Goal: Task Accomplishment & Management: Manage account settings

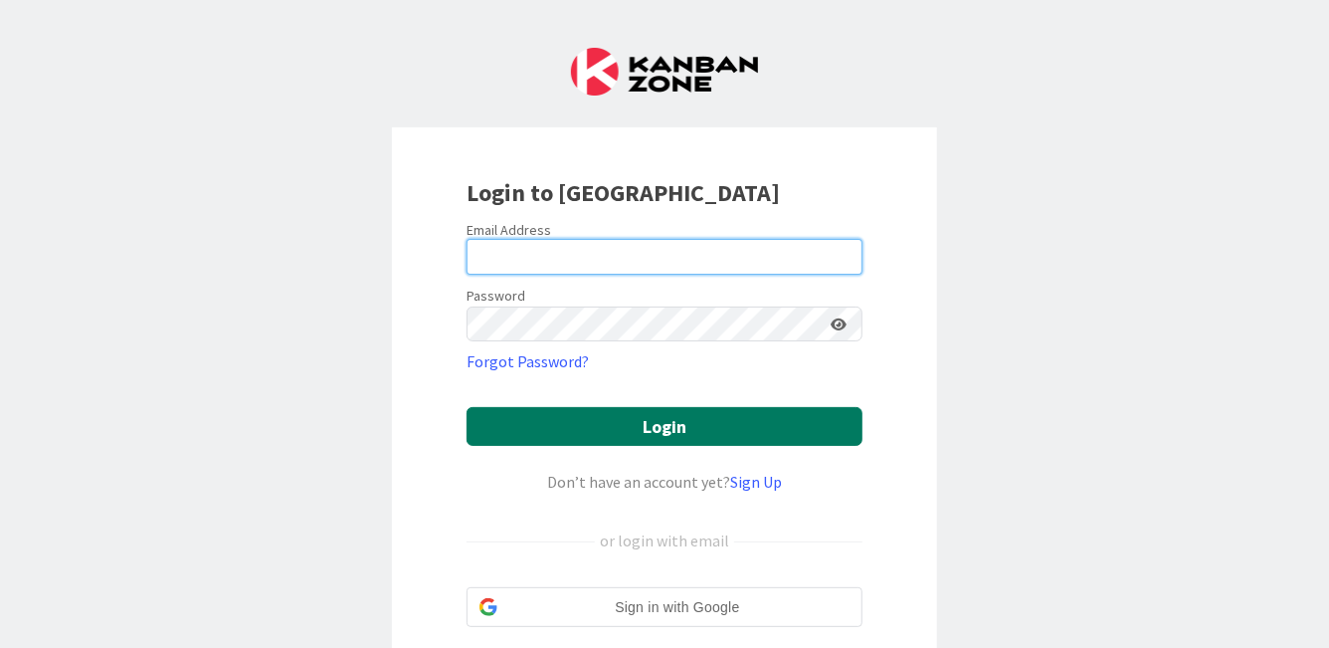
type input "[PERSON_NAME][EMAIL_ADDRESS][PERSON_NAME][DOMAIN_NAME]"
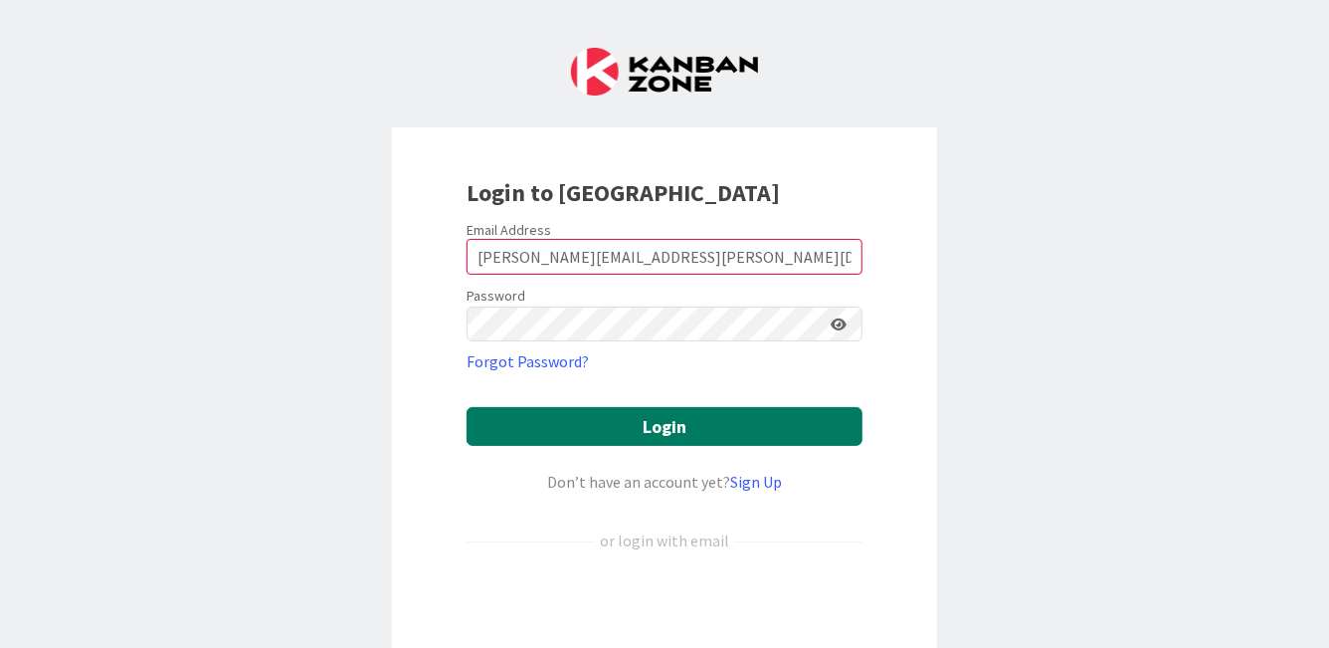
click at [706, 421] on button "Login" at bounding box center [665, 426] width 396 height 39
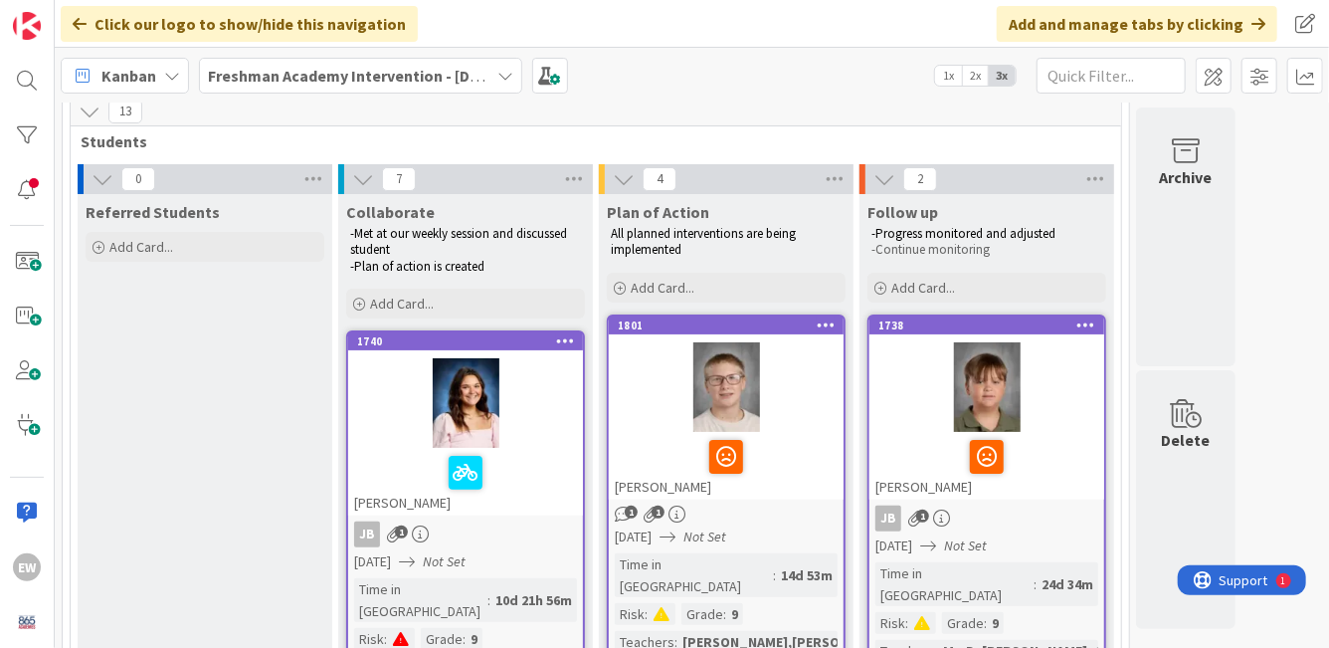
scroll to position [86, 0]
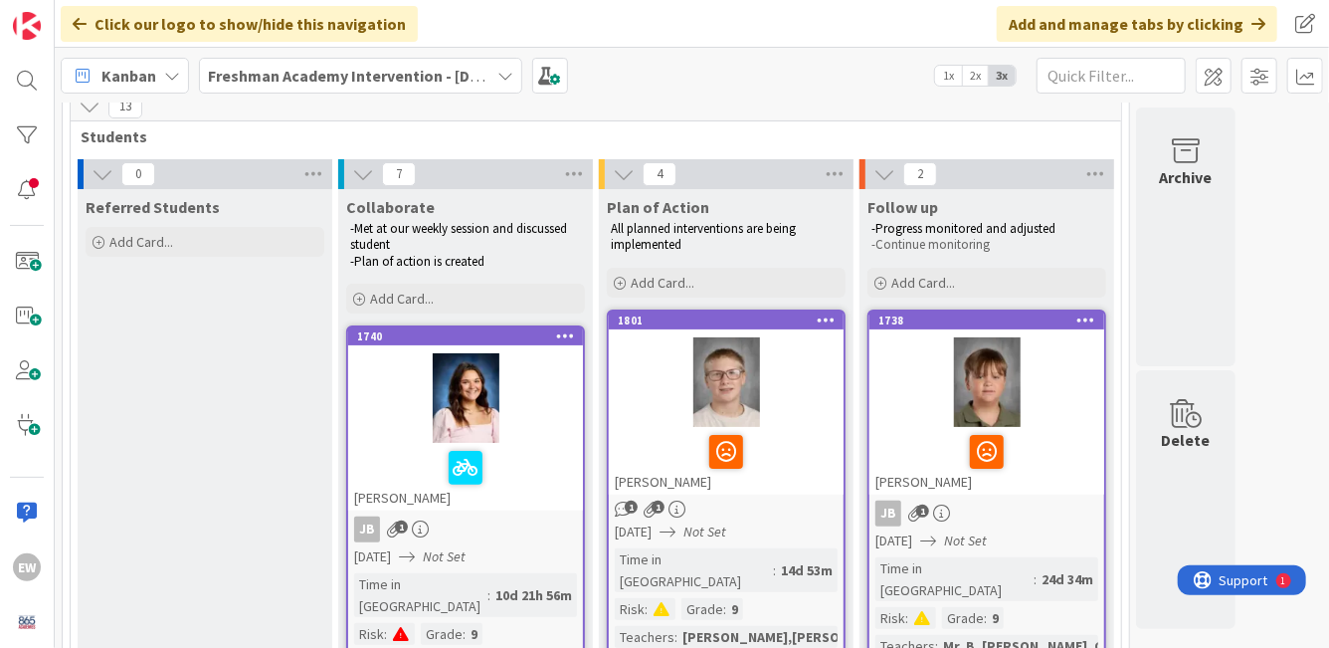
click at [978, 77] on span "2x" at bounding box center [975, 76] width 27 height 20
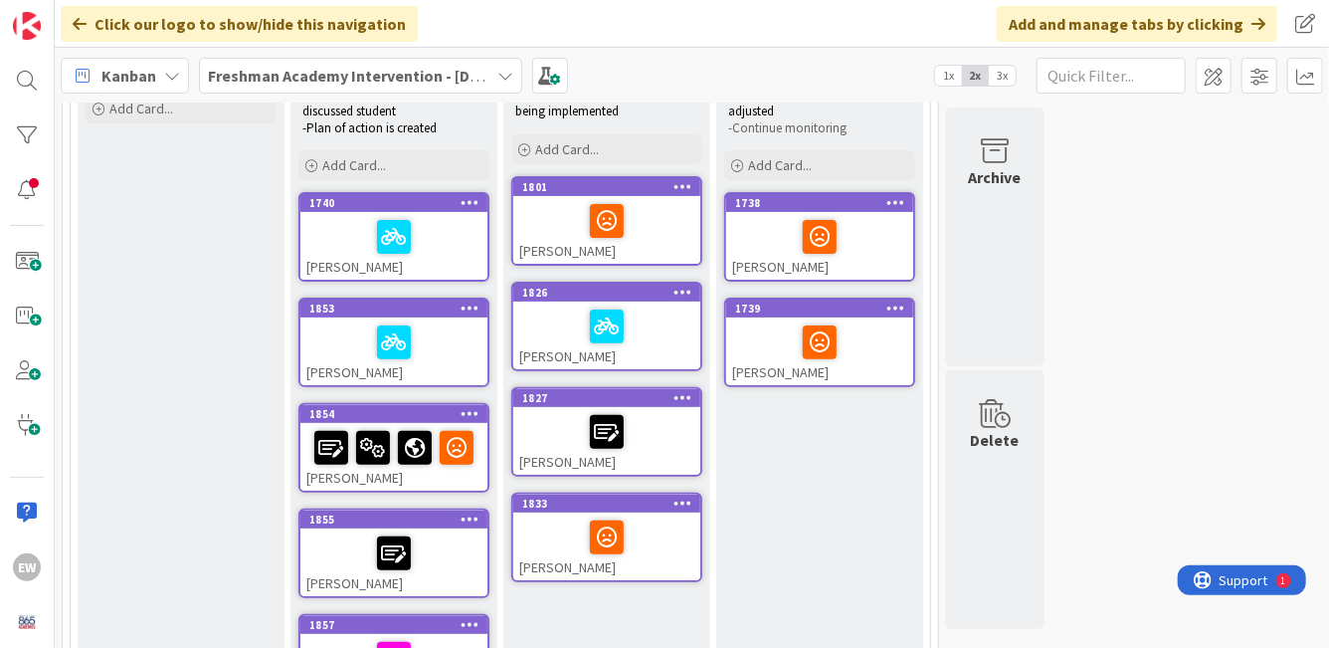
scroll to position [161, 0]
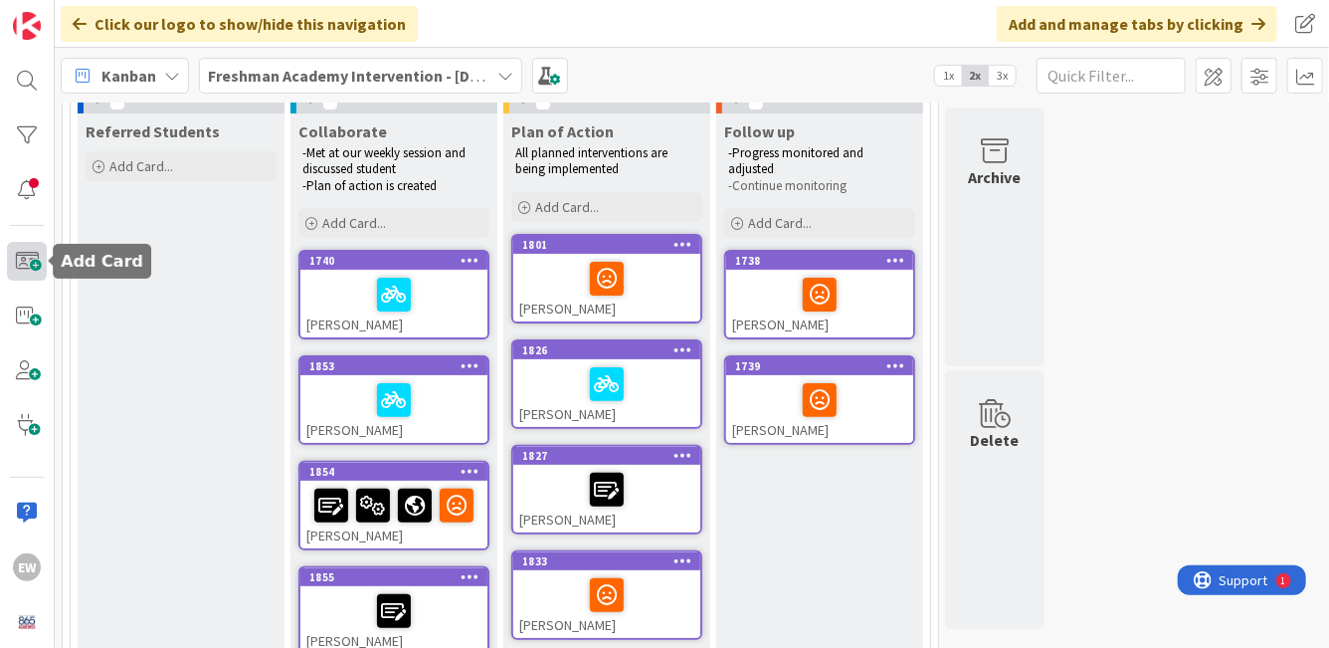
click at [24, 269] on span at bounding box center [27, 261] width 40 height 39
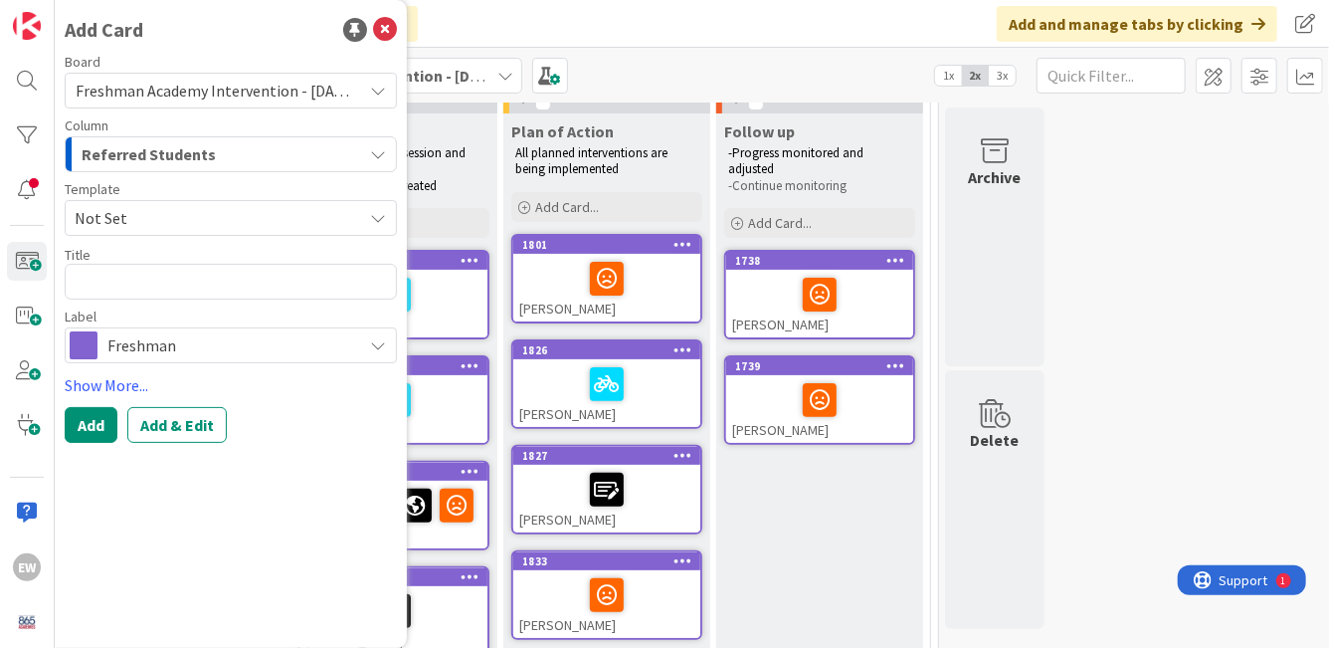
click at [190, 214] on span "Not Set" at bounding box center [211, 218] width 273 height 26
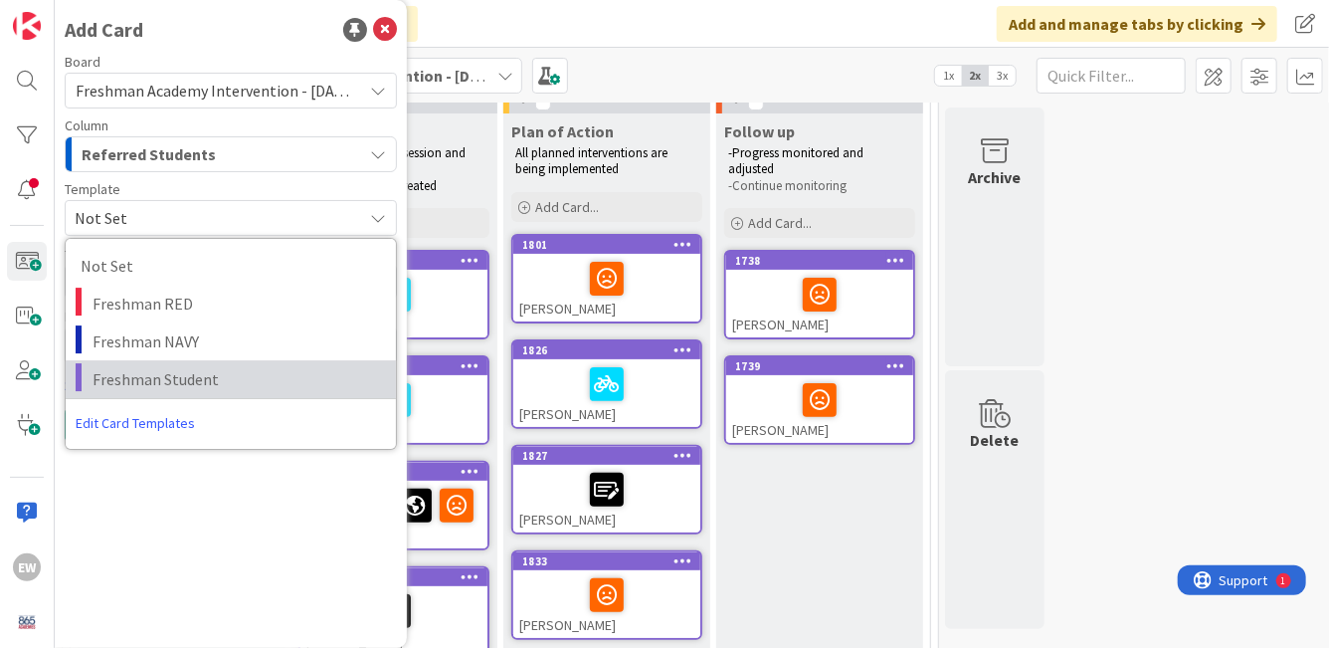
click at [182, 368] on span "Freshman Student" at bounding box center [237, 379] width 289 height 26
type textarea "x"
type textarea "Freshman Student"
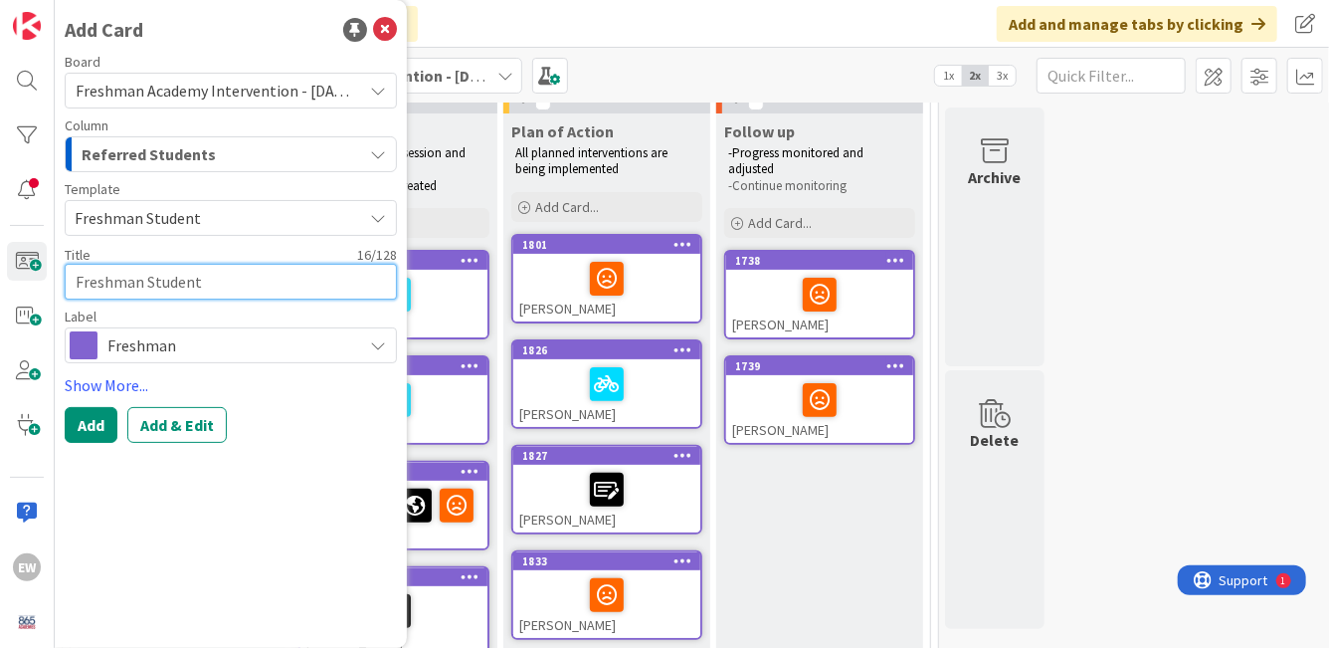
click at [171, 289] on textarea "Freshman Student" at bounding box center [231, 282] width 332 height 36
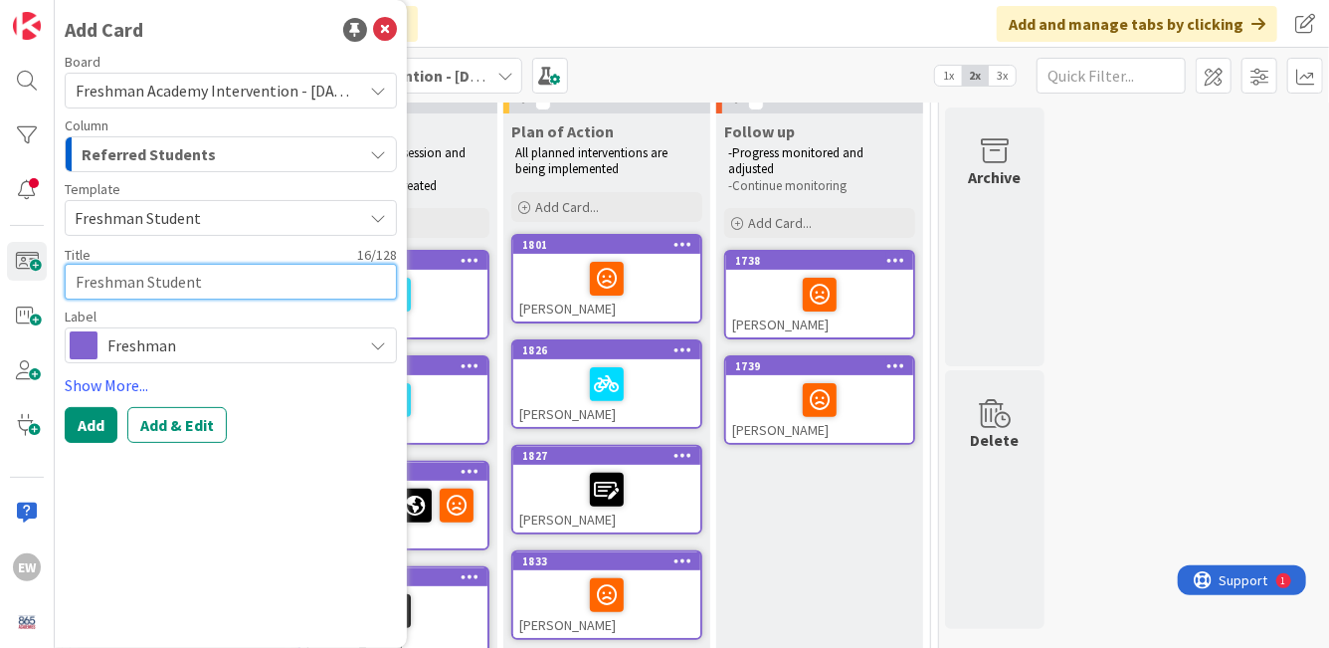
type textarea "x"
type textarea "M"
type textarea "x"
type textarea "Ma"
type textarea "x"
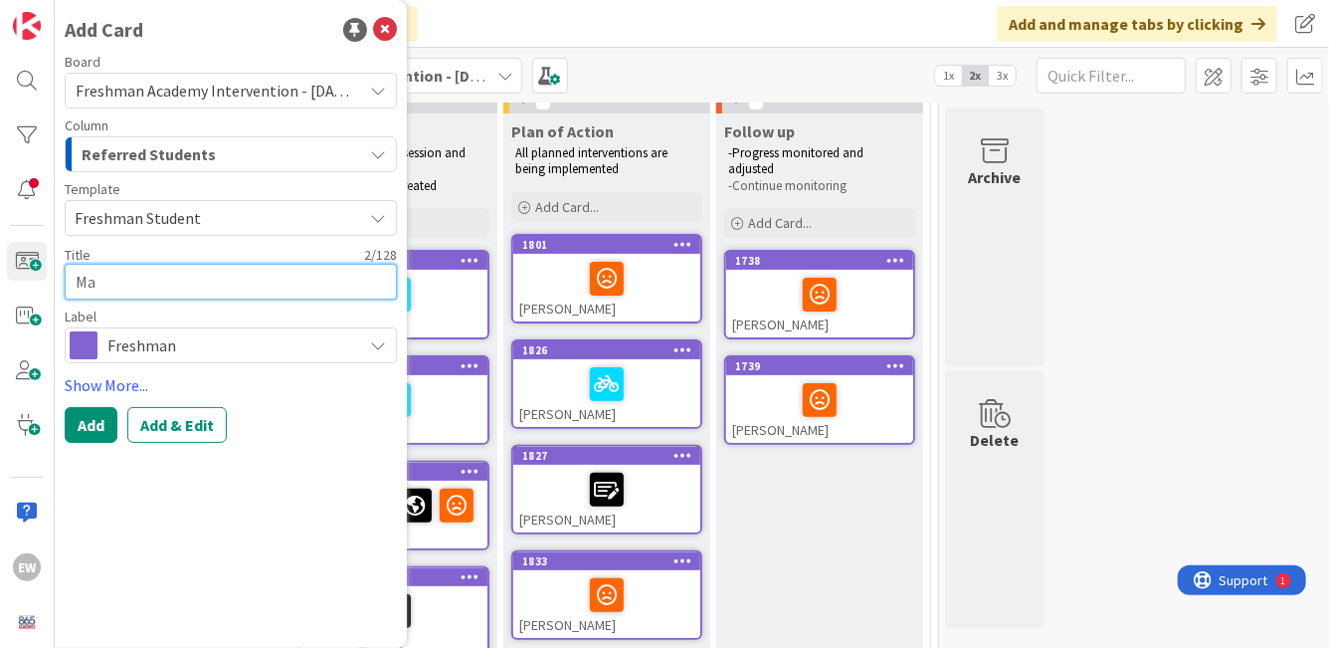
type textarea "Mac"
type textarea "x"
type textarea "[PERSON_NAME]"
type textarea "x"
type textarea "[PERSON_NAME]"
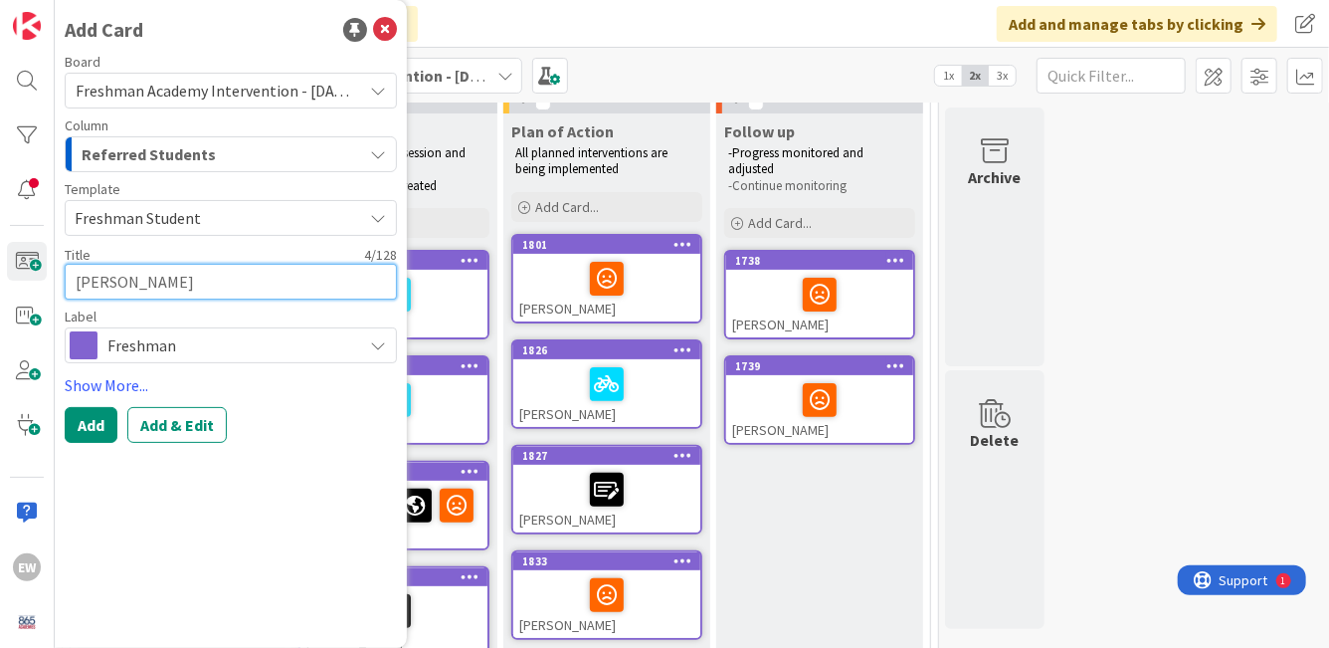
type textarea "x"
type textarea "[PERSON_NAME]"
type textarea "x"
type textarea "Mackinz"
type textarea "x"
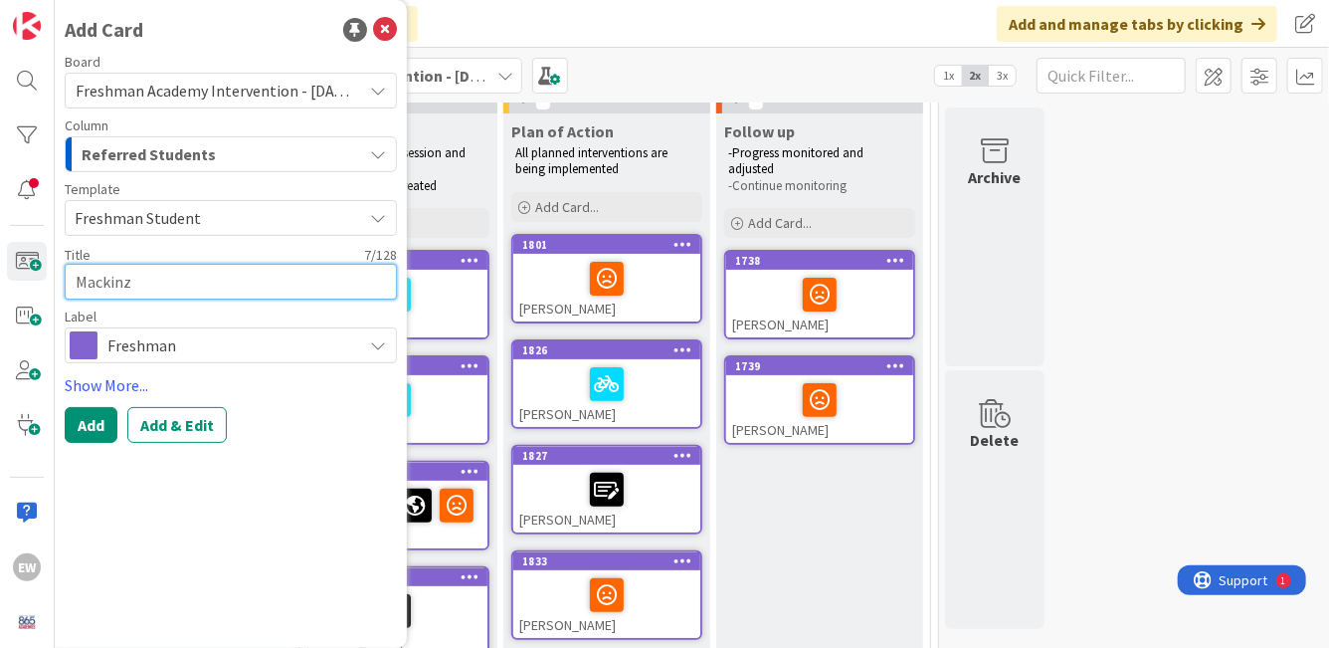
type textarea "Mackinze"
type textarea "x"
type textarea "Mackinzey"
type textarea "x"
type textarea "Mackinzey"
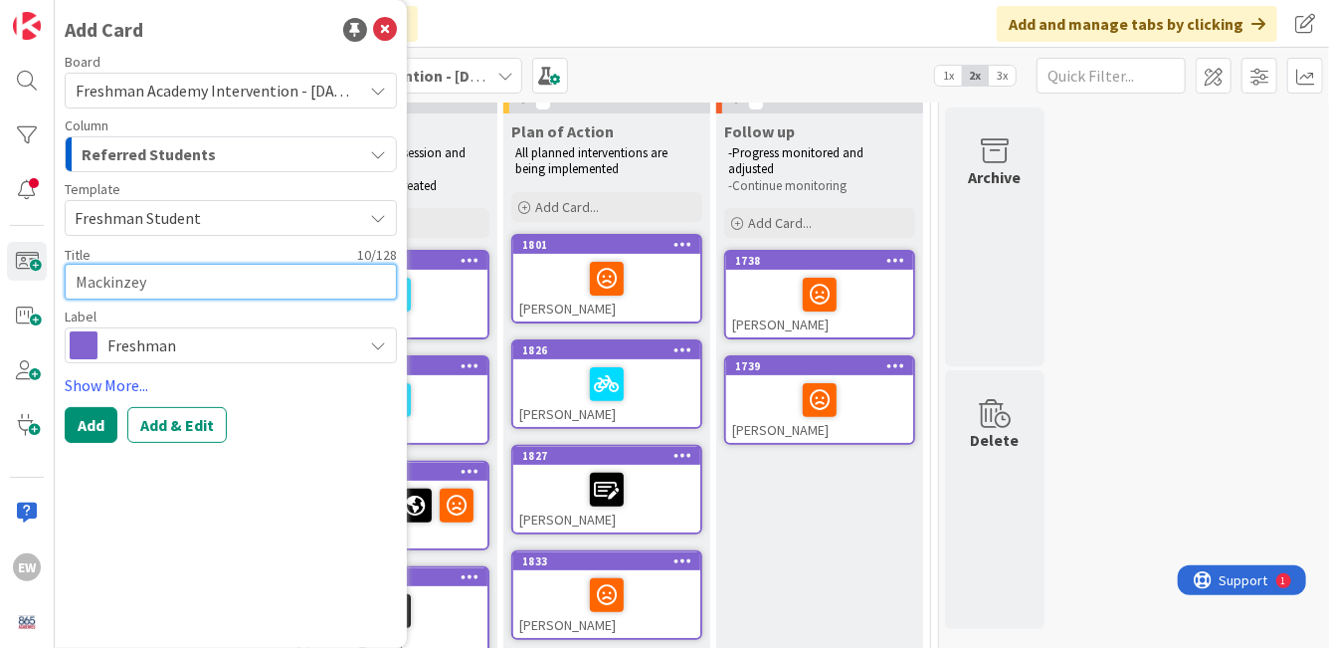
type textarea "x"
type textarea "Mackinzey F"
type textarea "x"
type textarea "Mackinzey Fl"
type textarea "x"
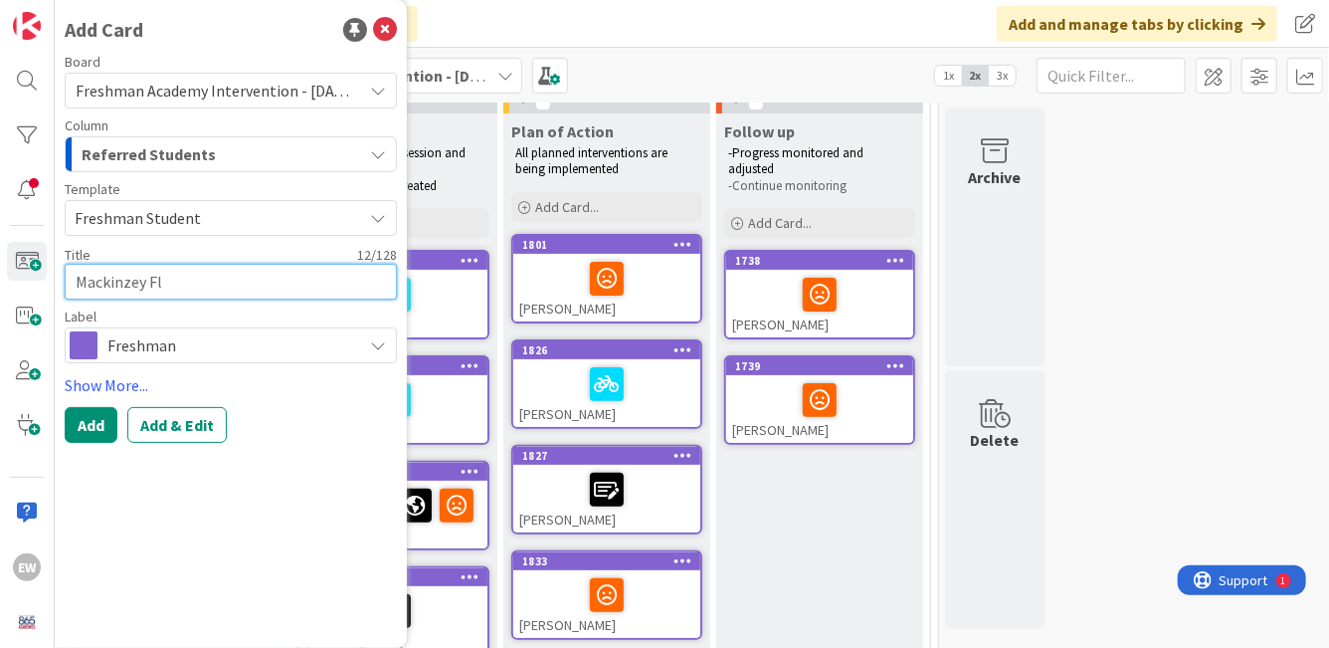
type textarea "Mackinzey Fle"
type textarea "x"
type textarea "Mackinzey Flem"
type textarea "x"
type textarea "Mackinzey Flemi"
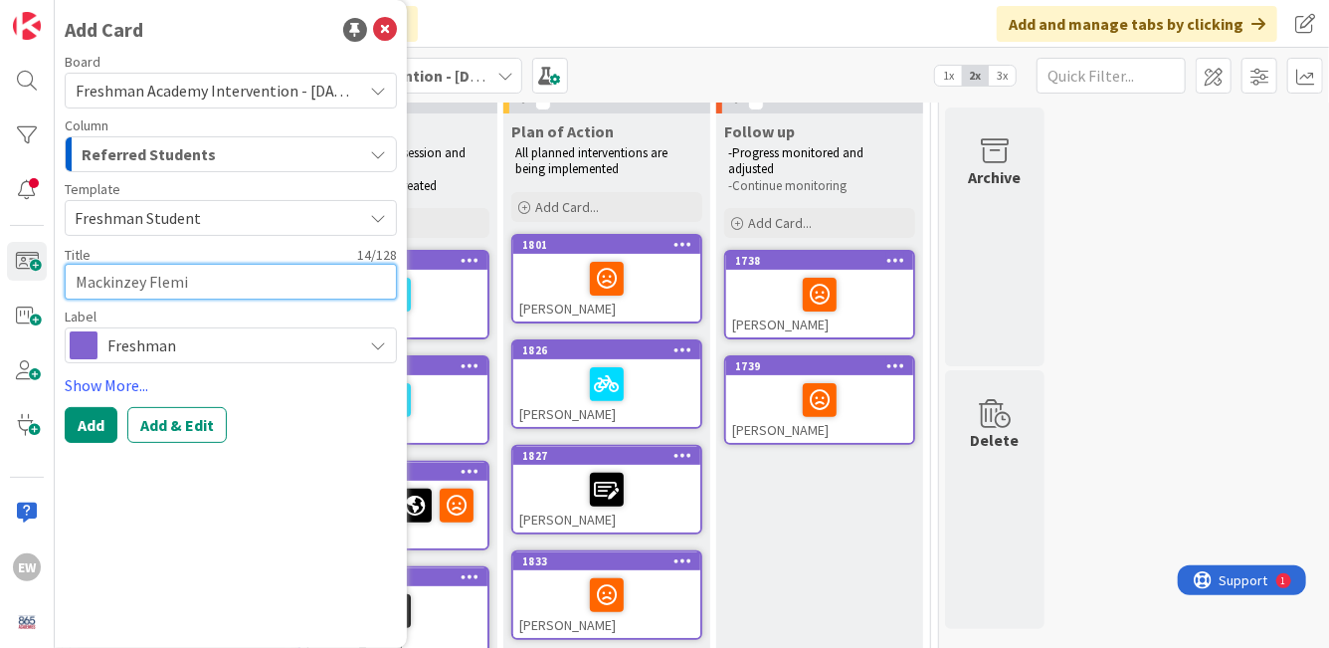
type textarea "x"
type textarea "Mackinzey Flemin"
type textarea "x"
type textarea "[PERSON_NAME]"
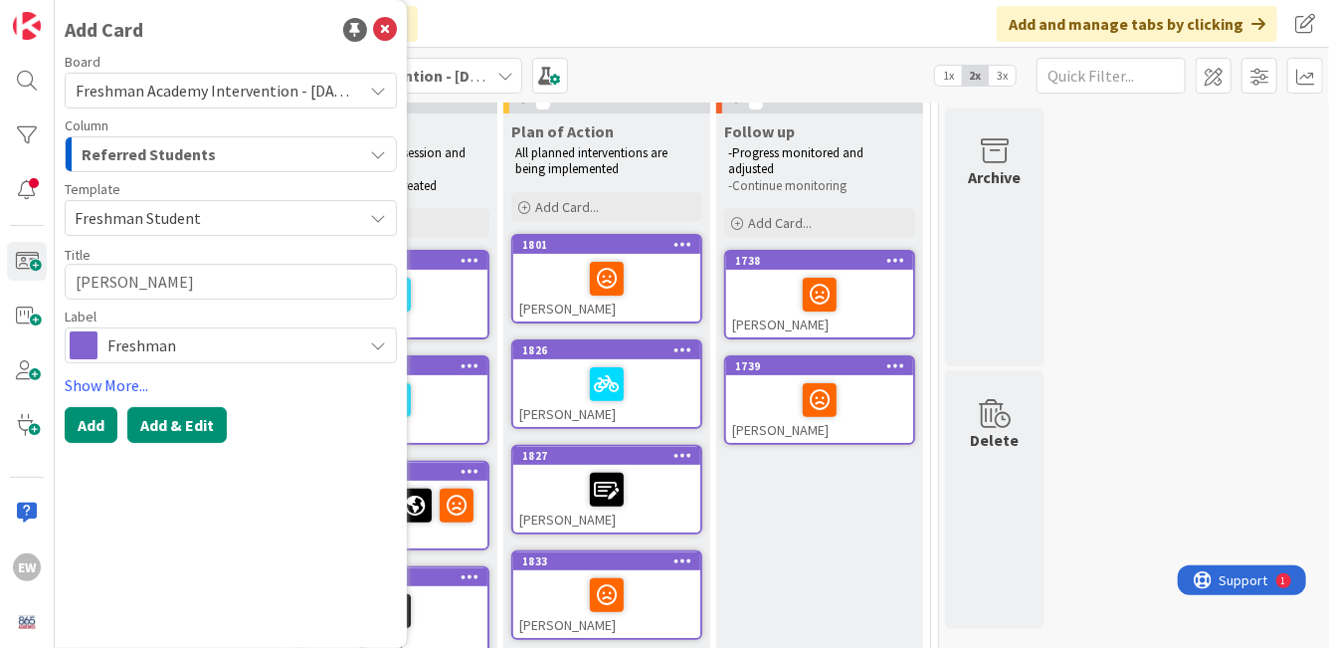
click at [181, 408] on button "Add & Edit" at bounding box center [176, 425] width 99 height 36
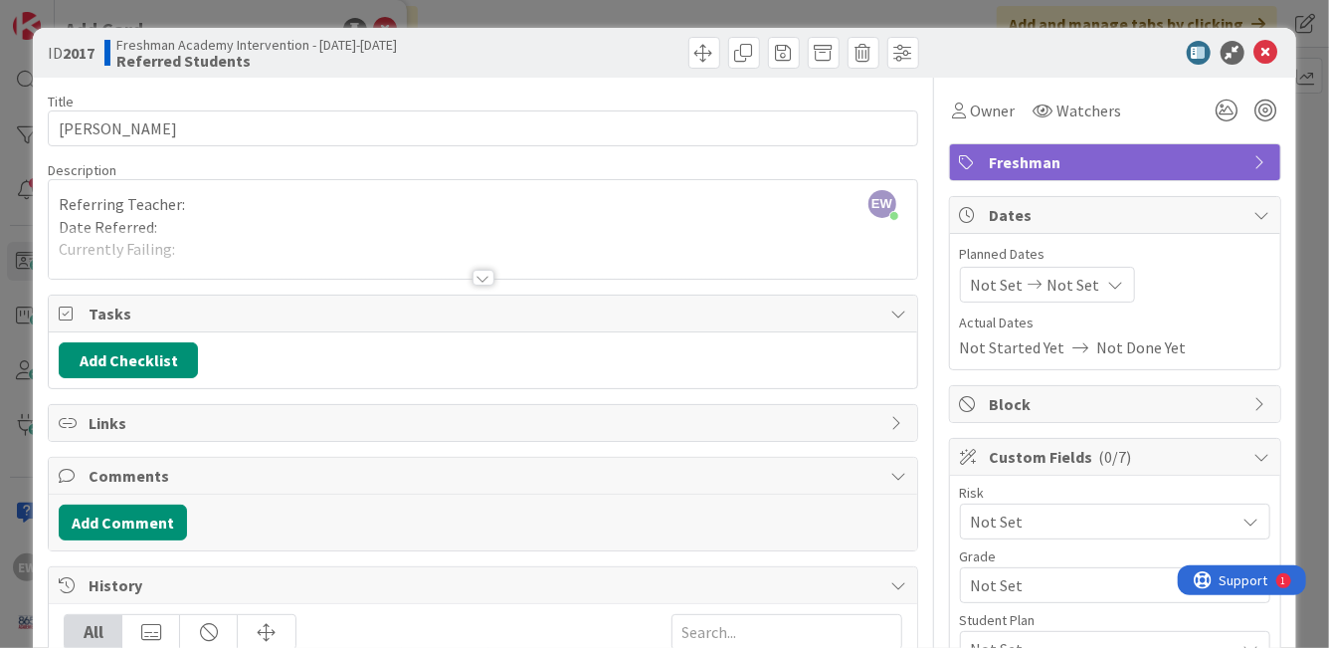
click at [246, 265] on div at bounding box center [483, 253] width 868 height 51
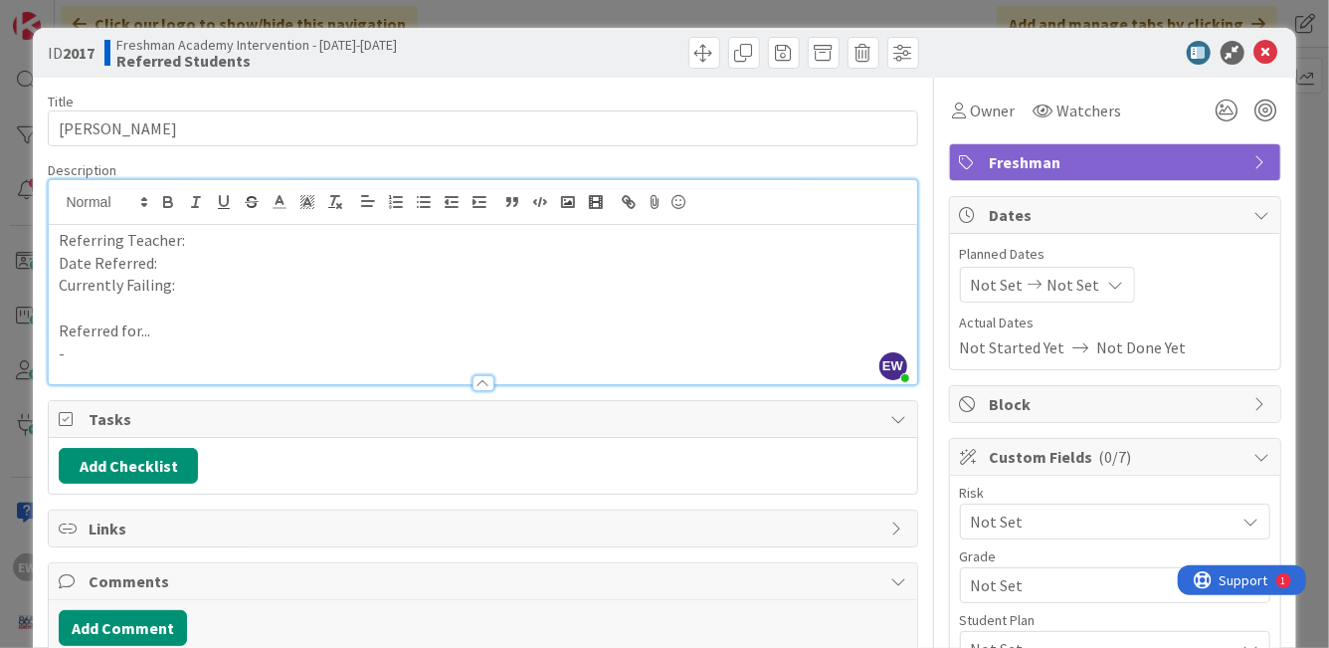
click at [158, 351] on p "-" at bounding box center [483, 353] width 848 height 23
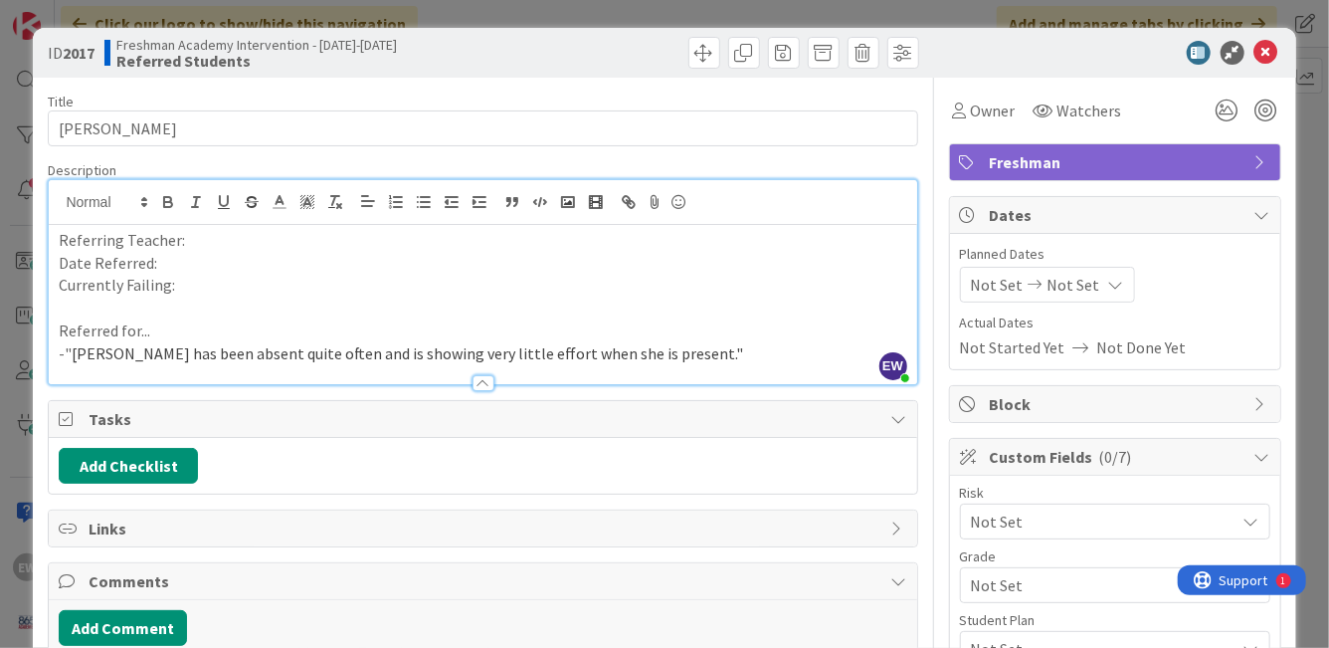
click at [209, 244] on p "Referring Teacher:" at bounding box center [483, 240] width 848 height 23
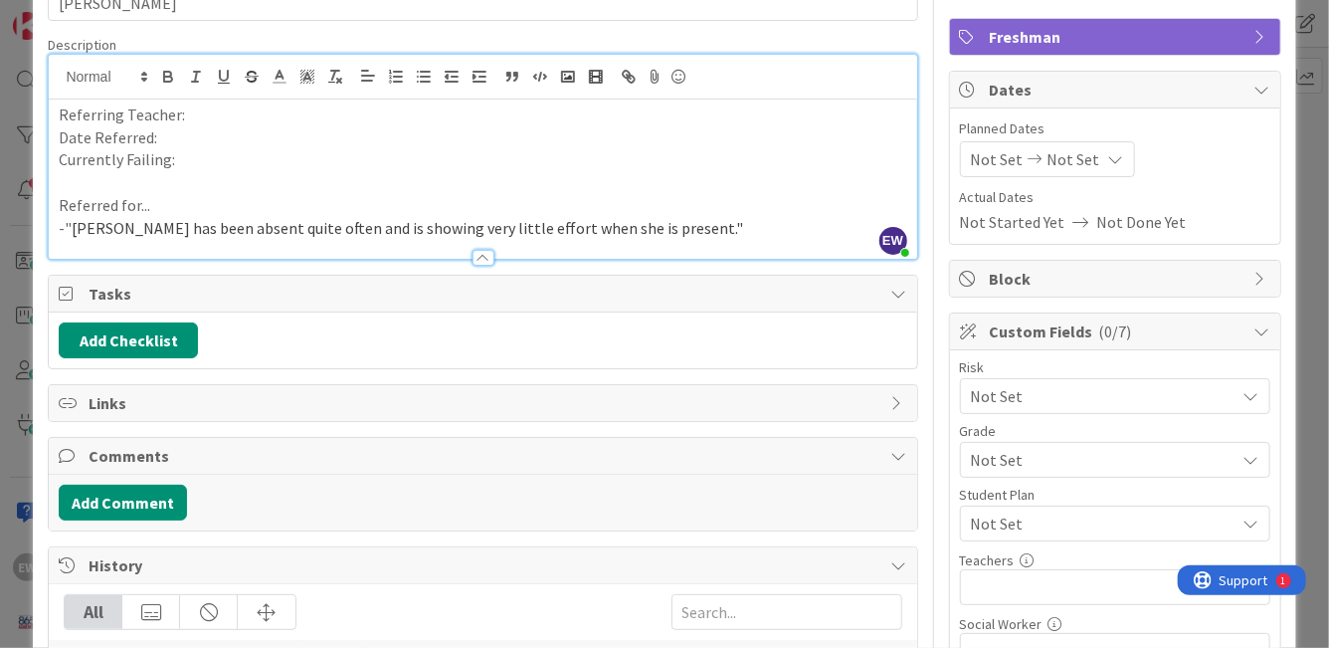
scroll to position [178, 0]
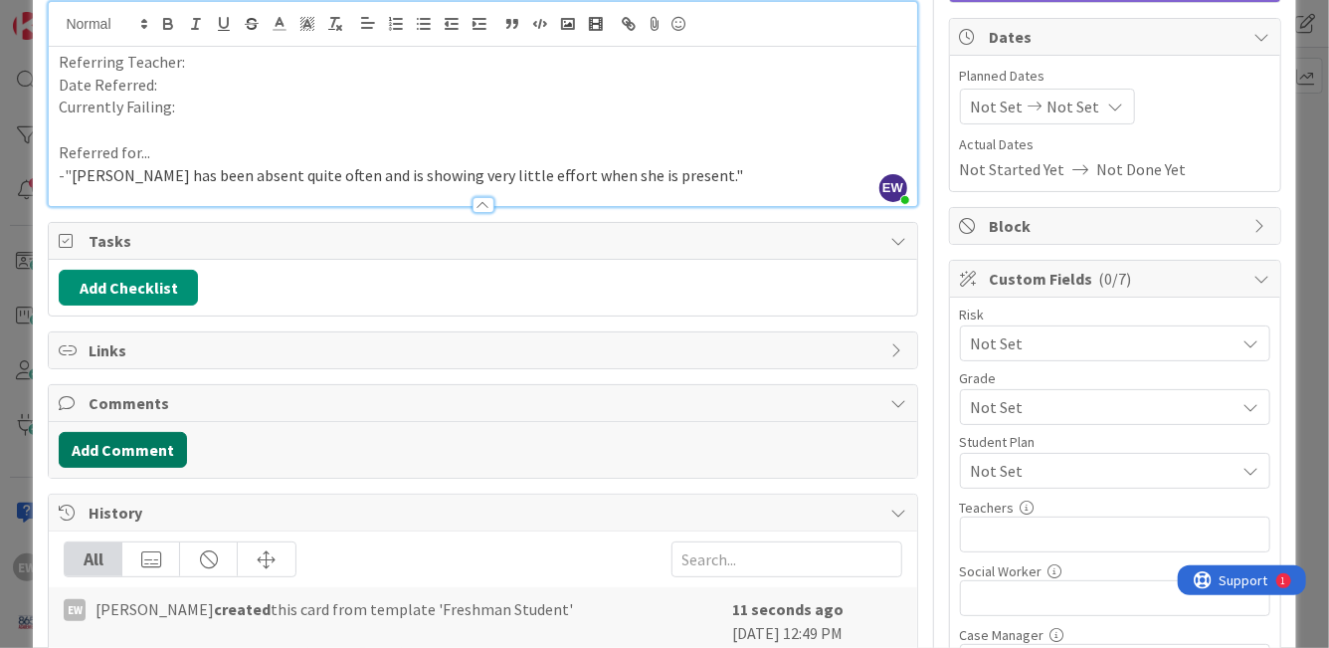
click at [92, 445] on button "Add Comment" at bounding box center [123, 450] width 128 height 36
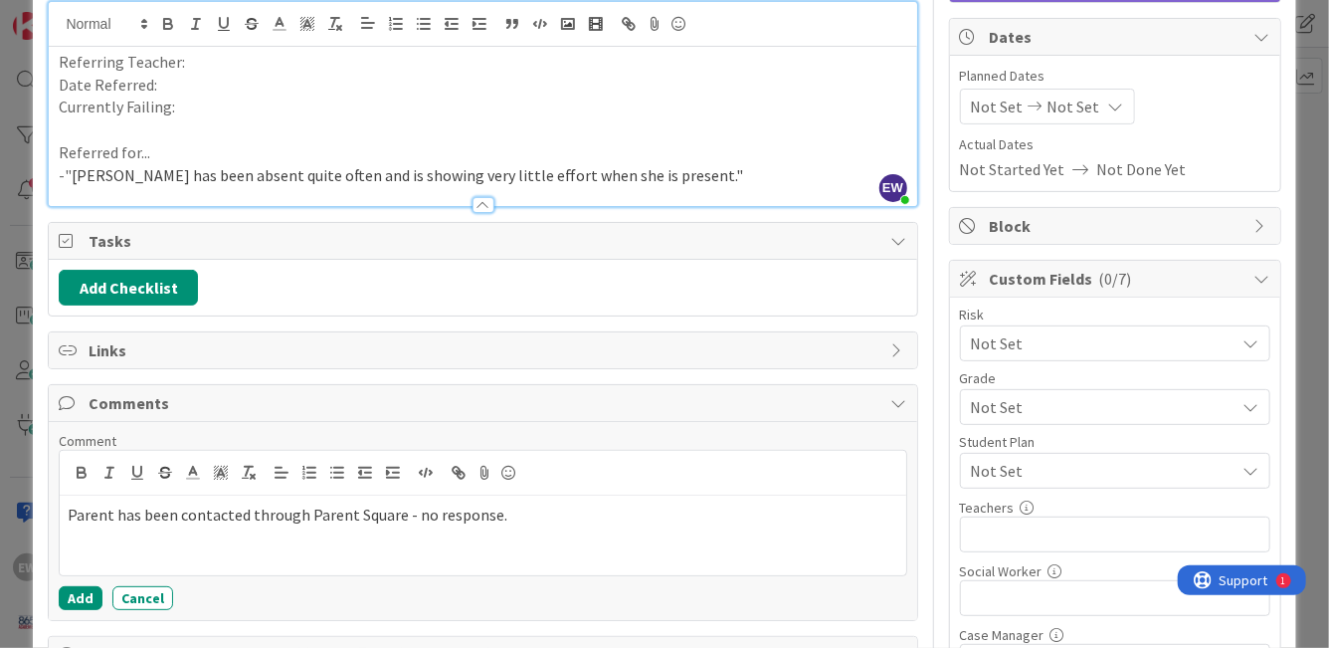
click at [66, 513] on div "Parent has been contacted through Parent Square - no response." at bounding box center [483, 535] width 846 height 80
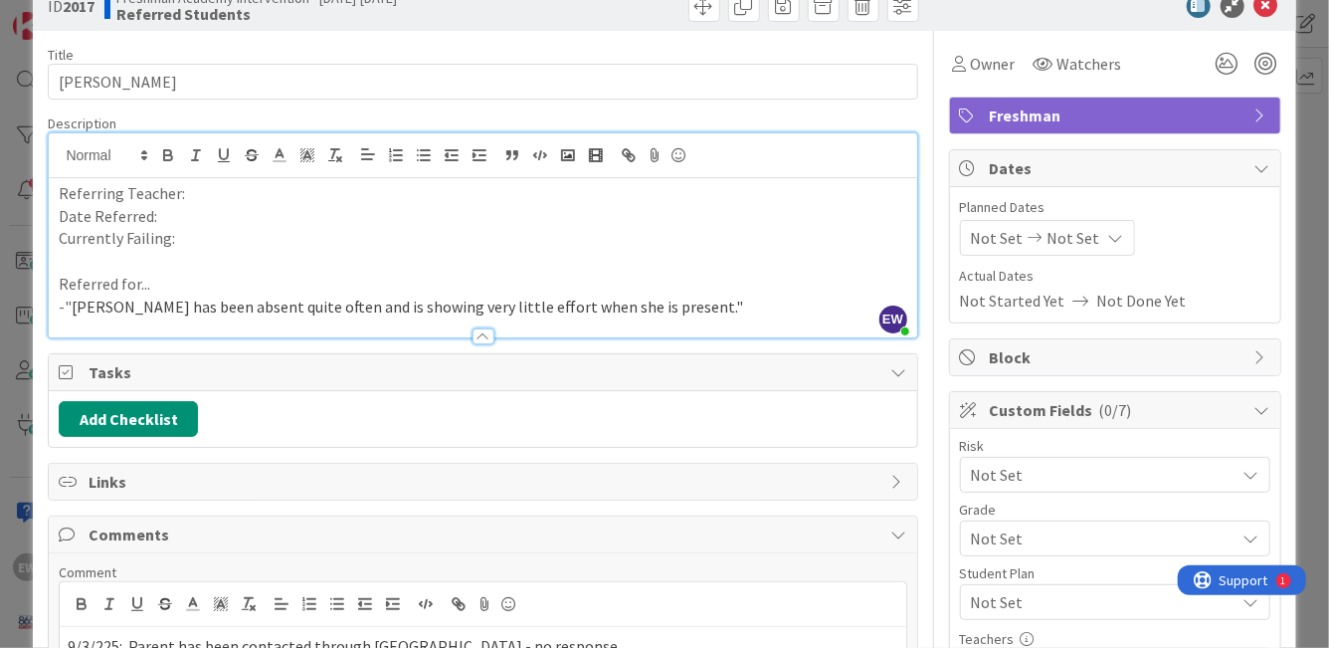
scroll to position [43, 0]
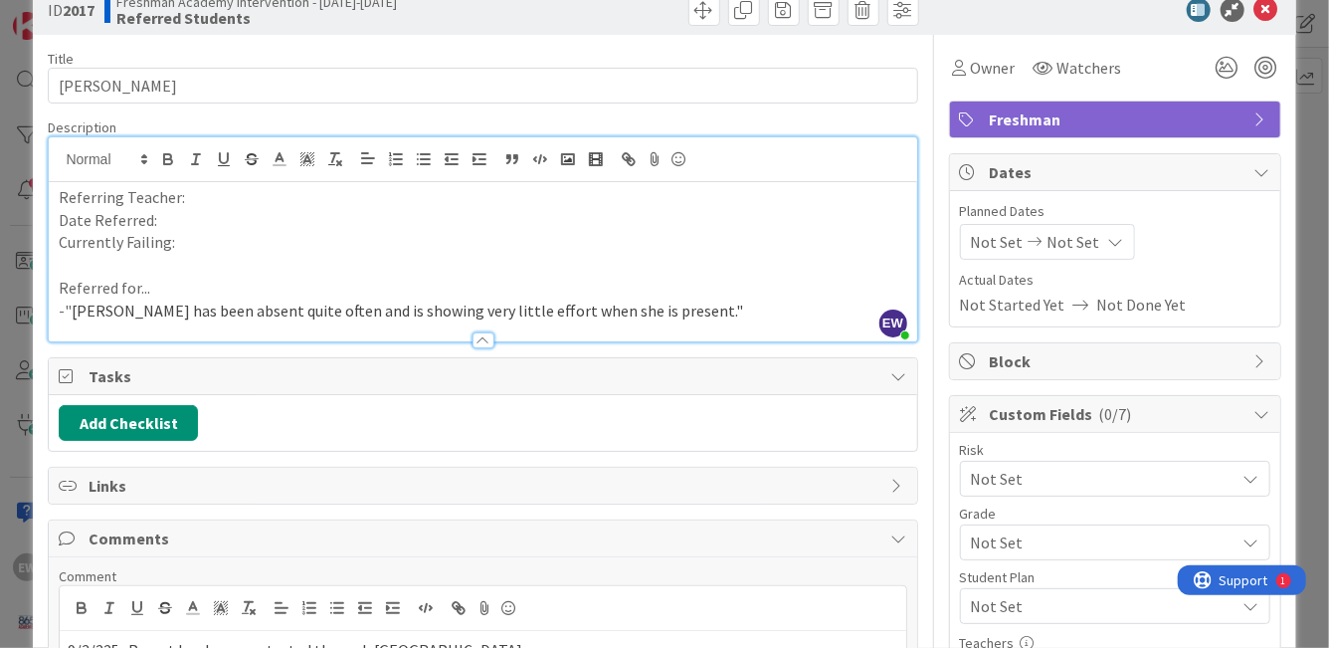
click at [192, 200] on p "Referring Teacher:" at bounding box center [483, 197] width 848 height 23
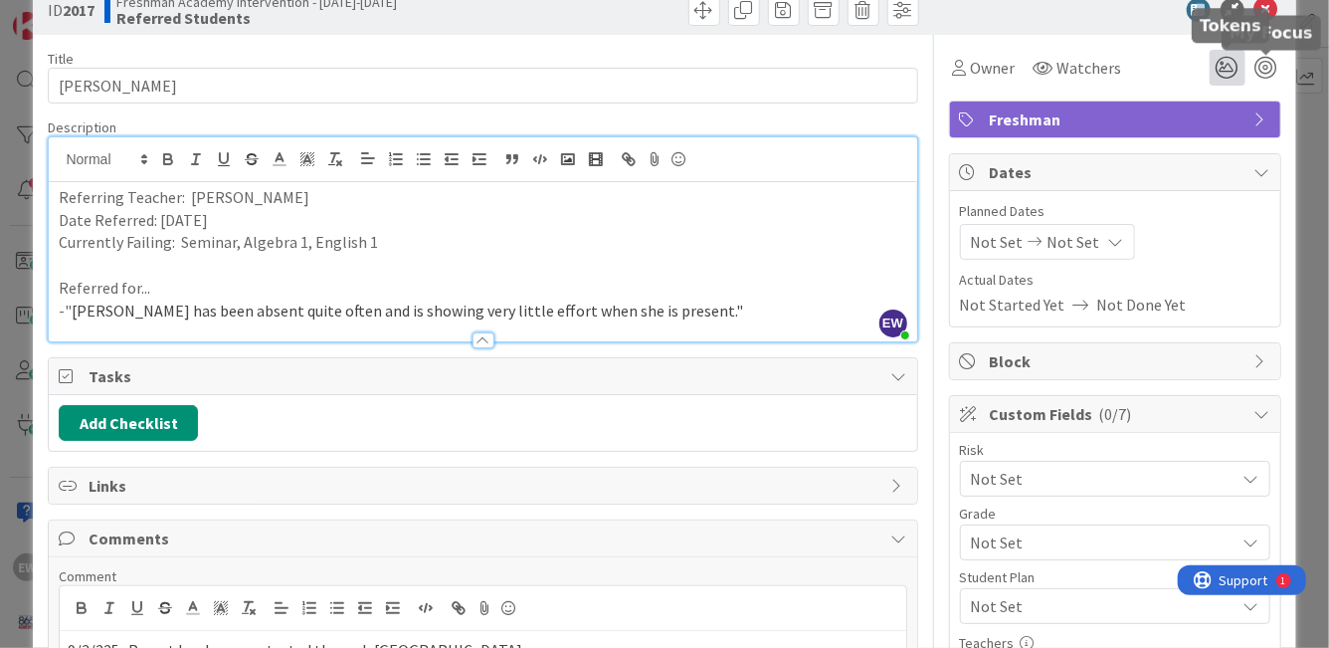
click at [1221, 68] on icon at bounding box center [1228, 68] width 36 height 36
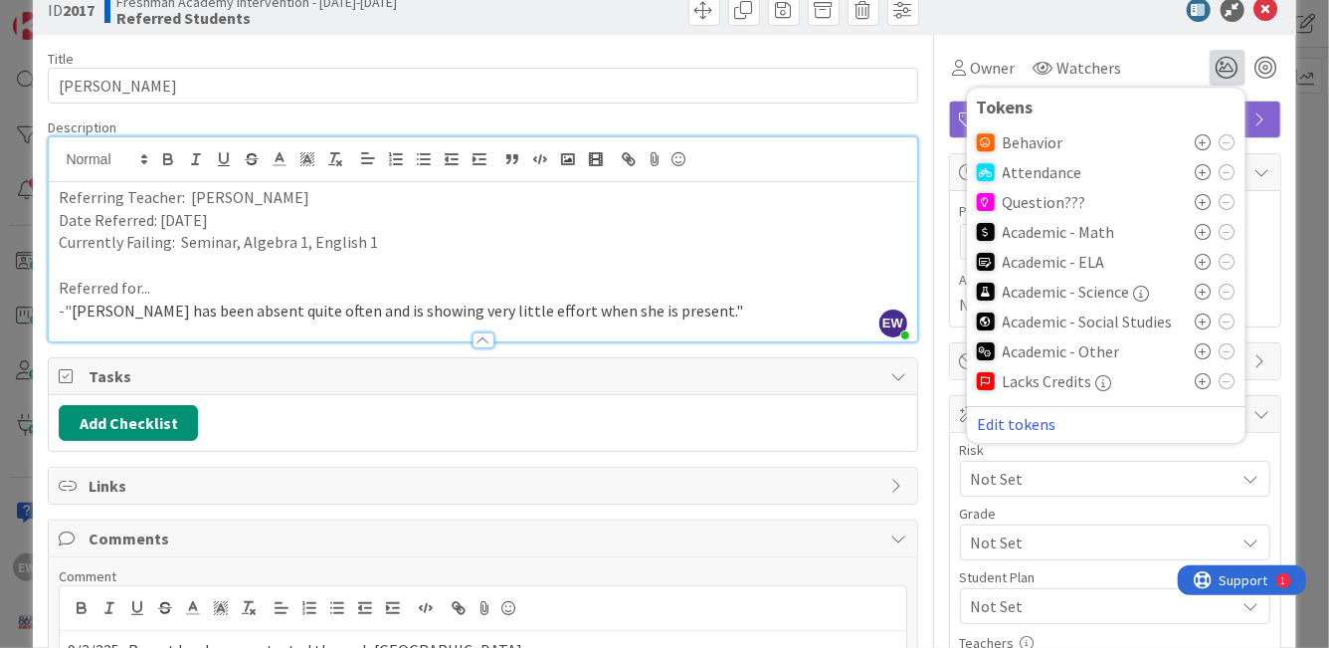
click at [1199, 229] on icon at bounding box center [1204, 232] width 16 height 16
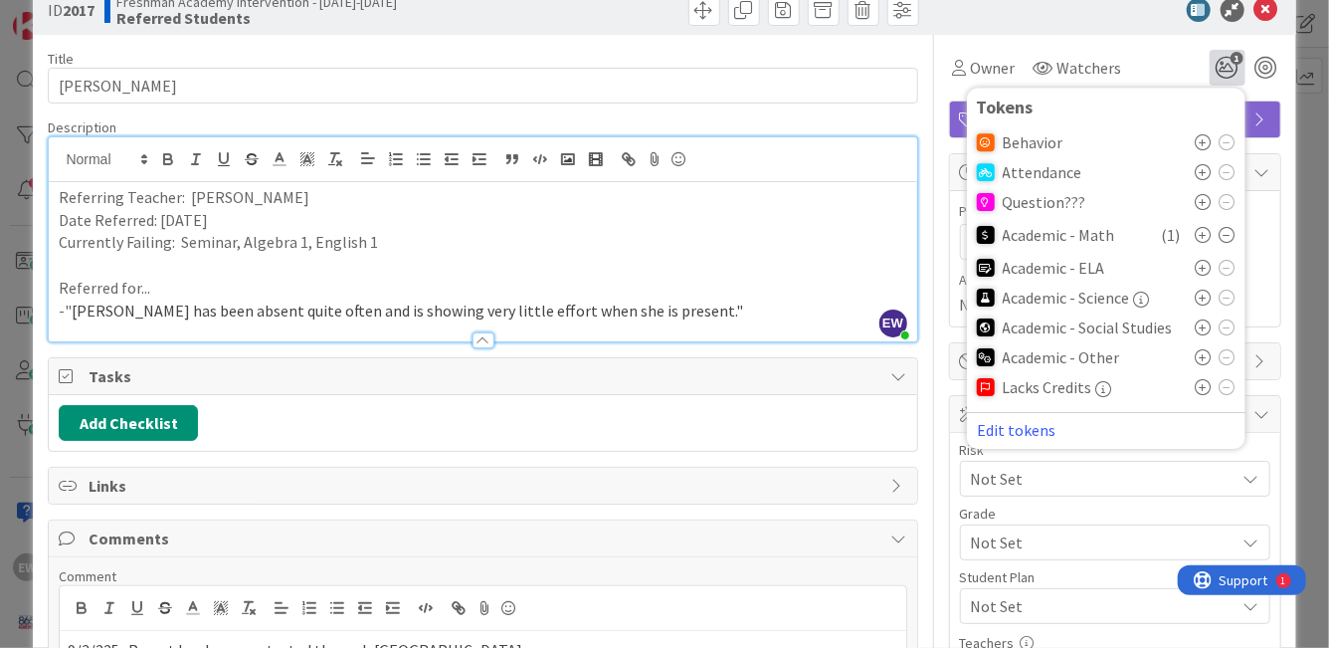
click at [1203, 266] on icon at bounding box center [1204, 268] width 16 height 16
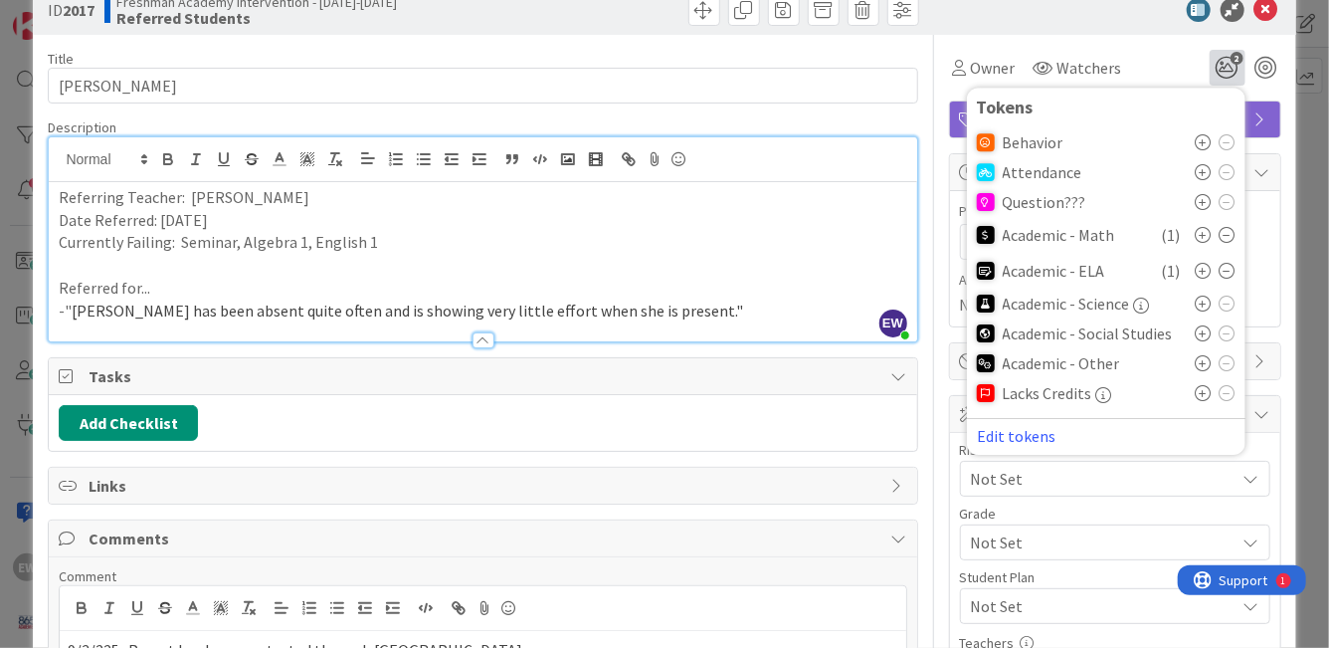
click at [1201, 367] on icon at bounding box center [1204, 363] width 16 height 16
click at [1225, 69] on icon "3" at bounding box center [1228, 68] width 36 height 36
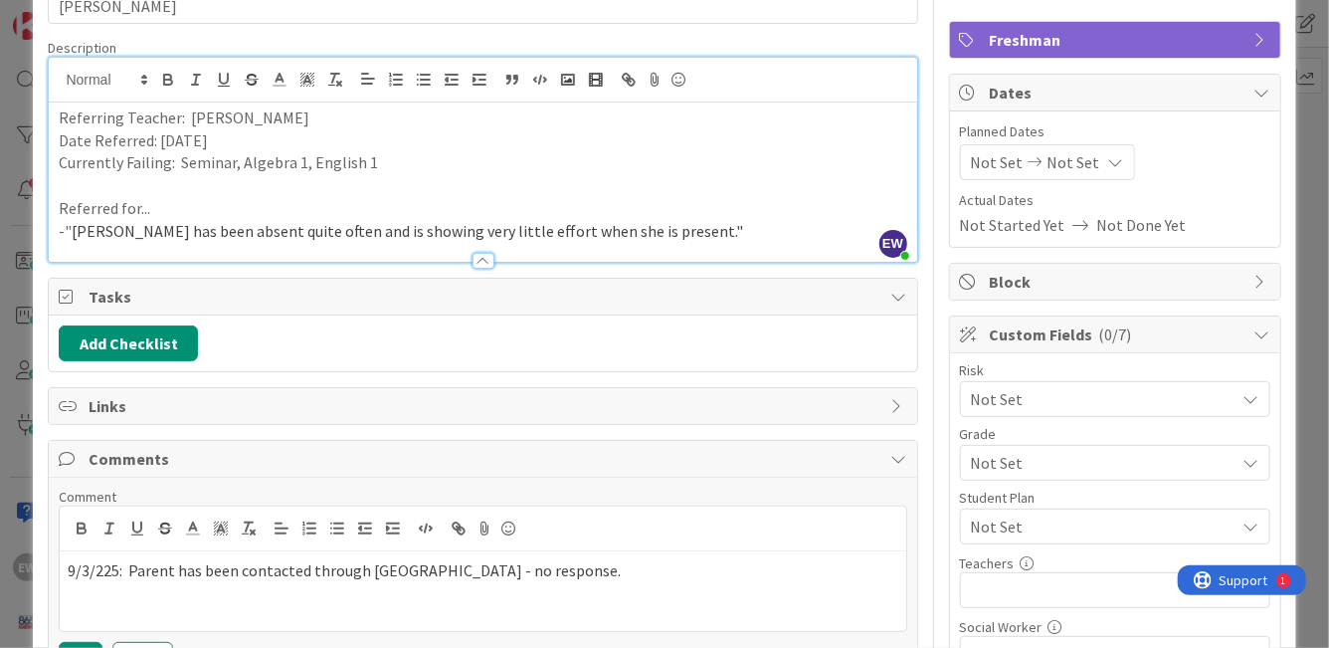
scroll to position [183, 0]
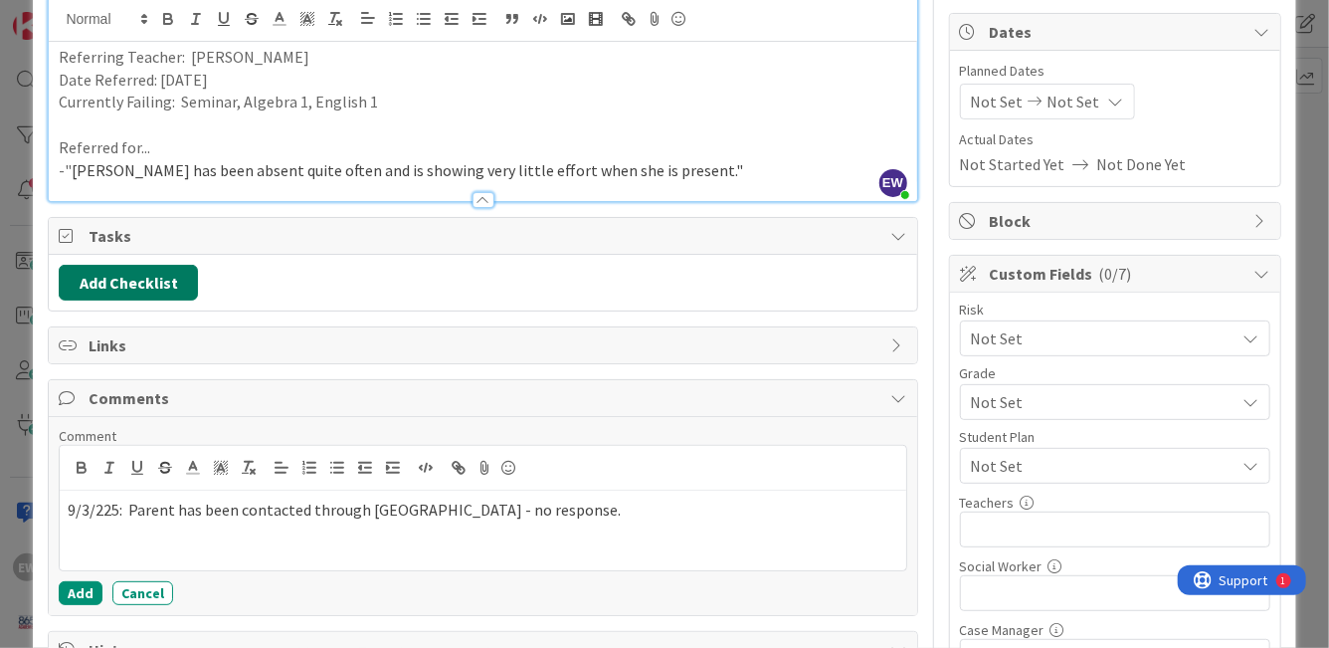
click at [101, 282] on button "Add Checklist" at bounding box center [128, 283] width 139 height 36
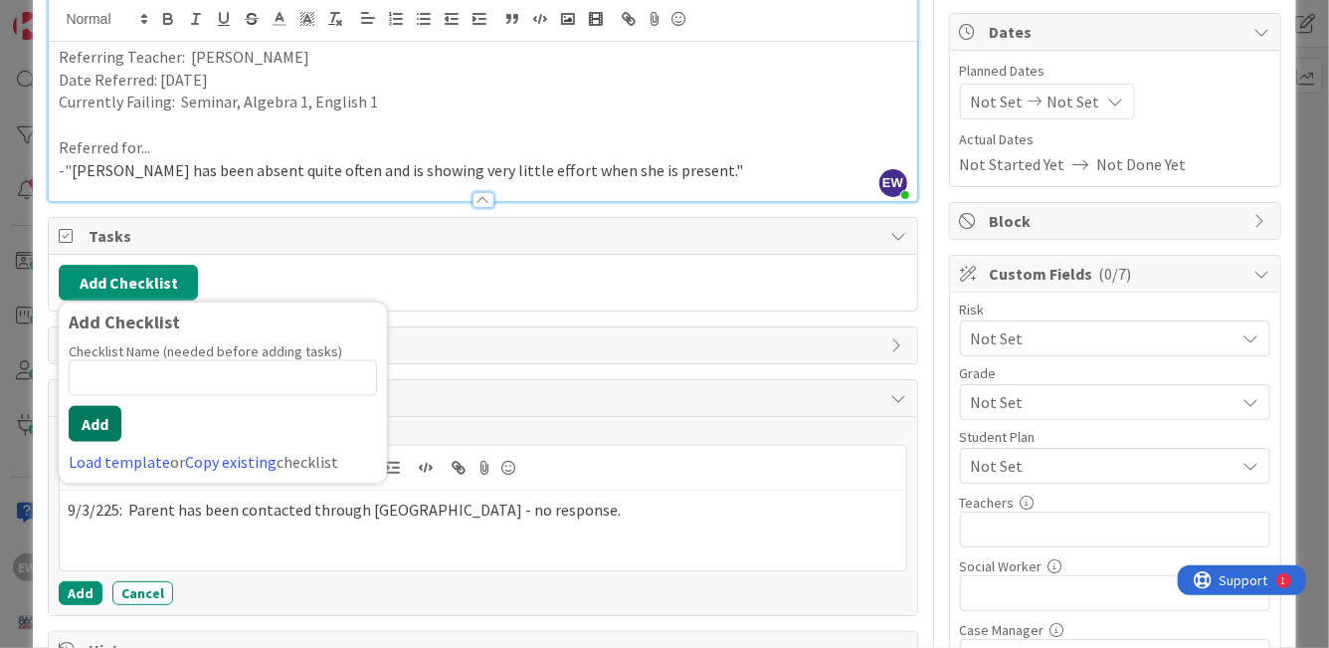
click at [102, 424] on button "Add" at bounding box center [95, 424] width 53 height 36
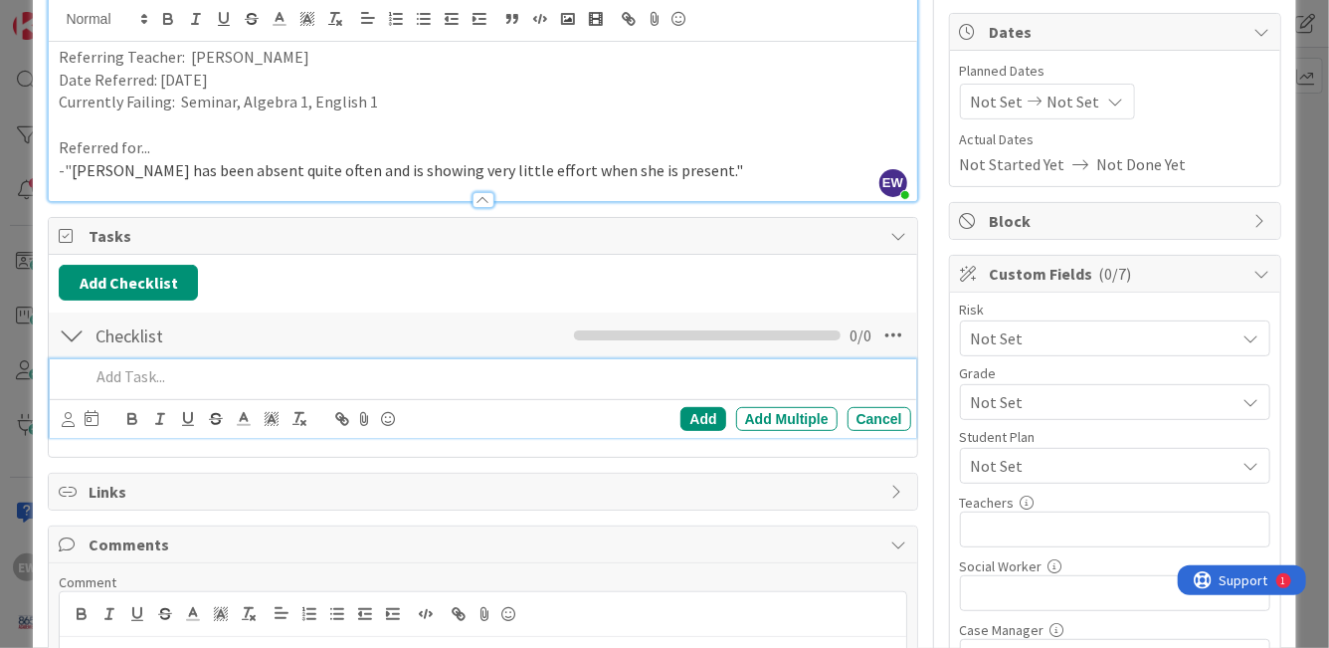
click at [140, 299] on div "Add Checklist Back Checklist Checklist Name 9 / 64 Checklist 0 / 0 Add Add Mult…" at bounding box center [483, 356] width 848 height 182
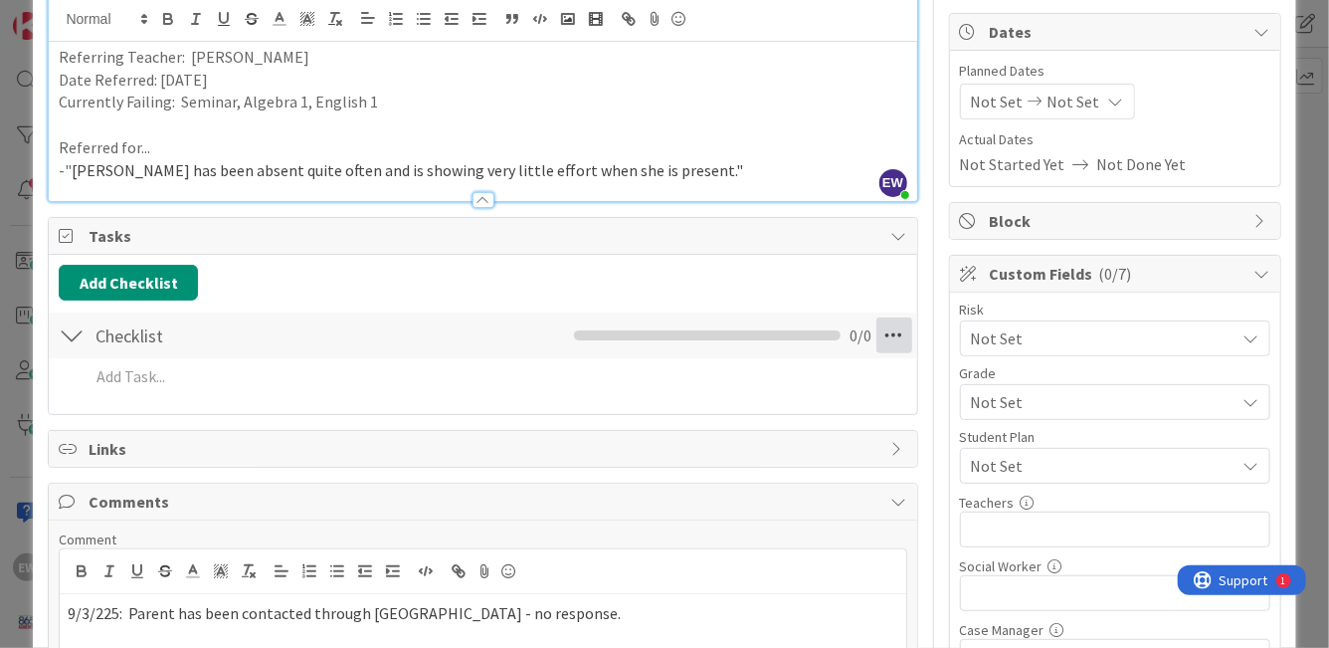
click at [887, 343] on icon at bounding box center [894, 335] width 36 height 36
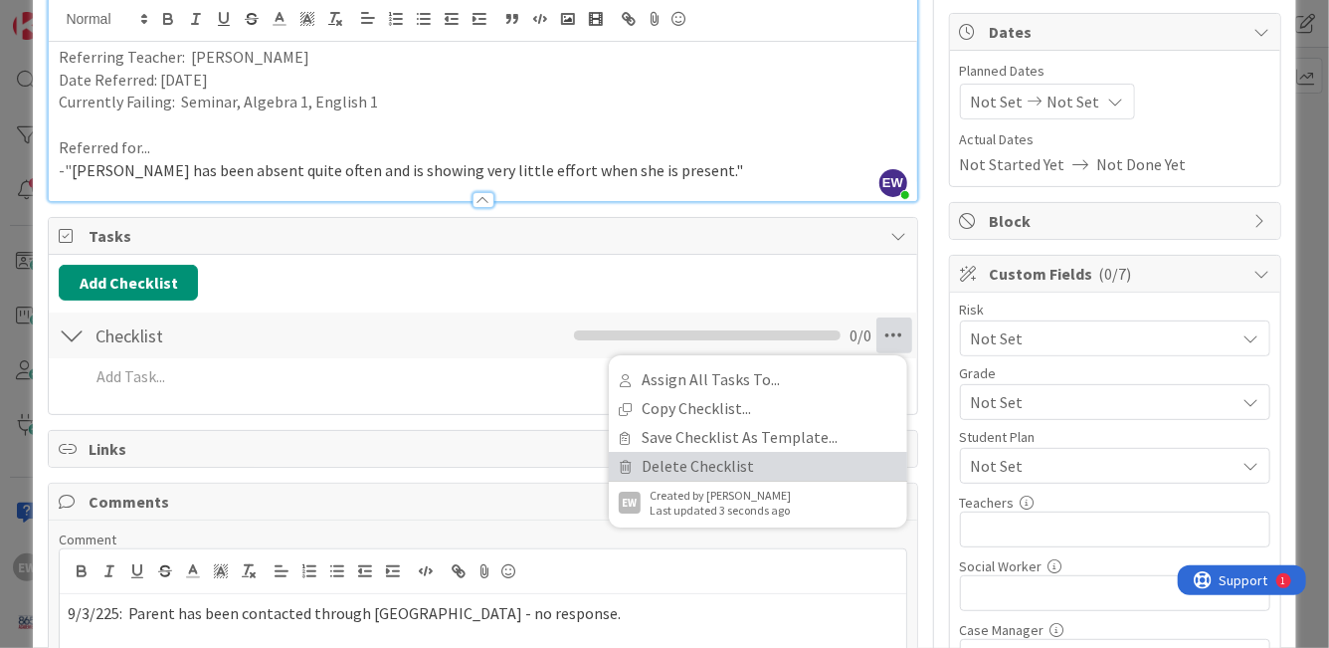
click at [747, 475] on link "Delete Checklist" at bounding box center [758, 466] width 298 height 29
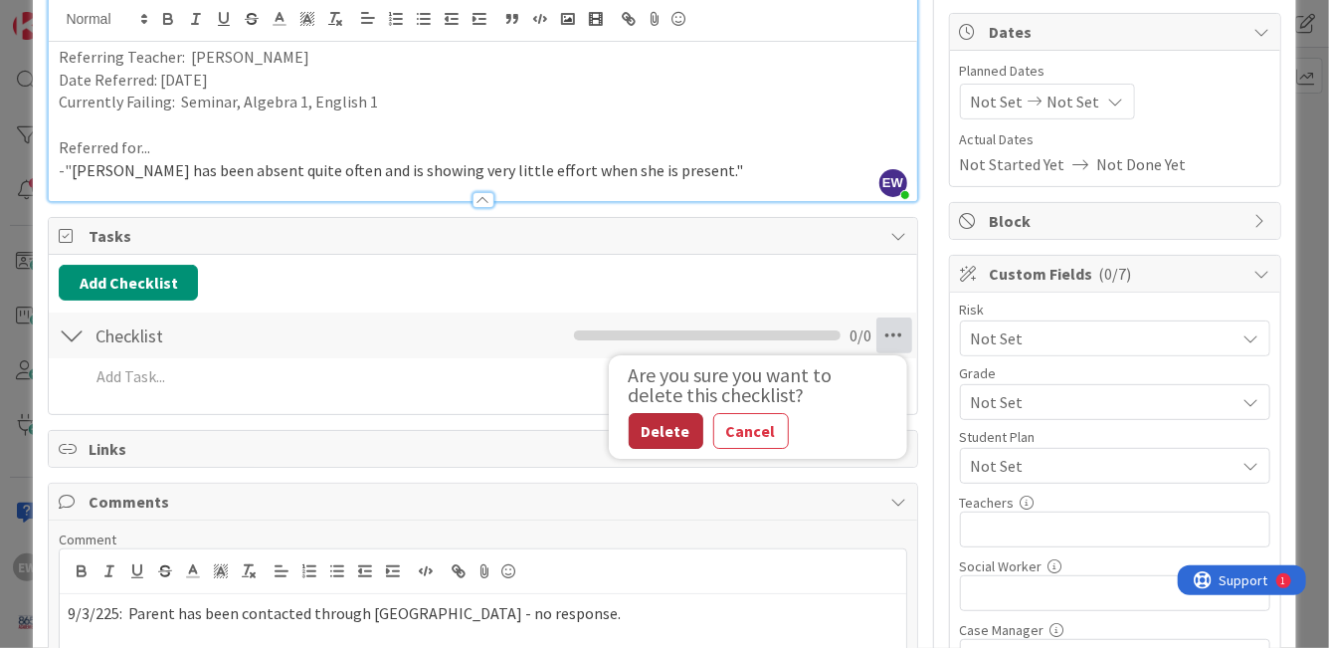
click at [673, 431] on button "Delete" at bounding box center [666, 431] width 75 height 36
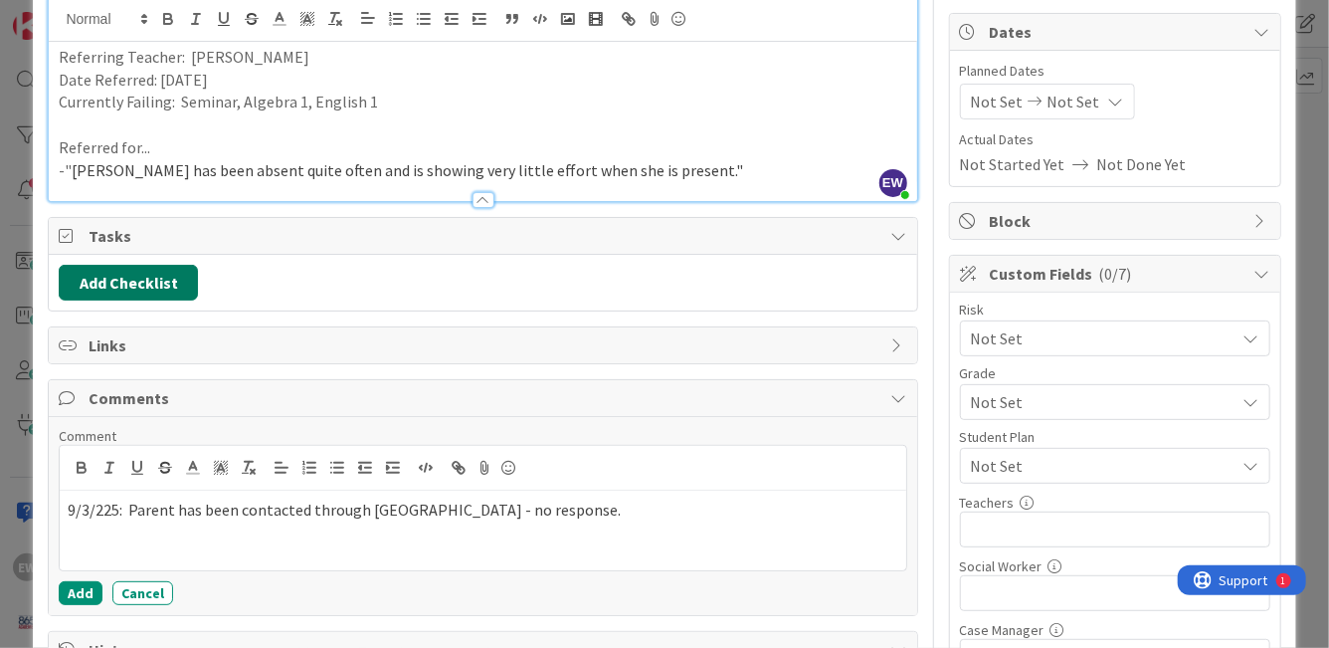
click at [171, 292] on button "Add Checklist" at bounding box center [128, 283] width 139 height 36
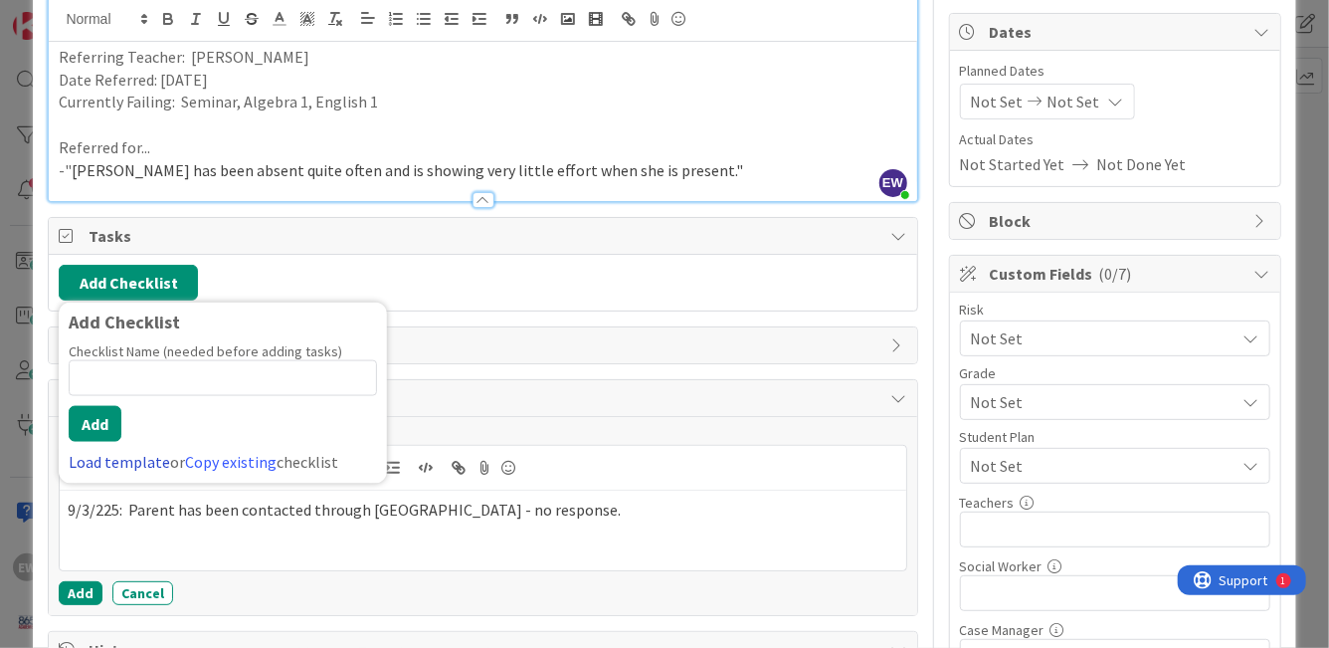
click at [145, 454] on link "Load template" at bounding box center [119, 462] width 101 height 20
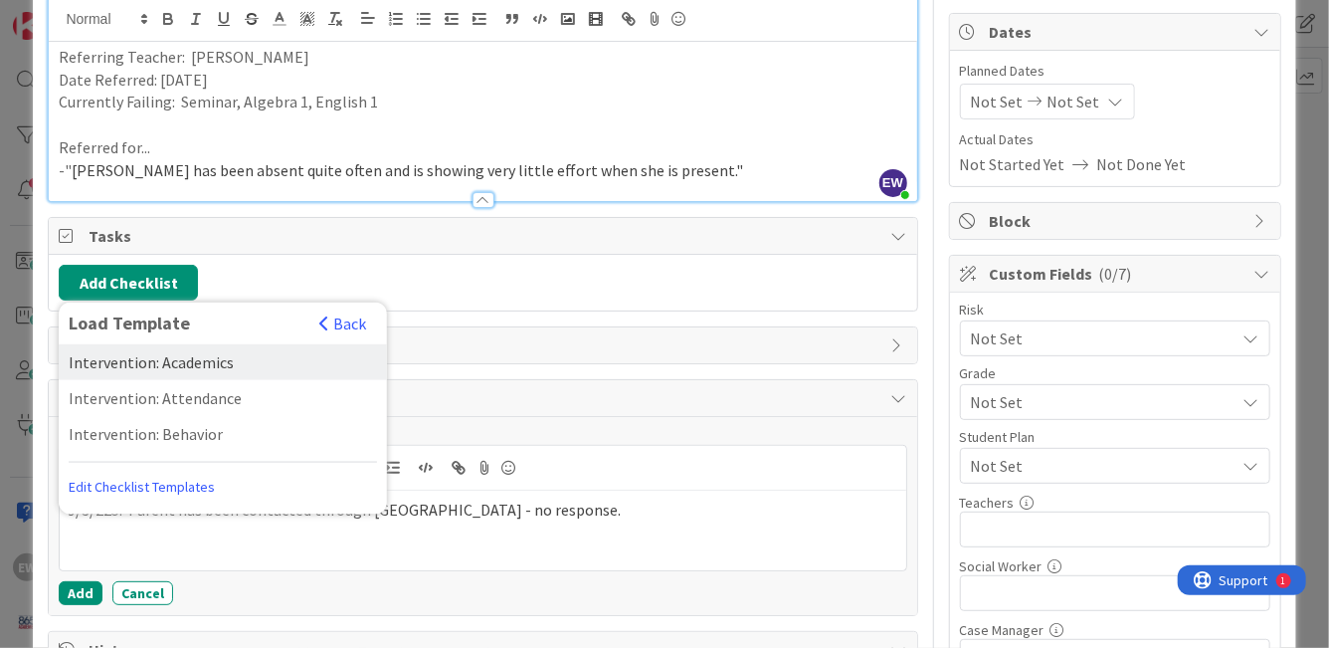
click at [238, 365] on div "Intervention: Academics" at bounding box center [223, 362] width 328 height 36
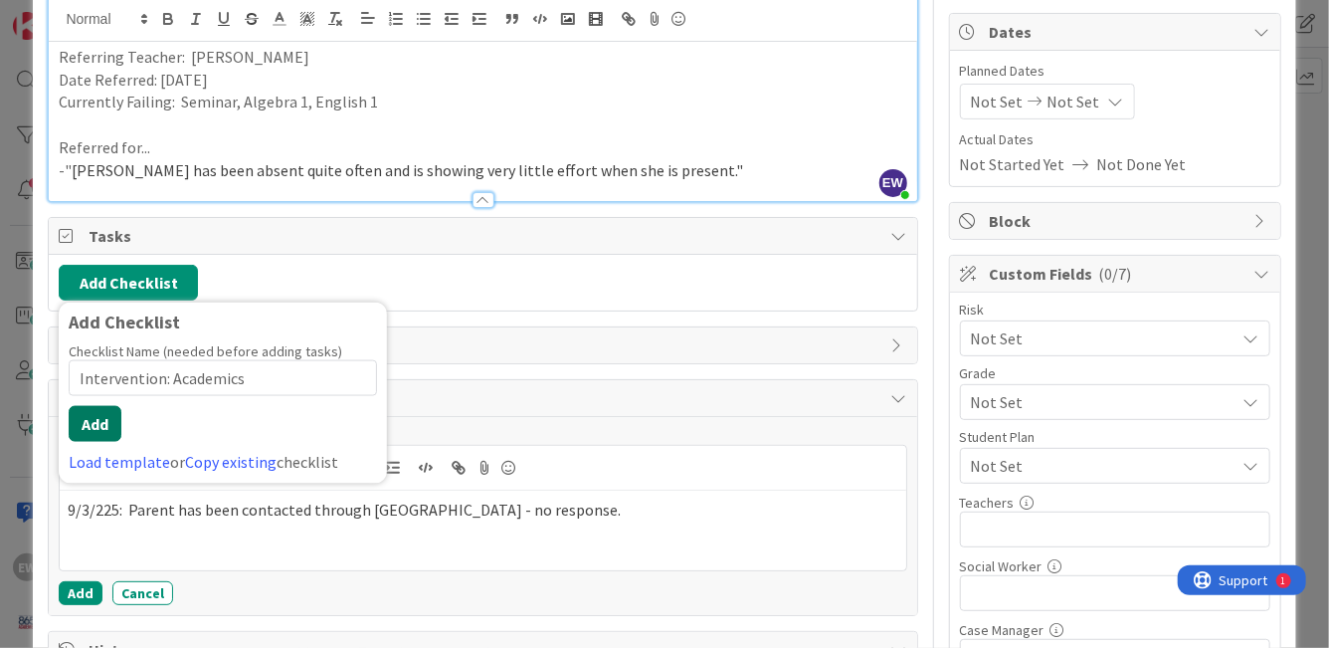
click at [114, 425] on button "Add" at bounding box center [95, 424] width 53 height 36
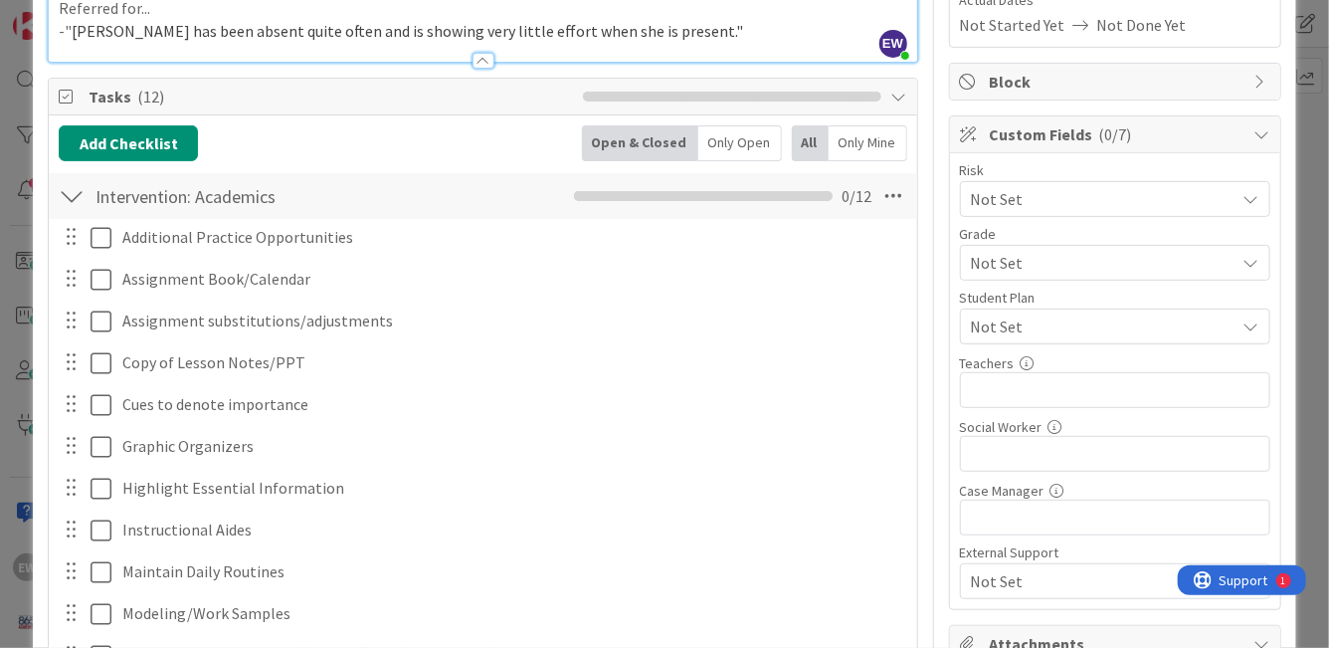
scroll to position [318, 0]
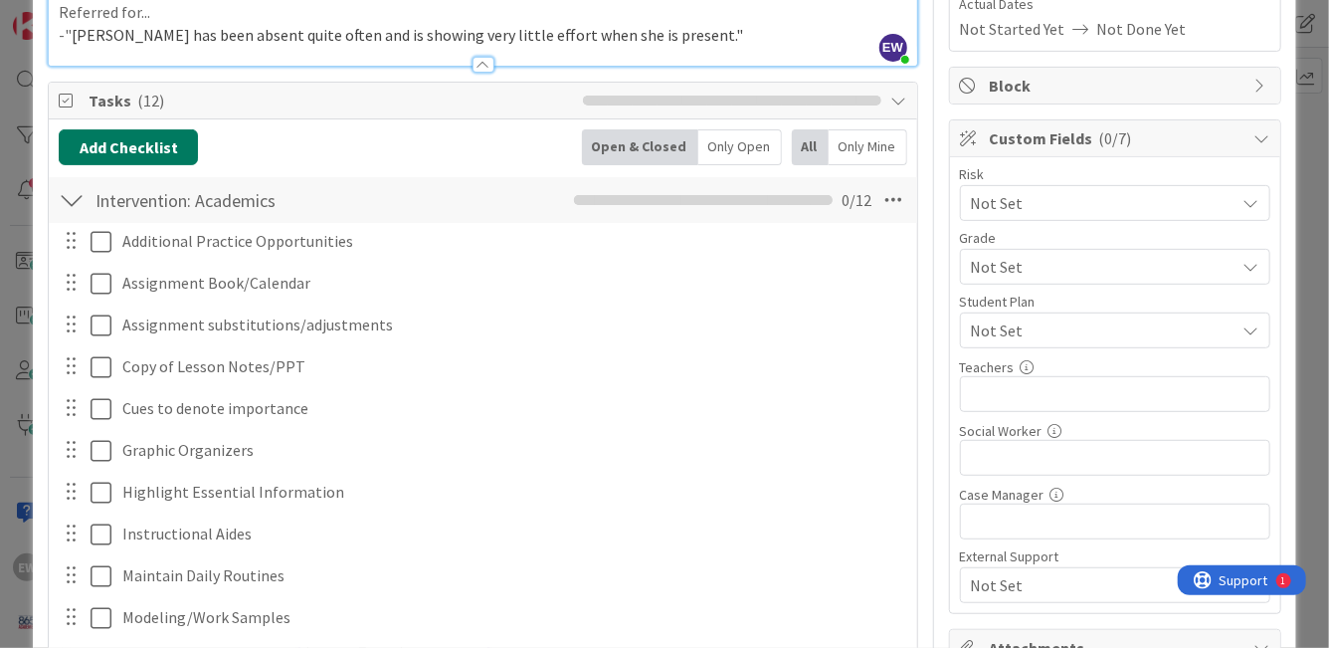
click at [90, 141] on button "Add Checklist" at bounding box center [128, 147] width 139 height 36
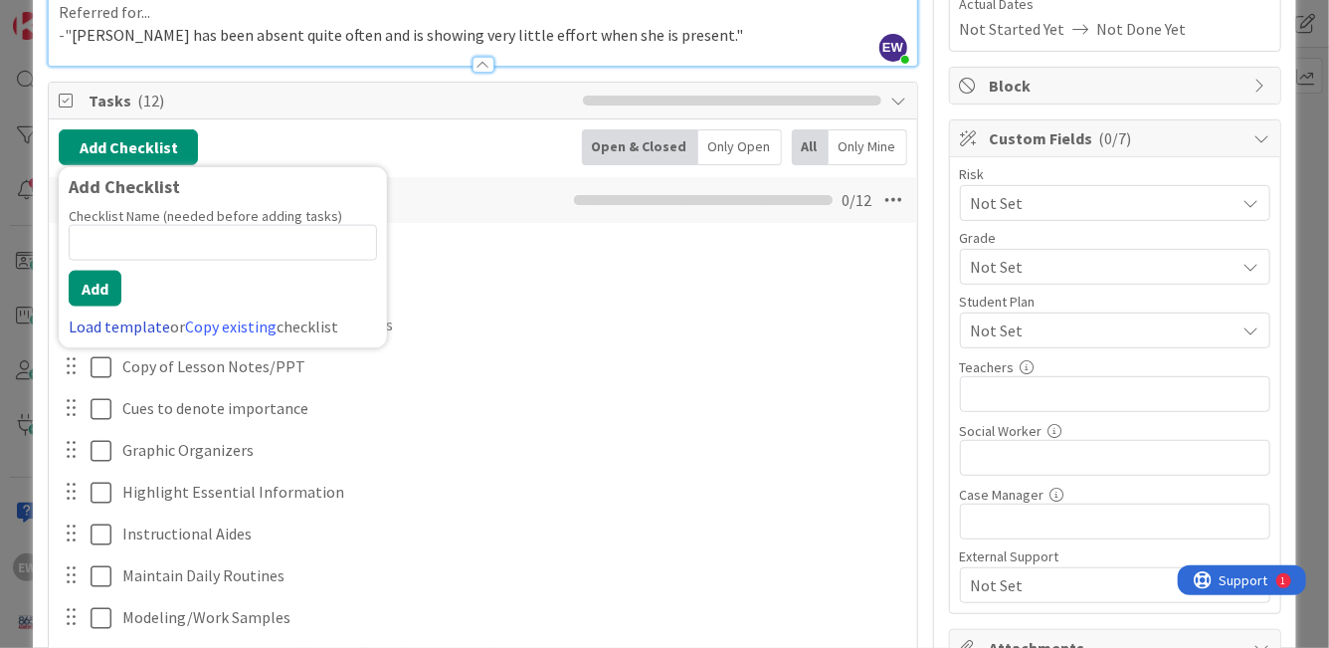
click at [109, 317] on link "Load template" at bounding box center [119, 326] width 101 height 20
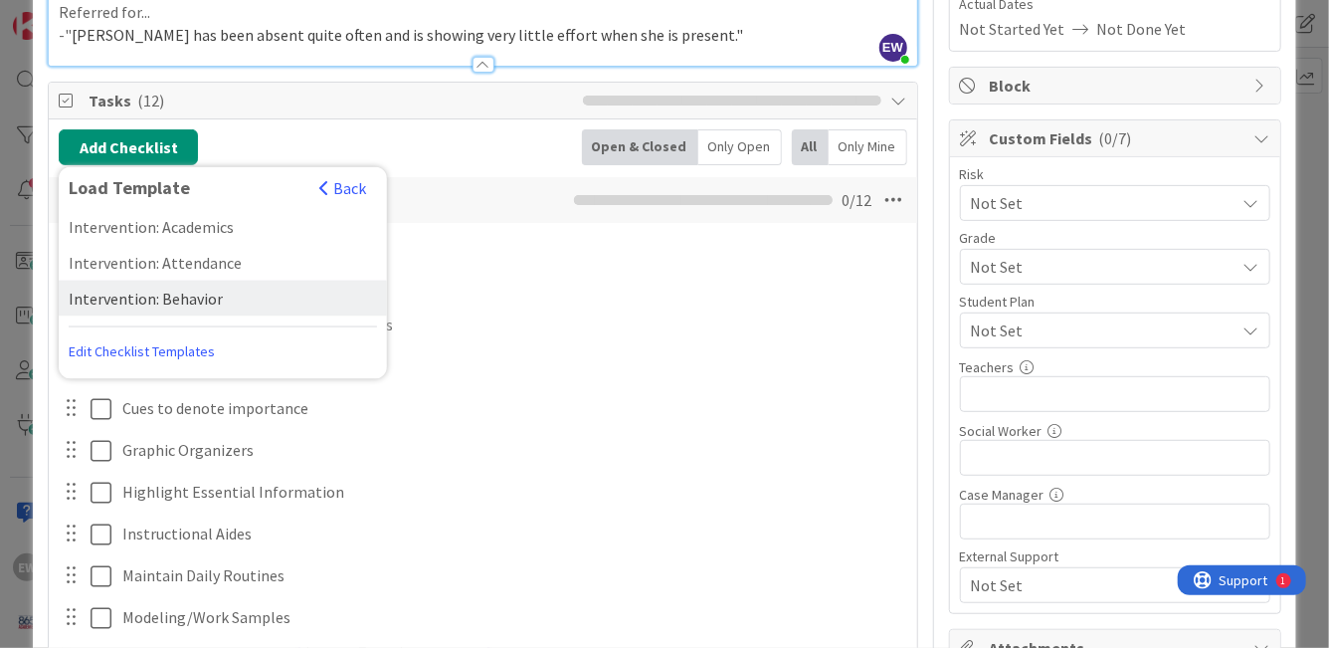
click at [190, 309] on div "Intervention: Behavior" at bounding box center [223, 299] width 328 height 36
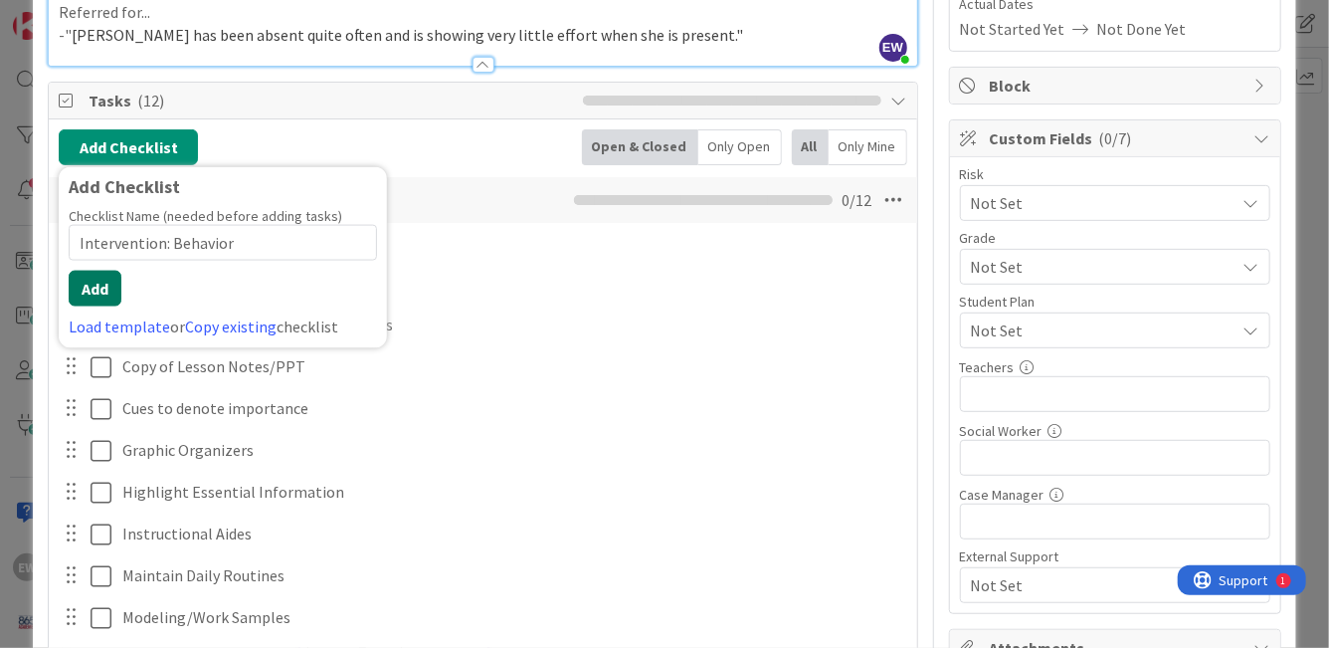
click at [112, 290] on button "Add" at bounding box center [95, 289] width 53 height 36
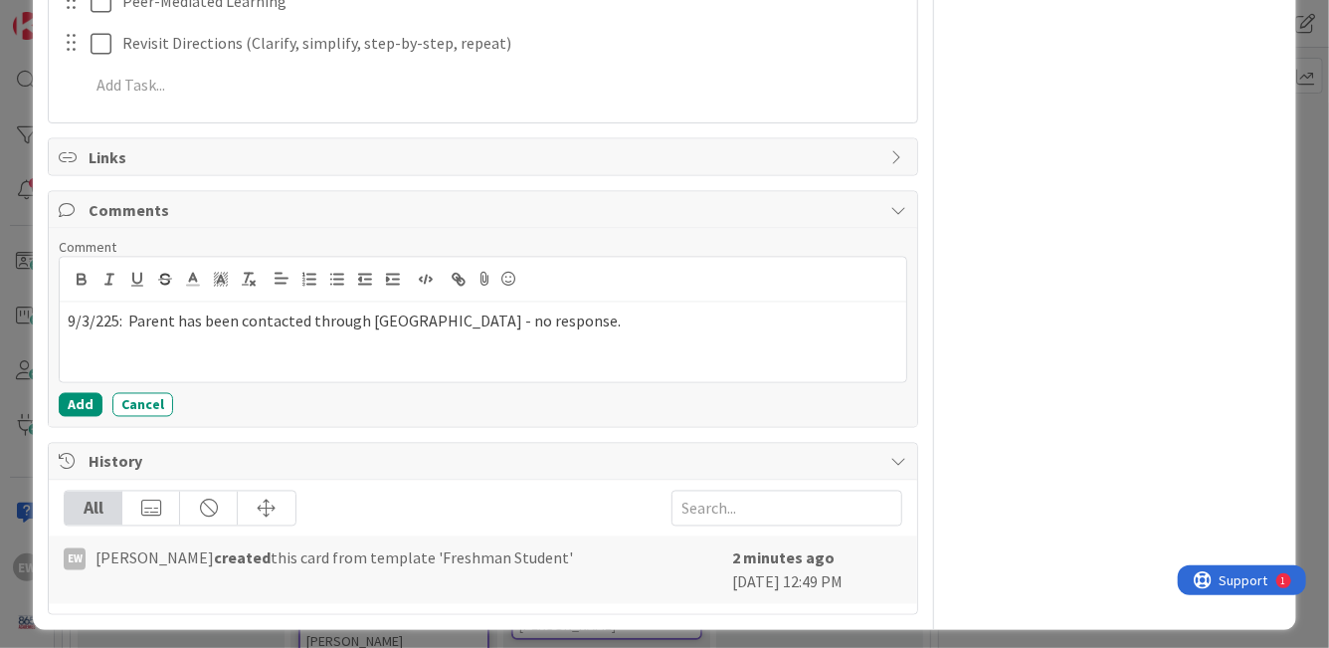
scroll to position [1589, 0]
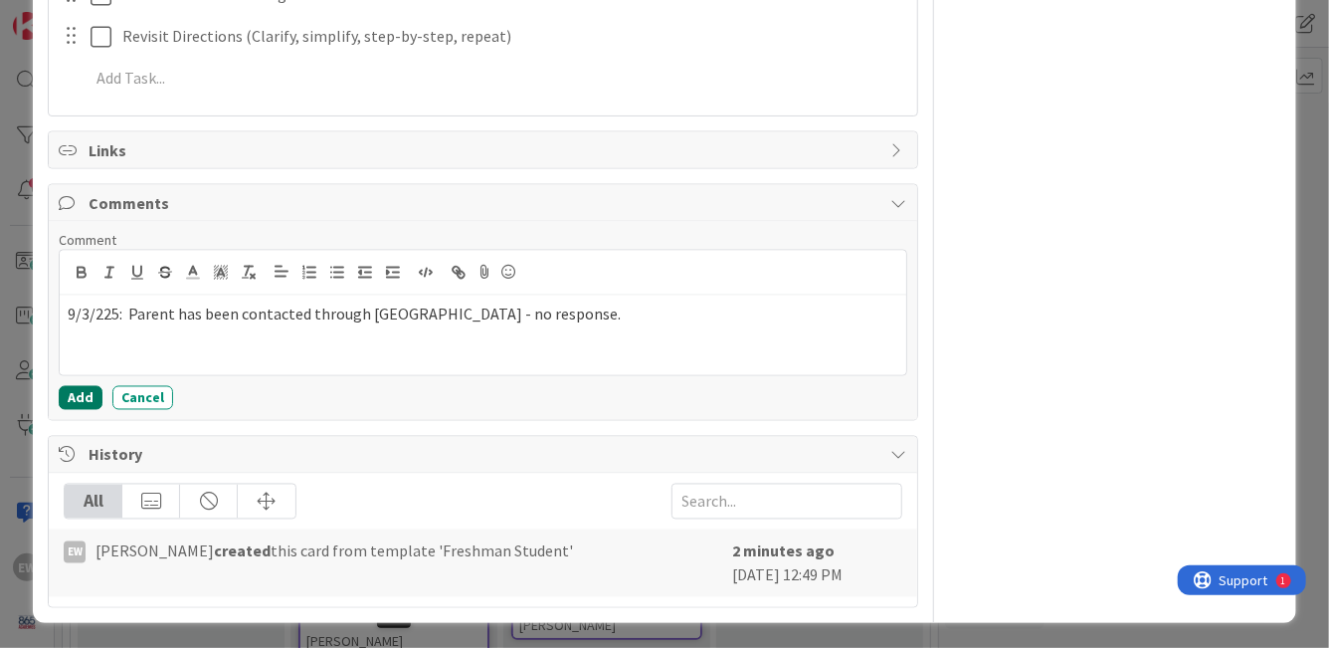
click at [90, 399] on button "Add" at bounding box center [81, 398] width 44 height 24
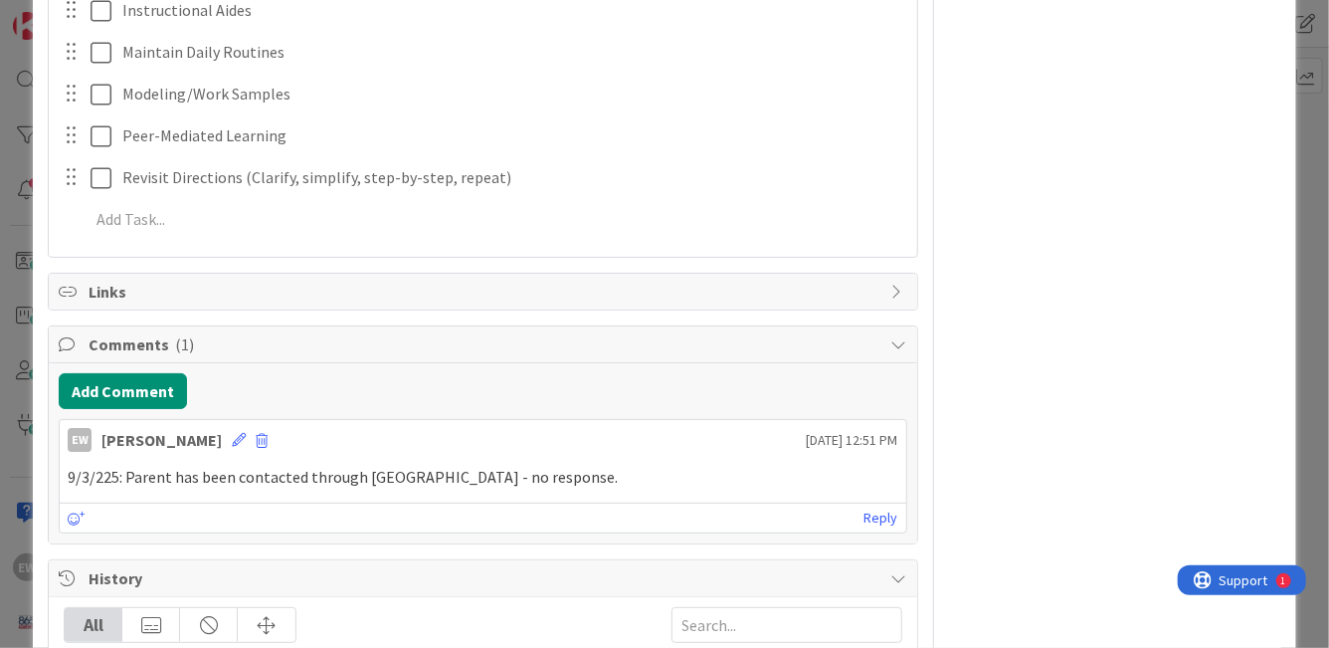
scroll to position [1528, 0]
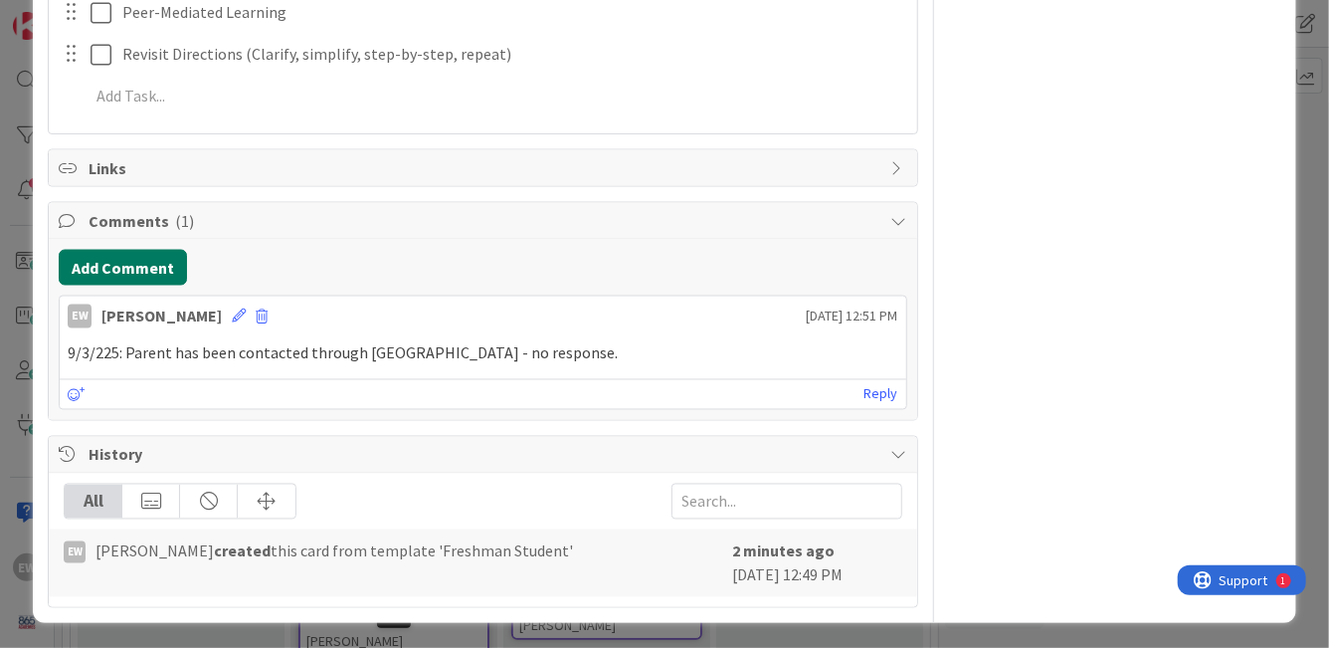
click at [145, 274] on button "Add Comment" at bounding box center [123, 268] width 128 height 36
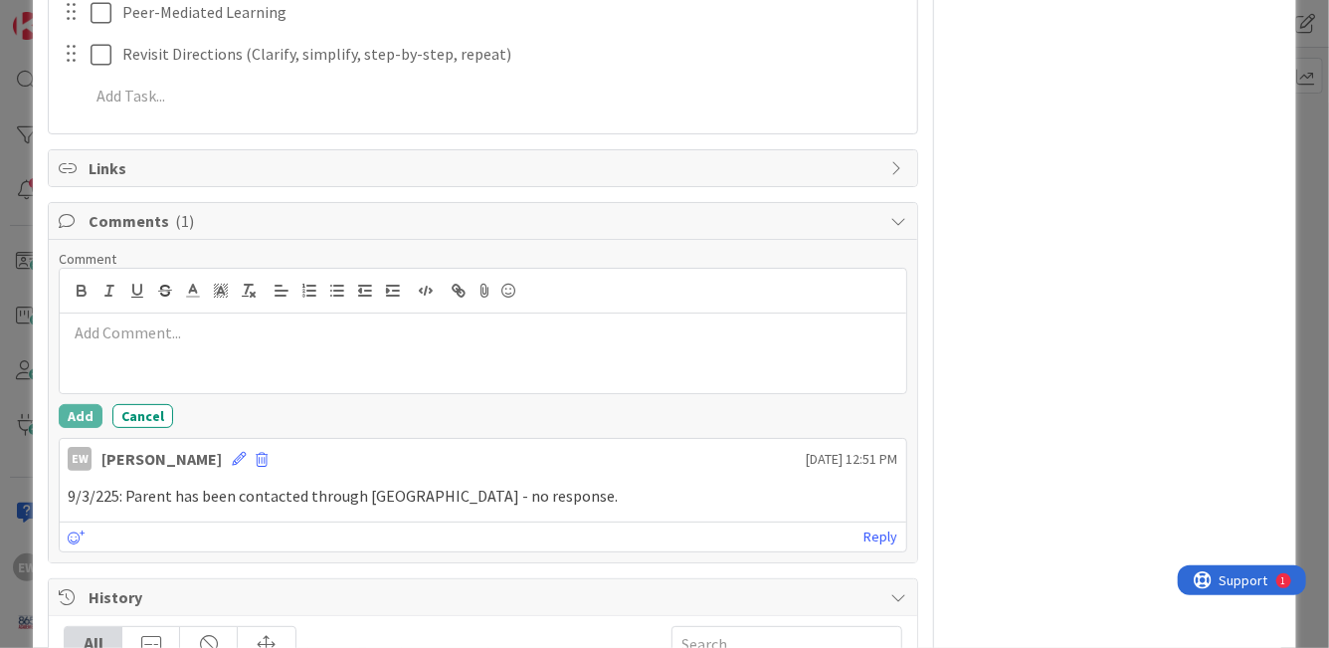
click at [163, 341] on p at bounding box center [483, 332] width 830 height 23
click at [88, 417] on button "Add" at bounding box center [81, 416] width 44 height 24
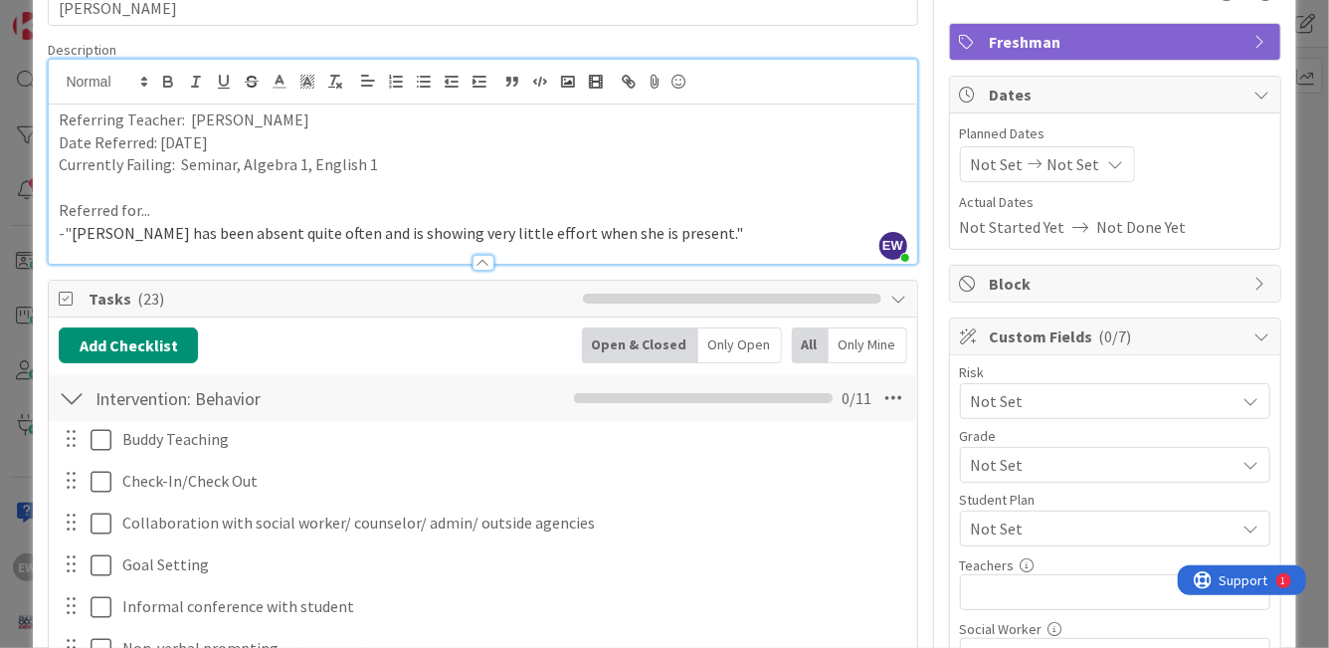
scroll to position [122, 0]
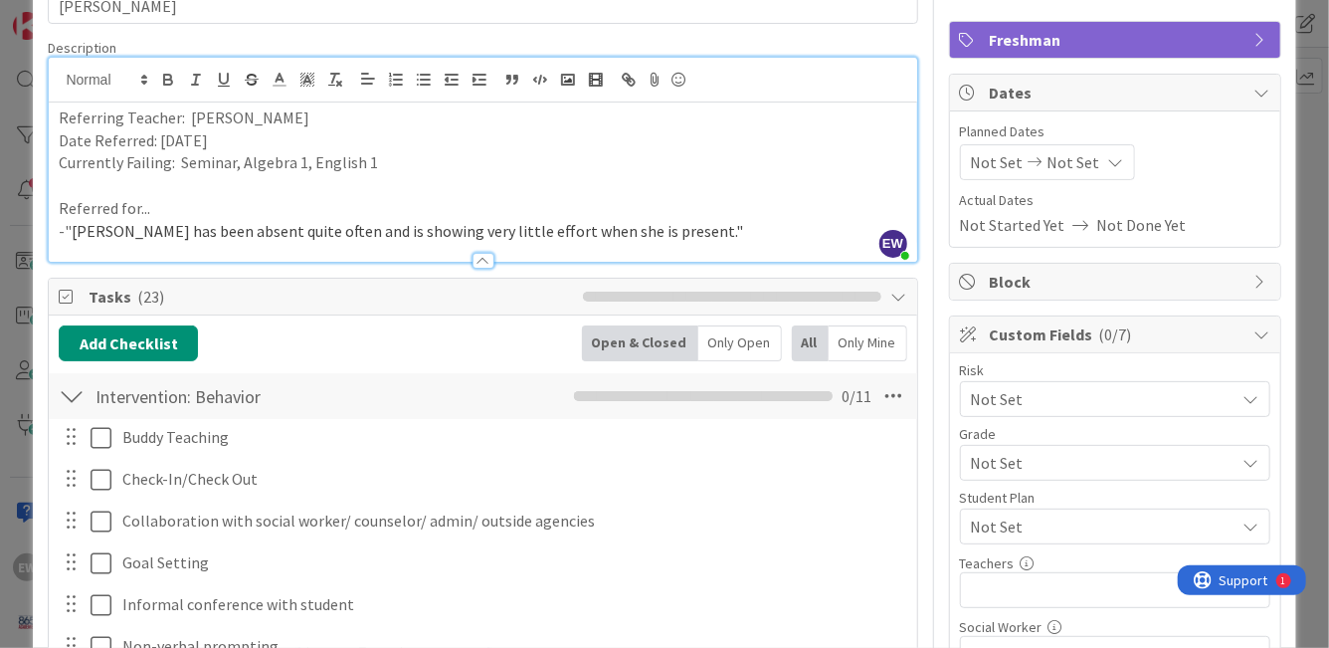
click at [900, 297] on icon at bounding box center [899, 297] width 16 height 16
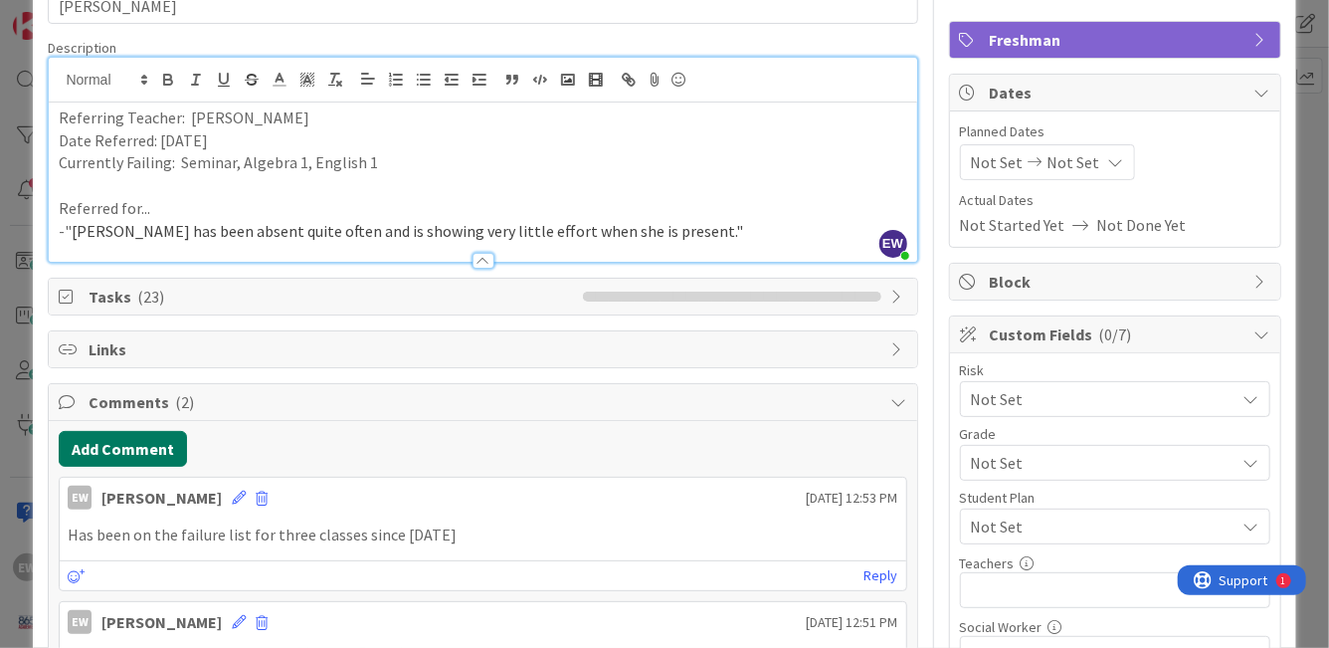
click at [174, 453] on button "Add Comment" at bounding box center [123, 449] width 128 height 36
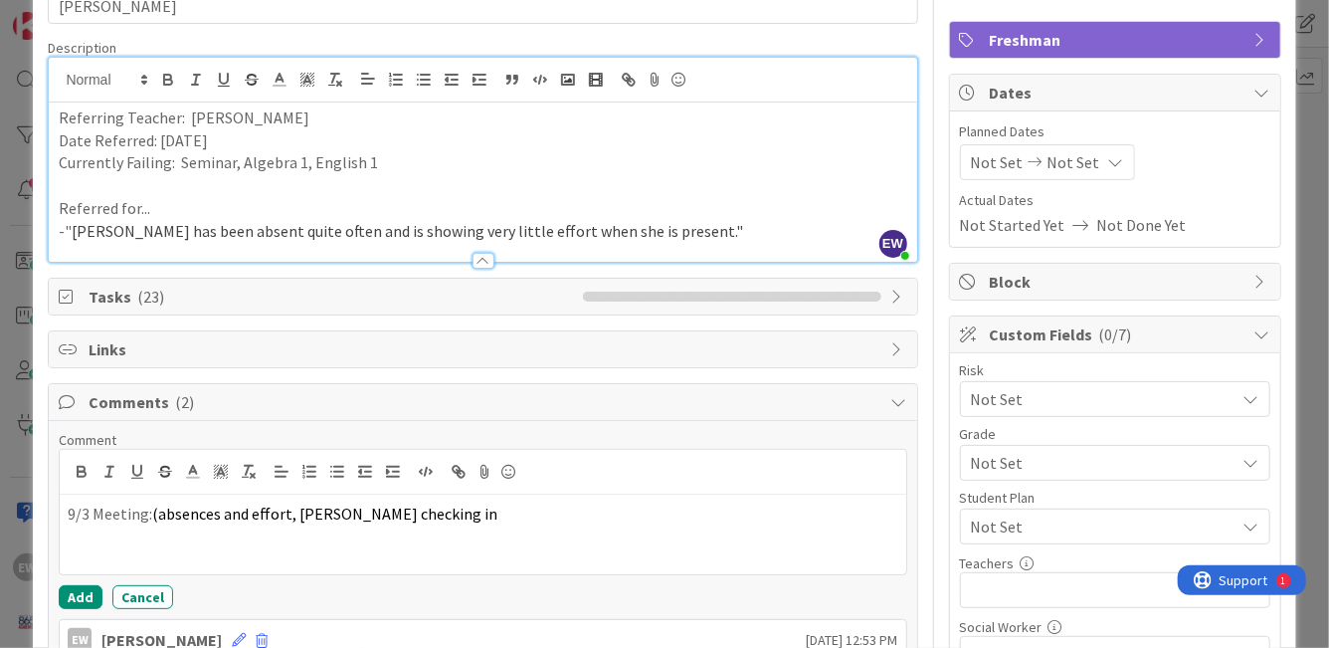
click at [161, 516] on span "(absences and effort, [PERSON_NAME] checking in" at bounding box center [324, 513] width 345 height 20
click at [442, 528] on div "9/3 Meeting: absences and effort, [PERSON_NAME] checking in" at bounding box center [483, 534] width 846 height 80
click at [143, 515] on p "9/3 Meeting: absences and effort, [PERSON_NAME] checking in" at bounding box center [483, 513] width 830 height 23
click at [87, 591] on button "Add" at bounding box center [81, 597] width 44 height 24
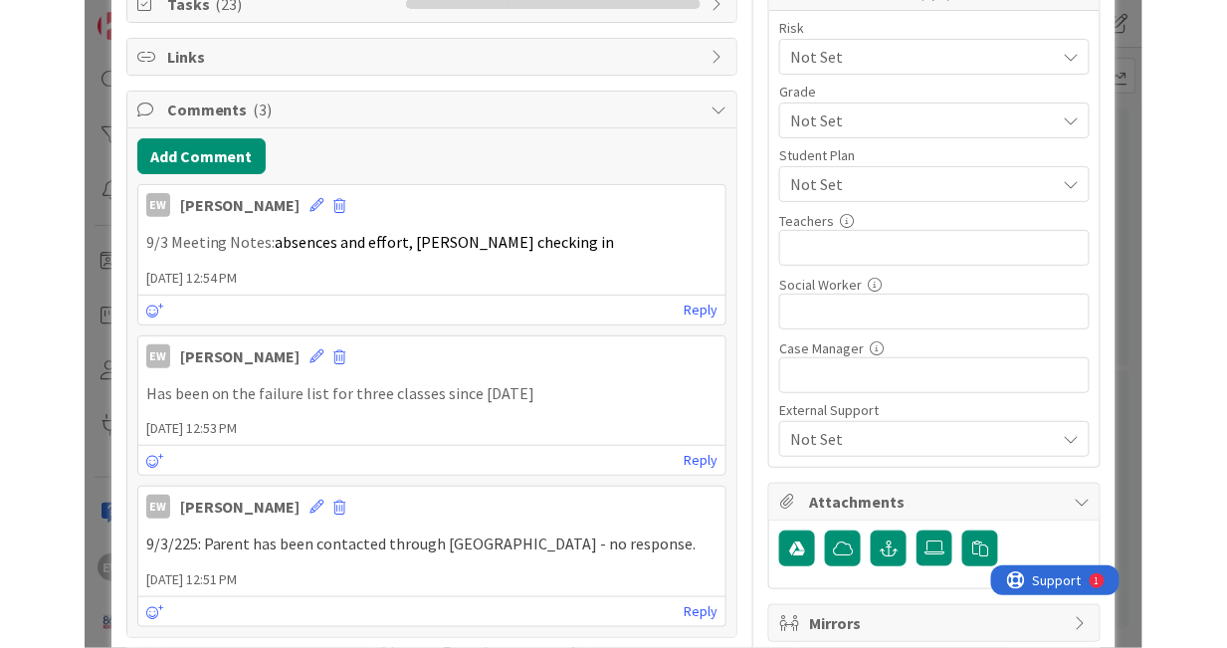
scroll to position [514, 0]
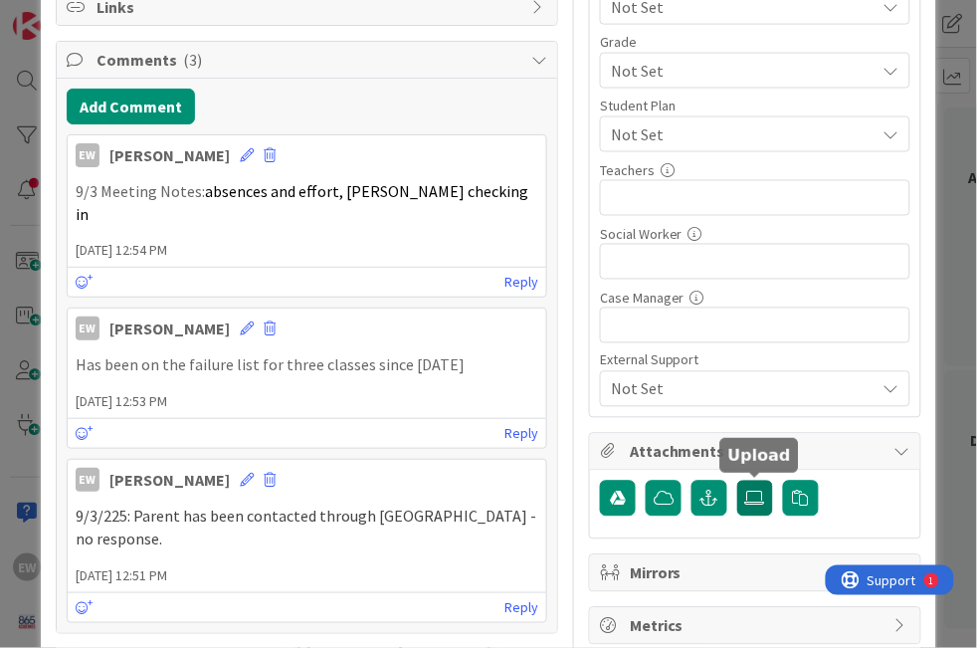
click at [748, 499] on icon at bounding box center [755, 498] width 20 height 16
click at [737, 481] on input "file" at bounding box center [737, 481] width 0 height 0
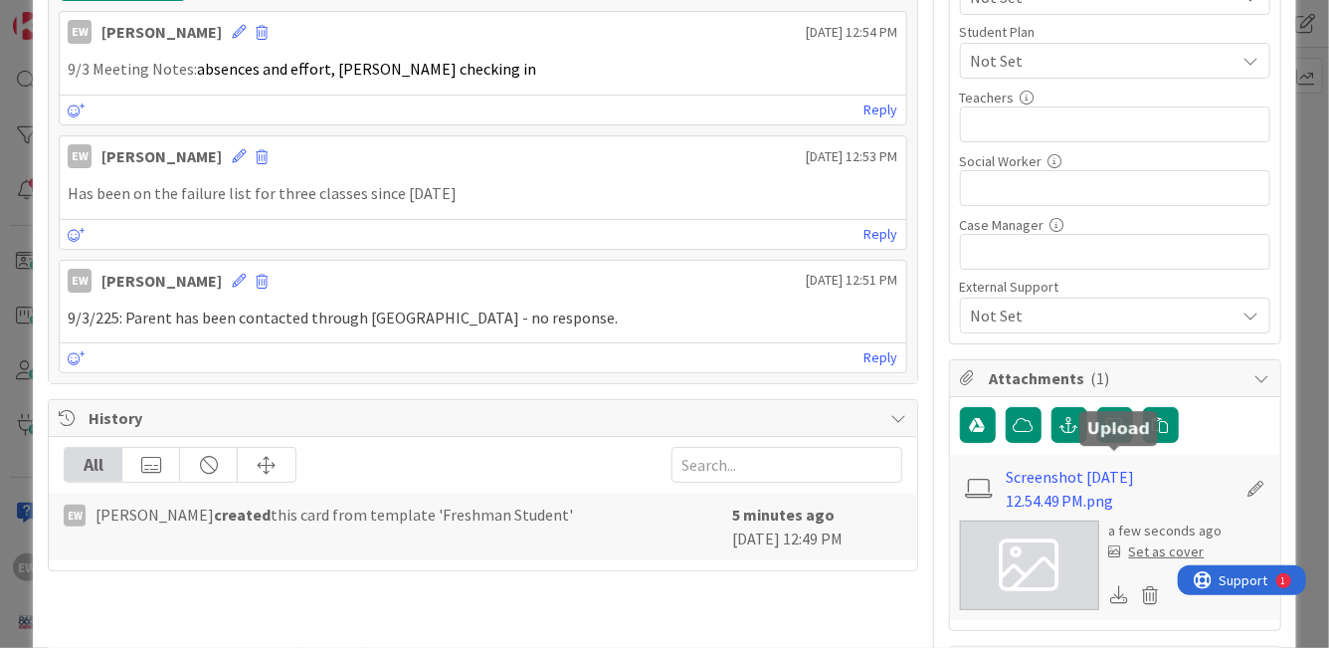
scroll to position [654, 0]
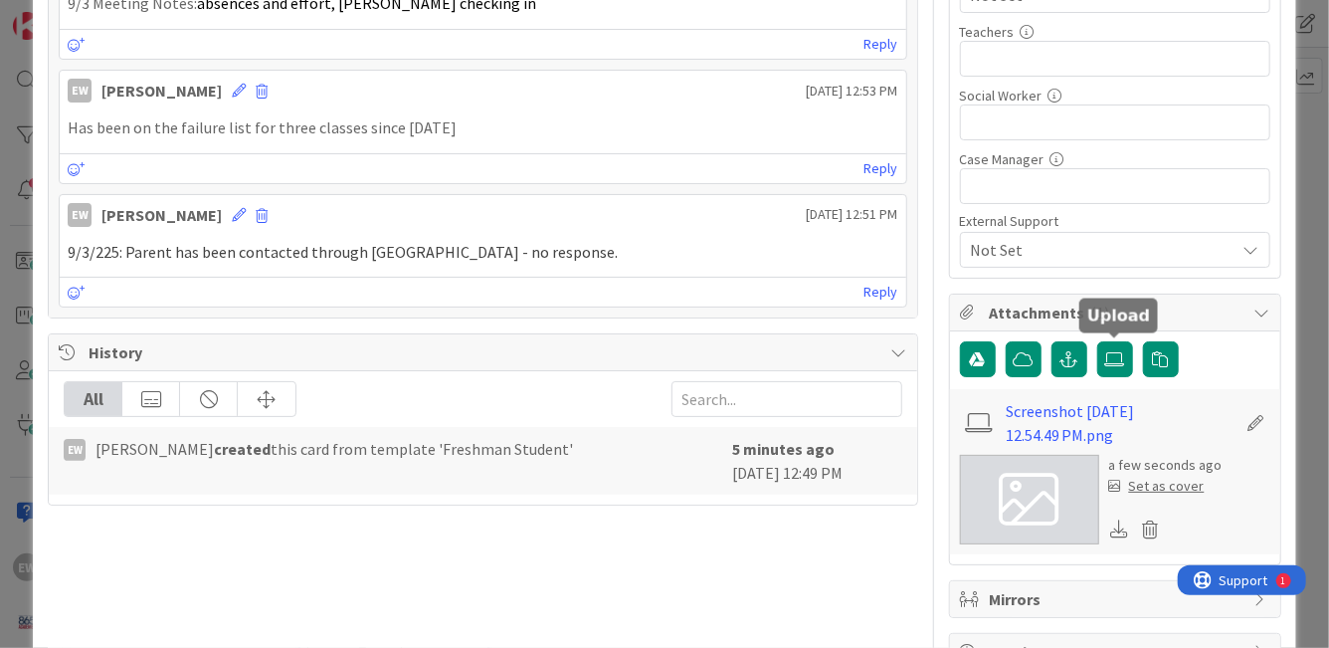
click at [1191, 486] on div "Set as cover" at bounding box center [1157, 486] width 96 height 21
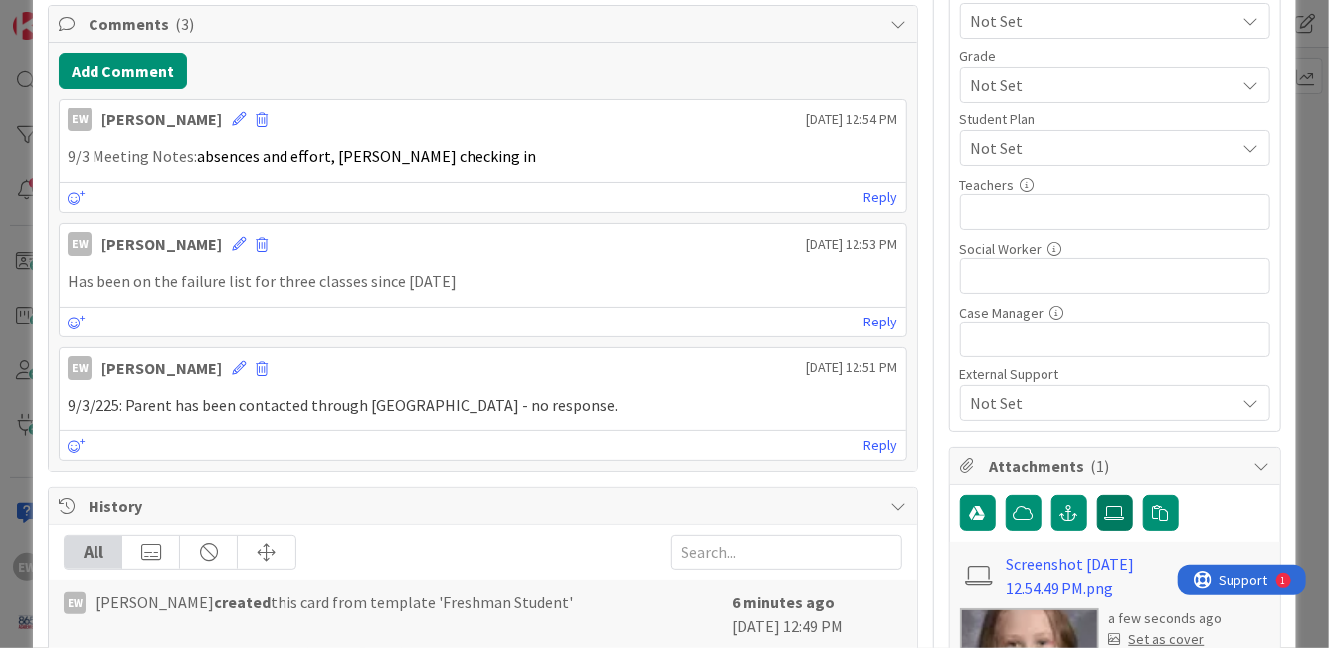
scroll to position [495, 0]
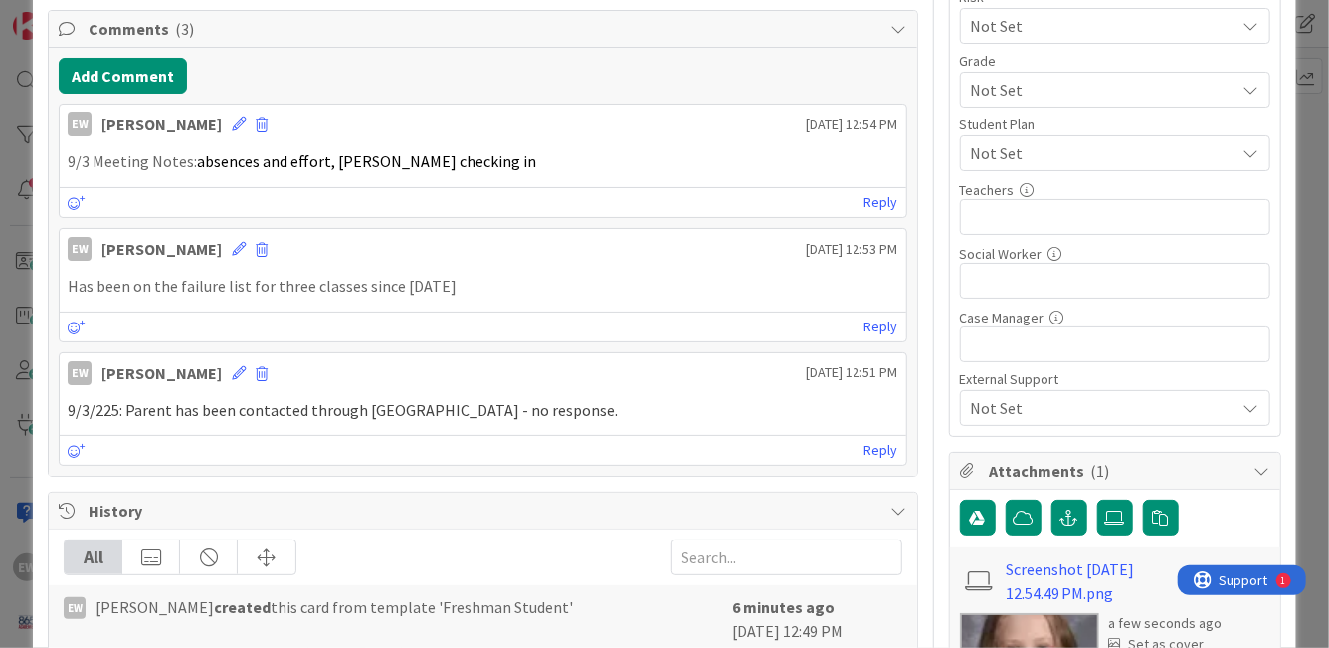
click at [1018, 98] on span "Not Set" at bounding box center [1098, 90] width 255 height 28
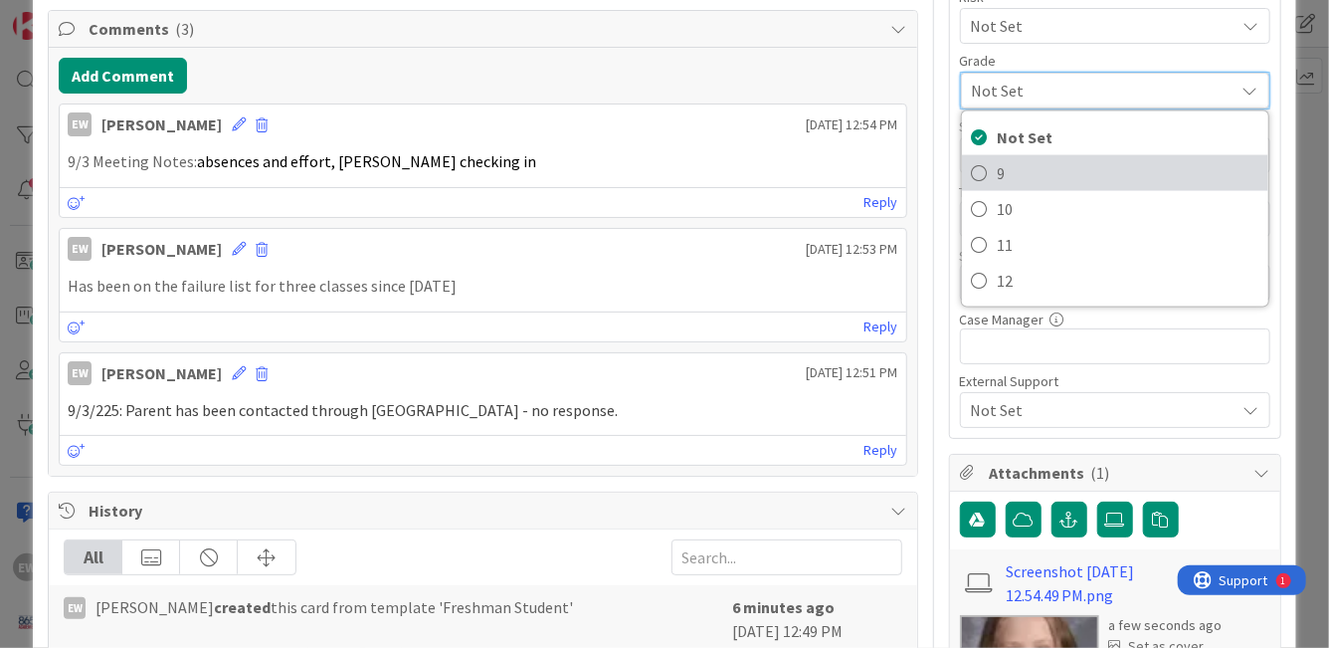
click at [1004, 168] on span "9" at bounding box center [1128, 173] width 261 height 30
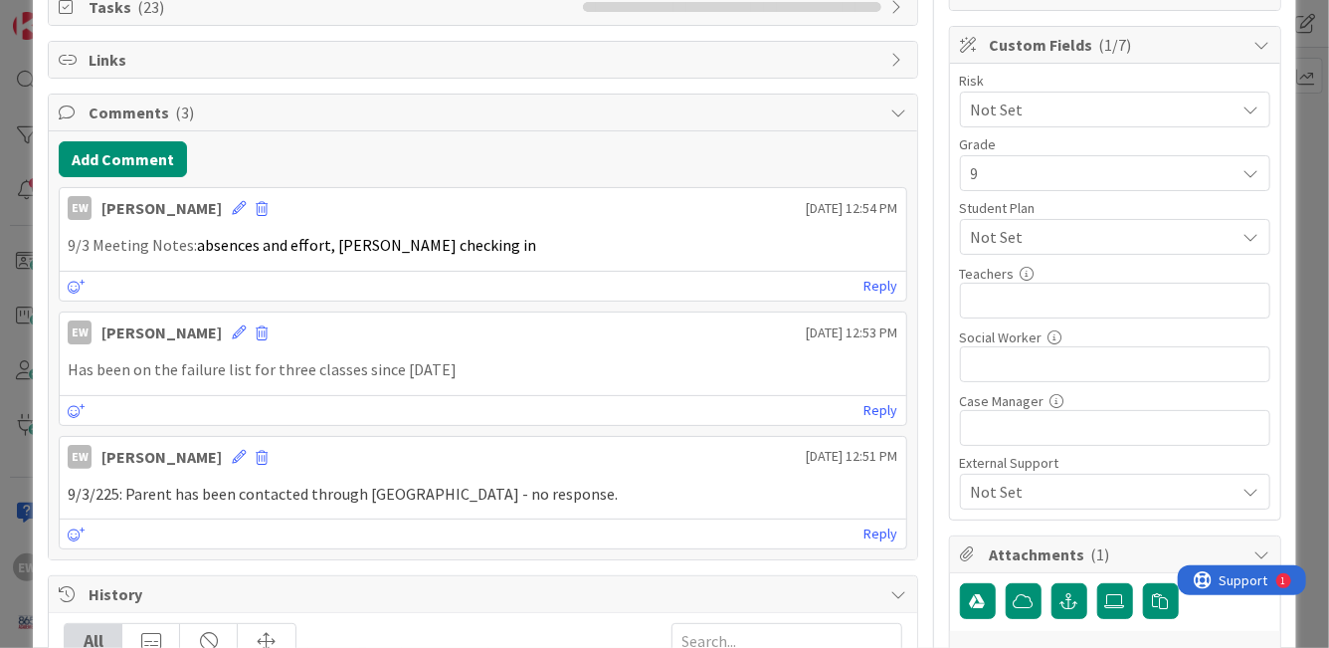
scroll to position [407, 0]
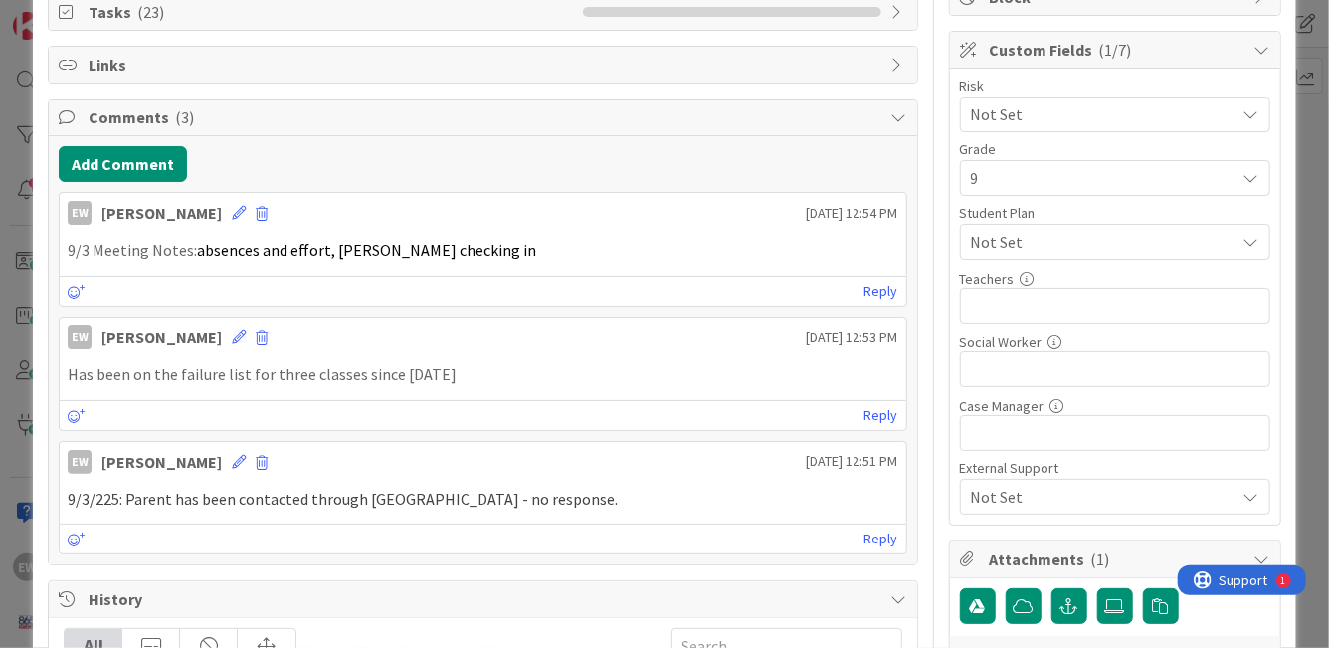
click at [1002, 123] on span "Not Set" at bounding box center [1098, 114] width 255 height 28
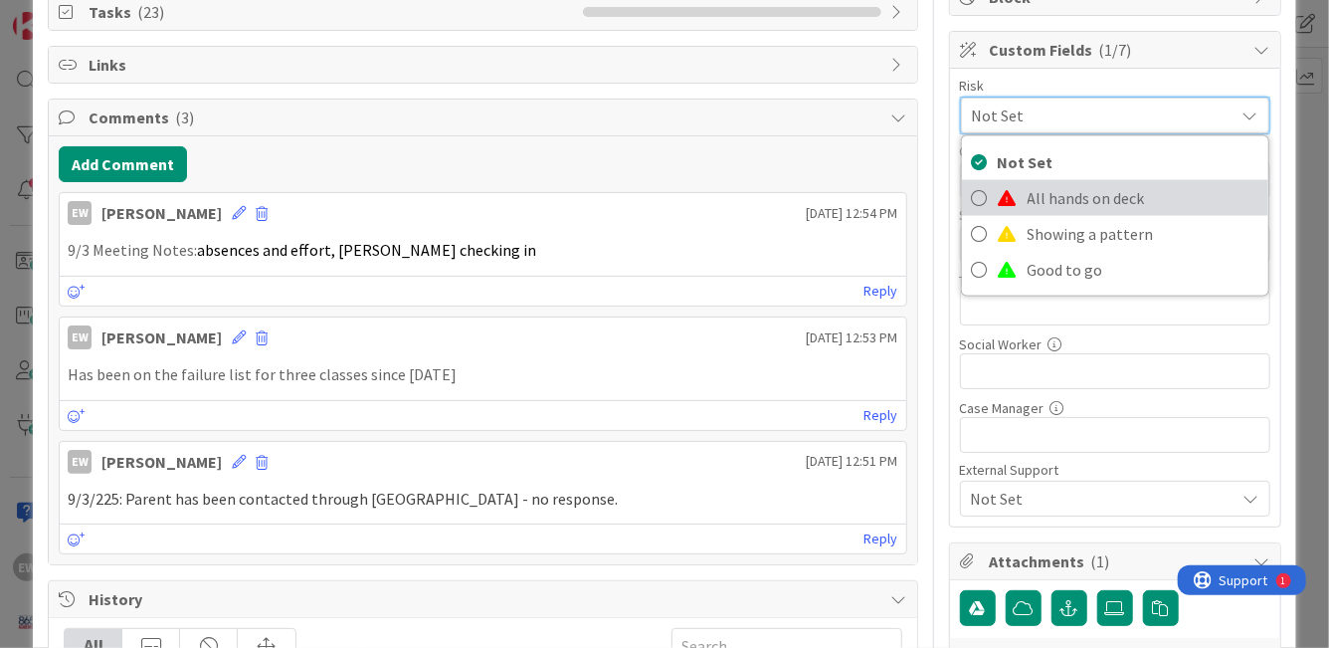
click at [1022, 204] on link "All hands on deck" at bounding box center [1115, 198] width 306 height 36
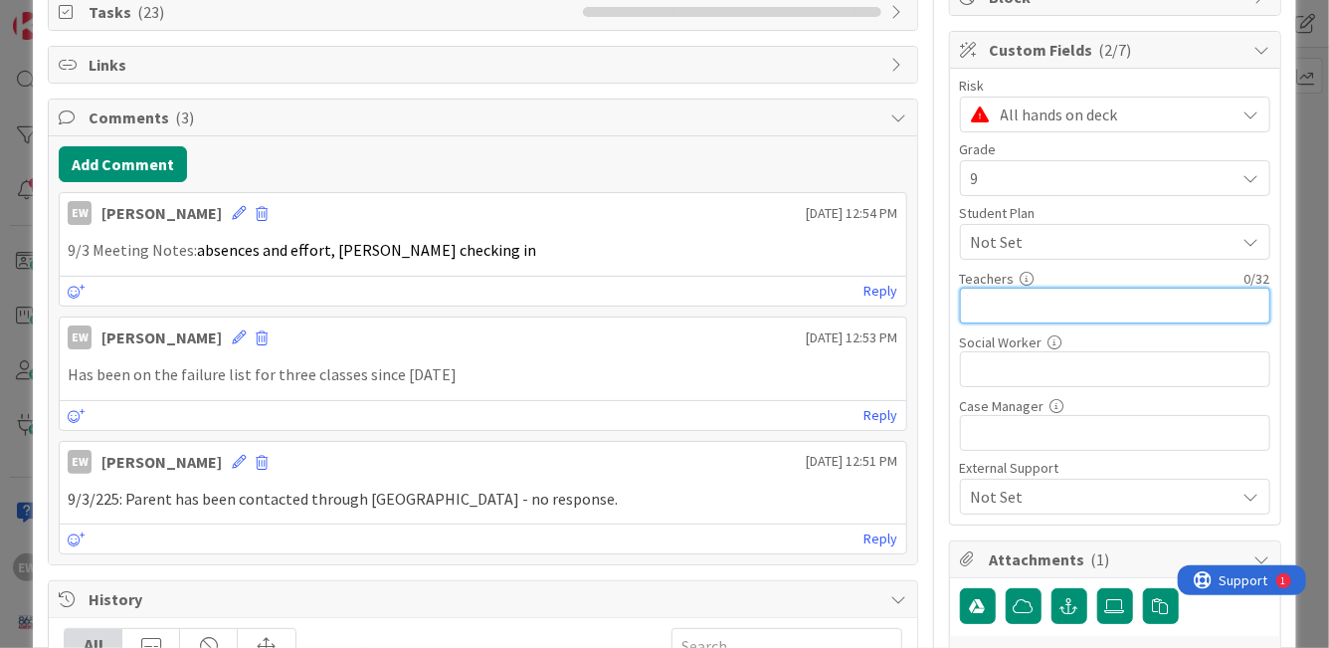
click at [1034, 316] on input "text" at bounding box center [1115, 306] width 310 height 36
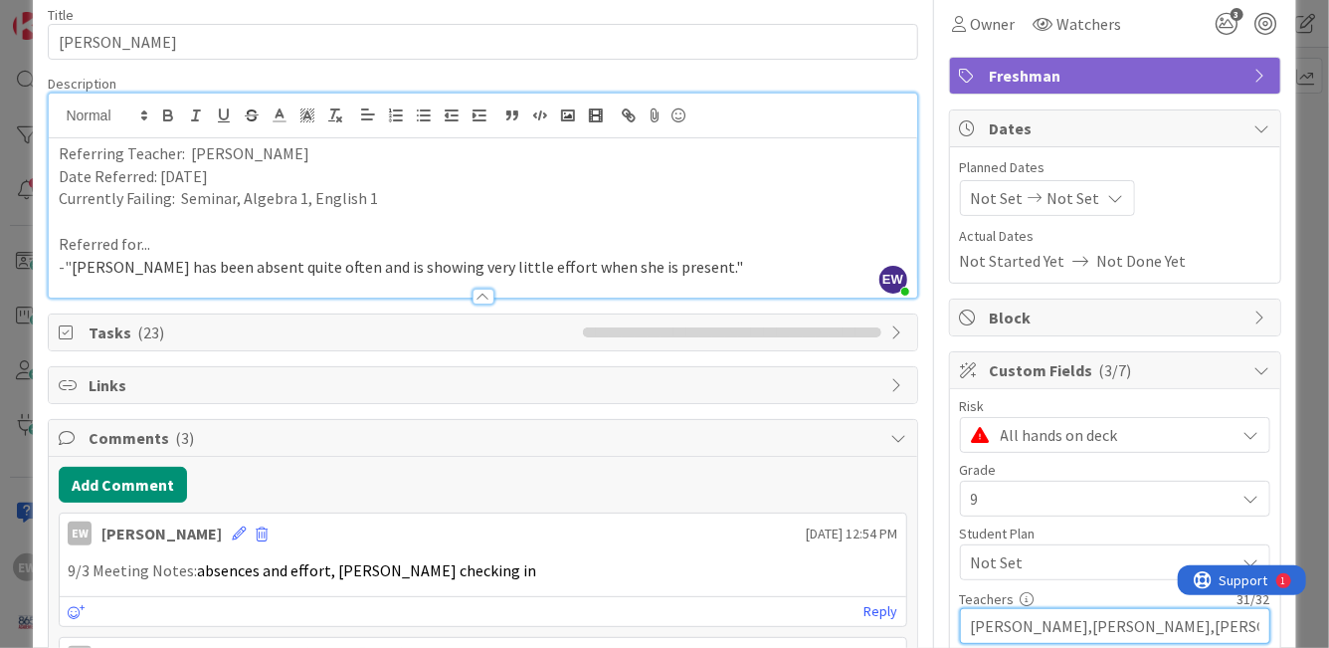
scroll to position [0, 0]
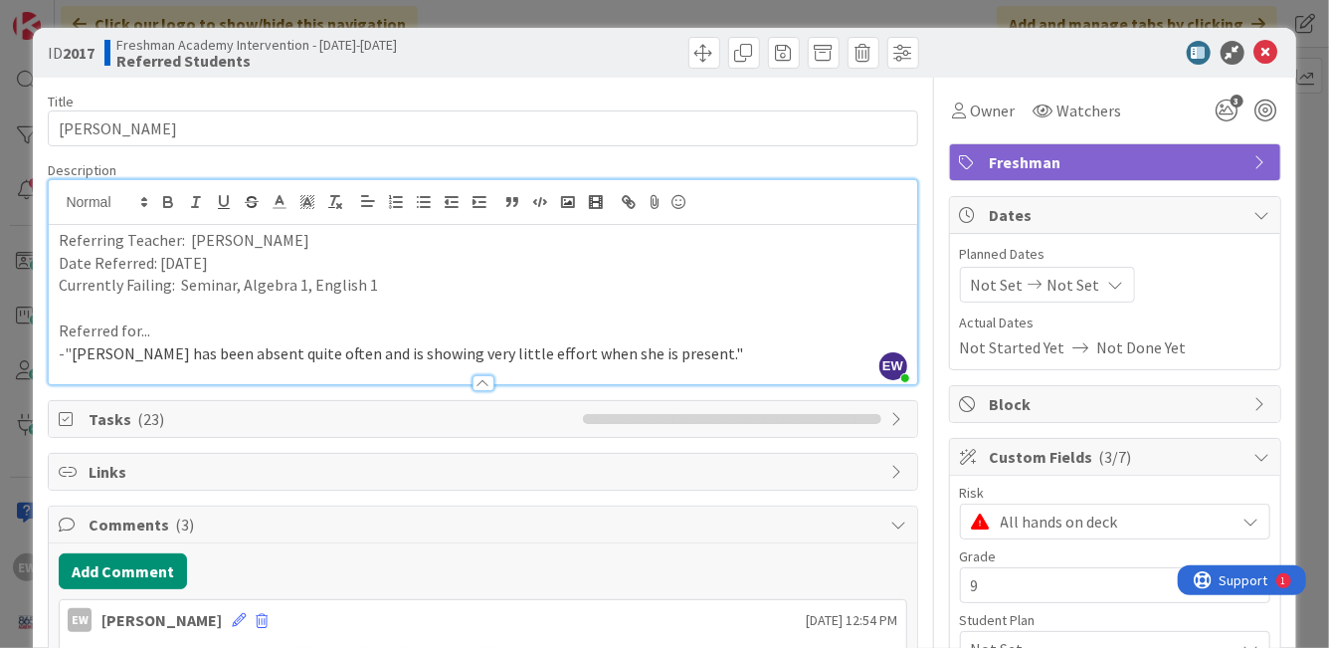
type input "[PERSON_NAME],[PERSON_NAME],[PERSON_NAME],[PERSON_NAME]"
click at [13, 647] on div at bounding box center [6, 651] width 13 height 6
click at [1260, 60] on icon at bounding box center [1267, 53] width 24 height 24
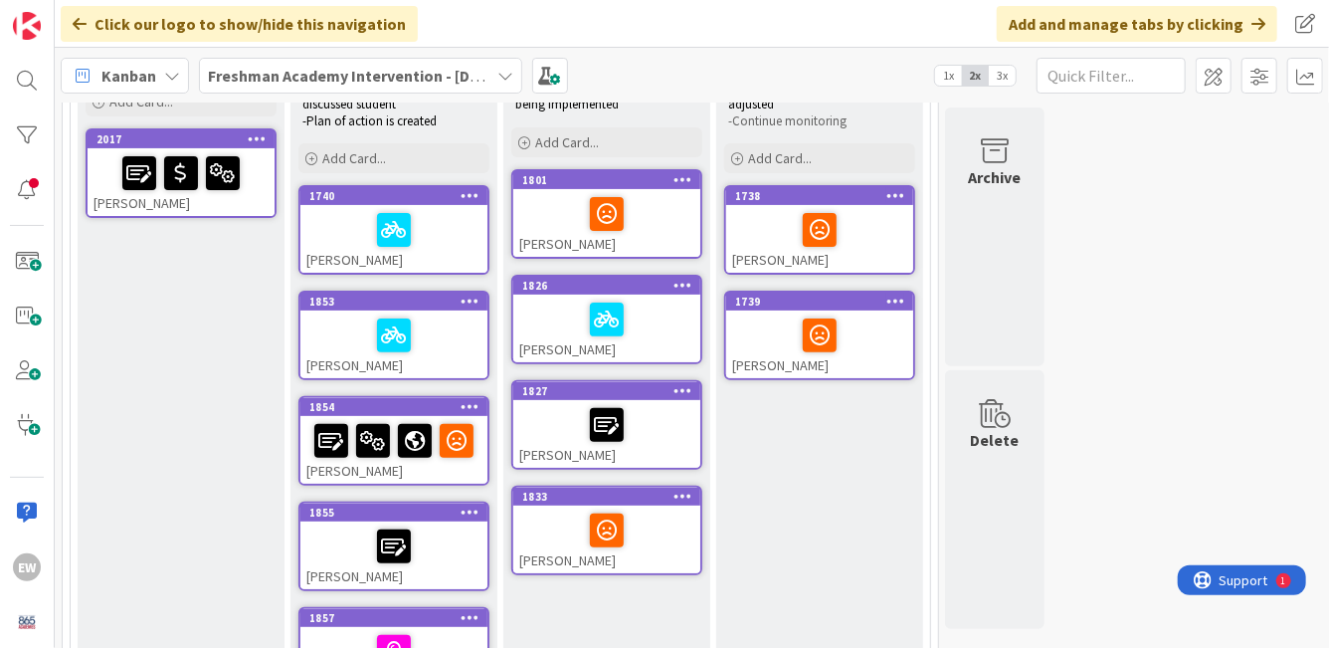
scroll to position [231, 0]
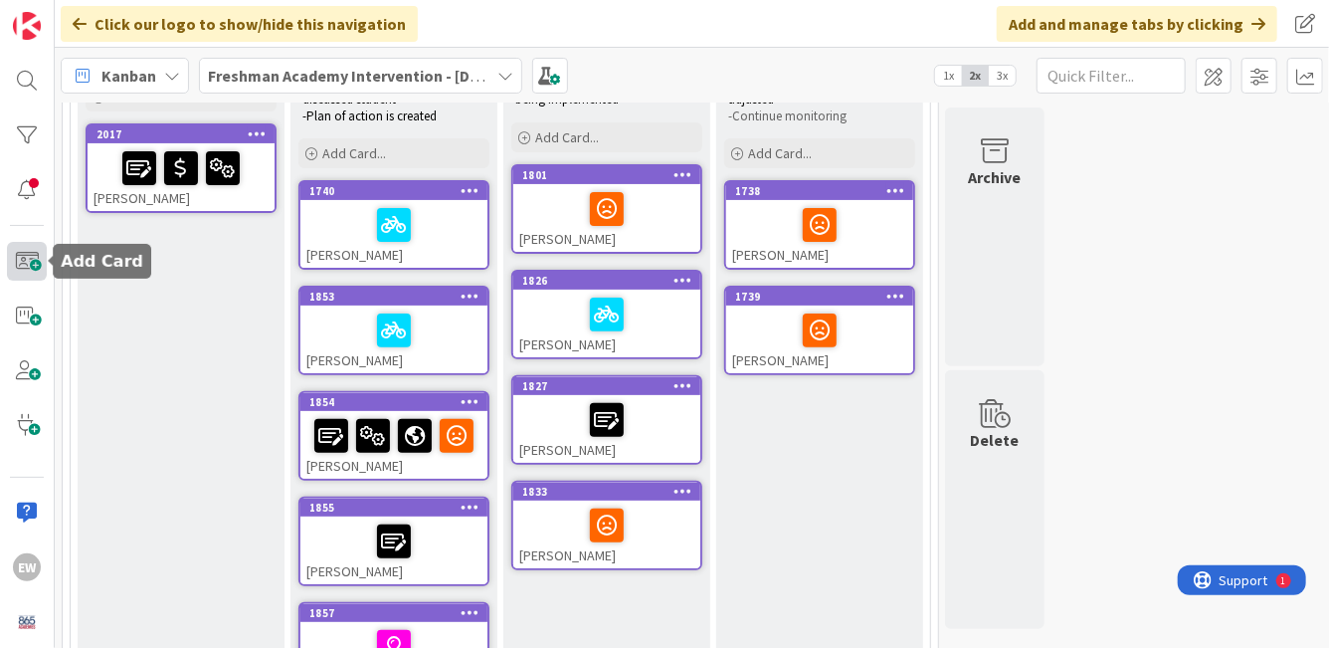
click at [22, 243] on span at bounding box center [27, 261] width 40 height 39
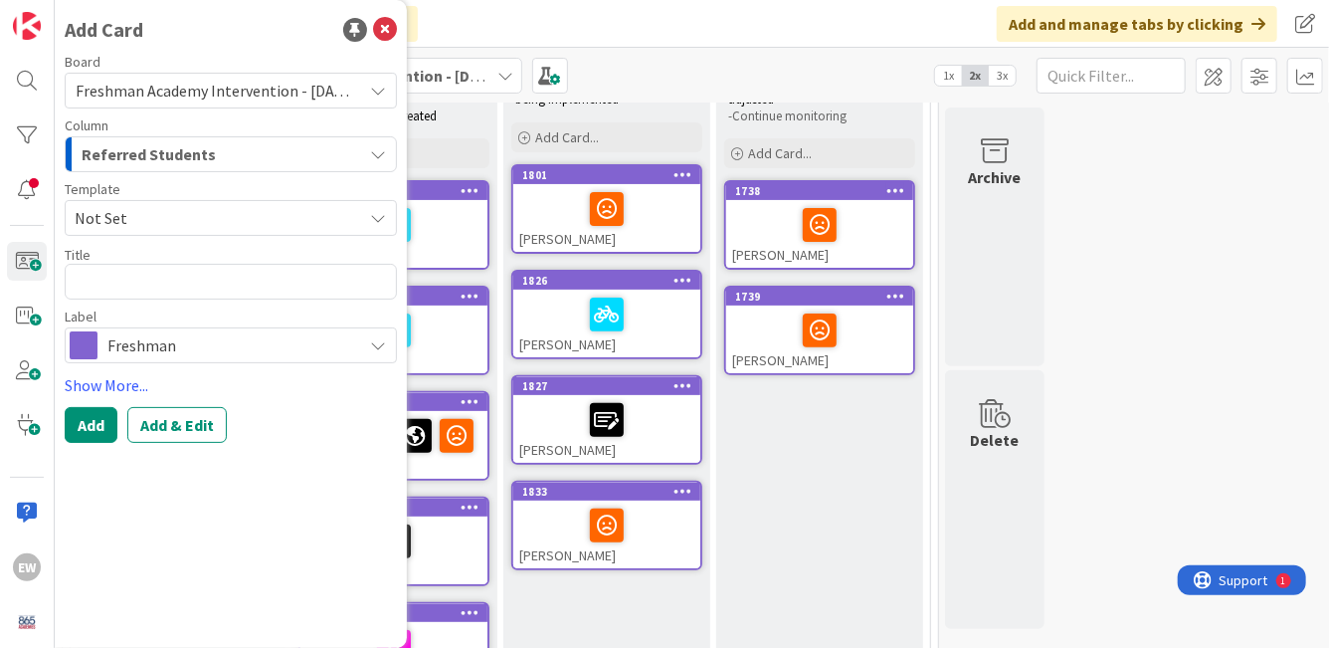
click at [208, 281] on textarea at bounding box center [231, 282] width 332 height 36
type textarea "x"
type textarea "D"
type textarea "x"
type textarea "De"
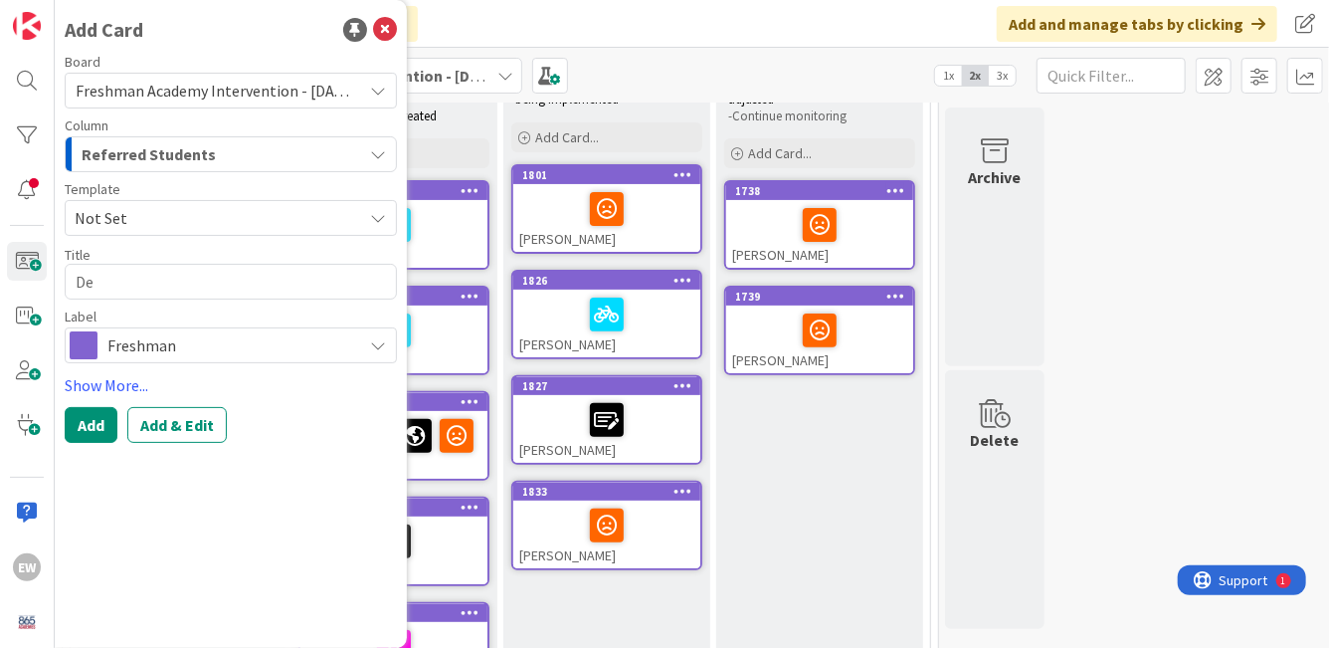
type textarea "x"
type textarea "Dev"
type textarea "x"
type textarea "Devo"
type textarea "x"
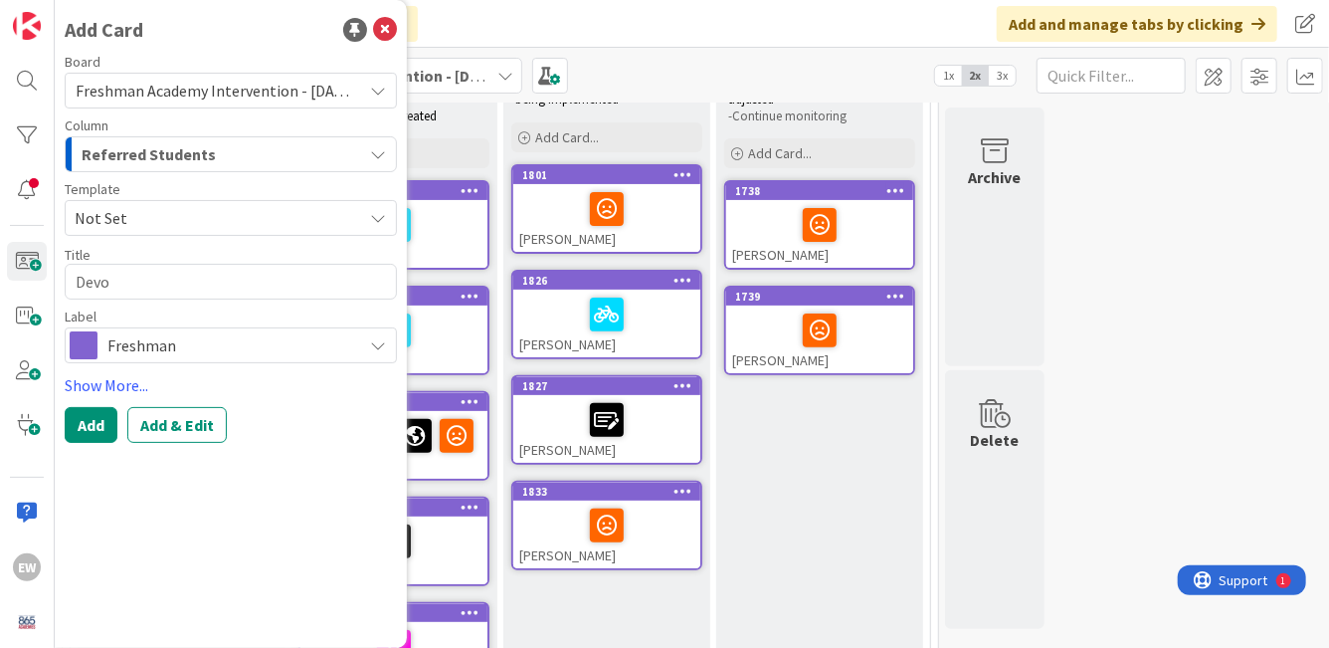
type textarea "[GEOGRAPHIC_DATA]"
type textarea "x"
type textarea "[GEOGRAPHIC_DATA]"
type textarea "x"
type textarea "Devon E"
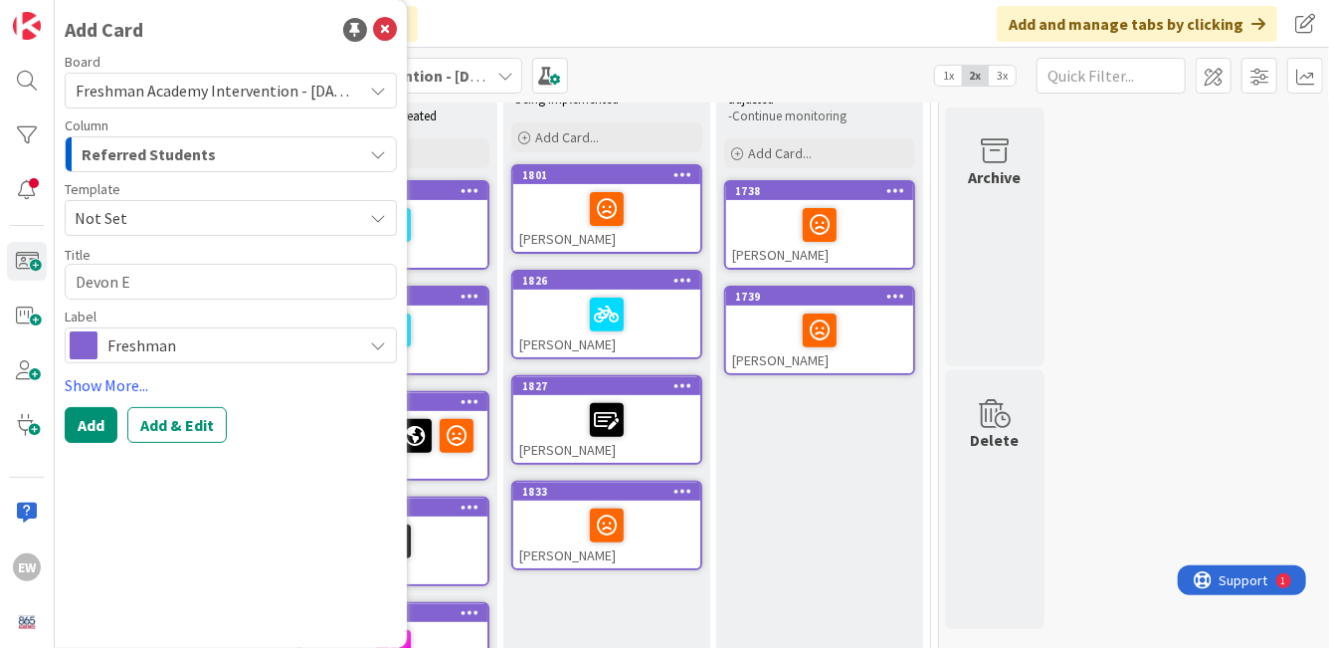
type textarea "x"
type textarea "Devon En"
type textarea "x"
type textarea "[PERSON_NAME]"
type textarea "x"
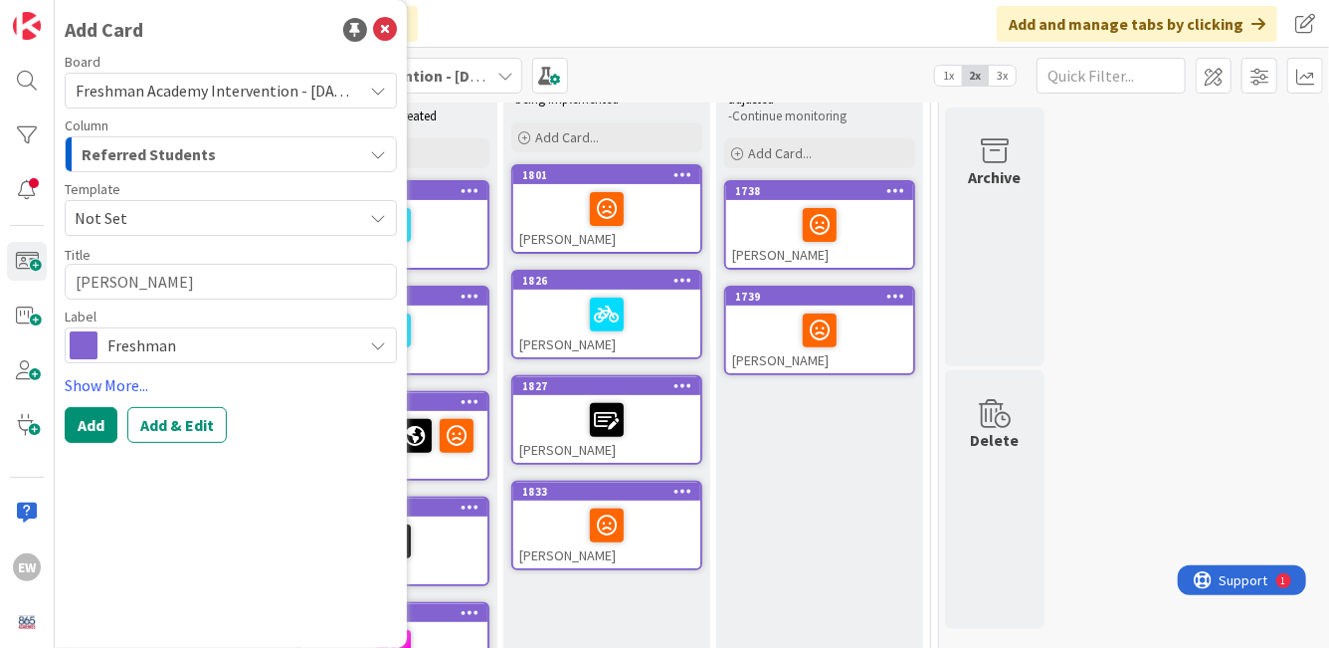
type textarea "[PERSON_NAME]"
type textarea "x"
type textarea "[PERSON_NAME]"
type textarea "x"
type textarea "[PERSON_NAME]"
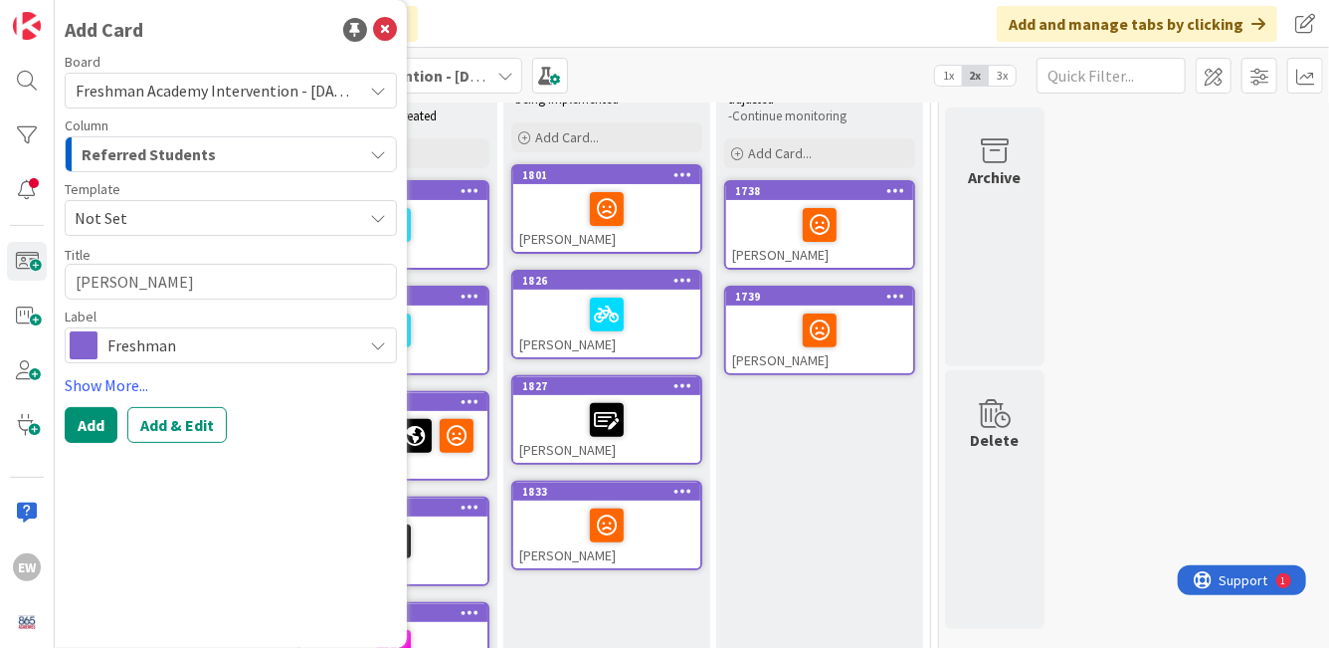
type textarea "x"
type textarea "[PERSON_NAME]"
type textarea "x"
type textarea "[PERSON_NAME]"
type textarea "x"
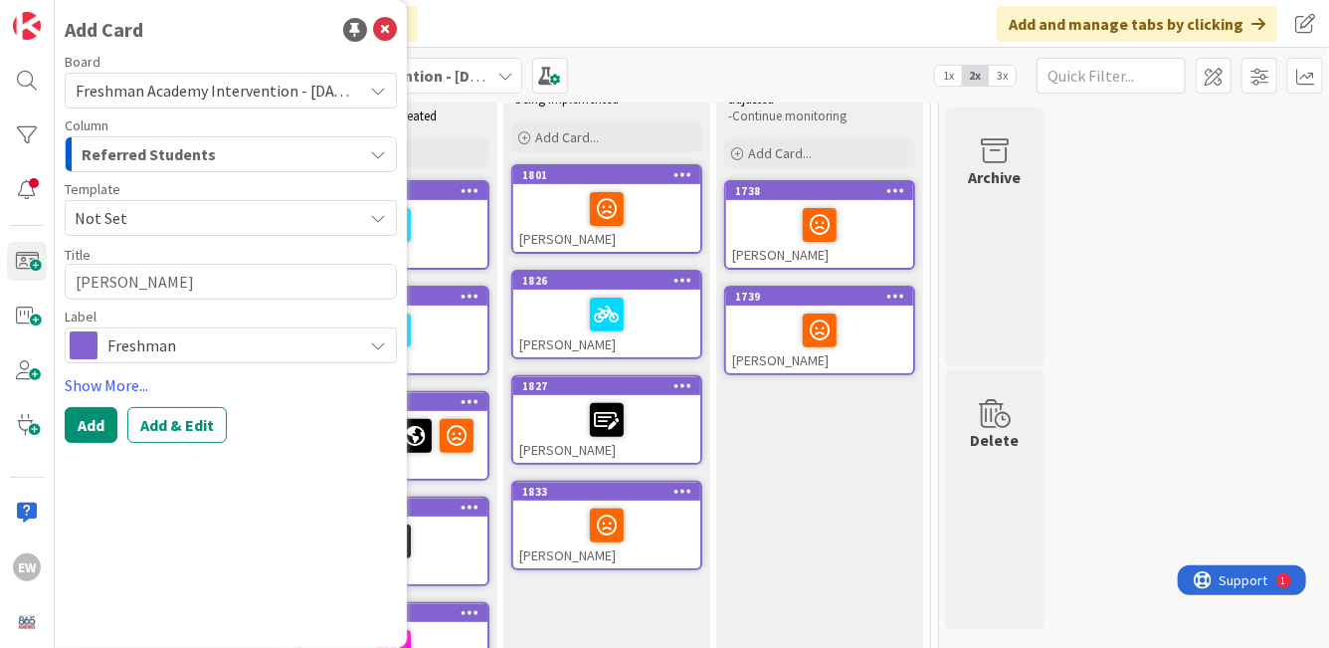
type textarea "[PERSON_NAME]"
type textarea "x"
type textarea "[PERSON_NAME]"
type textarea "x"
type textarea "Devon [GEOGRAPHIC_DATA]"
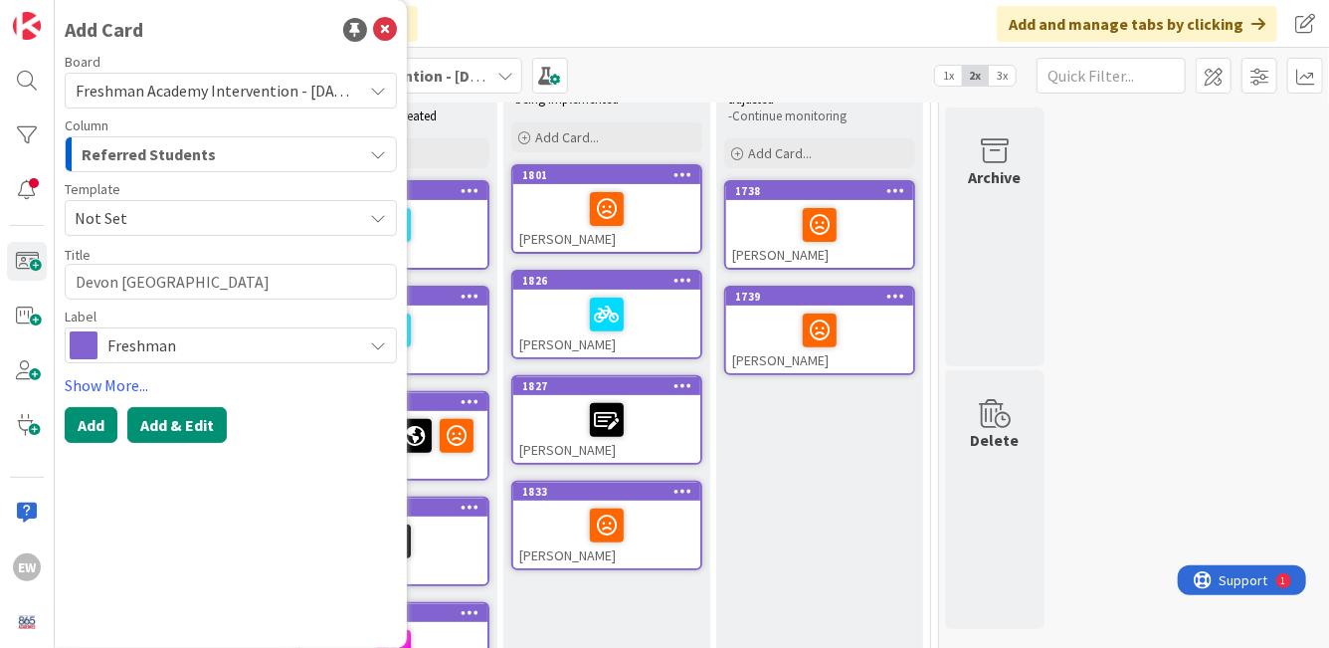
click at [206, 418] on button "Add & Edit" at bounding box center [176, 425] width 99 height 36
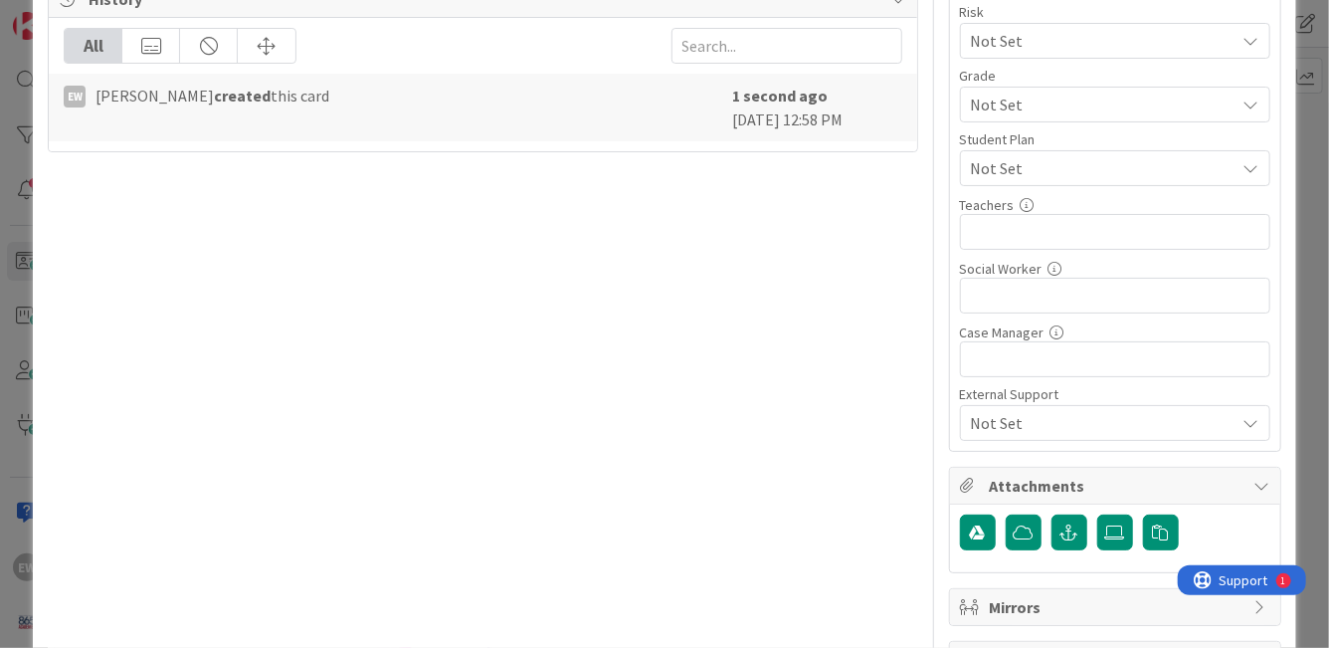
scroll to position [487, 0]
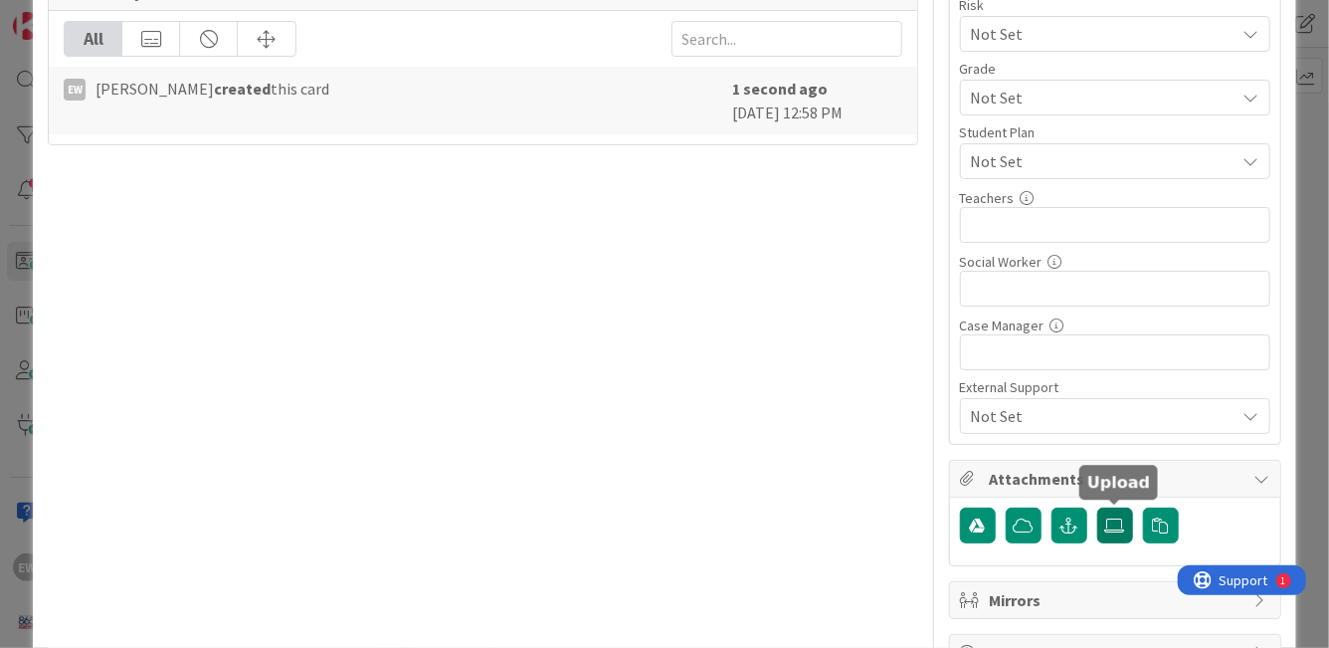
click at [1113, 536] on label at bounding box center [1115, 525] width 36 height 36
click at [1097, 507] on input "file" at bounding box center [1097, 507] width 0 height 0
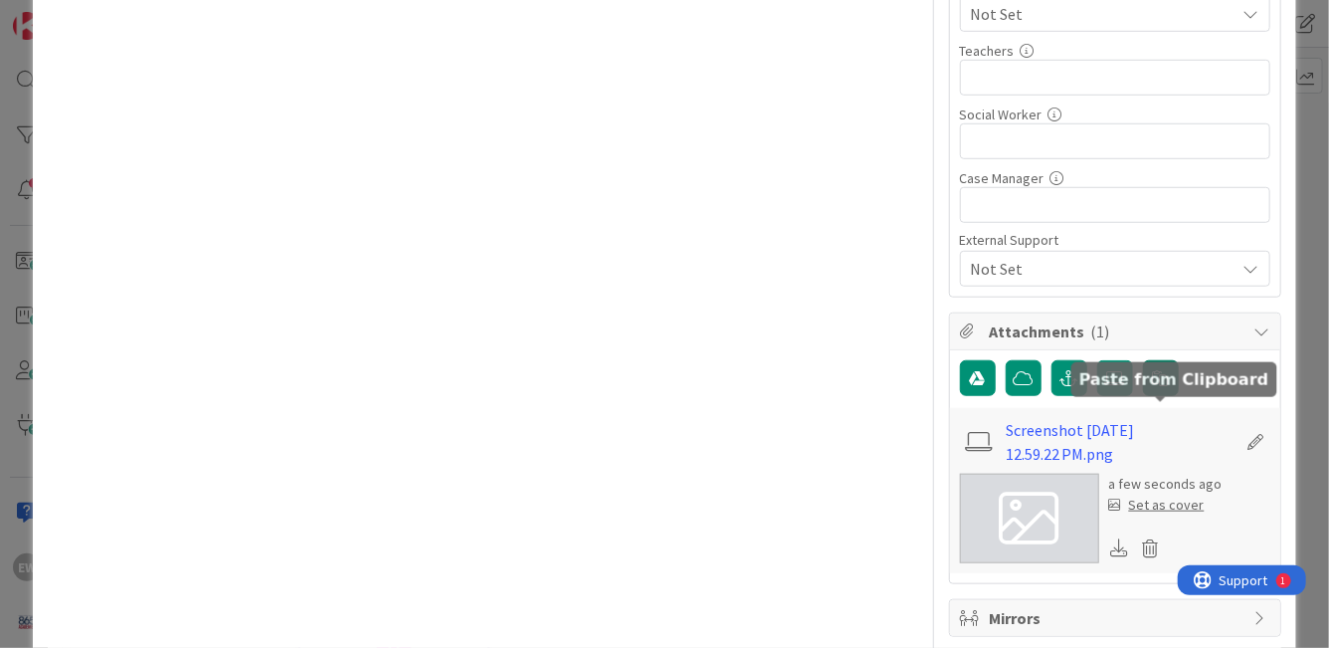
scroll to position [716, 0]
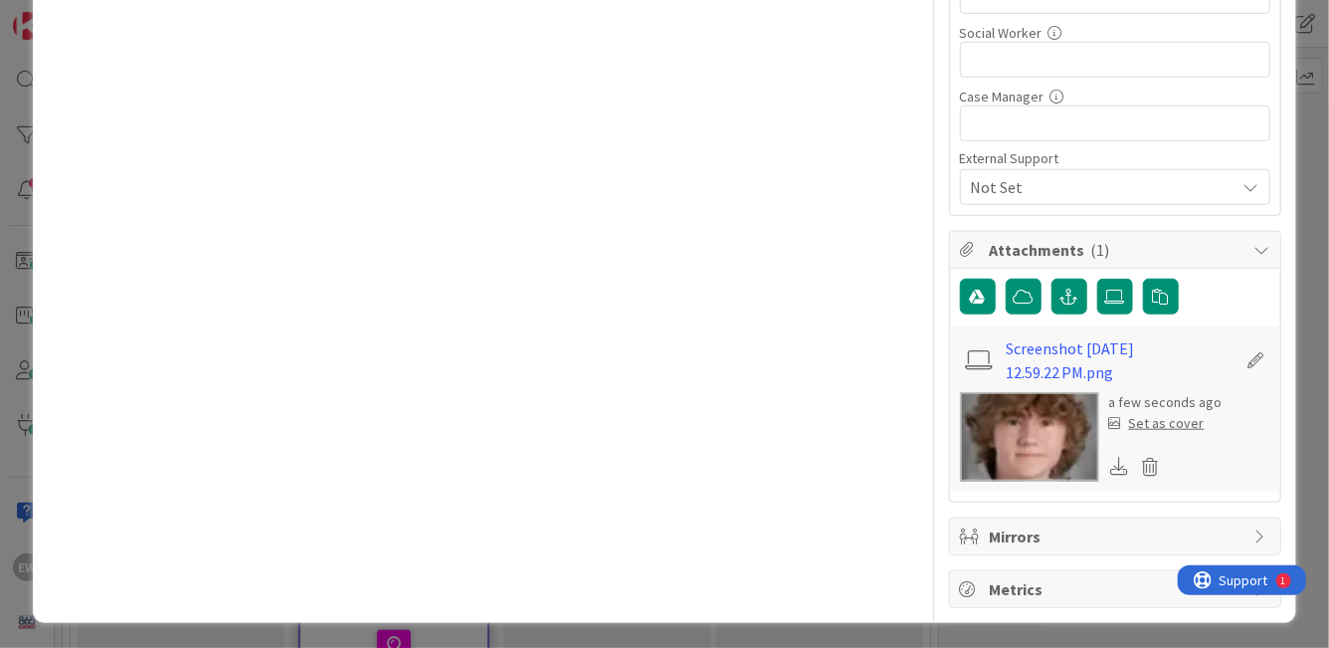
click at [1178, 419] on div "Set as cover" at bounding box center [1157, 423] width 96 height 21
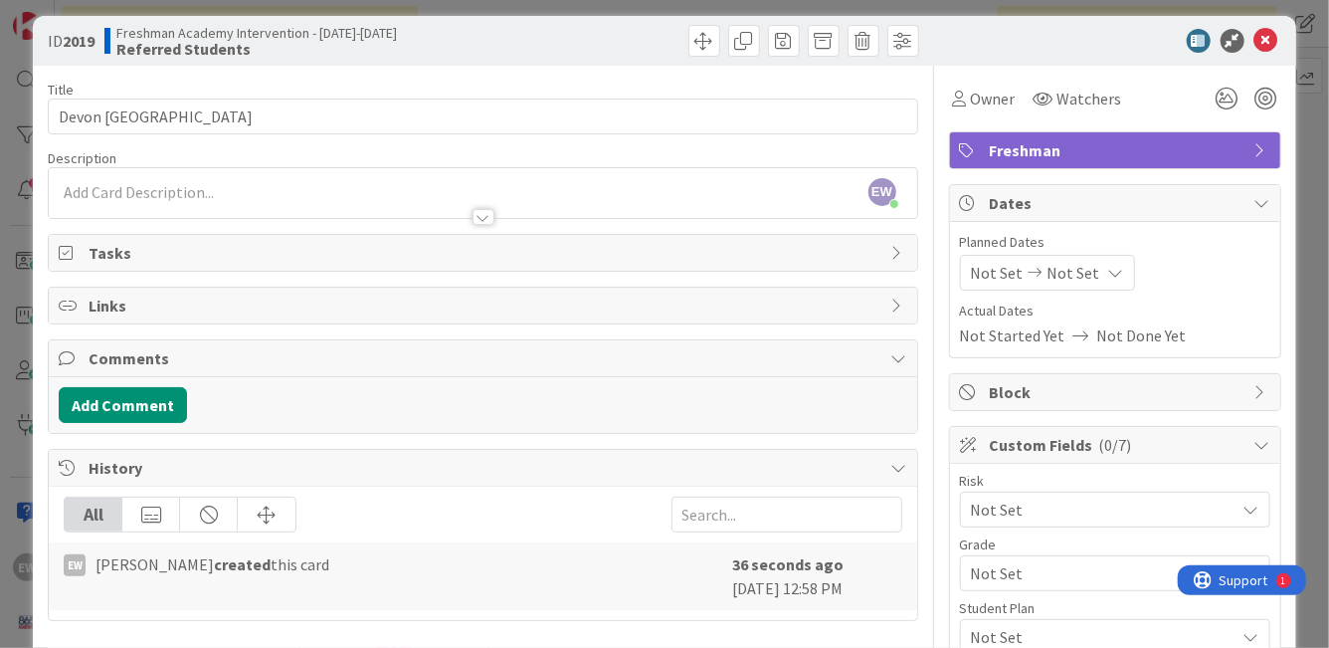
scroll to position [0, 0]
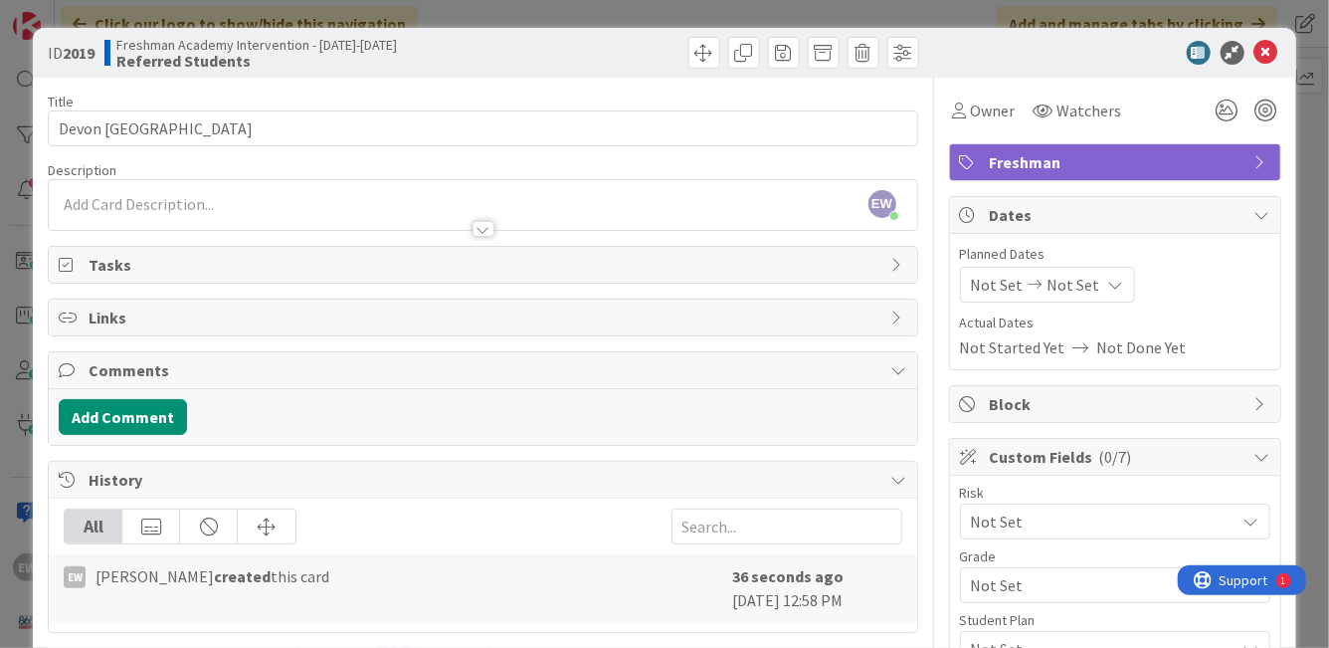
click at [269, 206] on div "EW [PERSON_NAME] just joined" at bounding box center [483, 205] width 868 height 50
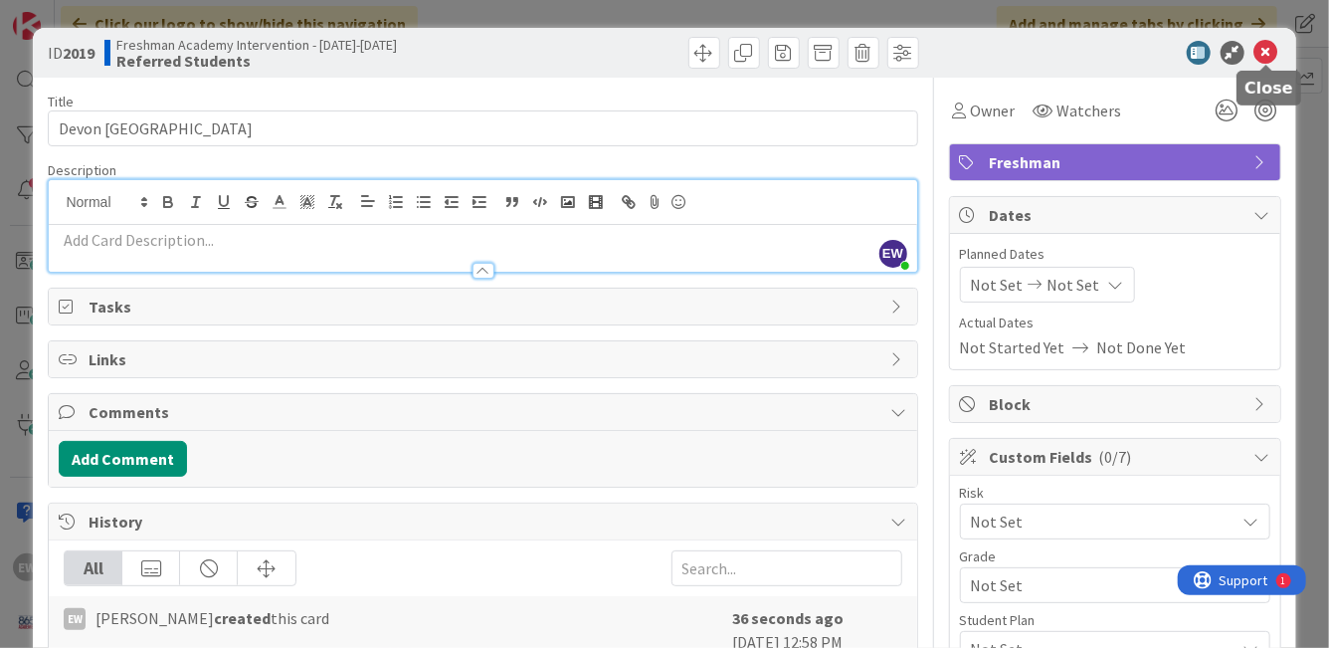
click at [1269, 54] on icon at bounding box center [1267, 53] width 24 height 24
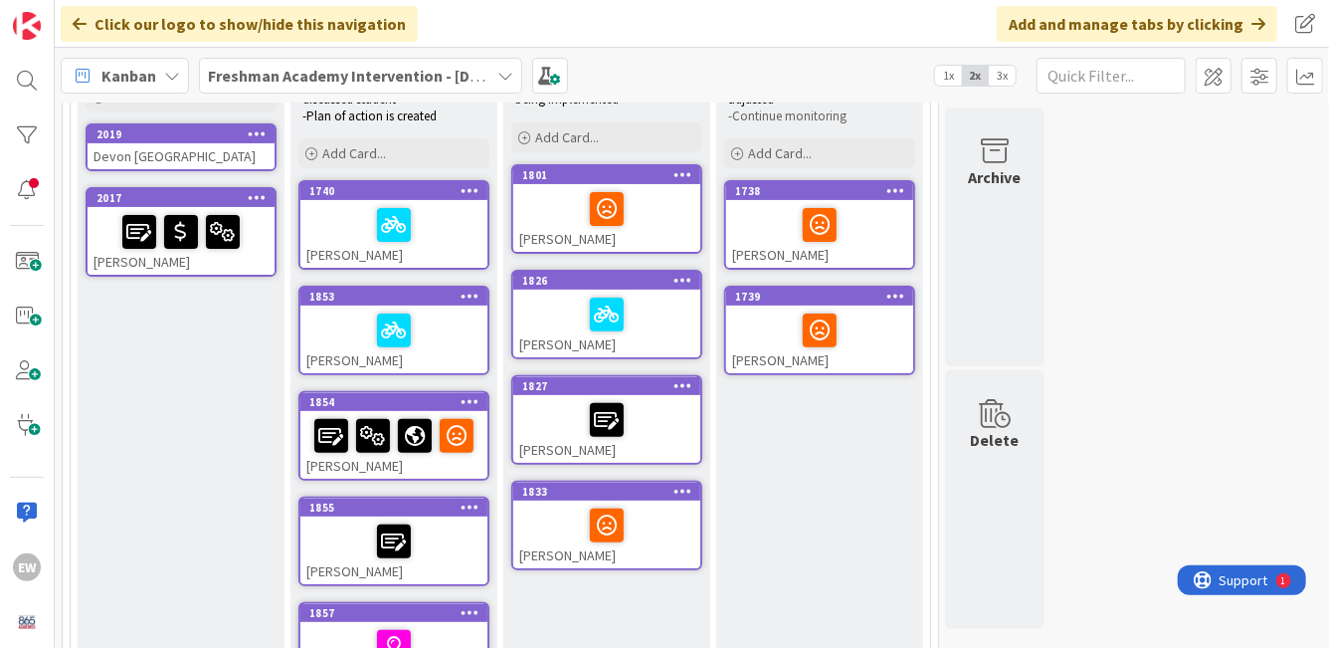
click at [259, 131] on icon at bounding box center [257, 133] width 19 height 14
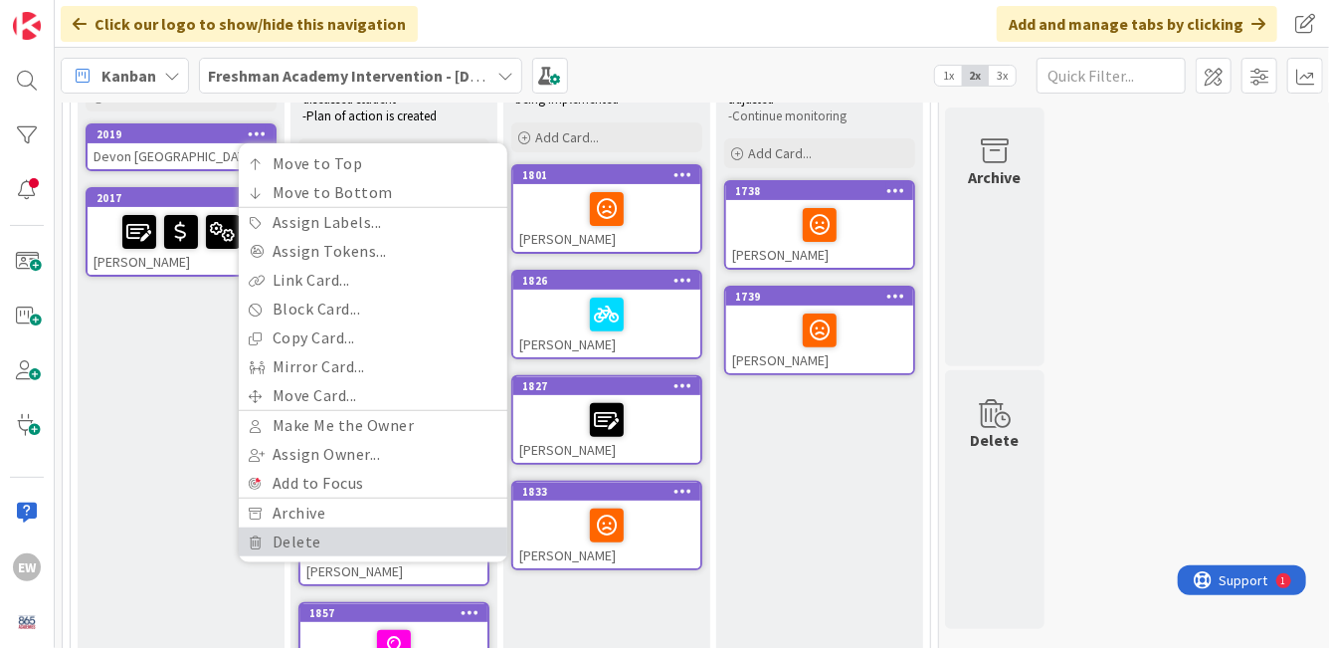
click at [301, 536] on link "Delete" at bounding box center [373, 541] width 269 height 29
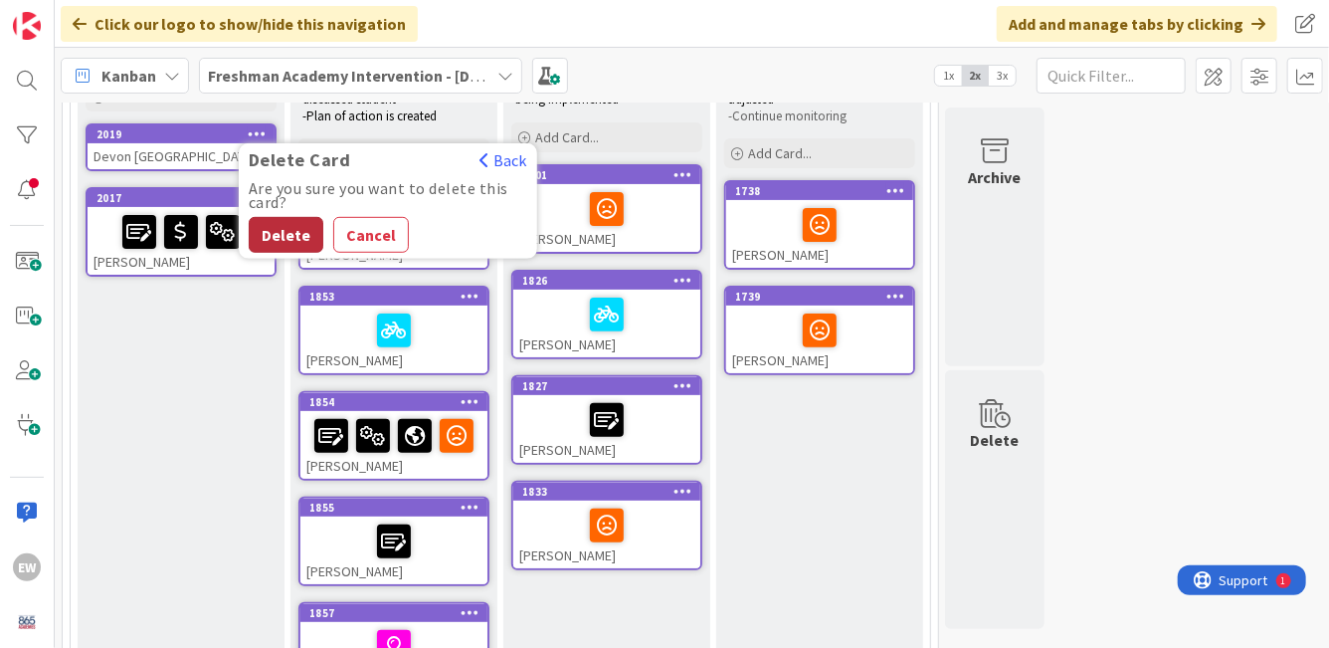
click at [262, 243] on button "Delete" at bounding box center [286, 235] width 75 height 36
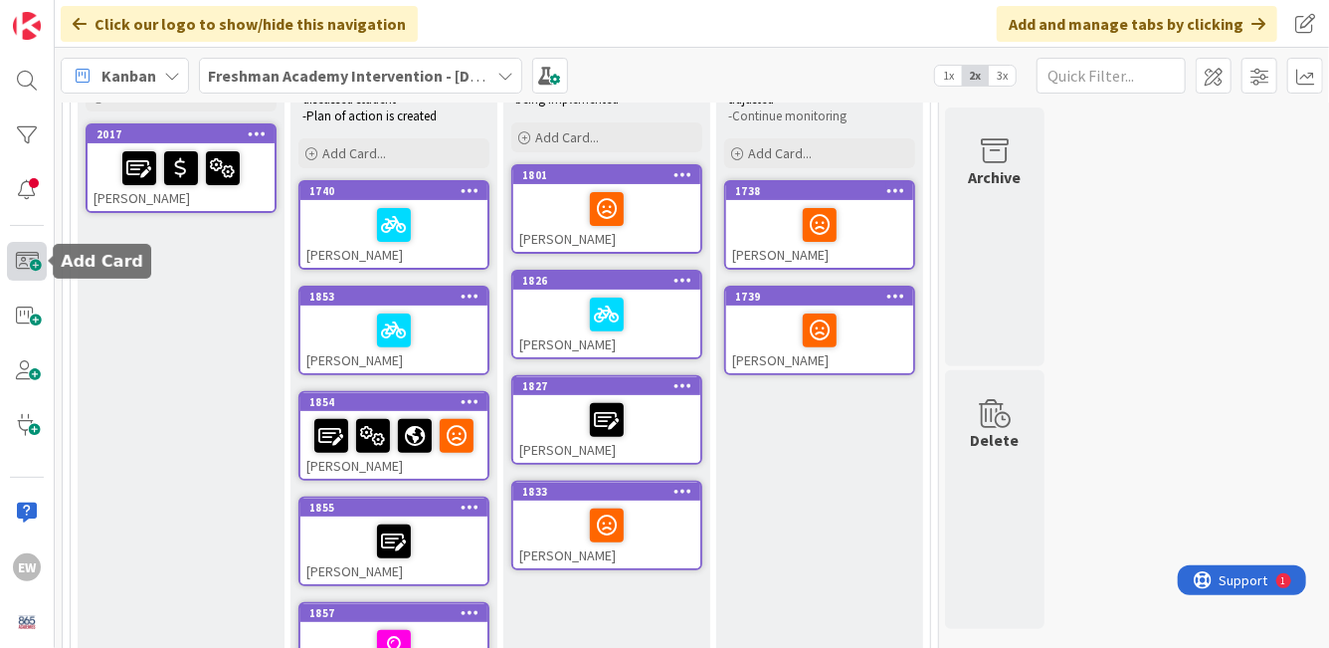
click at [26, 260] on span at bounding box center [27, 261] width 40 height 39
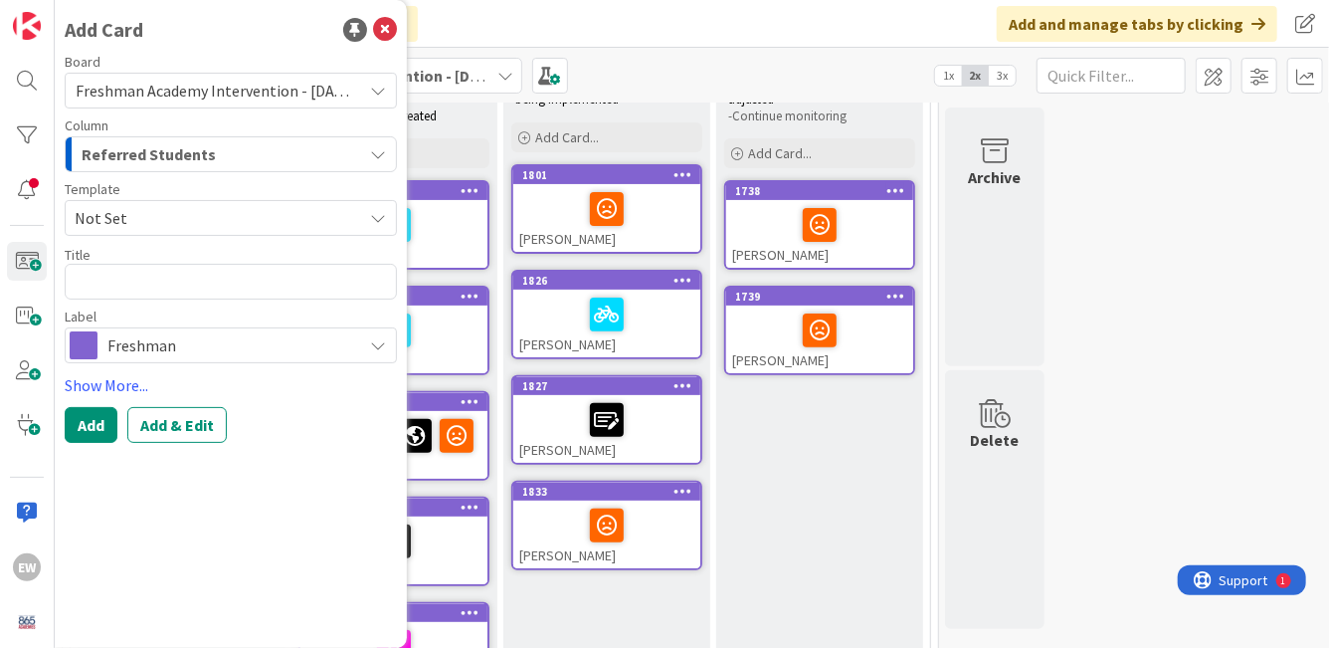
click at [174, 218] on span "Not Set" at bounding box center [211, 218] width 273 height 26
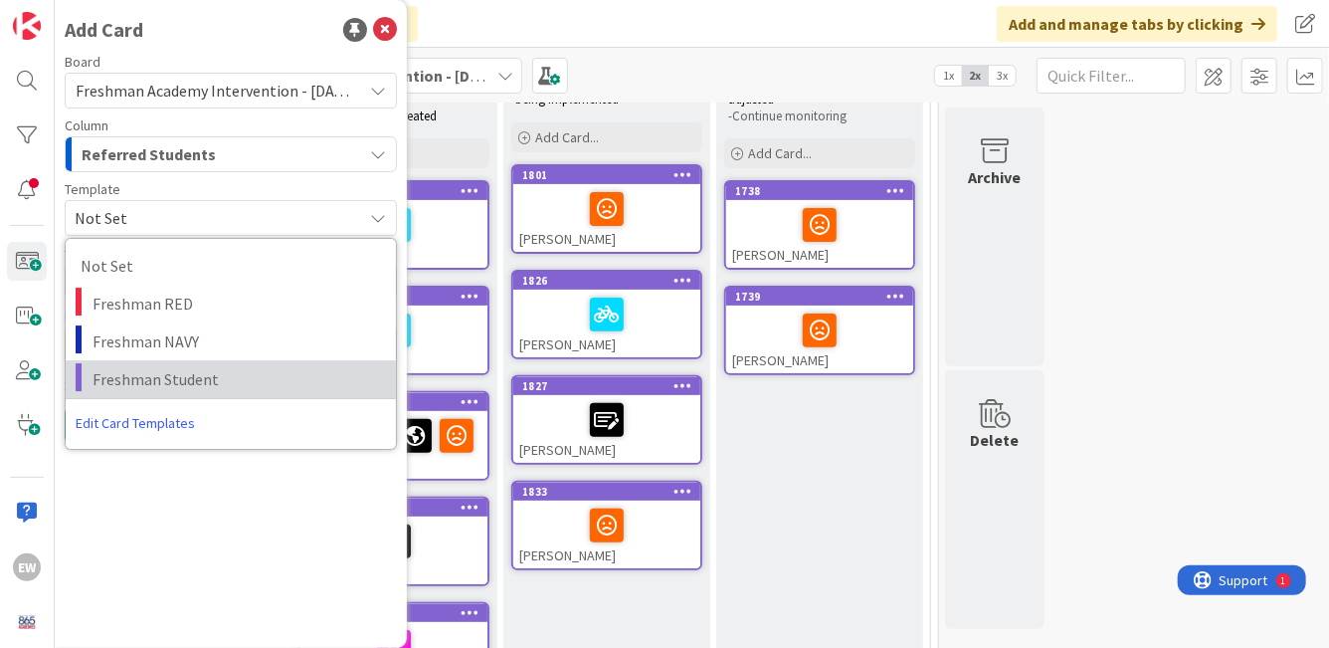
click at [141, 372] on span "Freshman Student" at bounding box center [237, 379] width 289 height 26
type textarea "x"
type textarea "Freshman Student"
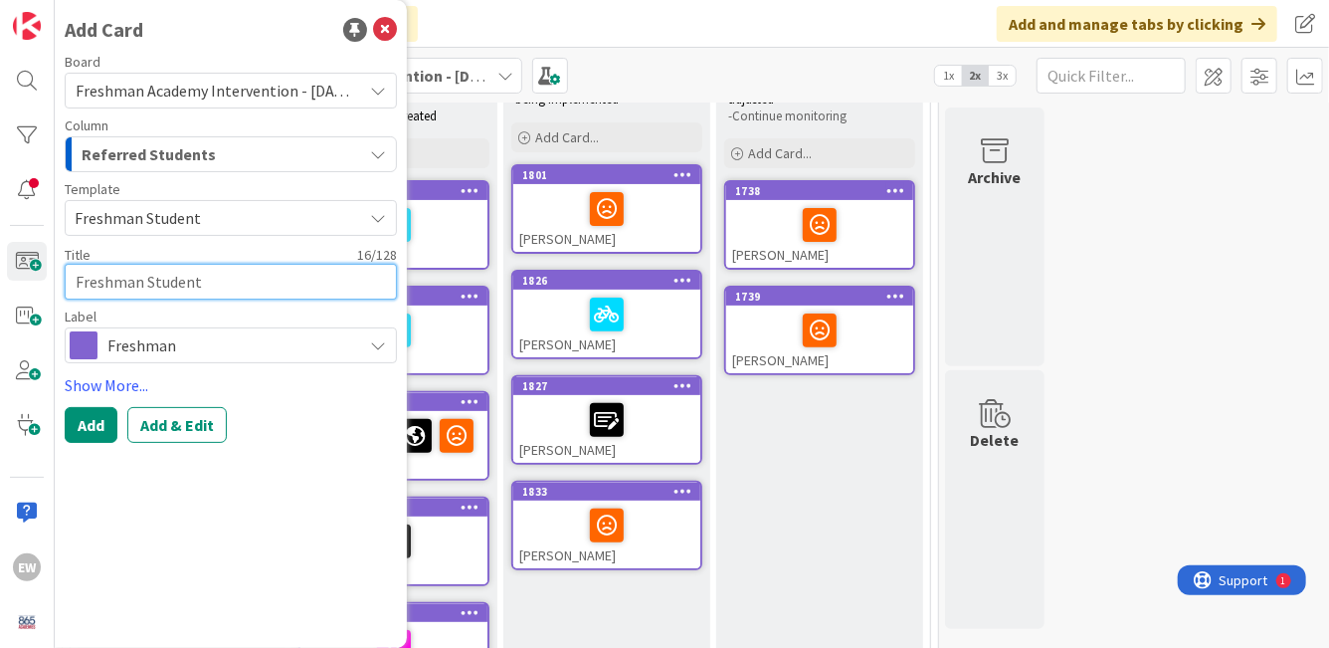
click at [177, 283] on textarea "Freshman Student" at bounding box center [231, 282] width 332 height 36
type textarea "x"
type textarea "D"
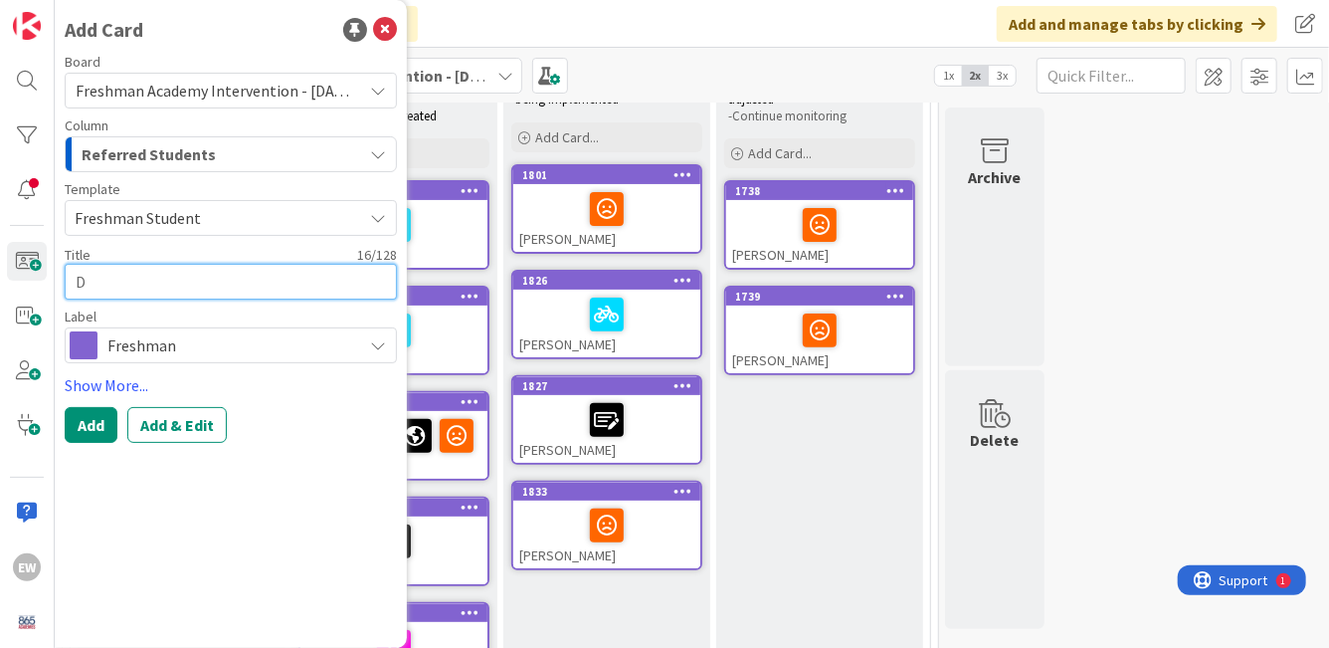
type textarea "x"
type textarea "De"
type textarea "x"
type textarea "Dev"
type textarea "x"
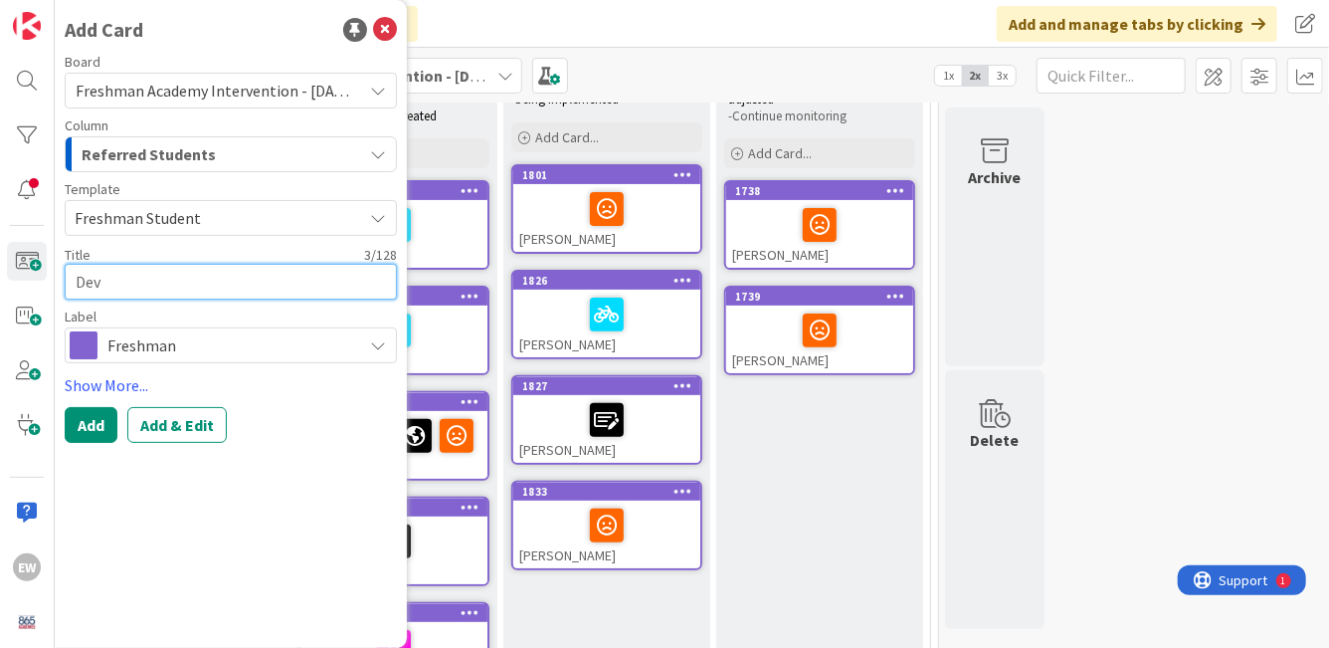
type textarea "Devo"
type textarea "x"
type textarea "[GEOGRAPHIC_DATA]"
type textarea "x"
type textarea "[GEOGRAPHIC_DATA]"
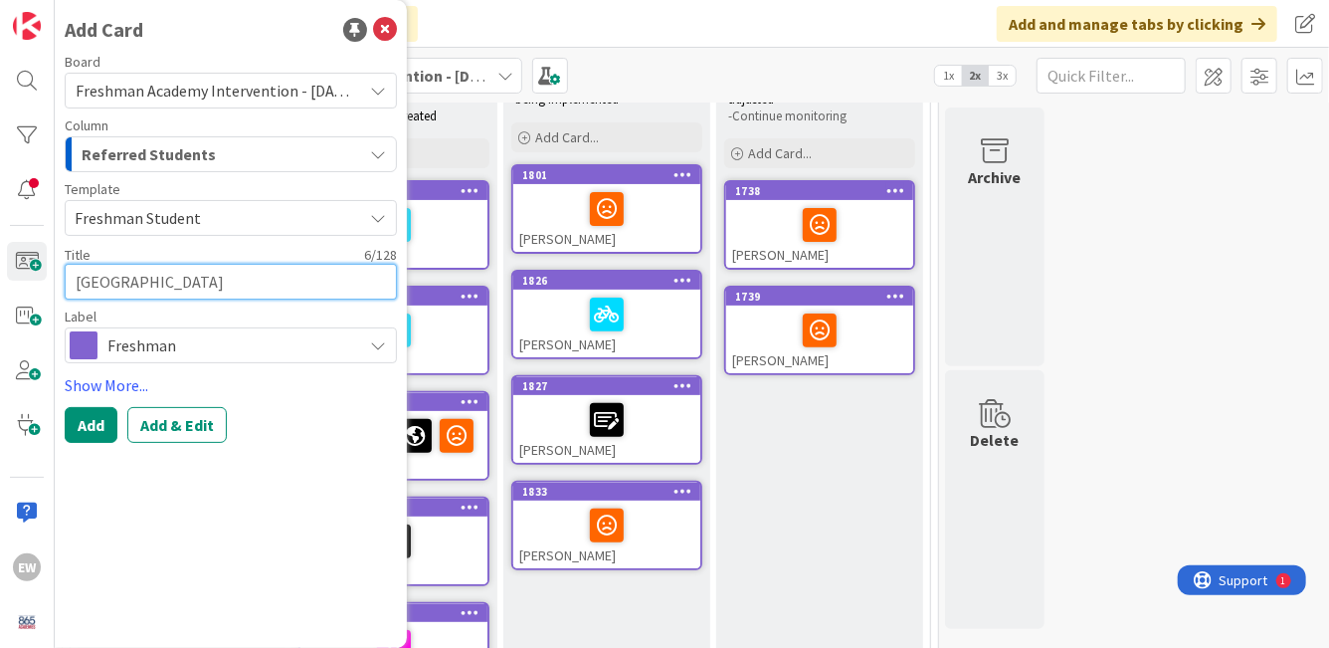
type textarea "x"
type textarea "Devon E"
type textarea "x"
type textarea "Devon En"
type textarea "x"
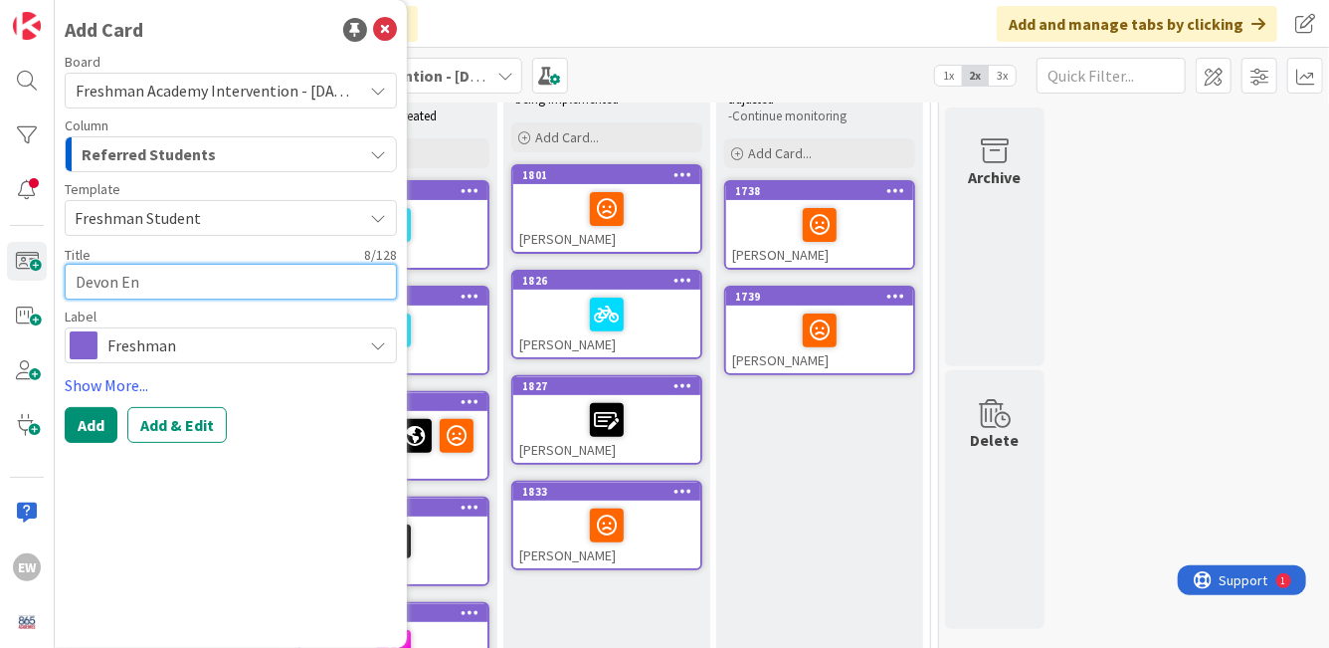
type textarea "[PERSON_NAME]"
type textarea "x"
type textarea "[PERSON_NAME]"
type textarea "x"
type textarea "[PERSON_NAME]"
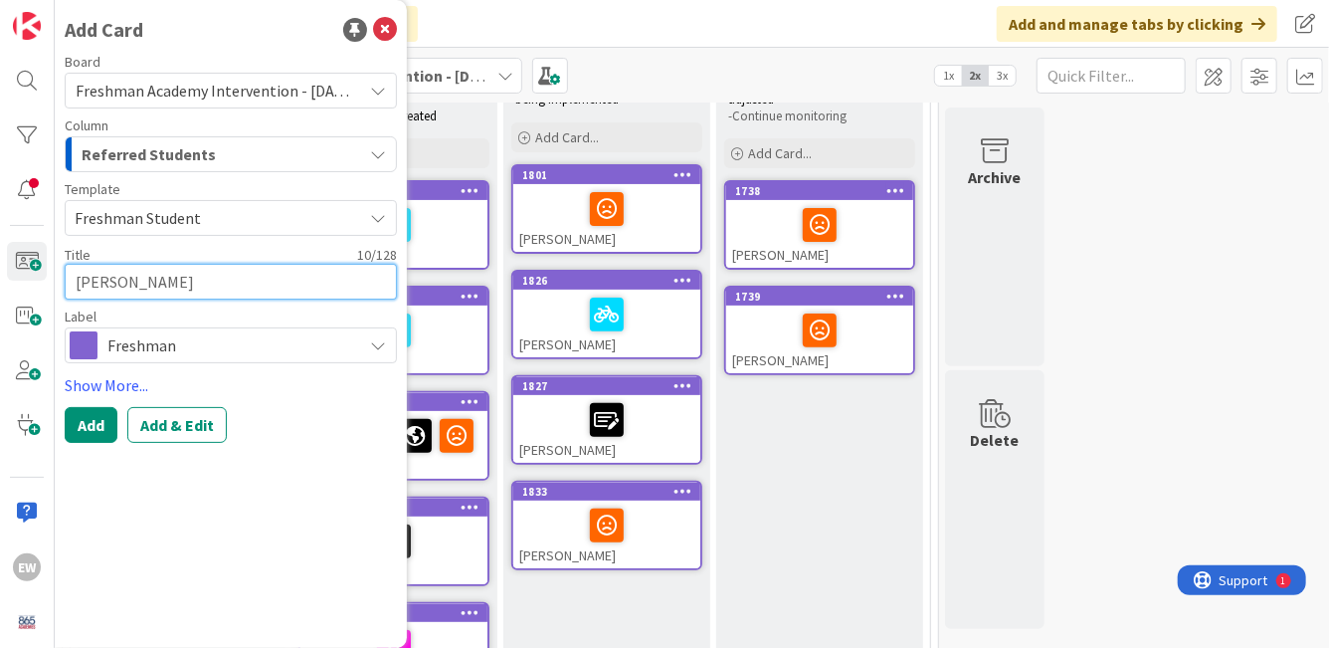
type textarea "x"
type textarea "[PERSON_NAME]"
type textarea "x"
type textarea "Devon [GEOGRAPHIC_DATA]"
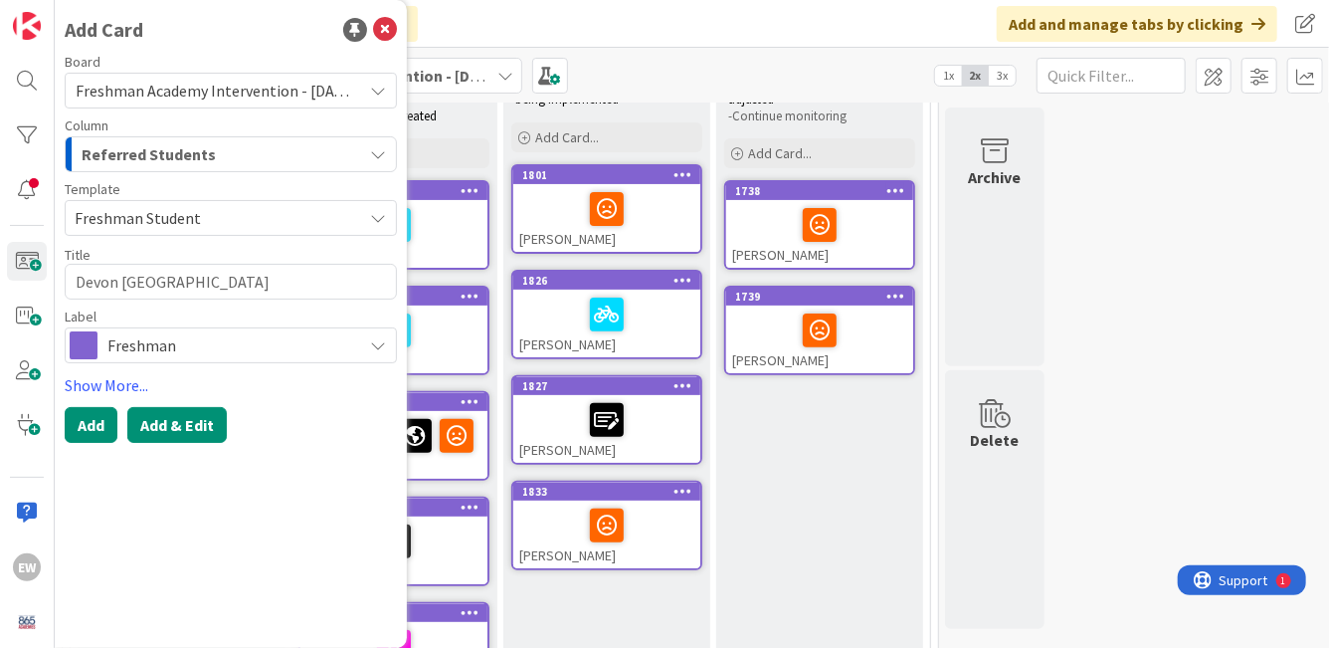
click at [176, 416] on button "Add & Edit" at bounding box center [176, 425] width 99 height 36
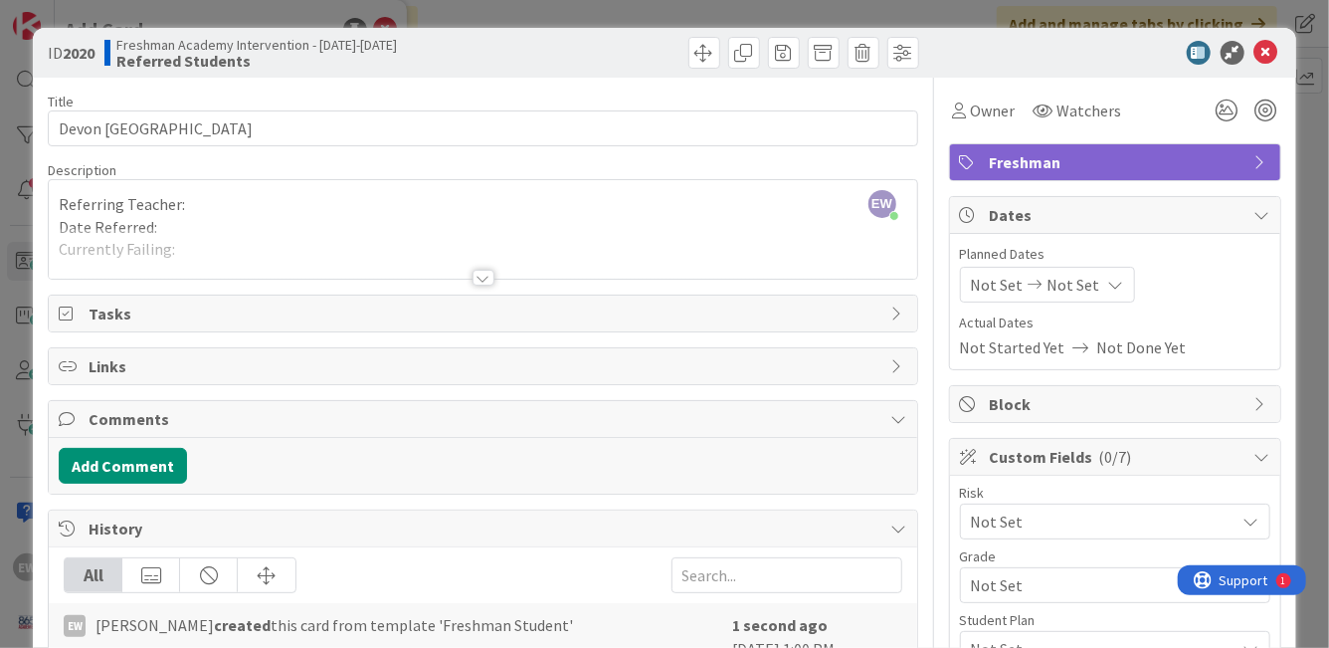
click at [240, 204] on div "EW [PERSON_NAME] just joined Referring Teacher: Date Referred: Currently Failin…" at bounding box center [483, 229] width 868 height 98
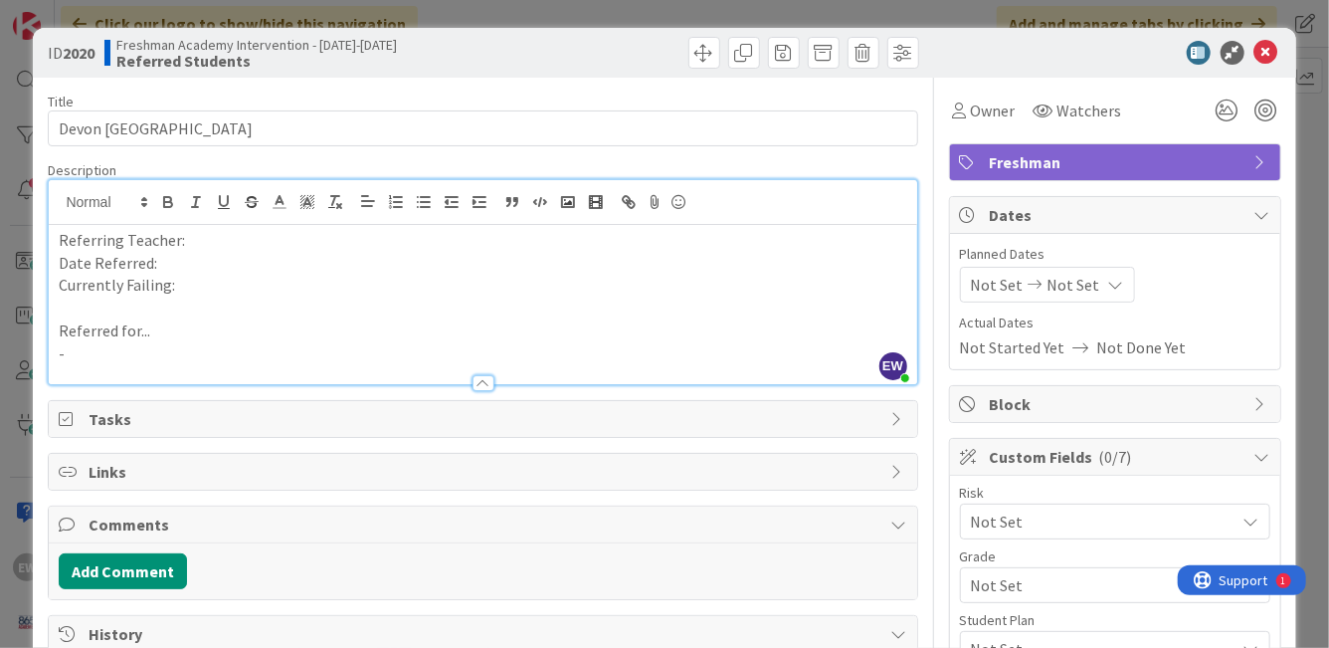
click at [142, 354] on p "-" at bounding box center [483, 353] width 848 height 23
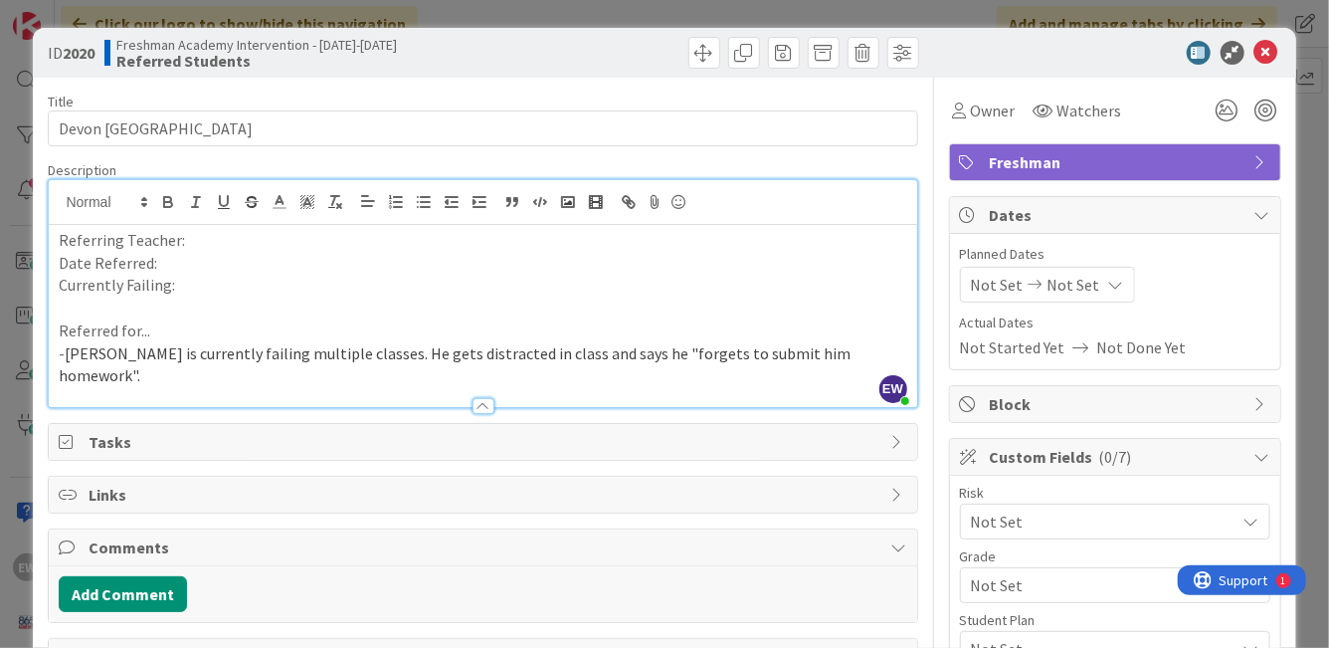
click at [63, 356] on span "[PERSON_NAME] is currently failing multiple classes. He gets distracted in clas…" at bounding box center [456, 364] width 795 height 43
click at [203, 245] on p "Referring Teacher:" at bounding box center [483, 240] width 848 height 23
click at [173, 272] on p "Date Referred:" at bounding box center [483, 263] width 848 height 23
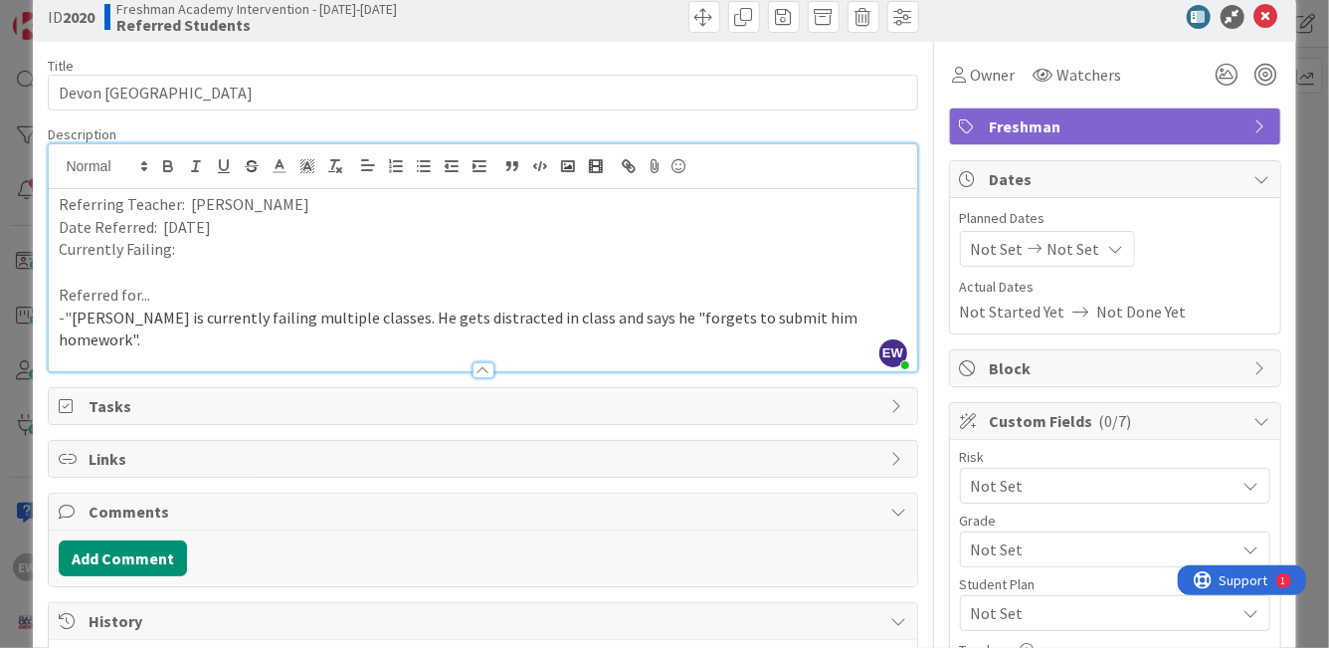
click at [1068, 485] on span "Not Set" at bounding box center [1098, 486] width 255 height 28
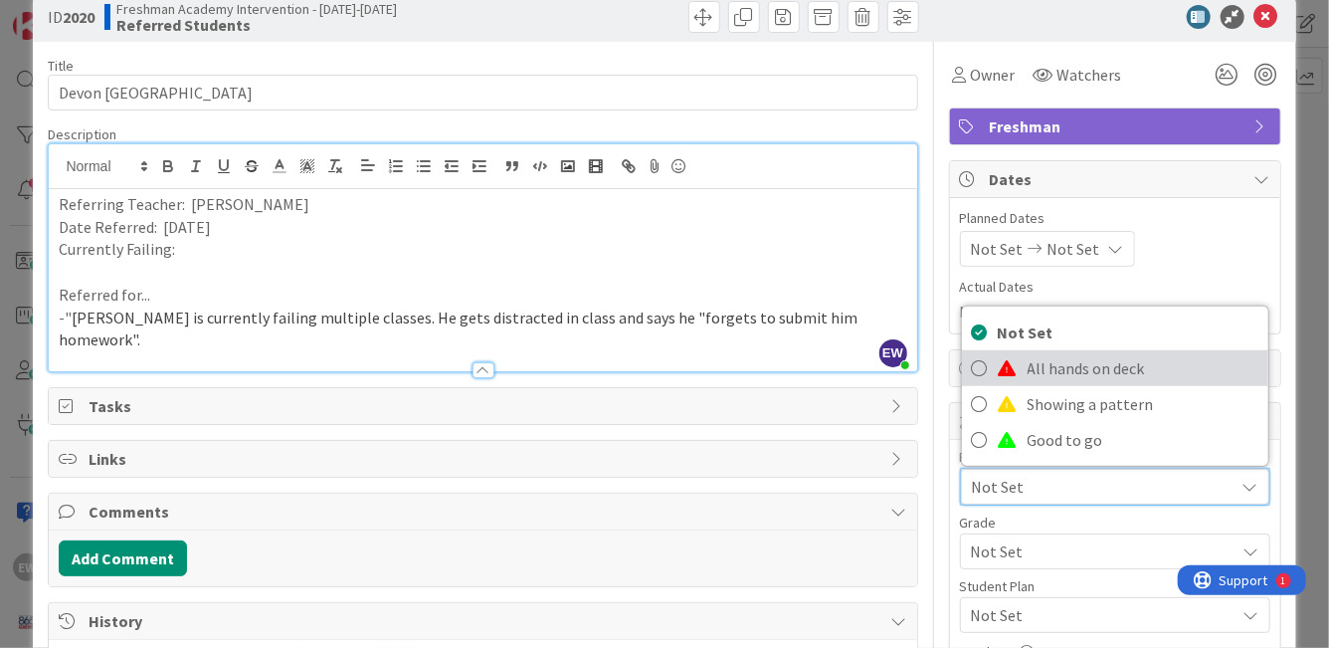
click at [1052, 373] on span "All hands on deck" at bounding box center [1143, 368] width 231 height 30
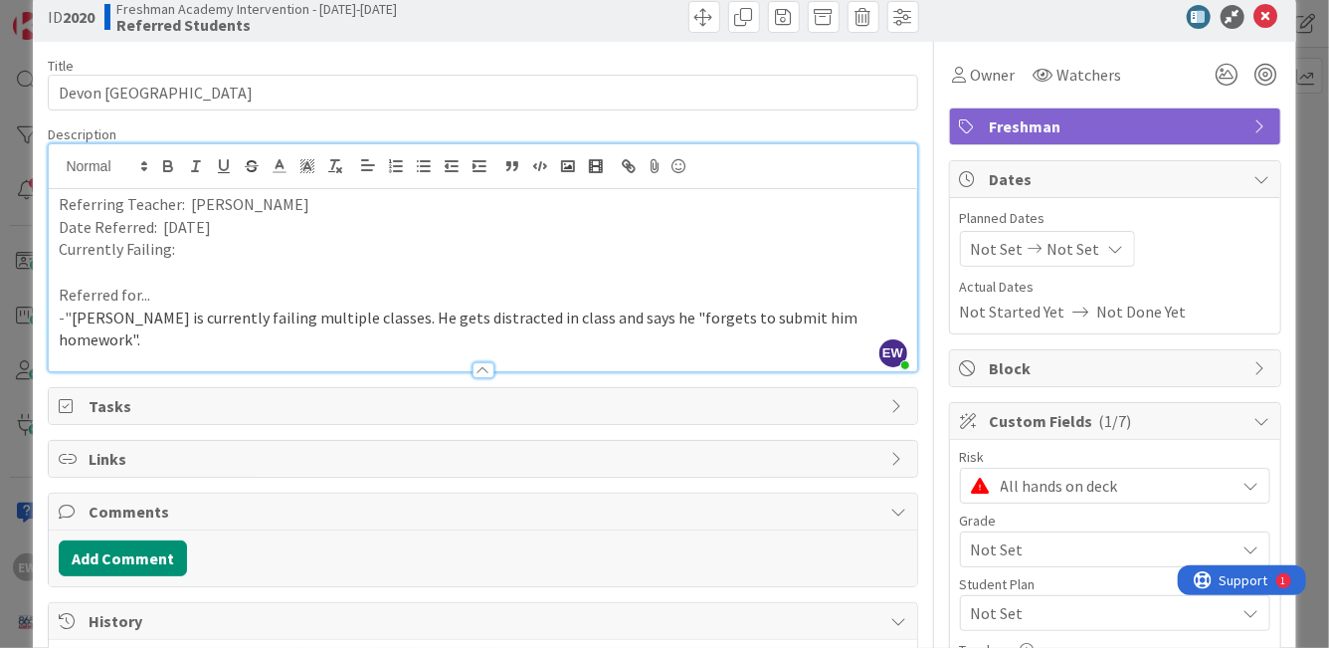
click at [1048, 558] on span "Not Set" at bounding box center [1098, 549] width 255 height 28
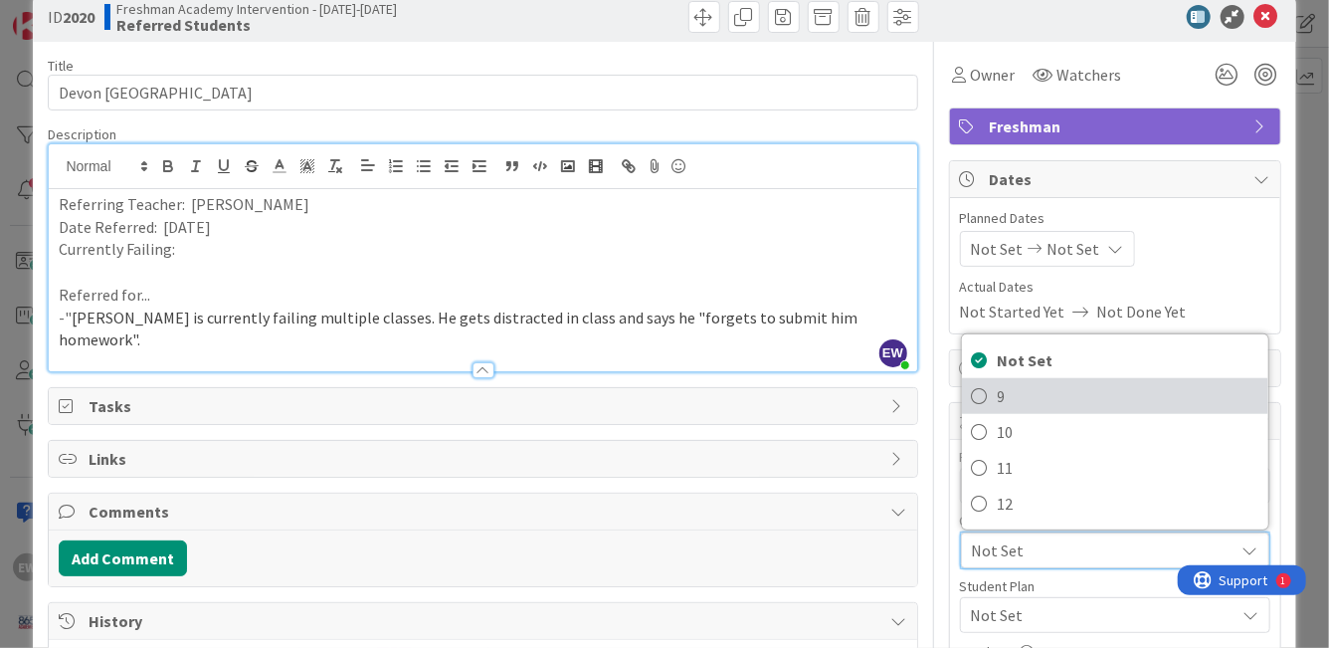
click at [988, 403] on link "9" at bounding box center [1115, 396] width 306 height 36
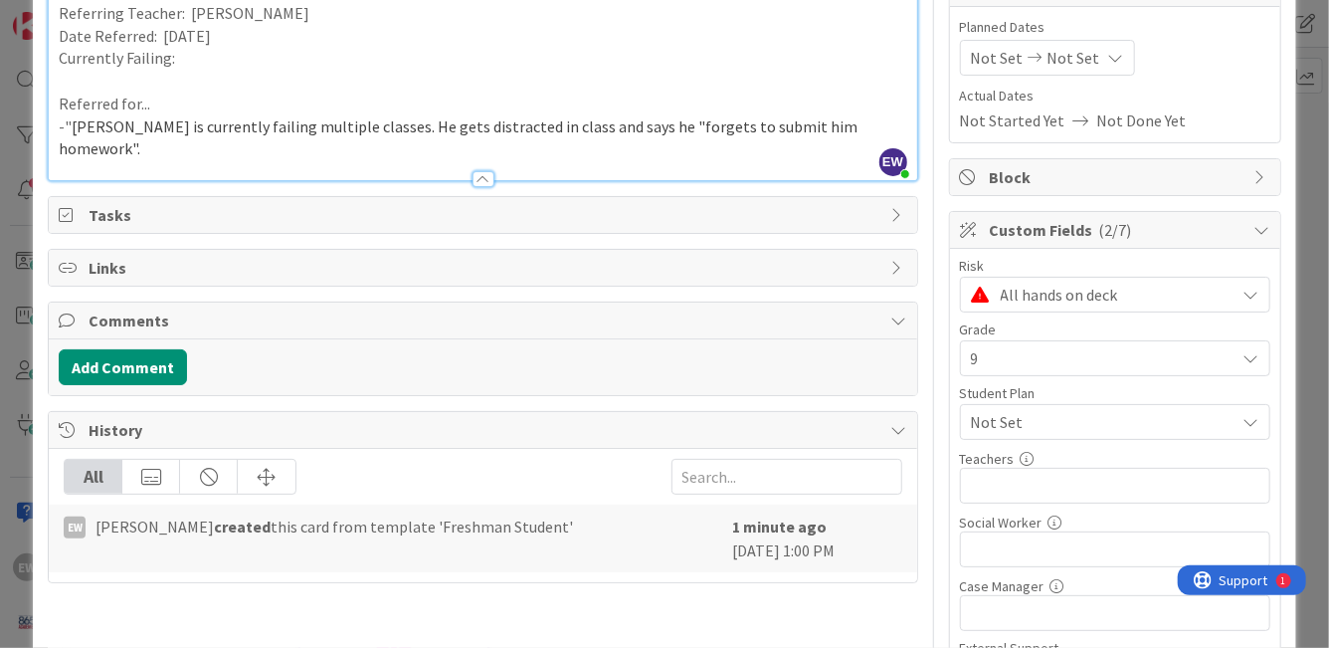
scroll to position [229, 0]
click at [155, 347] on button "Add Comment" at bounding box center [123, 365] width 128 height 36
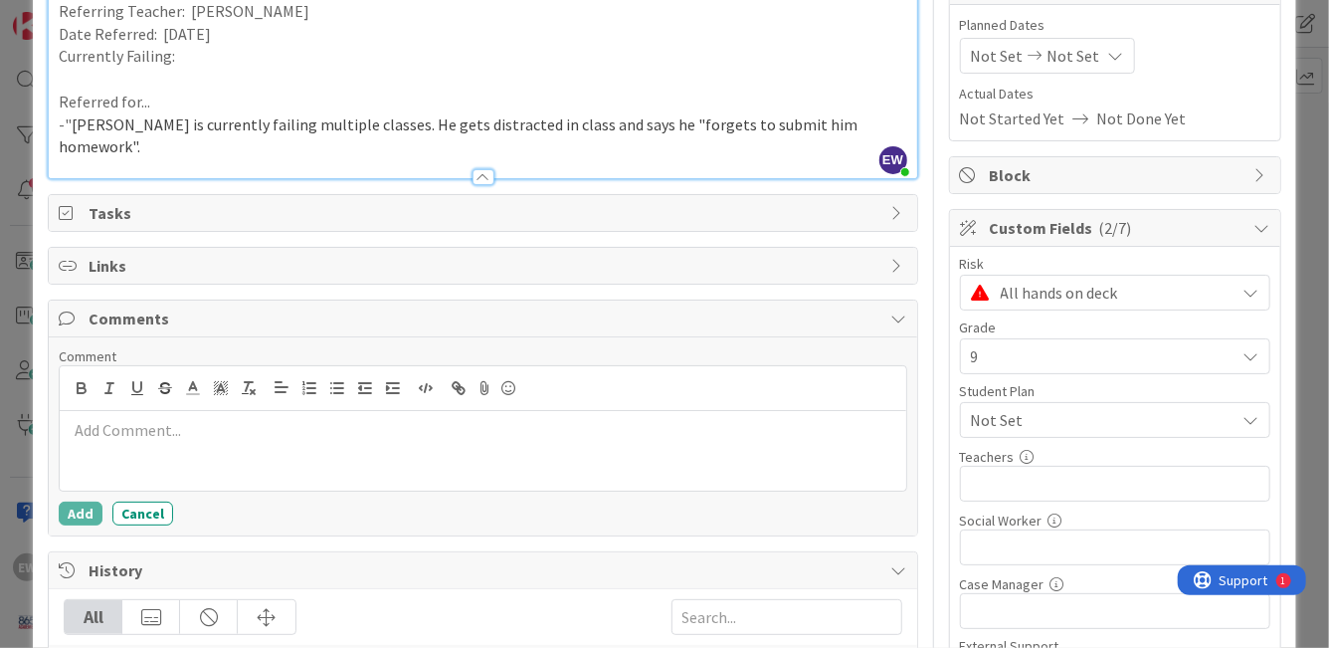
click at [141, 421] on div at bounding box center [483, 451] width 846 height 80
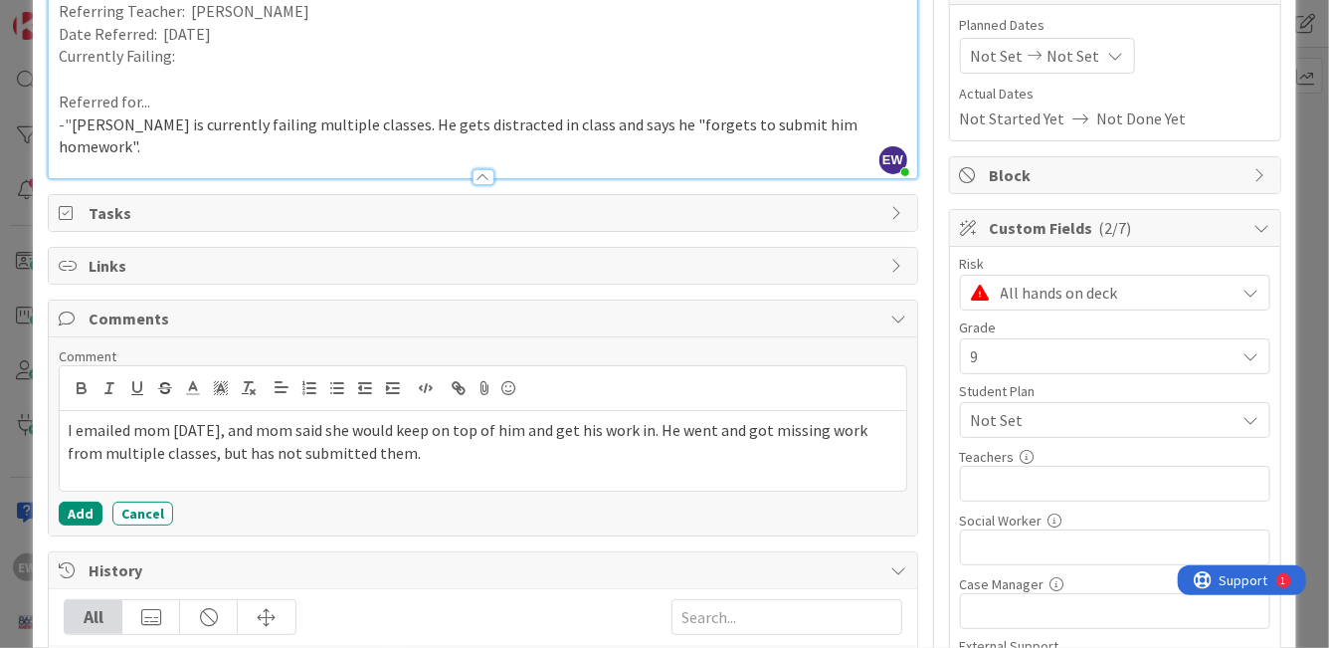
click at [69, 420] on span "I emailed mom [DATE], and mom said she would keep on top of him and get his wor…" at bounding box center [469, 441] width 803 height 43
click at [561, 429] on p "From Referral: "I emailed mom [DATE], and mom said she would keep on top of him…" at bounding box center [483, 441] width 830 height 45
click at [84, 501] on button "Add" at bounding box center [81, 513] width 44 height 24
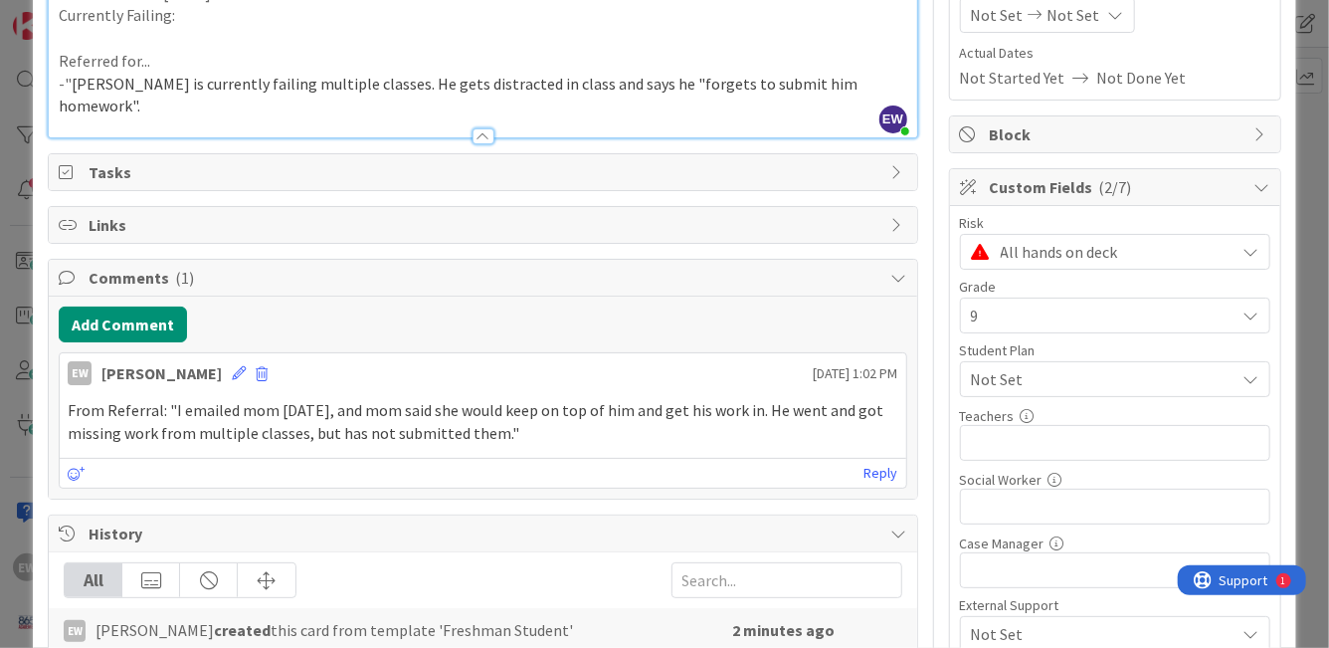
scroll to position [273, 0]
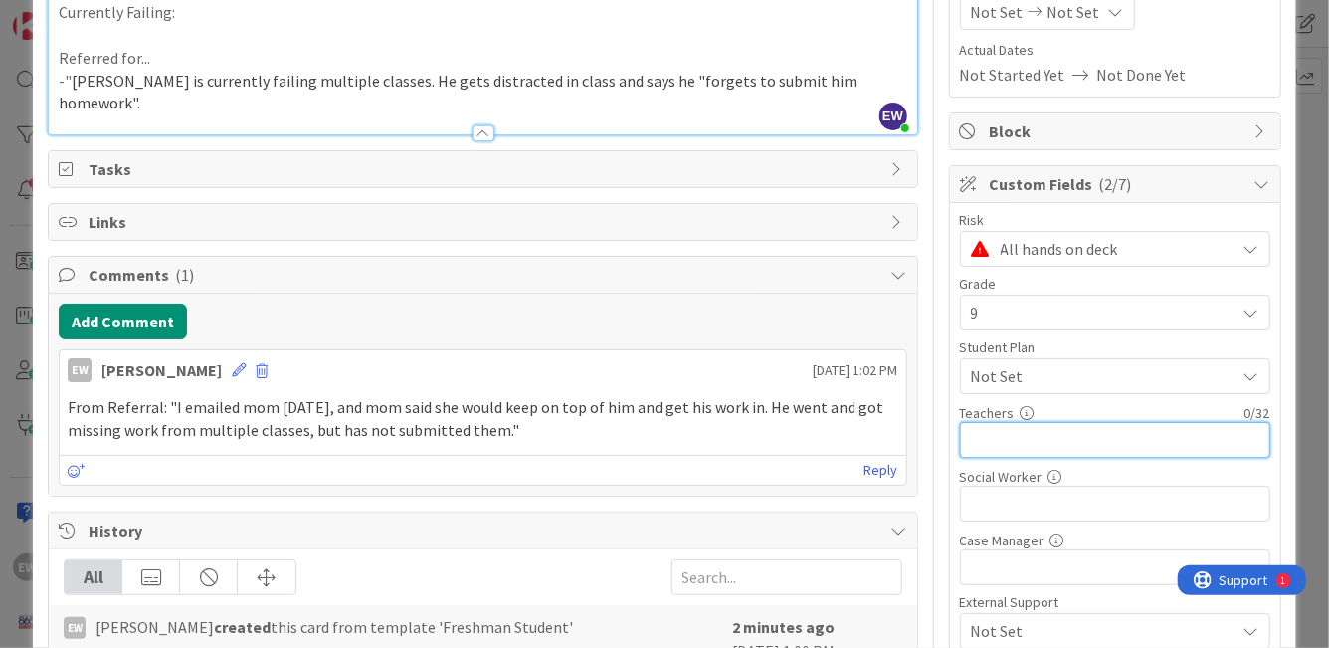
click at [1031, 449] on input "text" at bounding box center [1115, 440] width 310 height 36
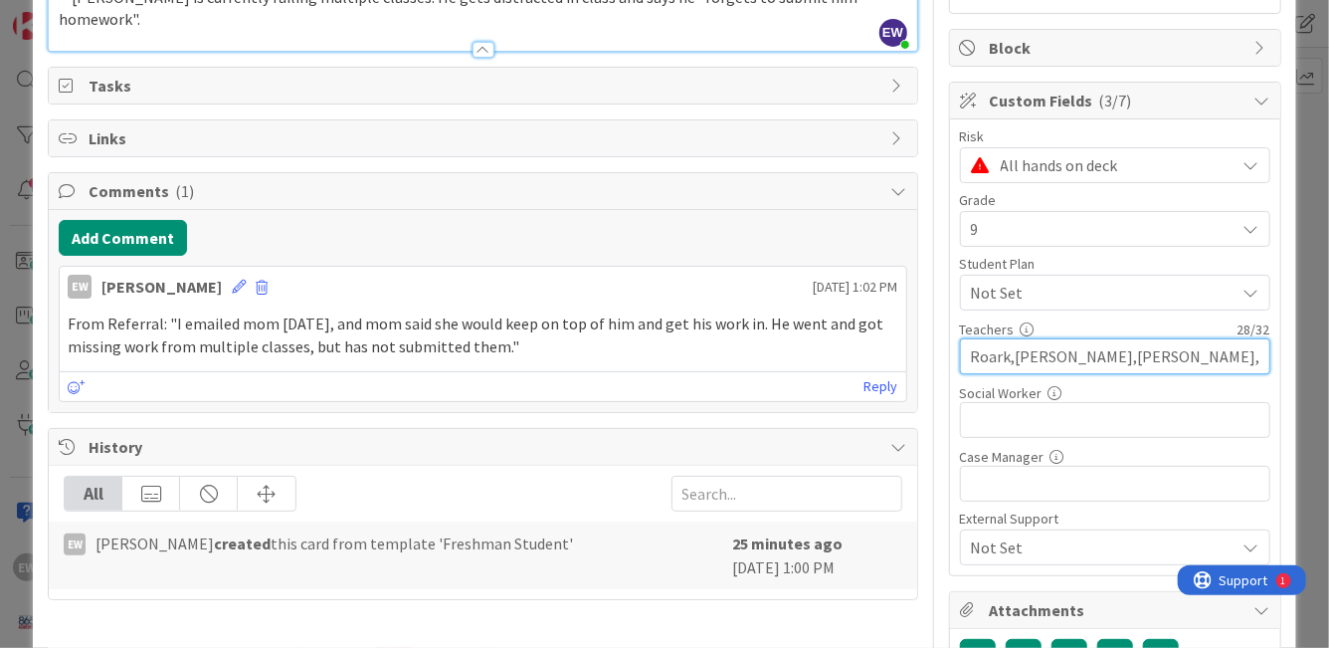
scroll to position [0, 0]
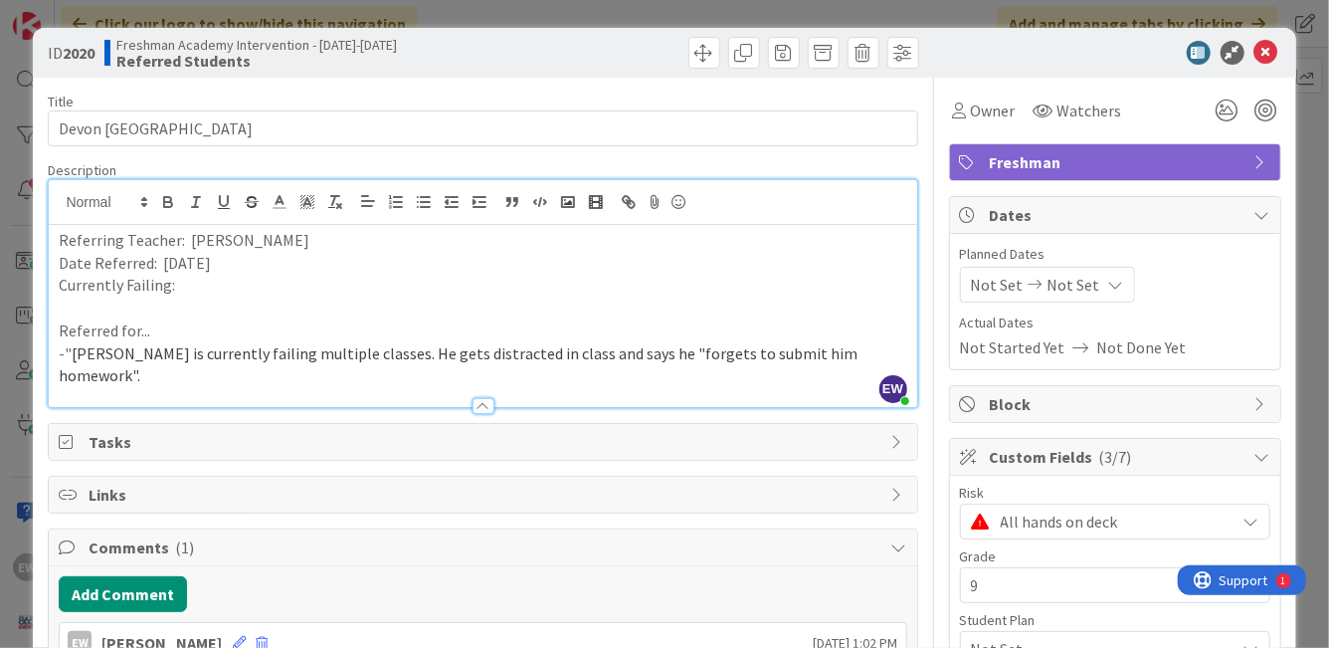
type input "Roark,[PERSON_NAME],[PERSON_NAME],[PERSON_NAME]"
click at [225, 294] on p "Currently Failing:" at bounding box center [483, 285] width 848 height 23
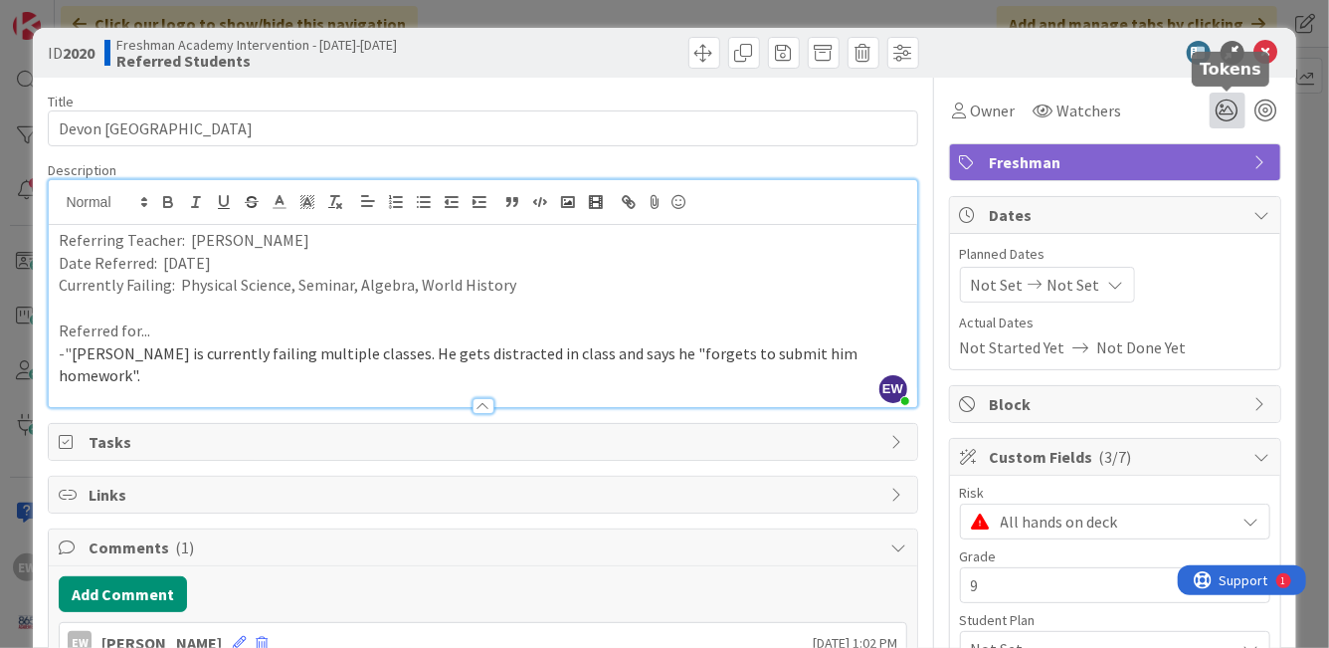
click at [1220, 112] on icon at bounding box center [1228, 111] width 36 height 36
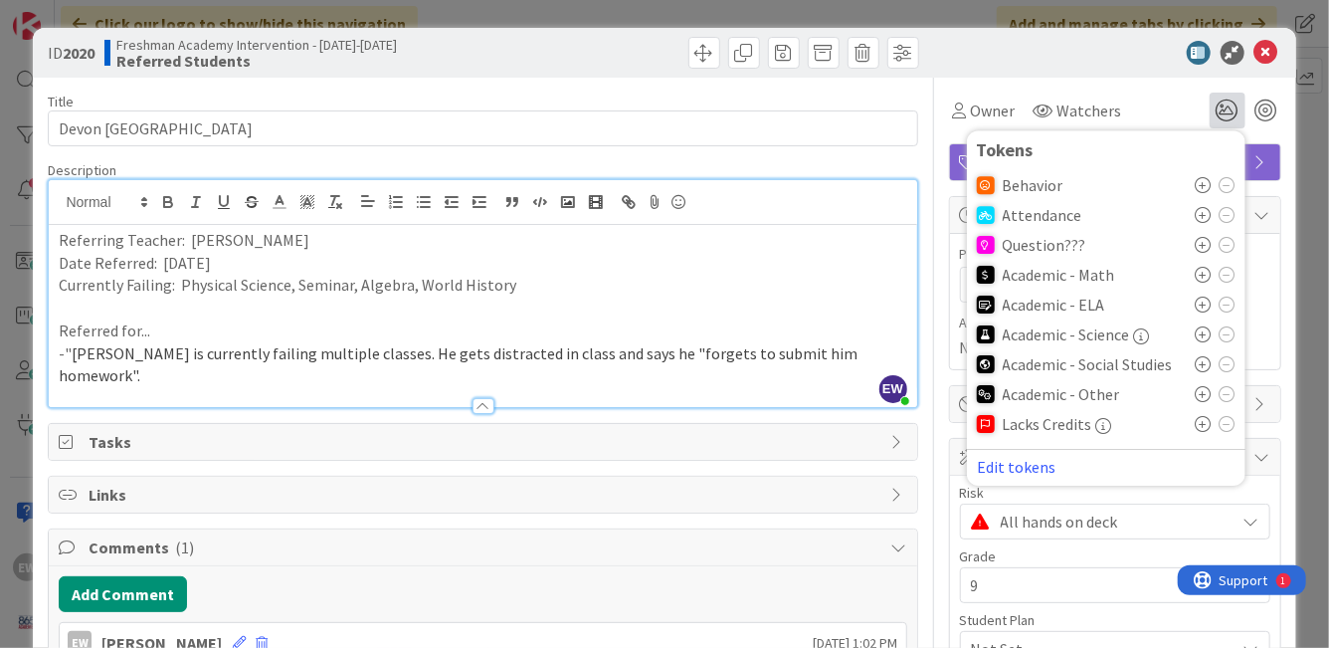
click at [1207, 336] on icon at bounding box center [1204, 334] width 16 height 16
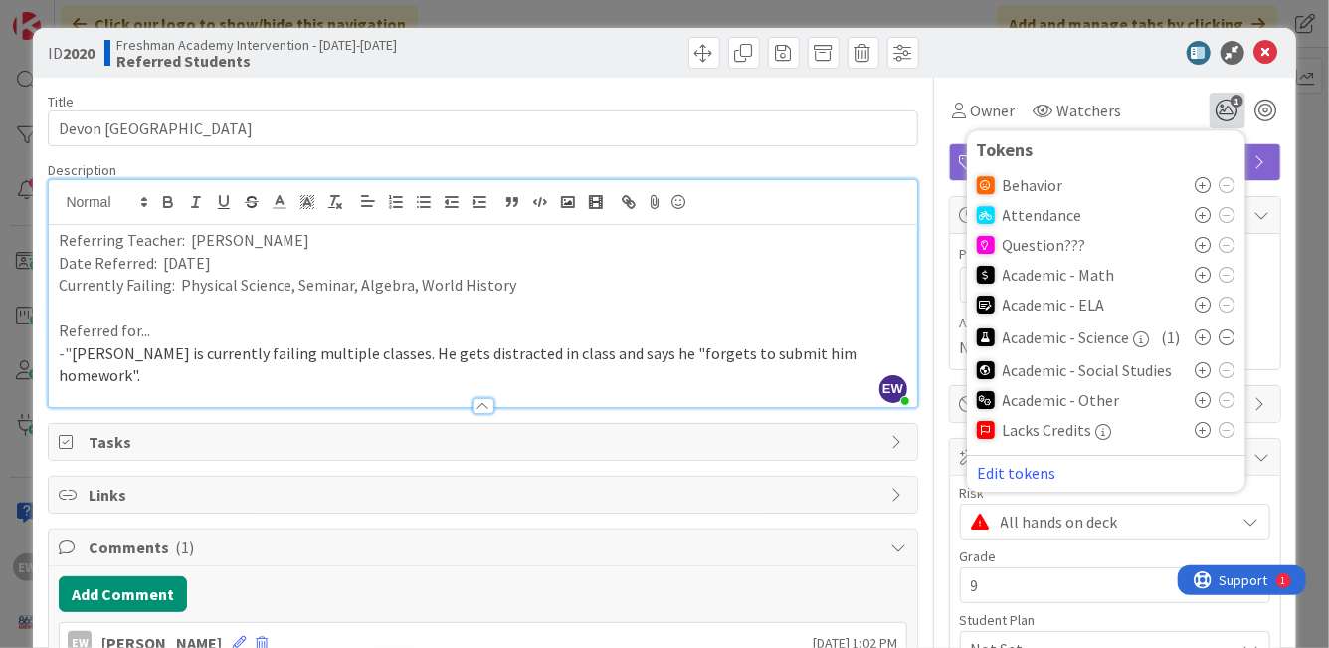
click at [1207, 406] on icon at bounding box center [1204, 400] width 16 height 16
click at [1199, 270] on icon at bounding box center [1204, 275] width 16 height 16
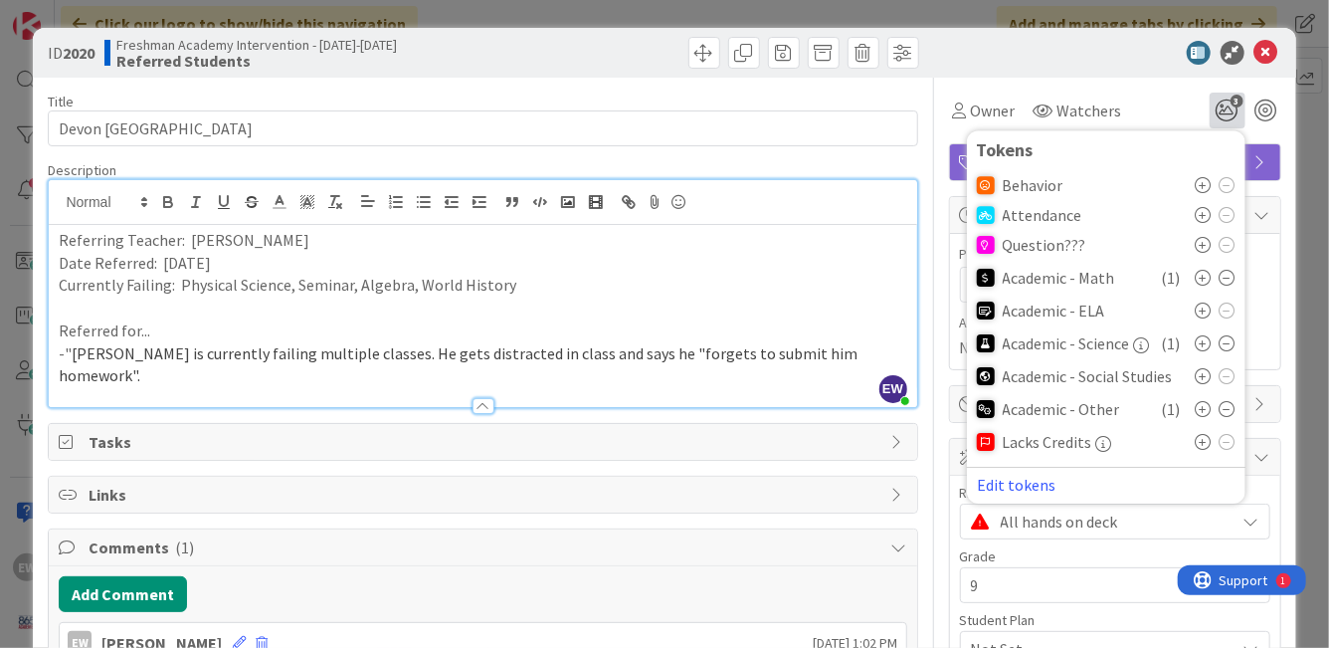
click at [1203, 373] on icon at bounding box center [1204, 376] width 16 height 16
click at [1266, 47] on icon at bounding box center [1267, 53] width 24 height 24
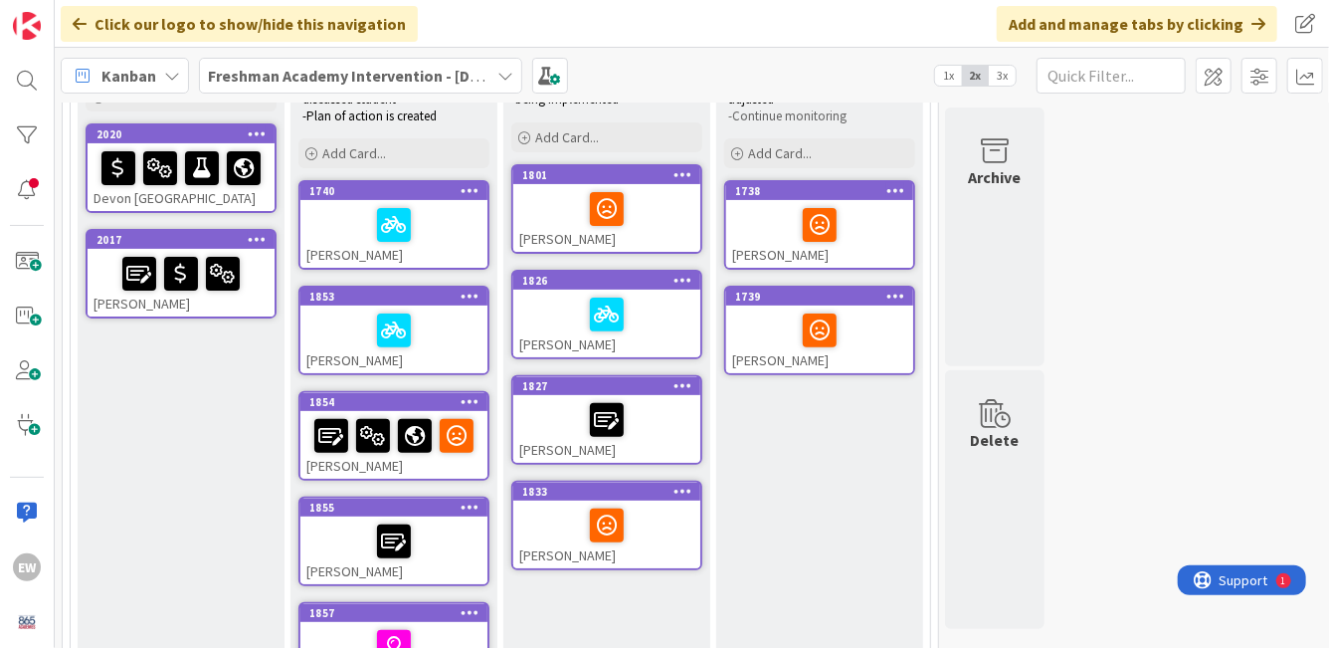
click at [663, 313] on div at bounding box center [606, 314] width 175 height 42
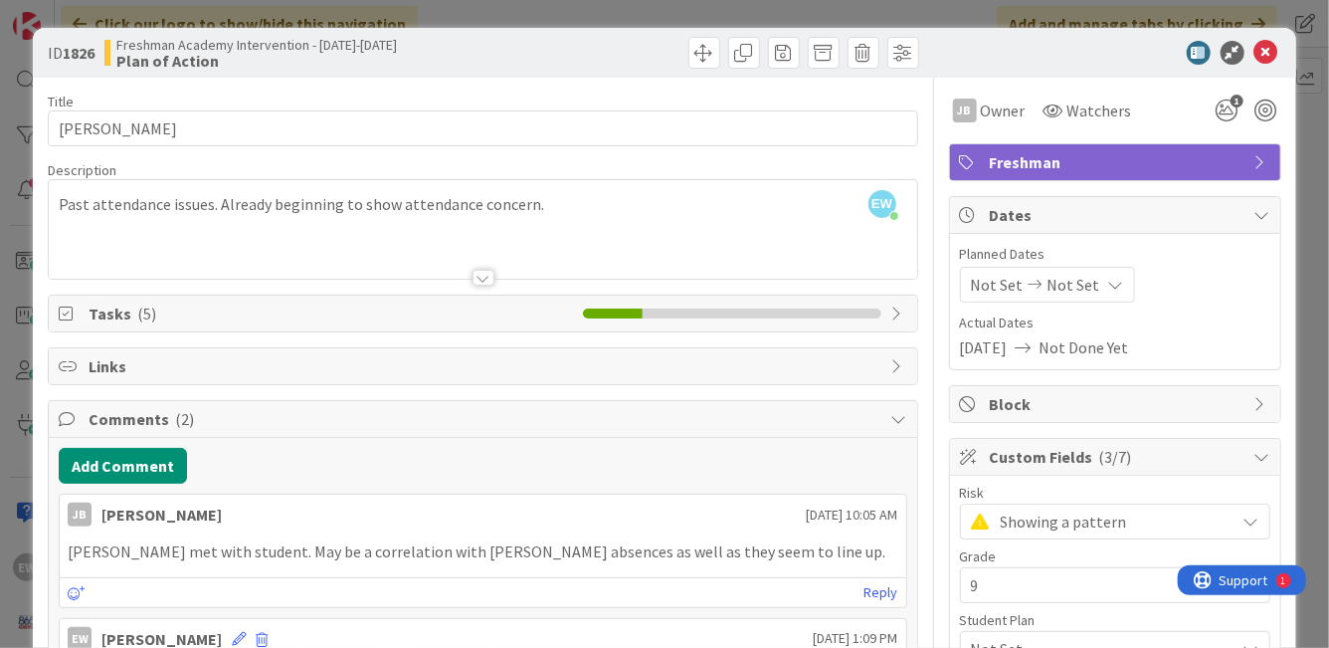
click at [1279, 49] on div at bounding box center [1105, 53] width 352 height 24
click at [1253, 54] on div at bounding box center [1105, 53] width 352 height 24
click at [1262, 56] on icon at bounding box center [1267, 53] width 24 height 24
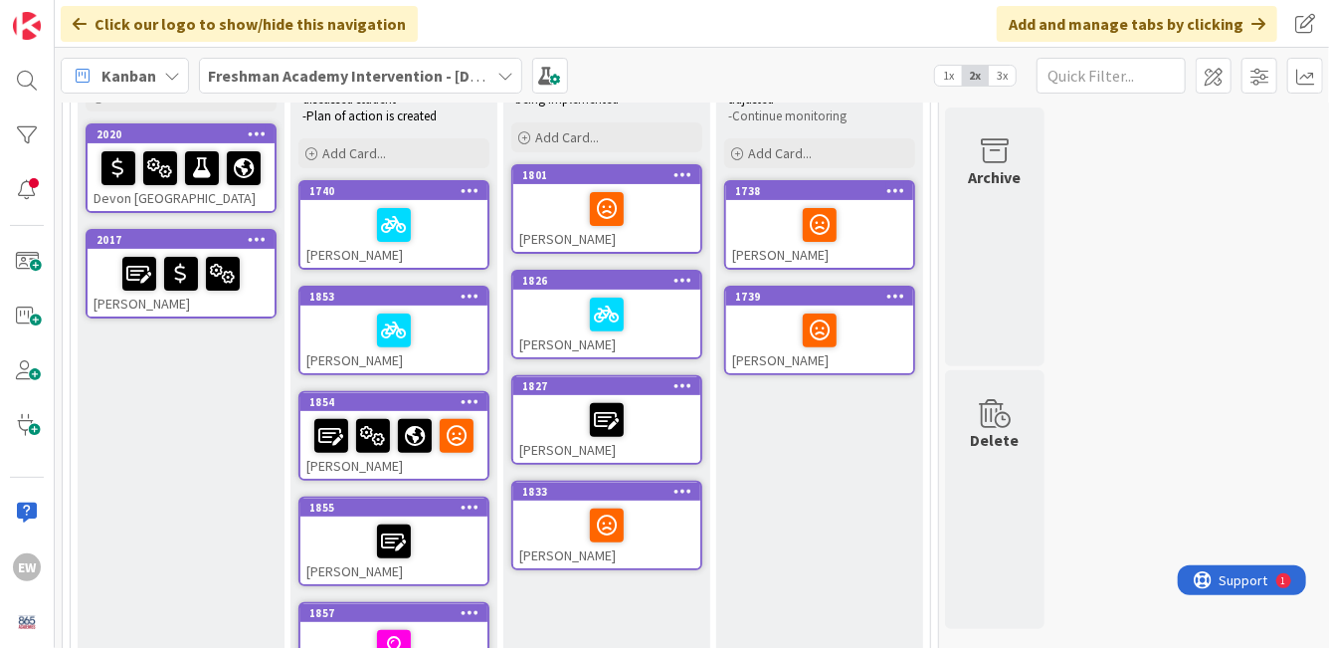
click at [215, 197] on div "Devon [GEOGRAPHIC_DATA]" at bounding box center [181, 177] width 187 height 68
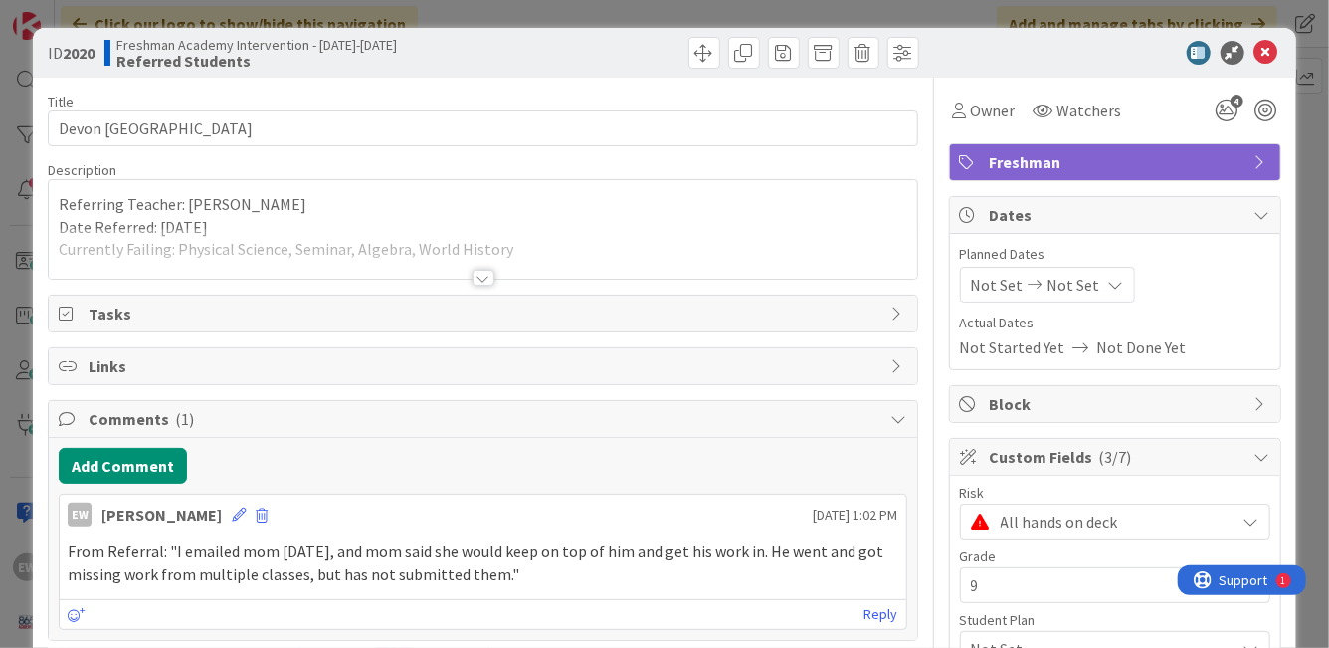
click at [525, 256] on div at bounding box center [483, 253] width 868 height 51
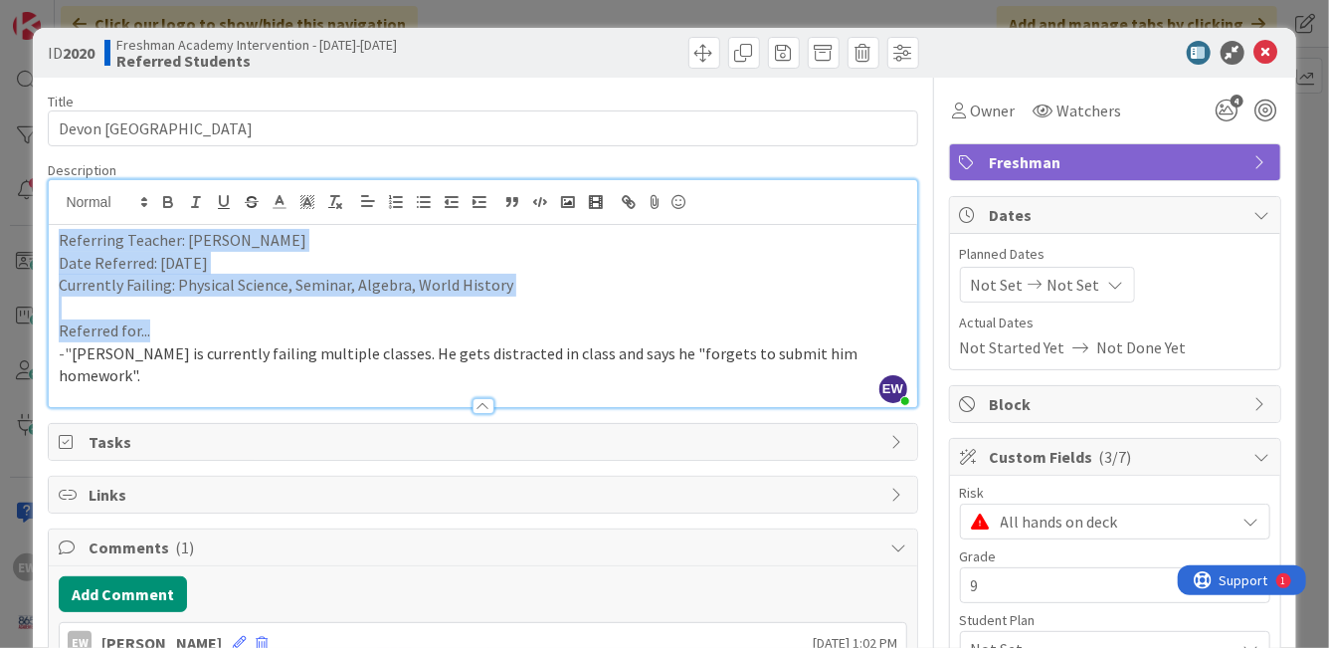
drag, startPoint x: 61, startPoint y: 240, endPoint x: 507, endPoint y: 336, distance: 457.0
click at [507, 336] on div "Referring Teacher: [PERSON_NAME] Date Referred: [DATE] Currently Failing: Physi…" at bounding box center [483, 316] width 868 height 182
copy div "Referring Teacher: [PERSON_NAME] Date Referred: [DATE] Currently Failing: Physi…"
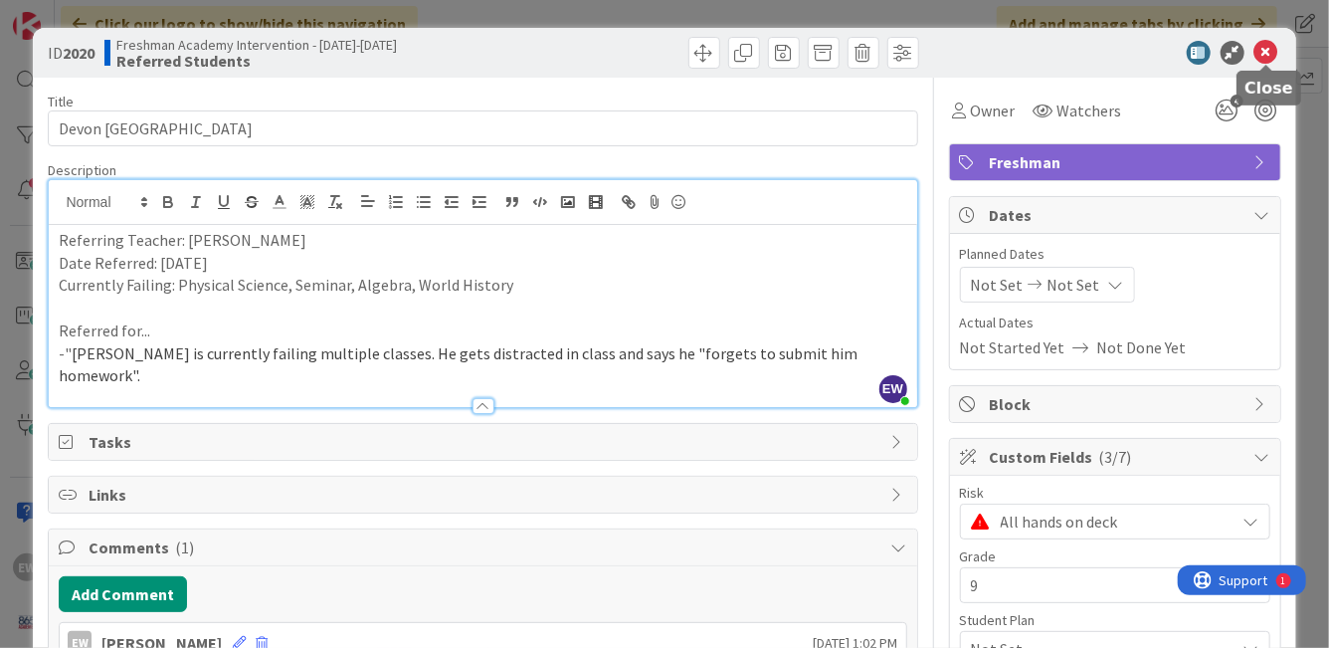
click at [1270, 49] on icon at bounding box center [1267, 53] width 24 height 24
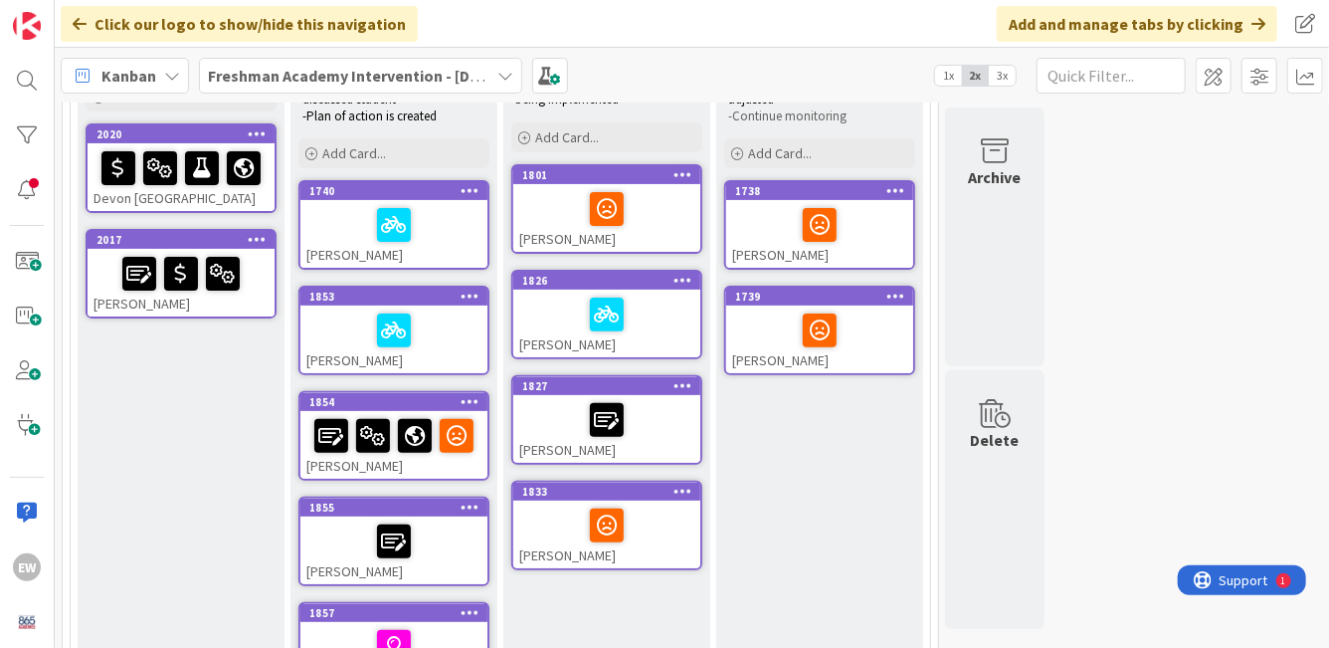
click at [665, 310] on div at bounding box center [606, 314] width 175 height 42
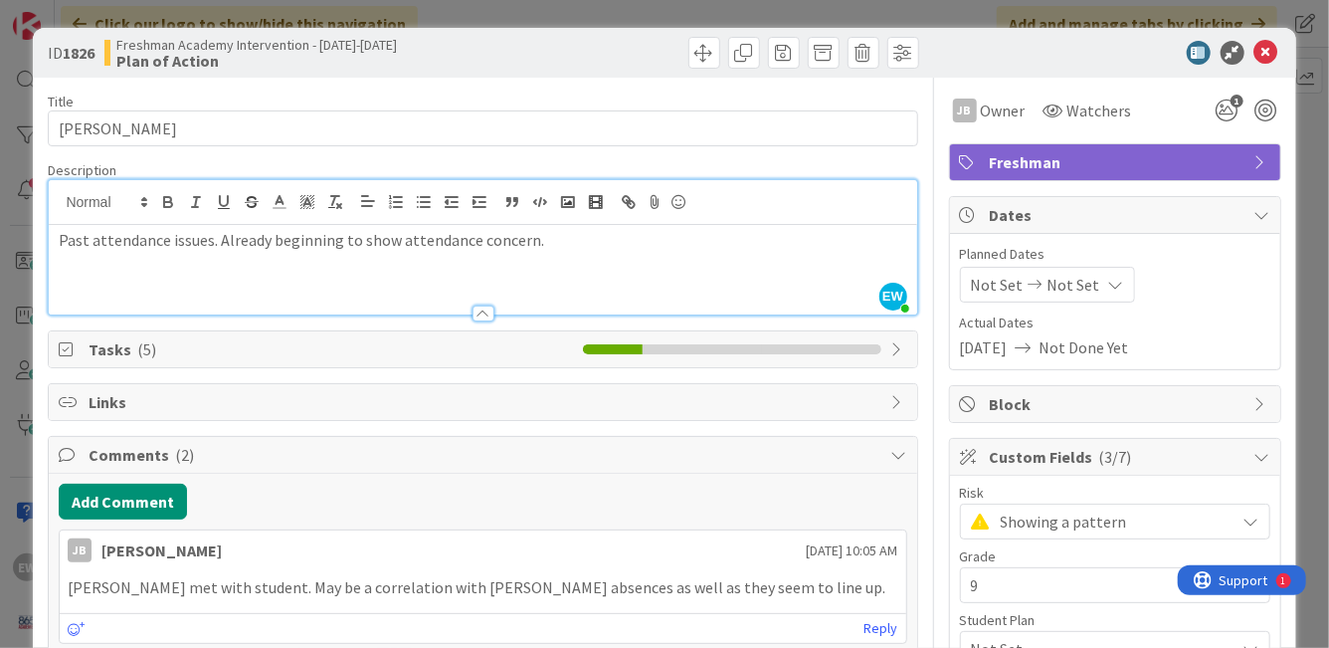
click at [600, 218] on div "EW [PERSON_NAME] just joined Past attendance issues. Already beginning to show …" at bounding box center [483, 247] width 868 height 134
click at [584, 255] on div "Past attendance issues. Already beginning to show attendance concern." at bounding box center [483, 270] width 868 height 90
paste div
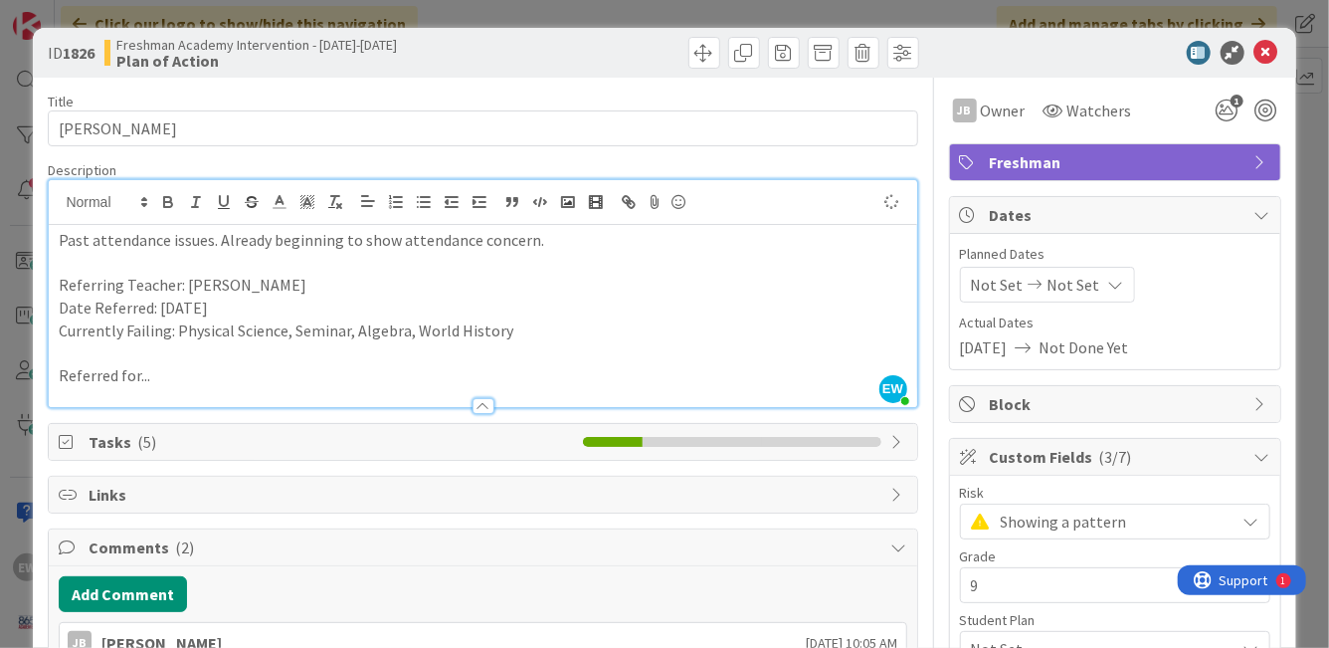
click at [59, 240] on p "Past attendance issues. Already beginning to show attendance concern." at bounding box center [483, 240] width 848 height 23
click at [239, 378] on p "Referred for..." at bounding box center [483, 375] width 848 height 23
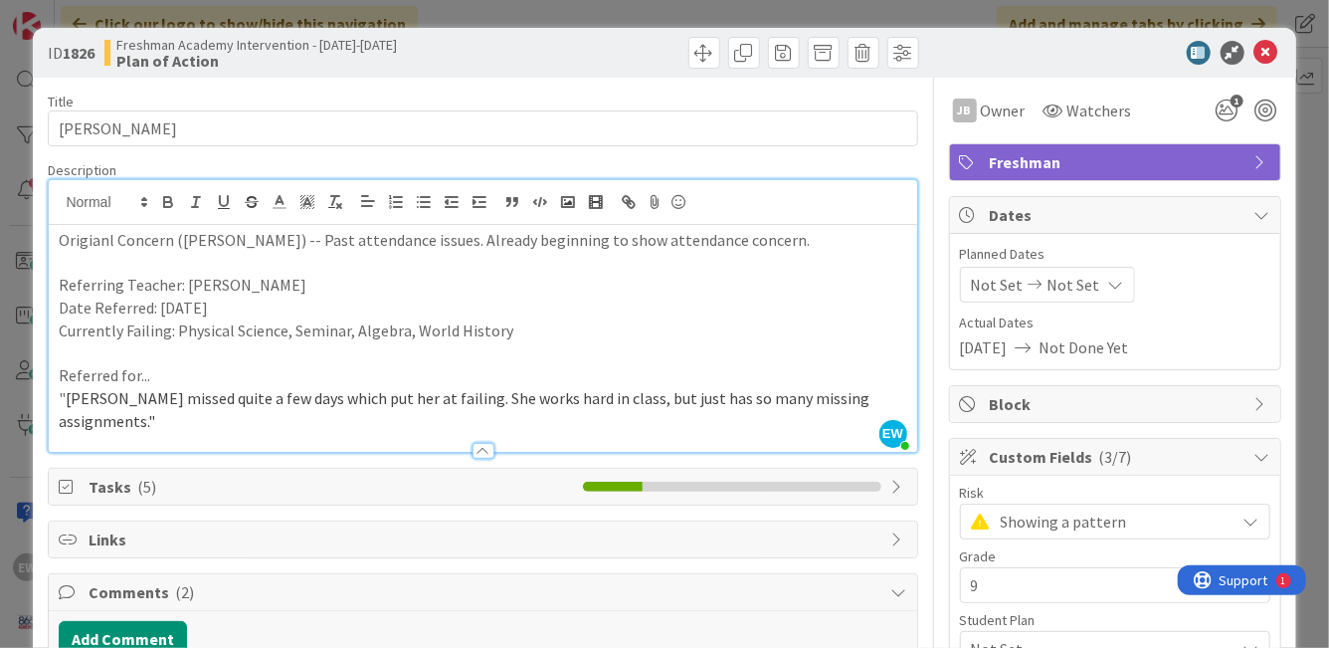
click at [320, 330] on p "Currently Failing: Physical Science, Seminar, Algebra, World History" at bounding box center [483, 330] width 848 height 23
click at [337, 333] on p "Currently Failing: Physical Science, , Algebra, World History" at bounding box center [483, 330] width 848 height 23
click at [1264, 58] on icon at bounding box center [1267, 53] width 24 height 24
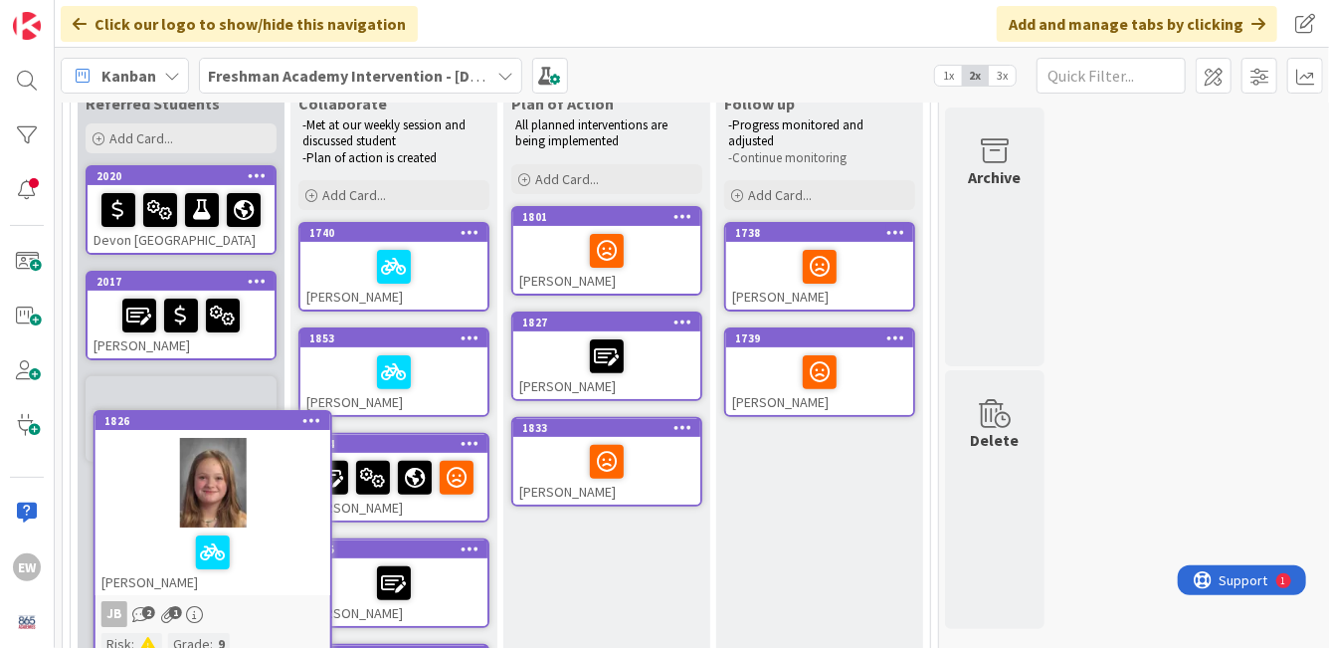
scroll to position [195, 0]
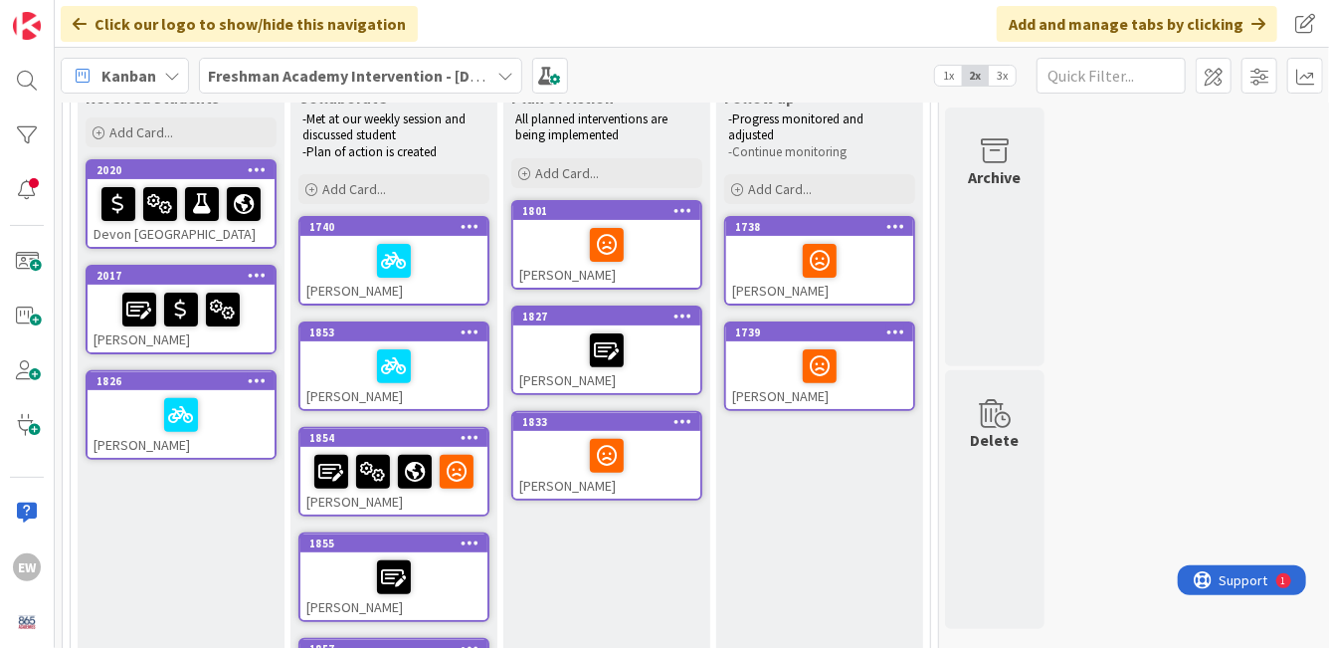
click at [251, 407] on div at bounding box center [181, 415] width 175 height 42
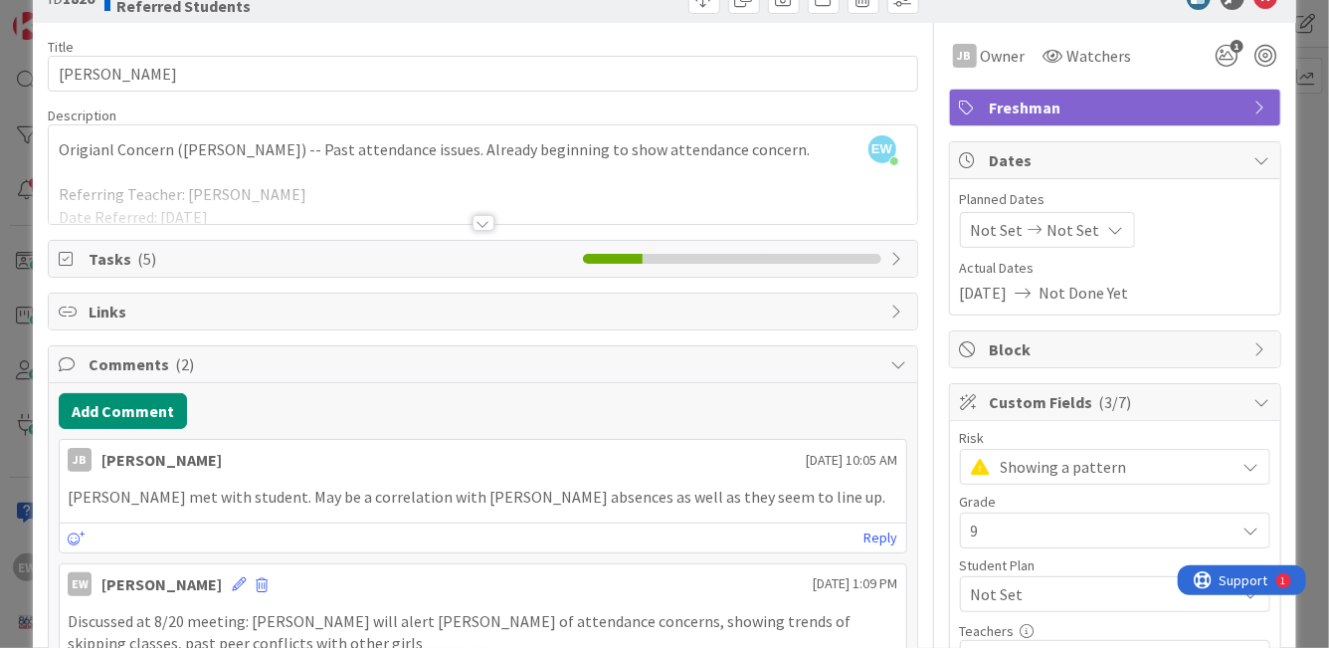
click at [487, 225] on div at bounding box center [484, 223] width 22 height 16
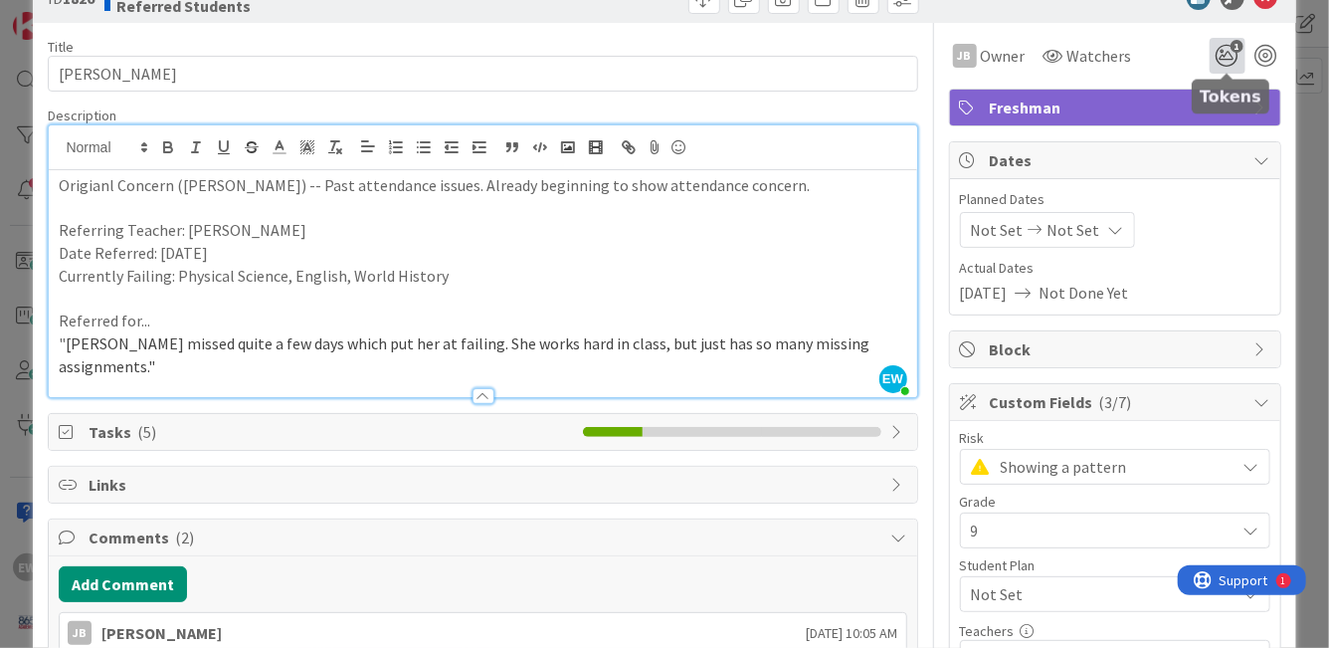
click at [1230, 57] on icon "1" at bounding box center [1228, 56] width 36 height 36
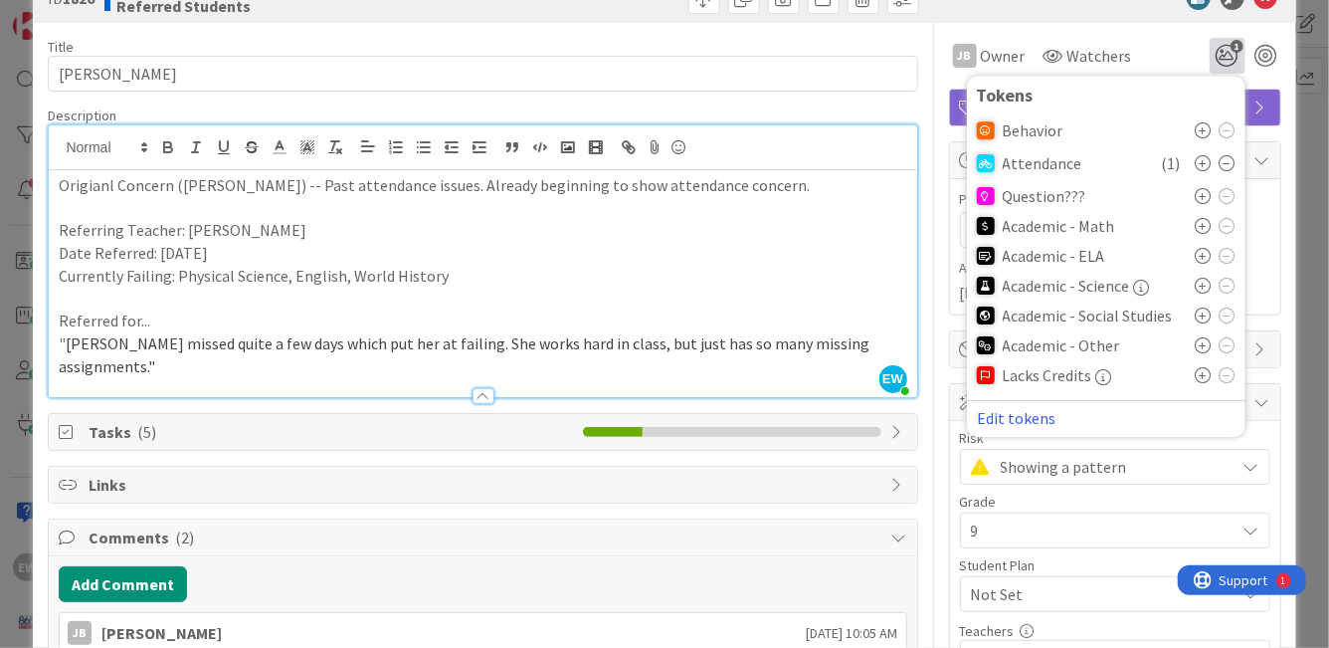
click at [1207, 284] on icon at bounding box center [1204, 286] width 16 height 16
click at [1206, 321] on icon at bounding box center [1204, 321] width 16 height 16
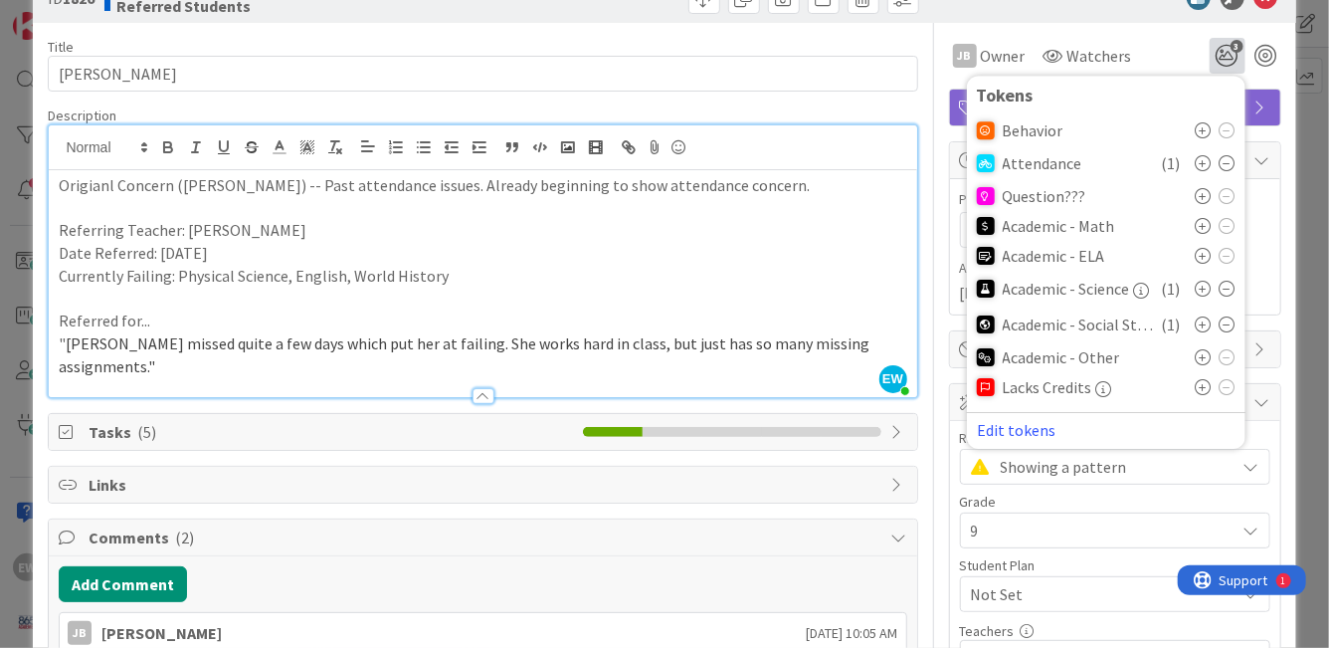
click at [1204, 259] on icon at bounding box center [1204, 256] width 16 height 16
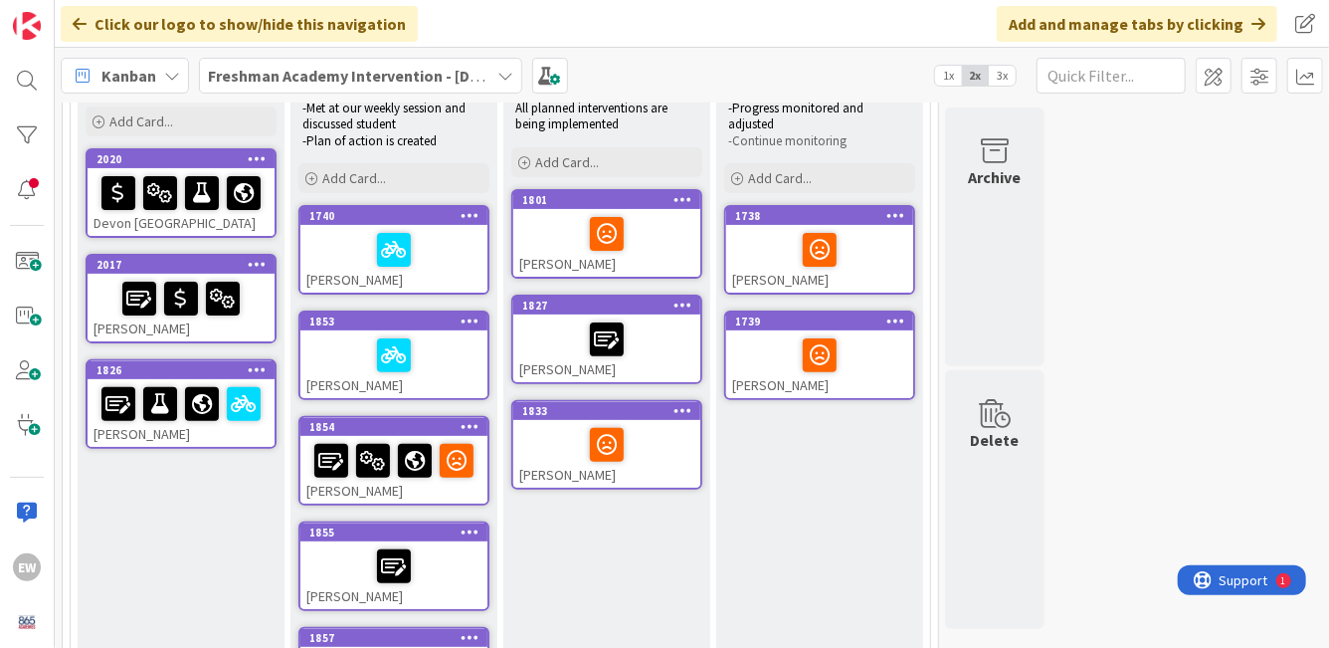
scroll to position [104, 0]
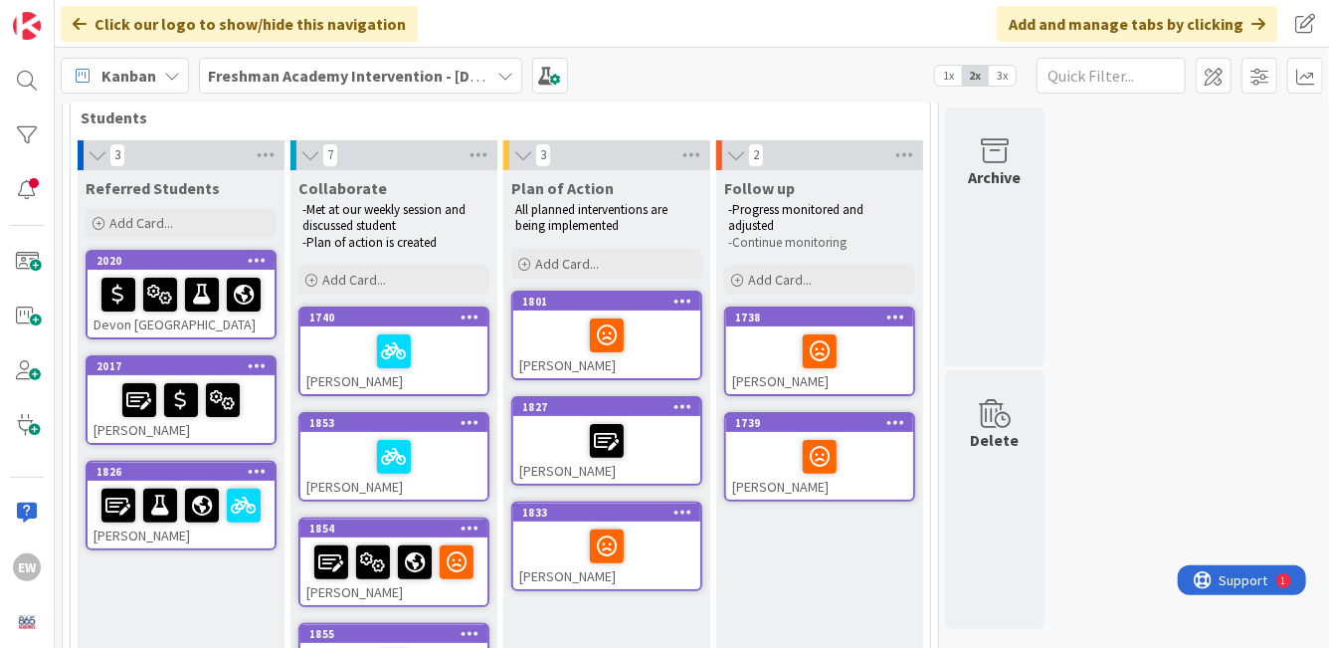
click at [870, 347] on div at bounding box center [819, 351] width 175 height 42
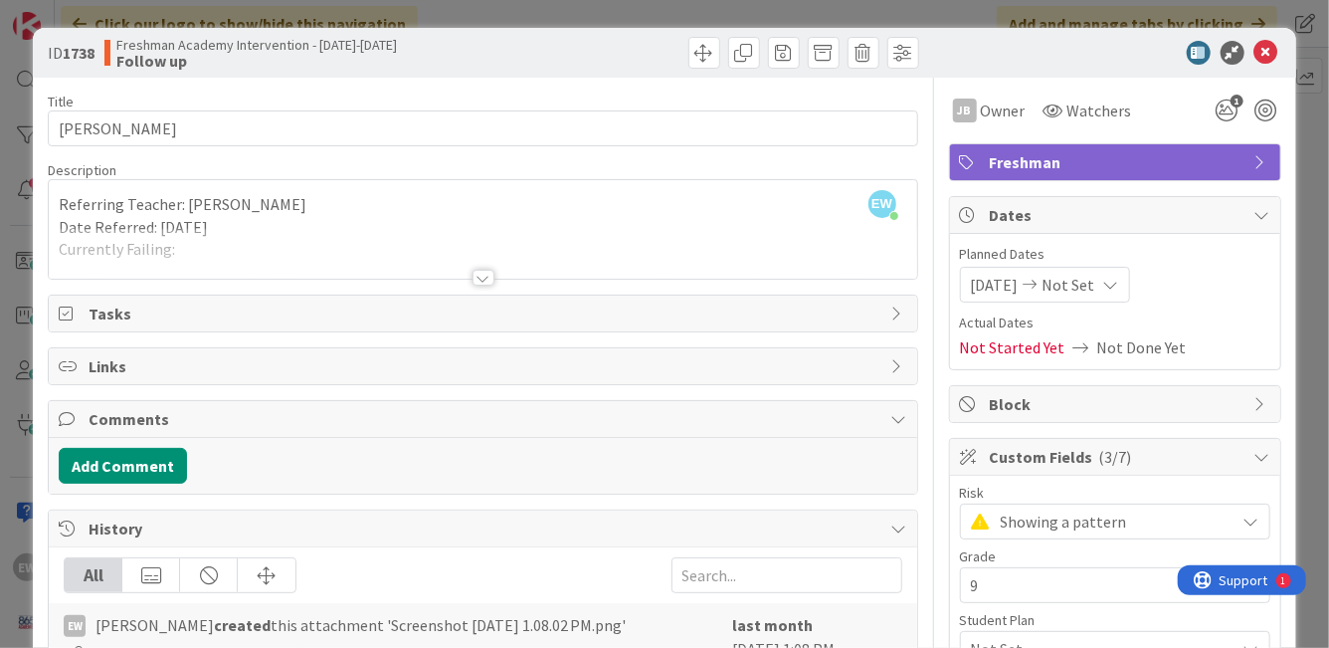
click at [493, 271] on div at bounding box center [483, 253] width 868 height 51
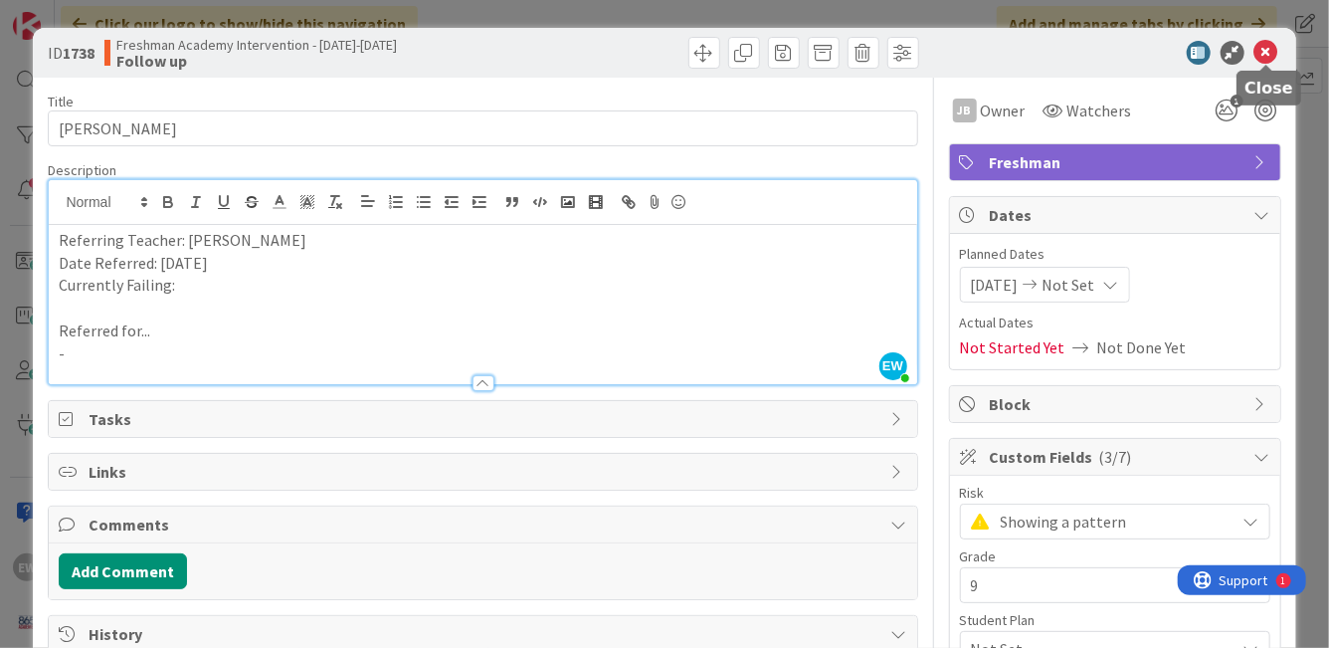
click at [1261, 60] on icon at bounding box center [1267, 53] width 24 height 24
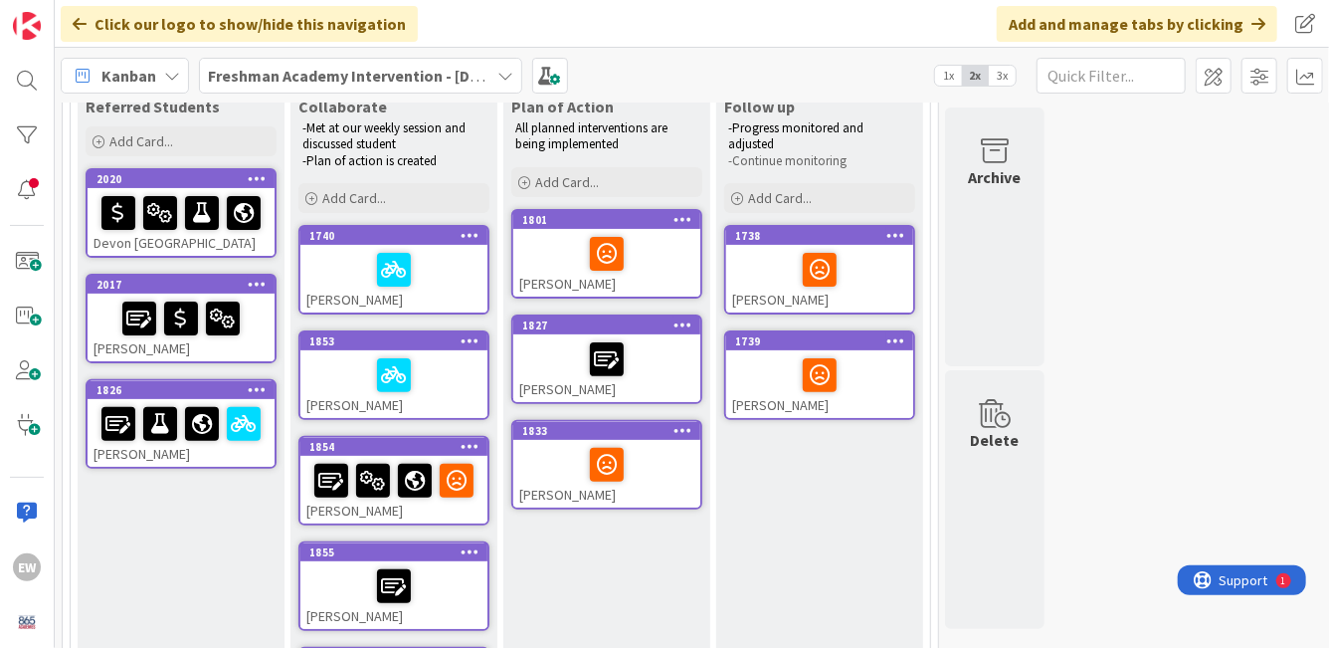
scroll to position [218, 0]
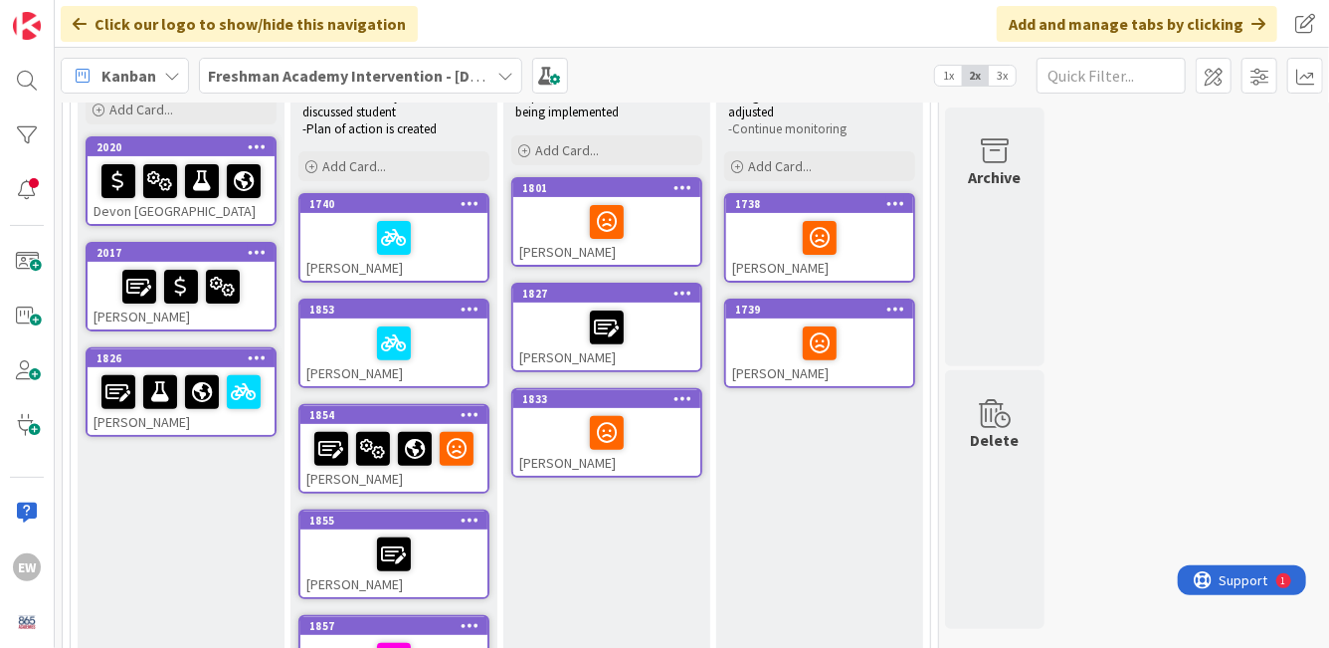
click at [650, 337] on div at bounding box center [606, 327] width 175 height 42
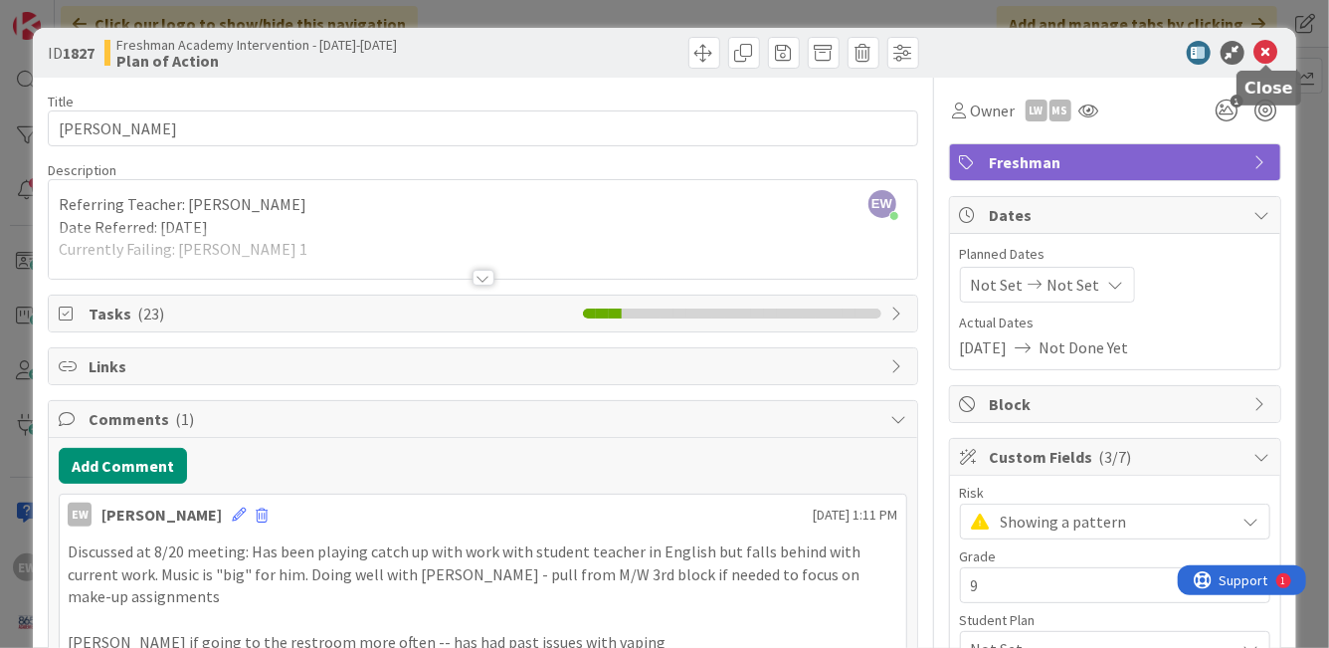
click at [1271, 53] on icon at bounding box center [1267, 53] width 24 height 24
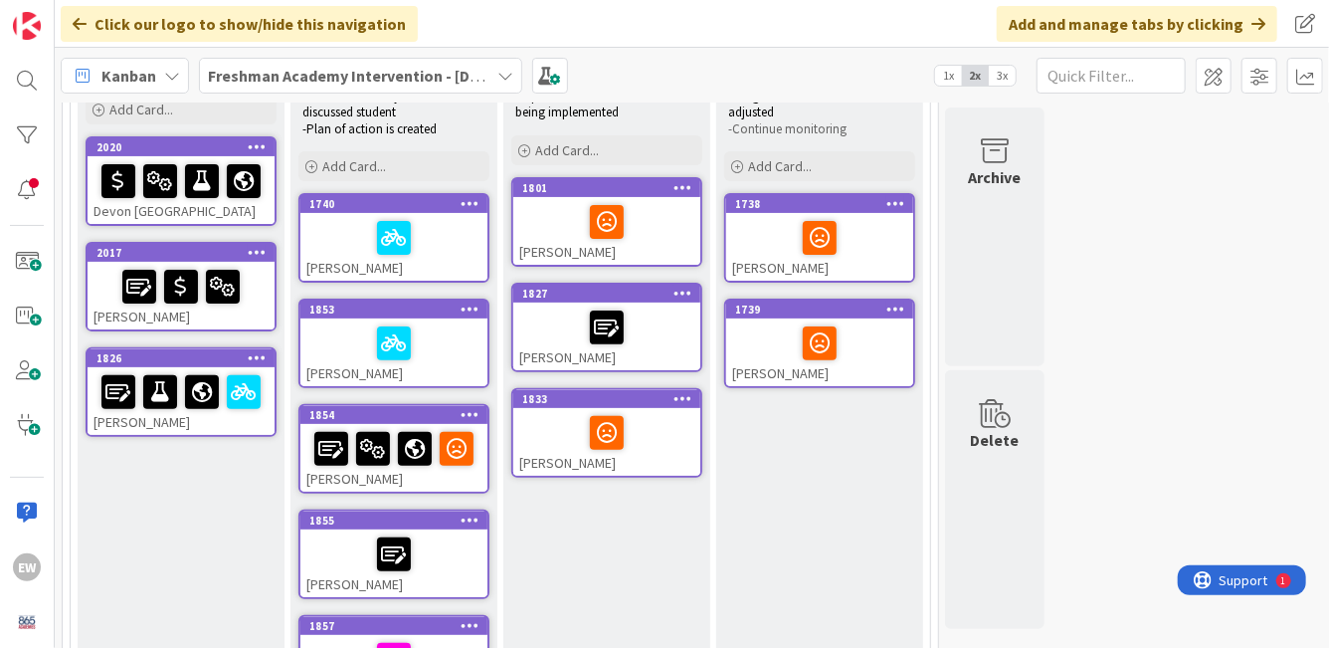
click at [439, 255] on div at bounding box center [393, 238] width 175 height 42
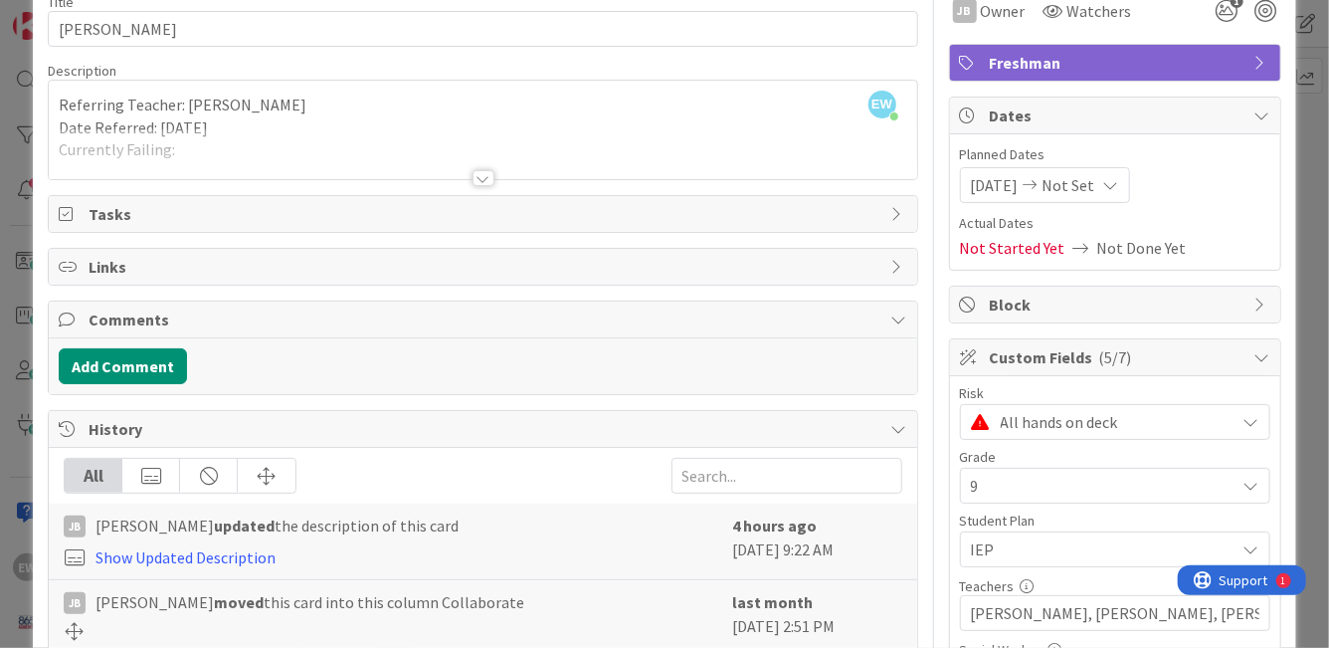
scroll to position [87, 0]
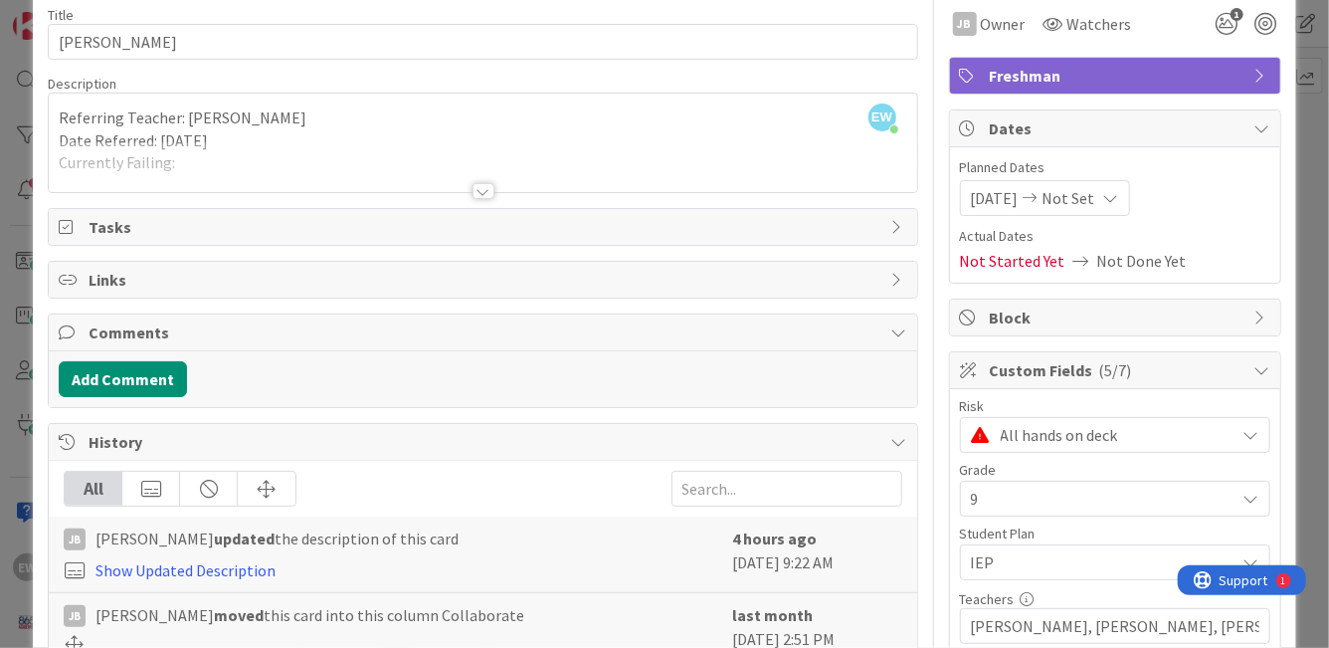
click at [483, 188] on div at bounding box center [484, 191] width 22 height 16
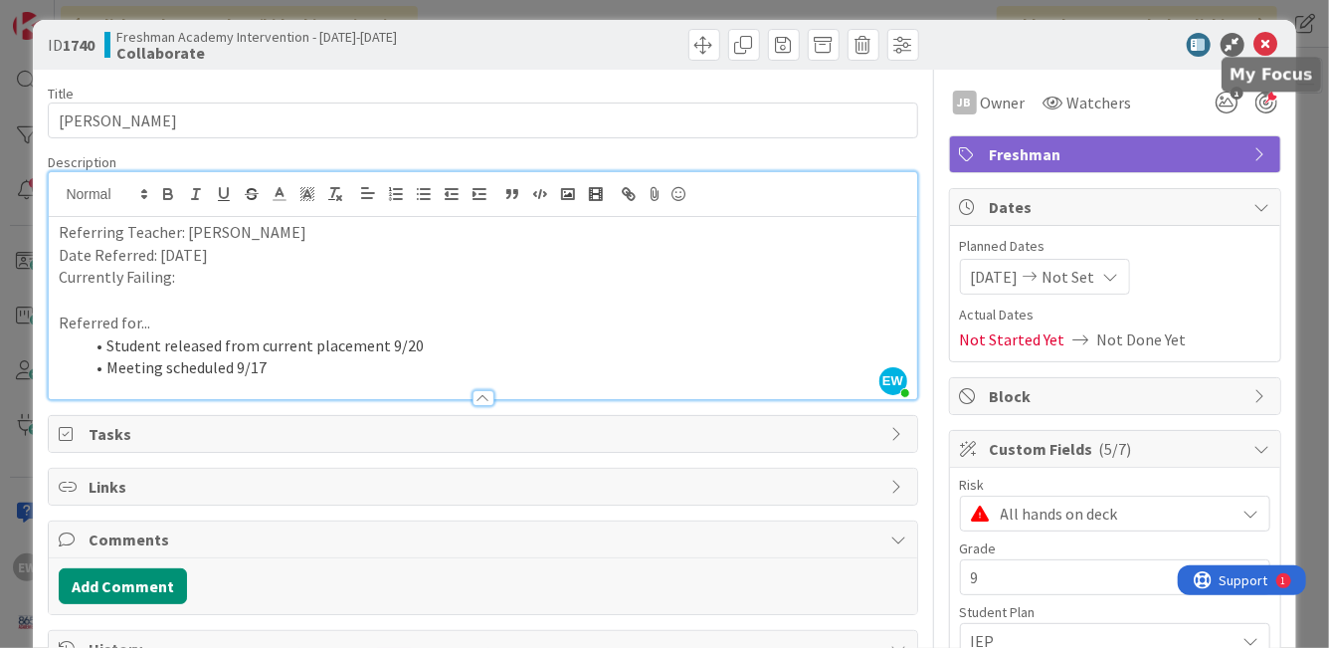
scroll to position [0, 0]
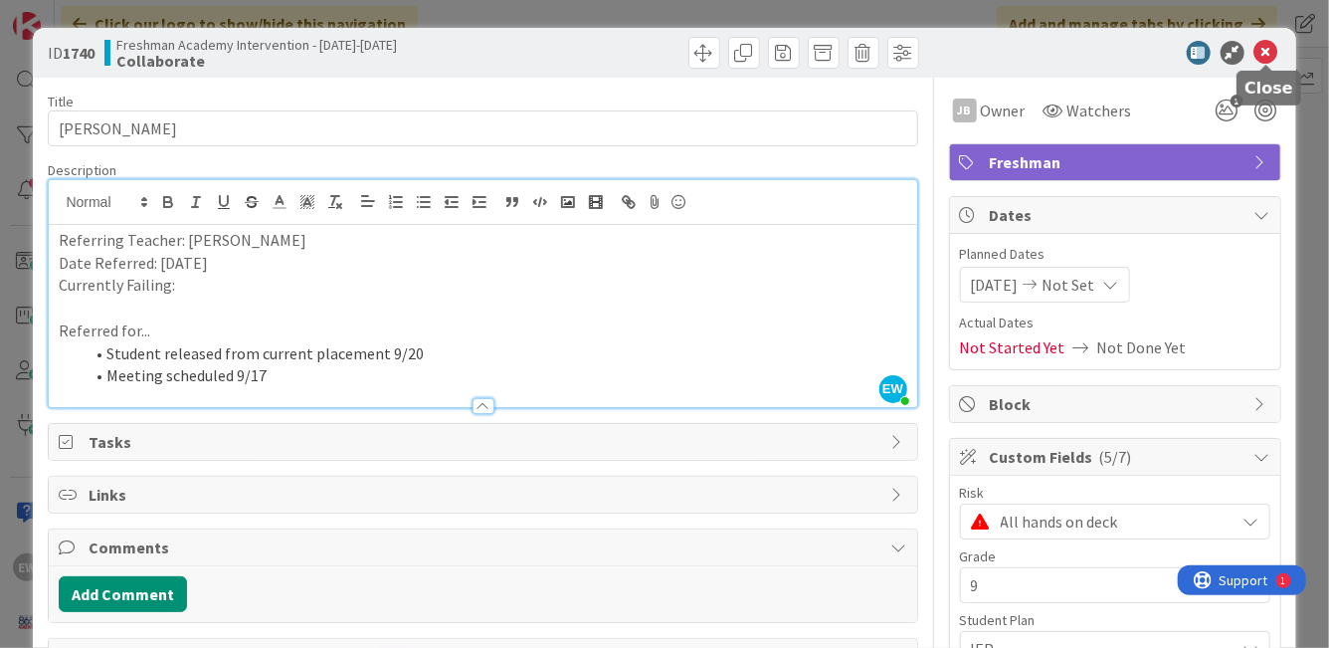
click at [1264, 46] on icon at bounding box center [1267, 53] width 24 height 24
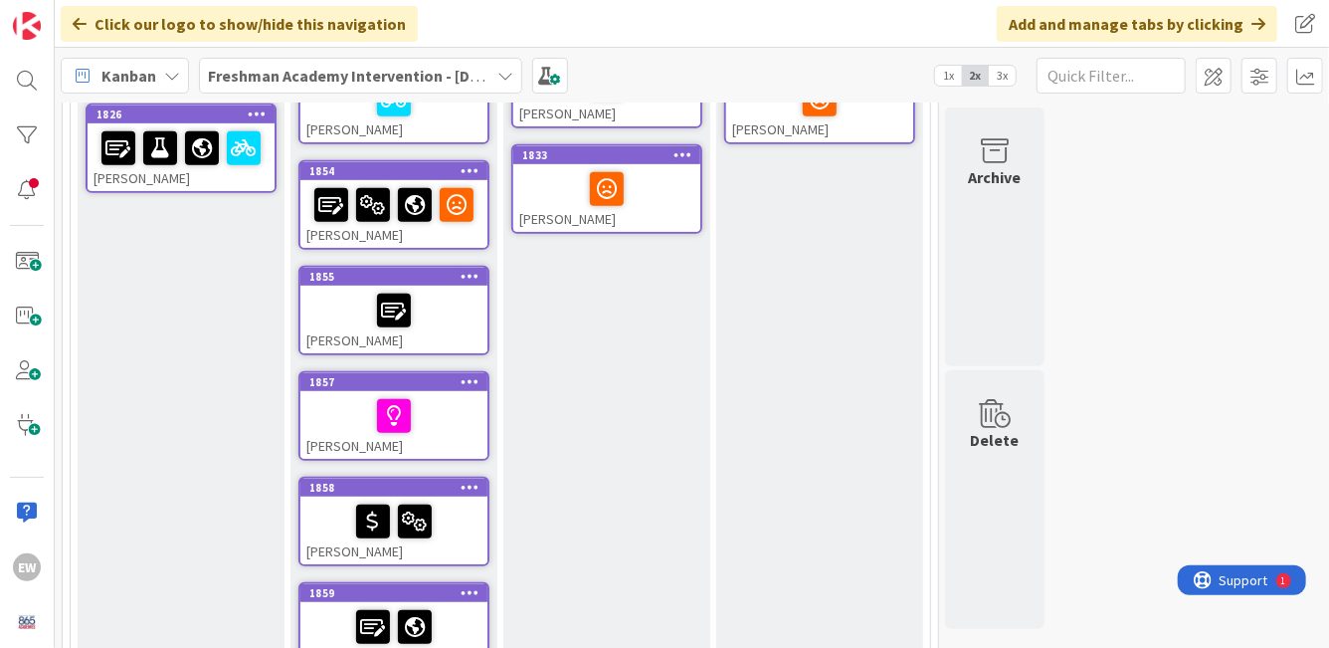
scroll to position [464, 0]
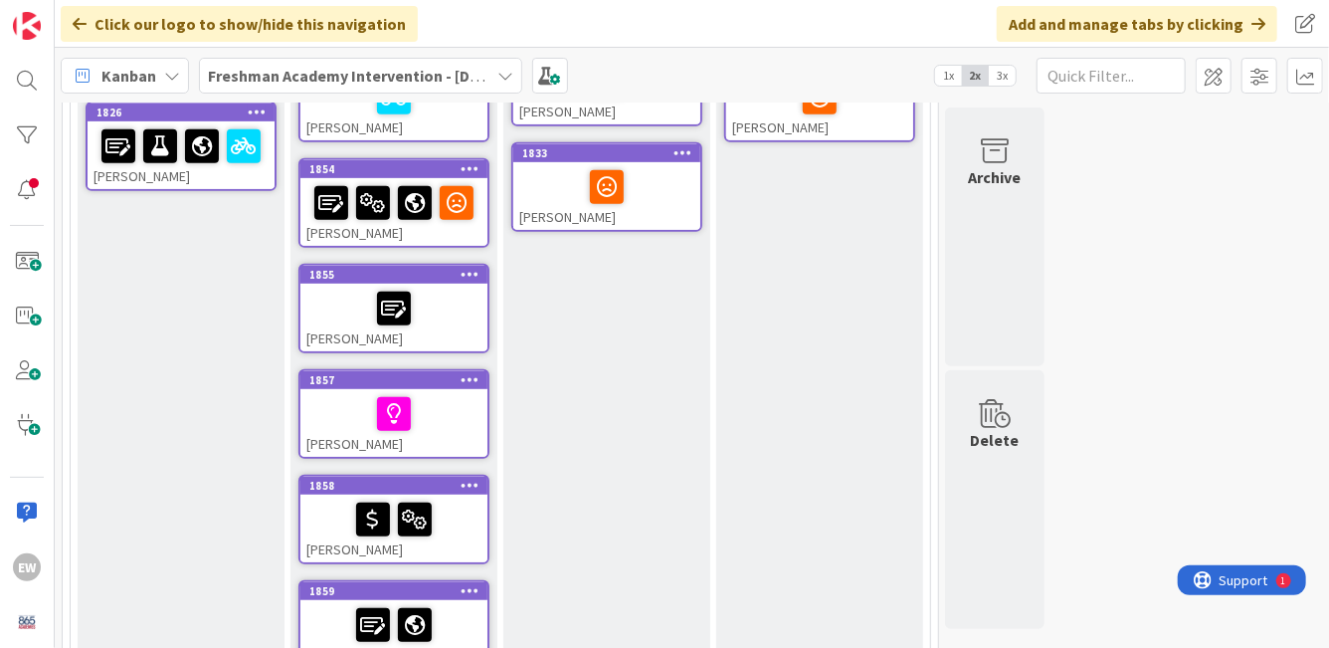
click at [458, 433] on div "[PERSON_NAME]" at bounding box center [393, 423] width 187 height 68
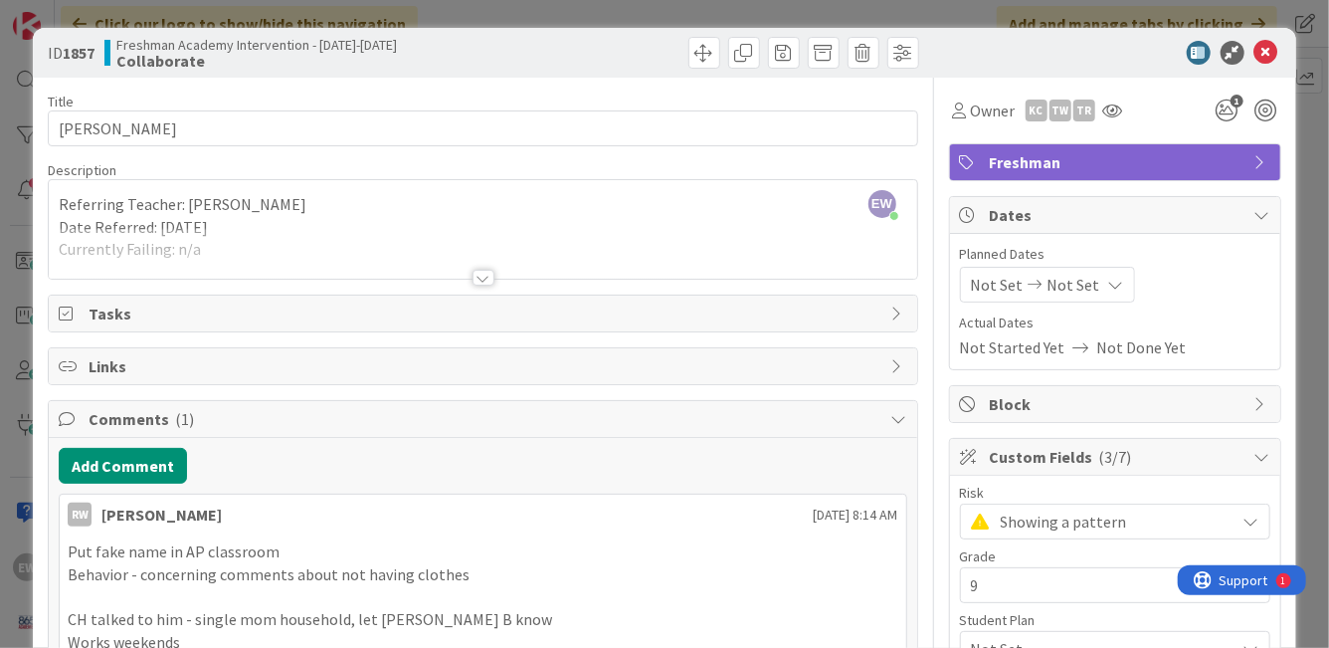
click at [482, 280] on div at bounding box center [484, 278] width 22 height 16
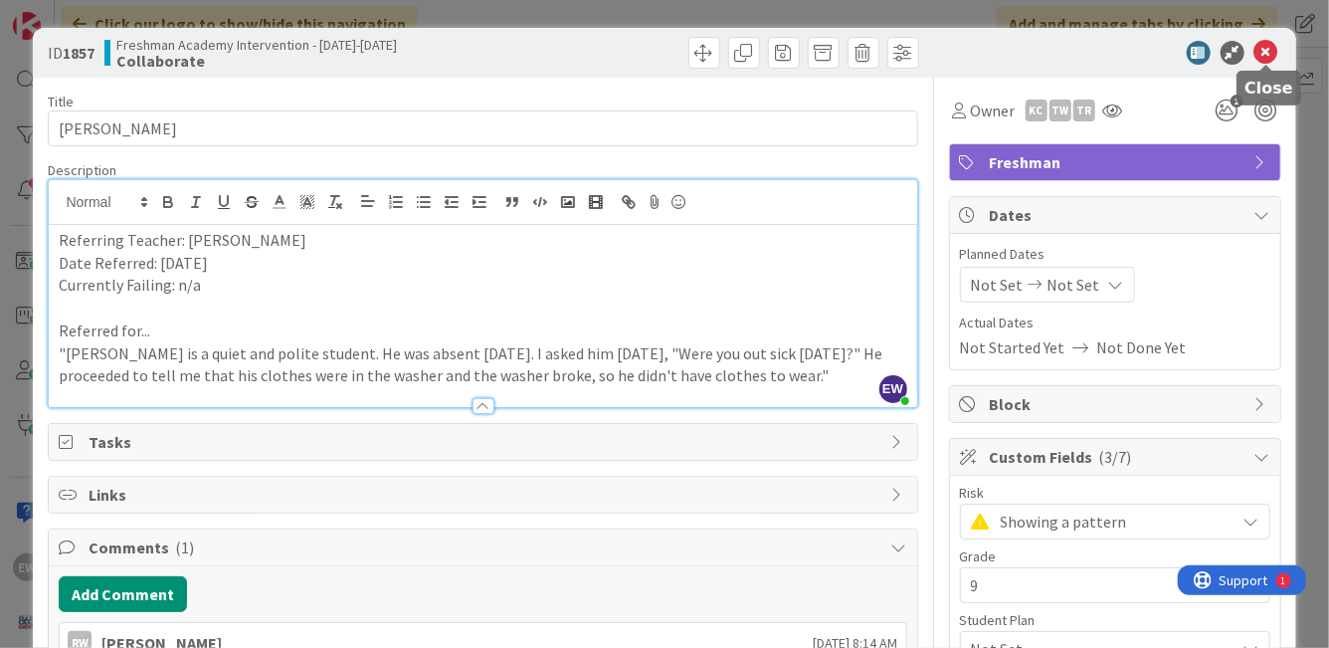
click at [1265, 51] on icon at bounding box center [1267, 53] width 24 height 24
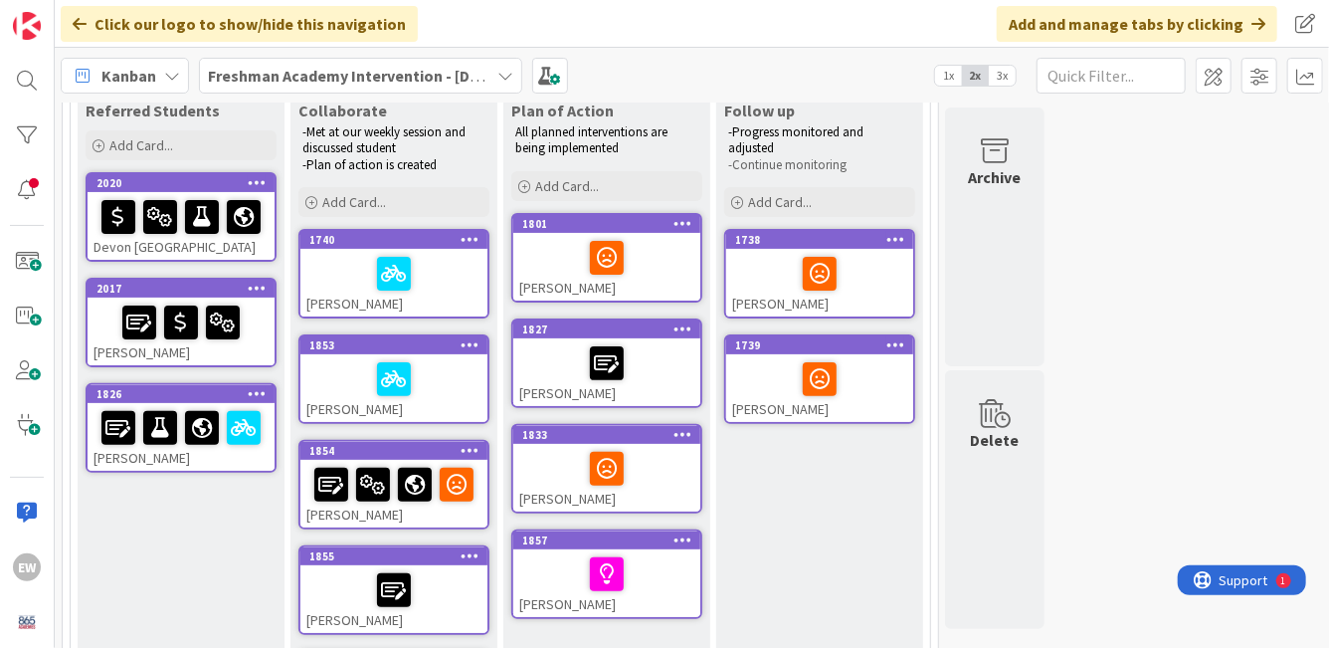
scroll to position [150, 0]
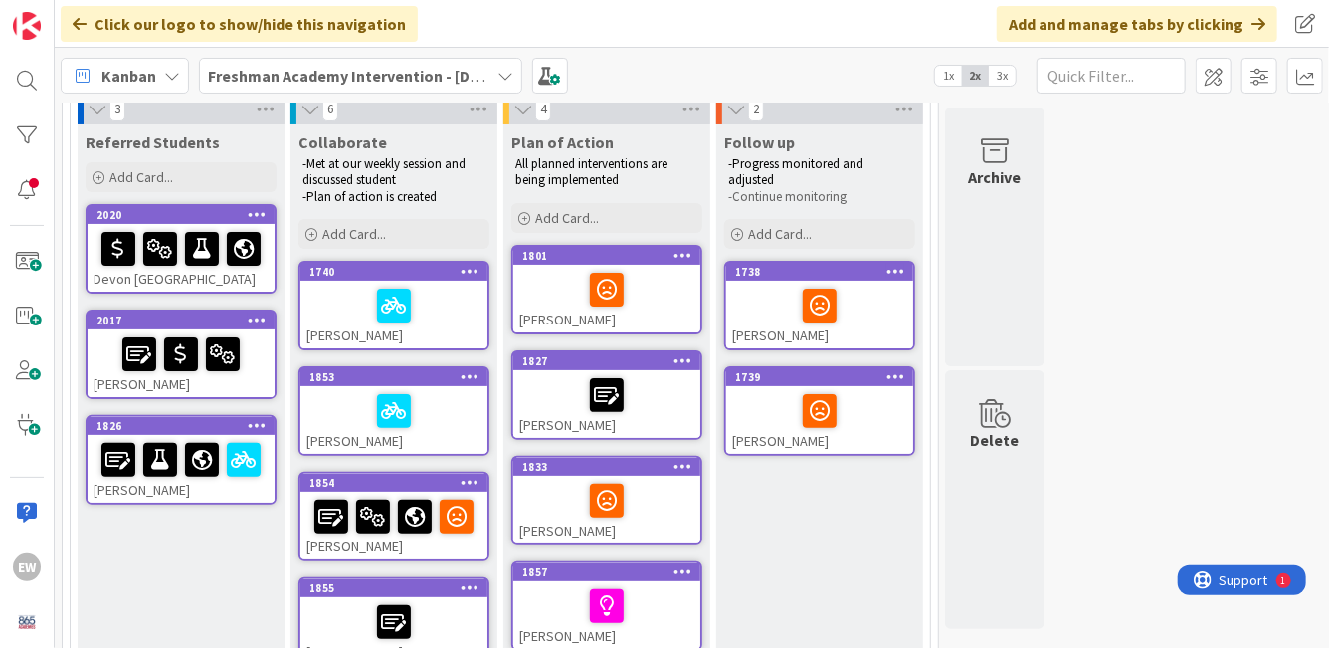
click at [447, 417] on div at bounding box center [393, 411] width 175 height 42
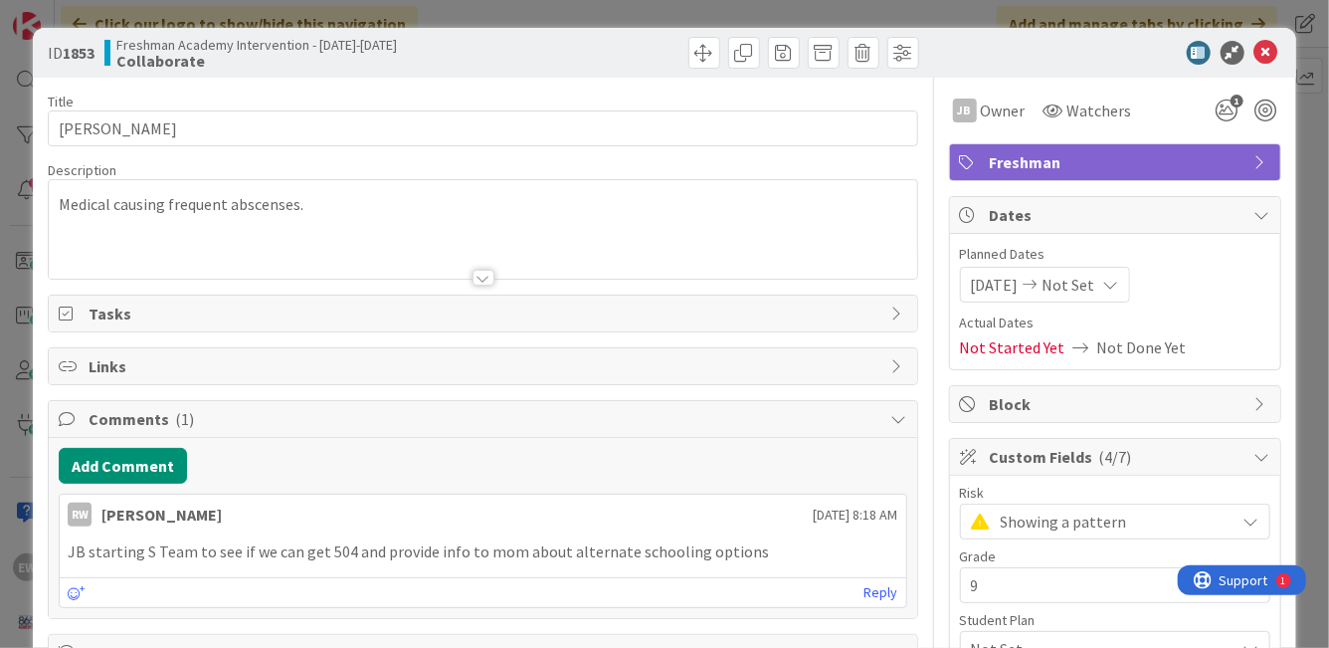
click at [394, 245] on div at bounding box center [483, 253] width 868 height 51
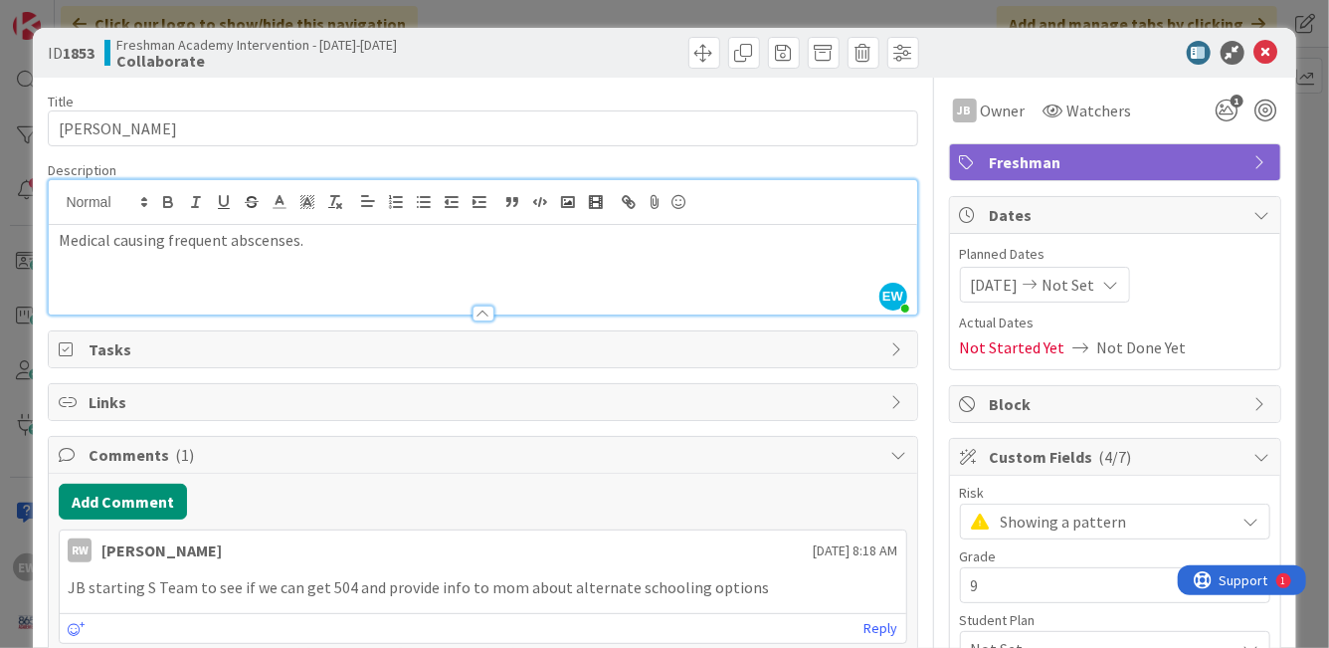
click at [394, 245] on p "Medical causing frequent abscenses." at bounding box center [483, 240] width 848 height 23
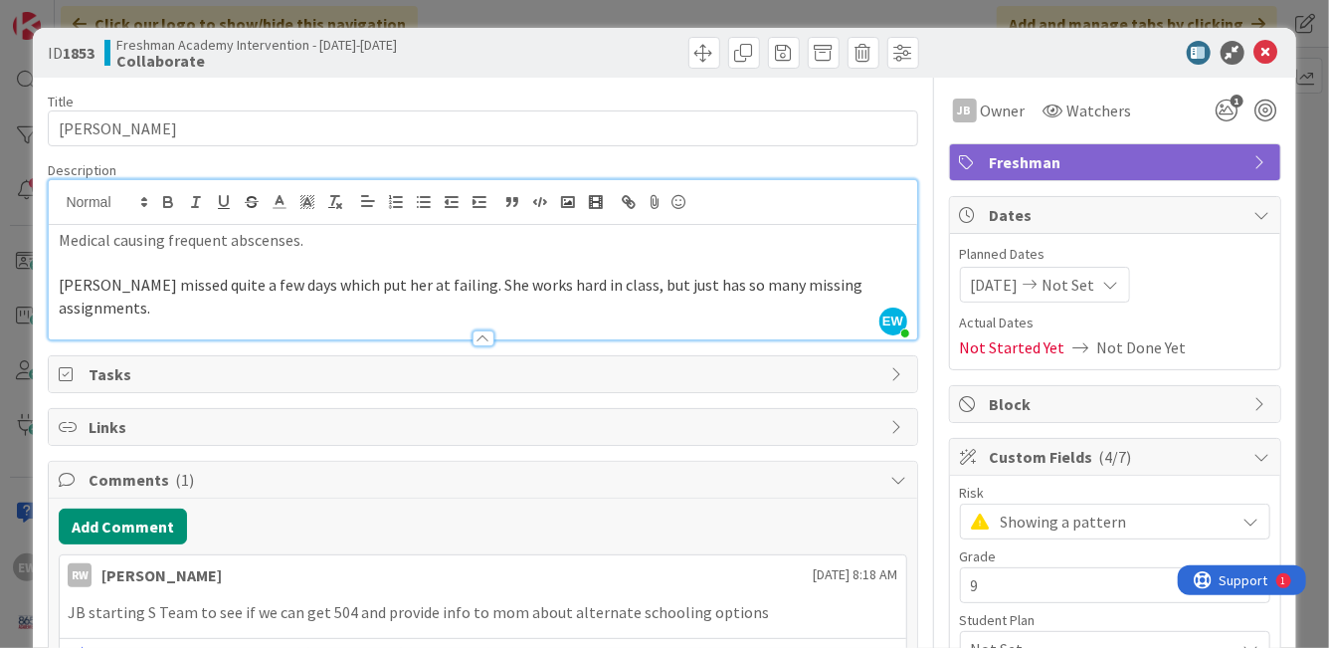
click at [258, 286] on span "[PERSON_NAME] missed quite a few days which put her at failing. She works hard …" at bounding box center [462, 296] width 807 height 43
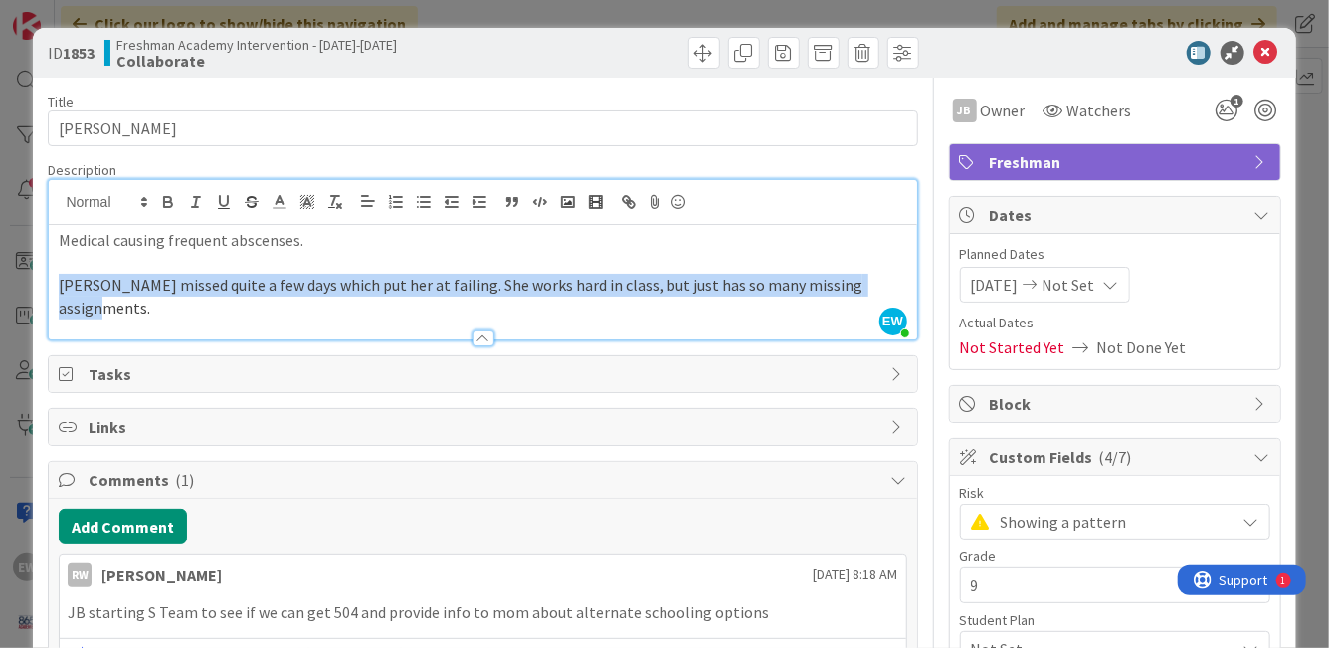
click at [258, 286] on span "[PERSON_NAME] missed quite a few days which put her at failing. She works hard …" at bounding box center [462, 296] width 807 height 43
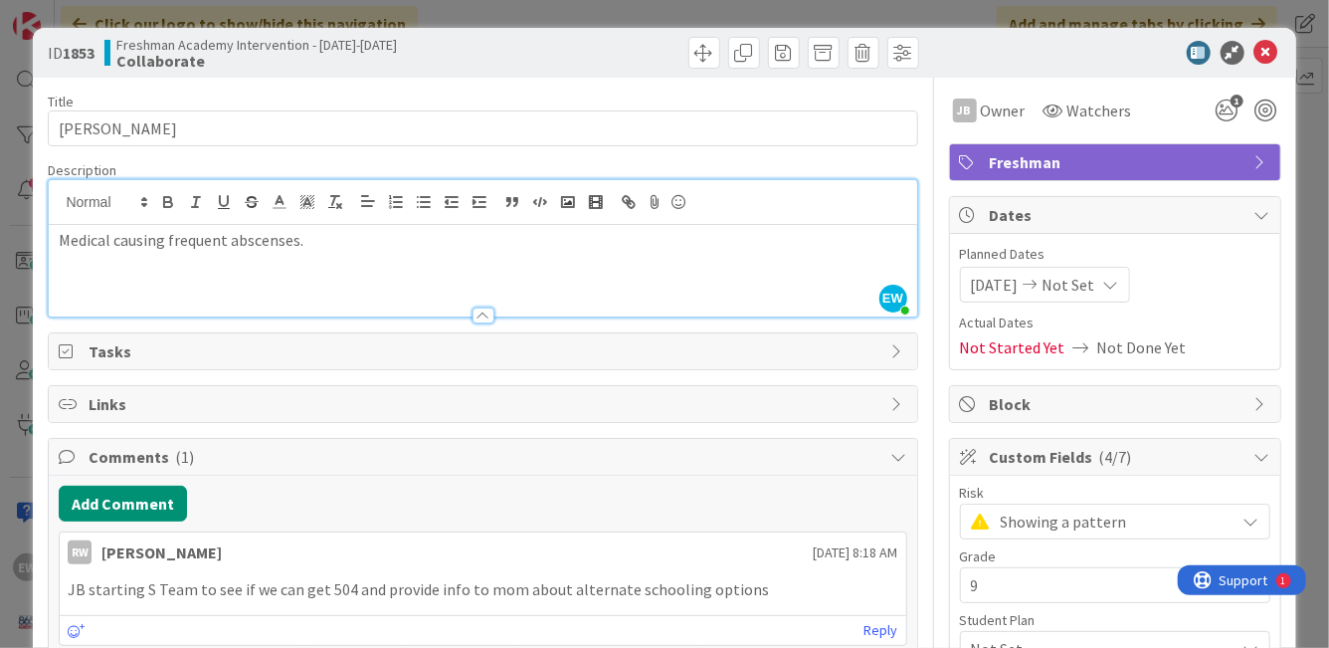
click at [300, 252] on p at bounding box center [483, 263] width 848 height 23
click at [263, 242] on p "Medical causing frequent abscenses." at bounding box center [483, 240] width 848 height 23
click at [265, 232] on p "Medical causing frequent absenses." at bounding box center [483, 240] width 848 height 23
click at [310, 254] on p at bounding box center [483, 263] width 848 height 23
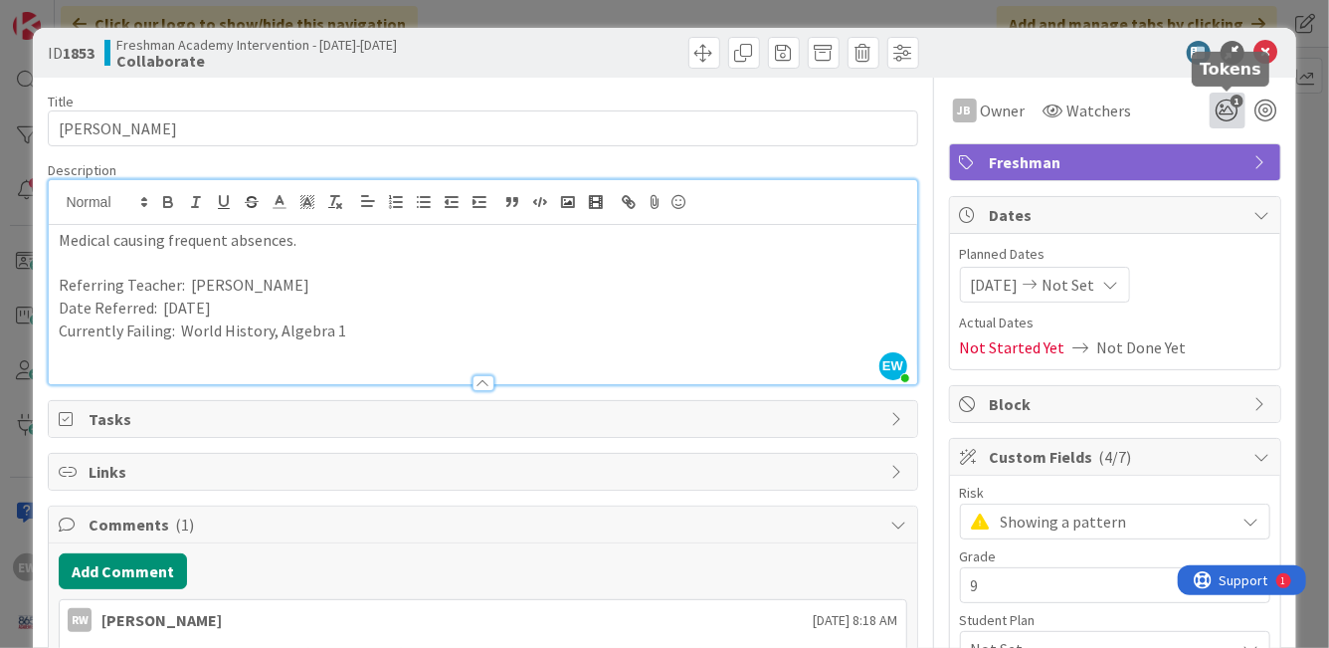
click at [1234, 117] on icon "1" at bounding box center [1228, 111] width 36 height 36
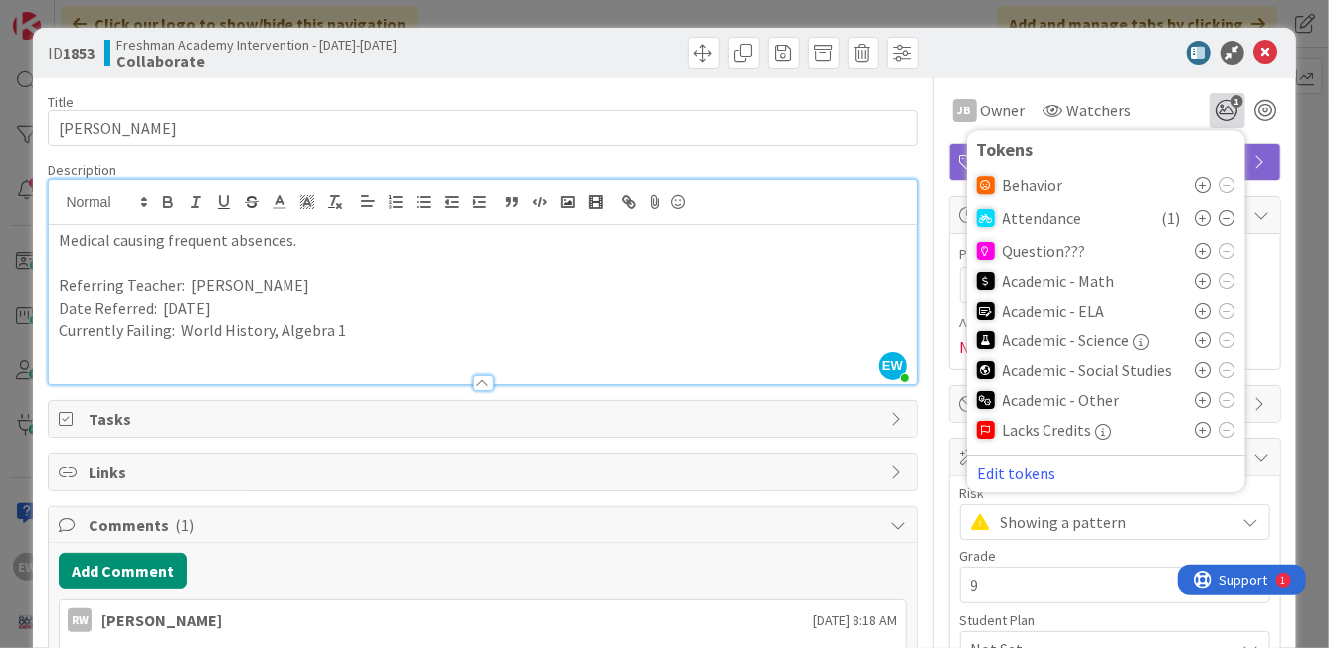
click at [1201, 282] on icon at bounding box center [1204, 281] width 16 height 16
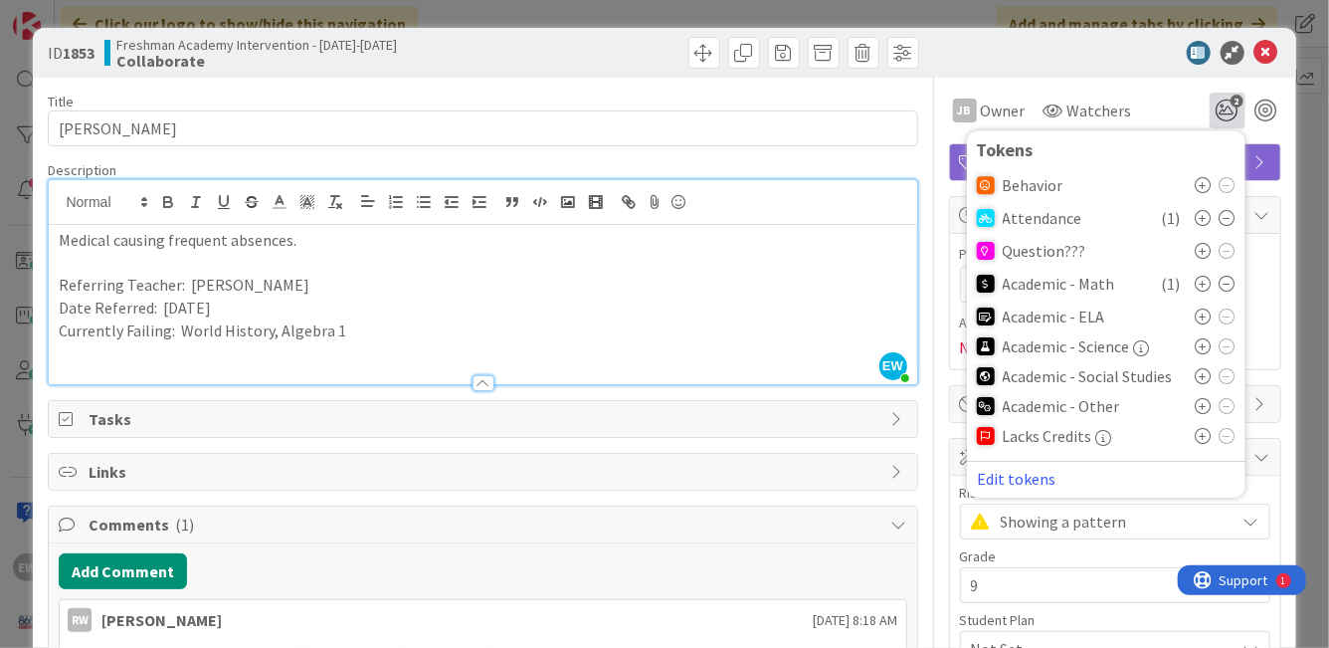
click at [1204, 373] on icon at bounding box center [1204, 376] width 16 height 16
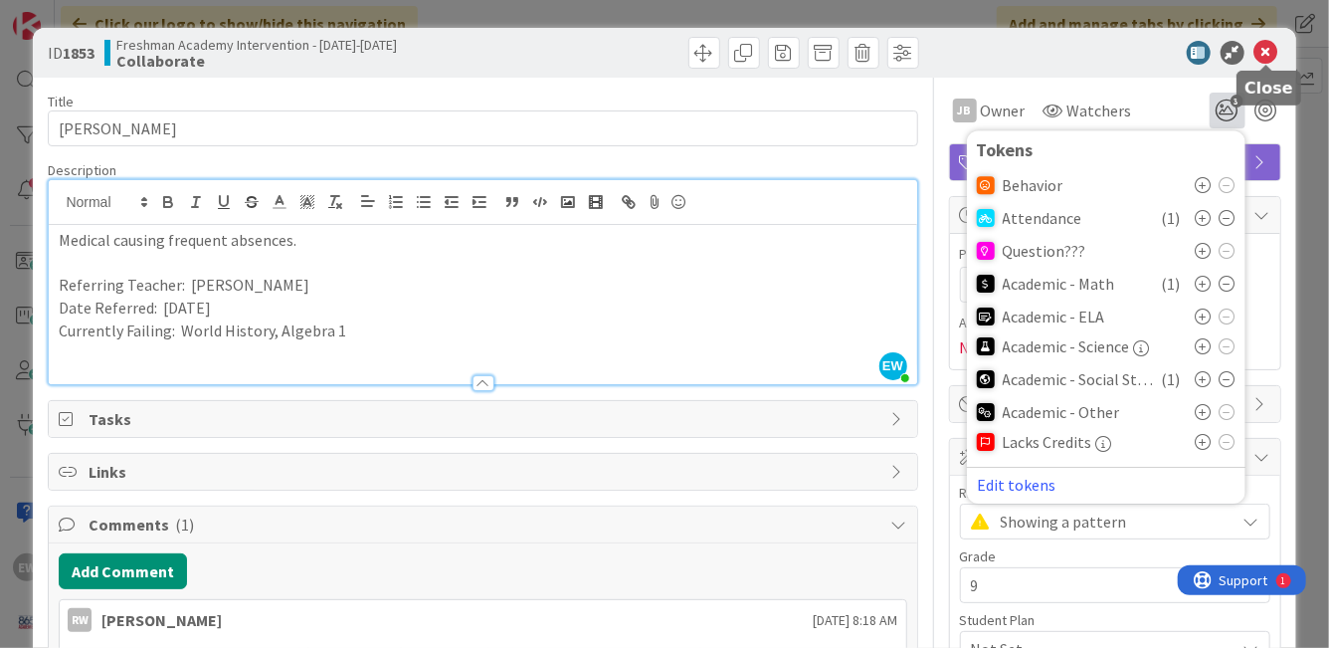
click at [1263, 56] on icon at bounding box center [1267, 53] width 24 height 24
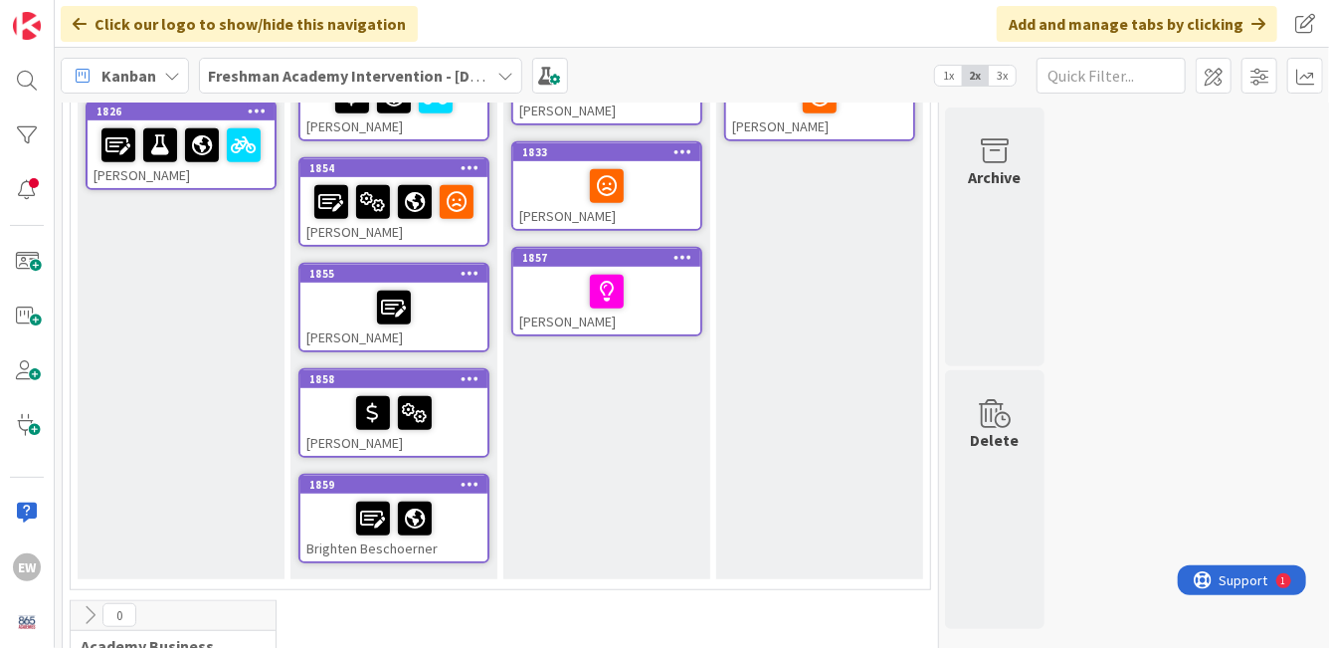
scroll to position [477, 0]
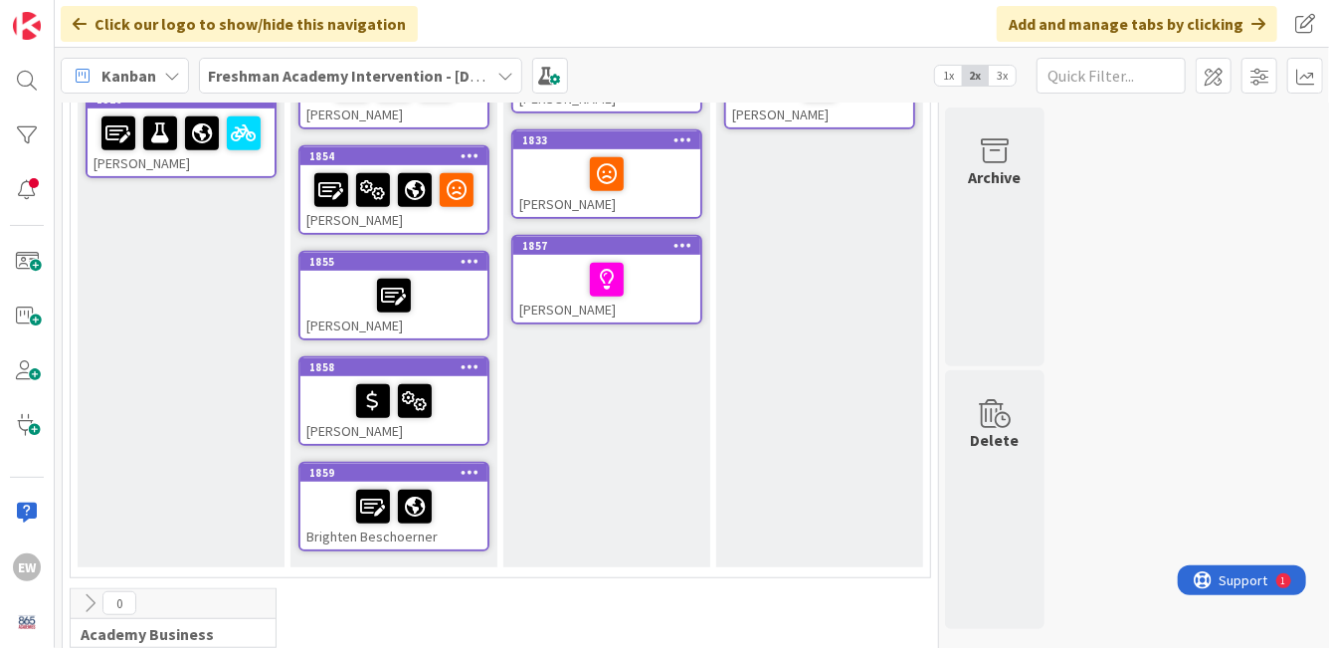
click at [457, 498] on div at bounding box center [393, 506] width 175 height 42
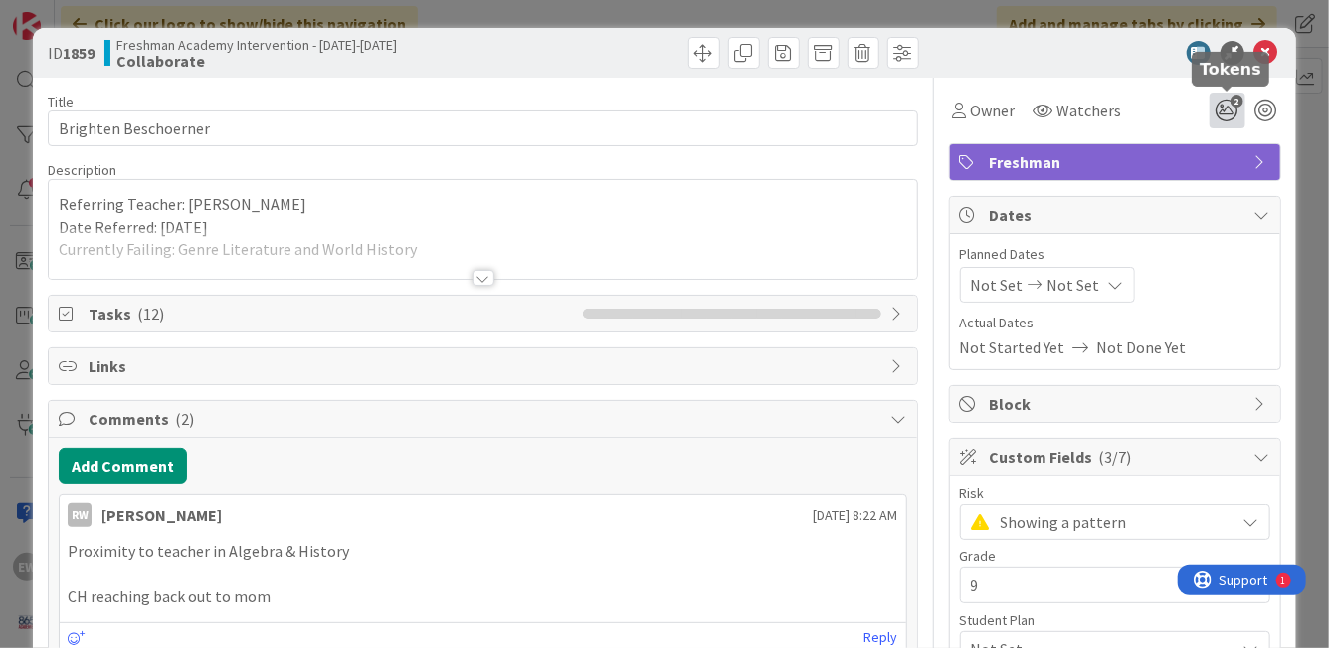
click at [1235, 106] on span "2" at bounding box center [1237, 101] width 13 height 13
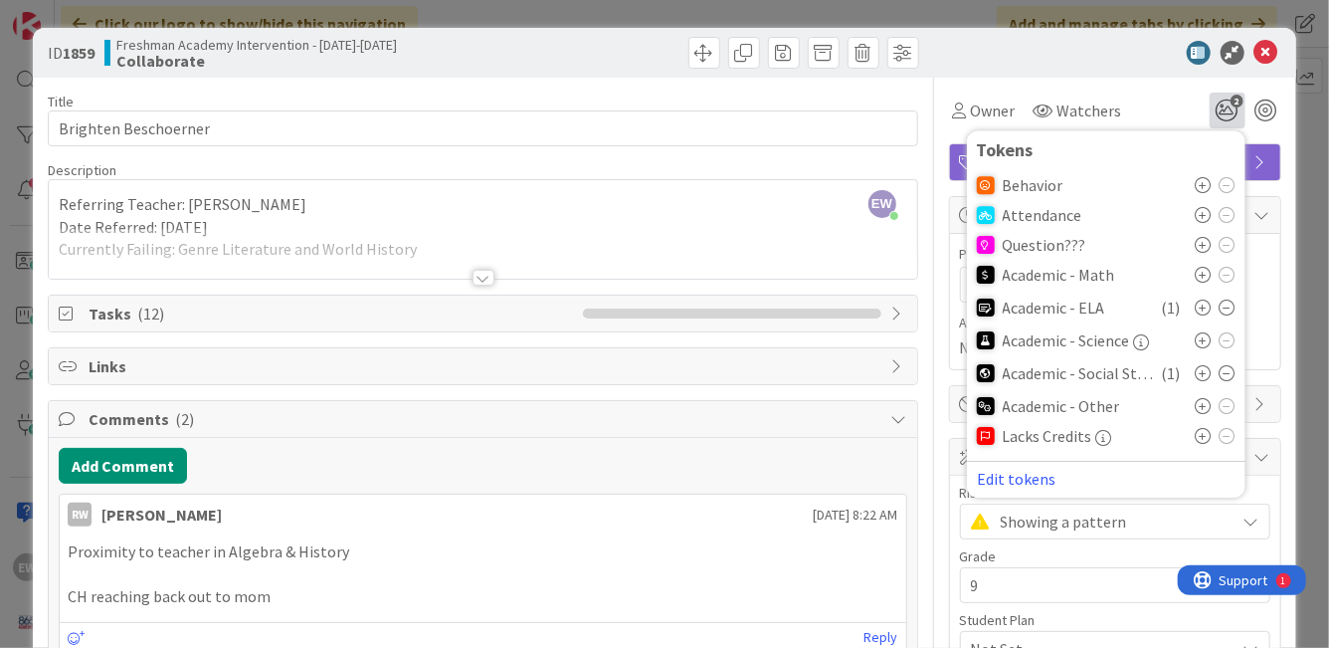
click at [1204, 404] on icon at bounding box center [1204, 406] width 16 height 16
click at [1206, 302] on icon at bounding box center [1204, 307] width 16 height 16
click at [1221, 306] on icon at bounding box center [1228, 307] width 16 height 16
click at [1204, 280] on icon at bounding box center [1204, 275] width 16 height 16
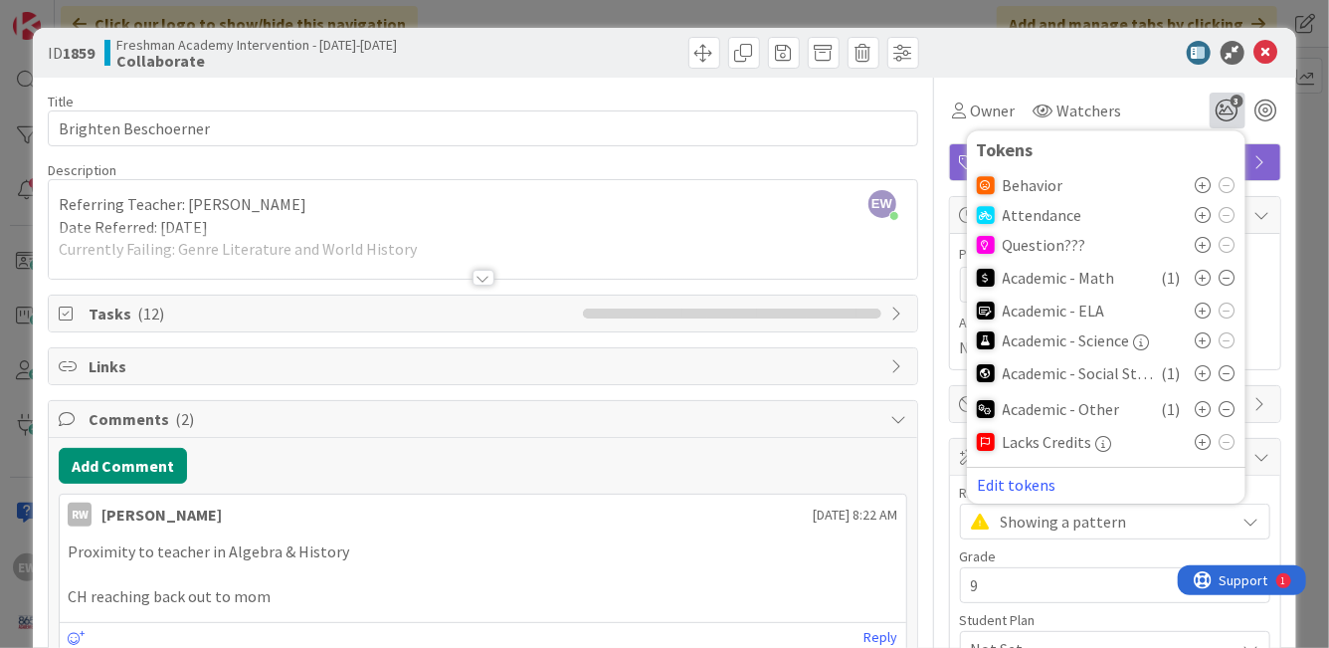
click at [1229, 371] on icon at bounding box center [1228, 373] width 16 height 16
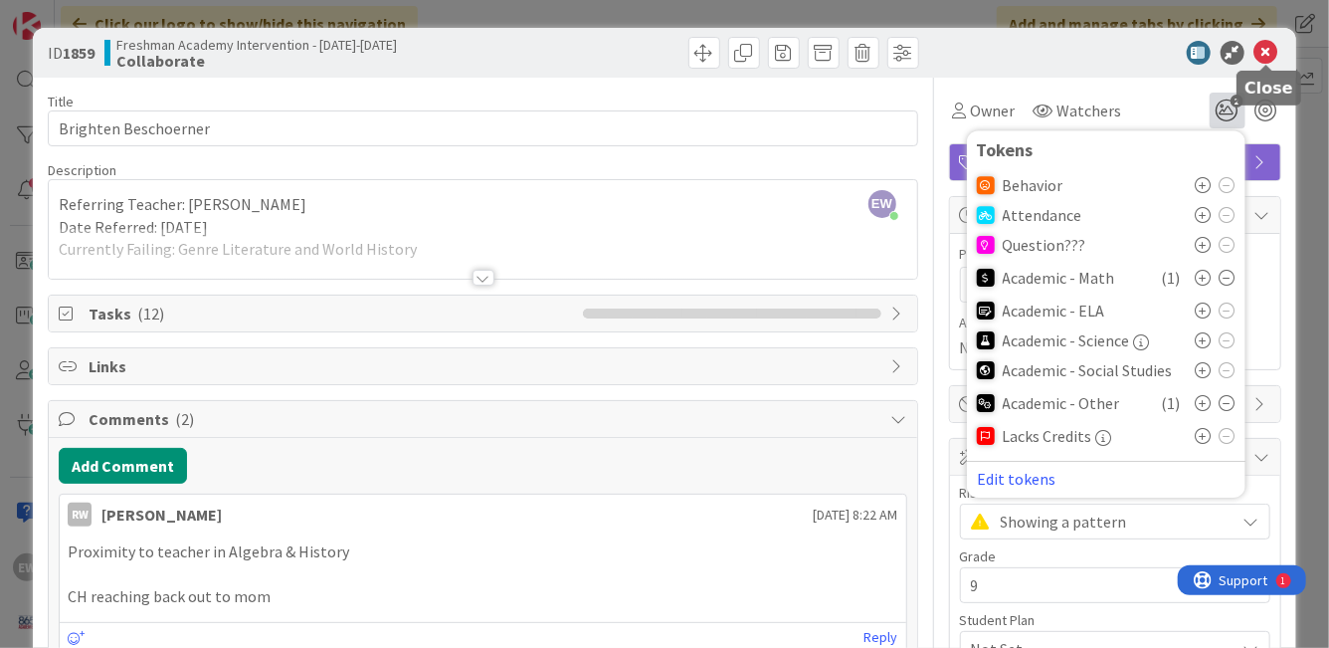
click at [1264, 56] on icon at bounding box center [1267, 53] width 24 height 24
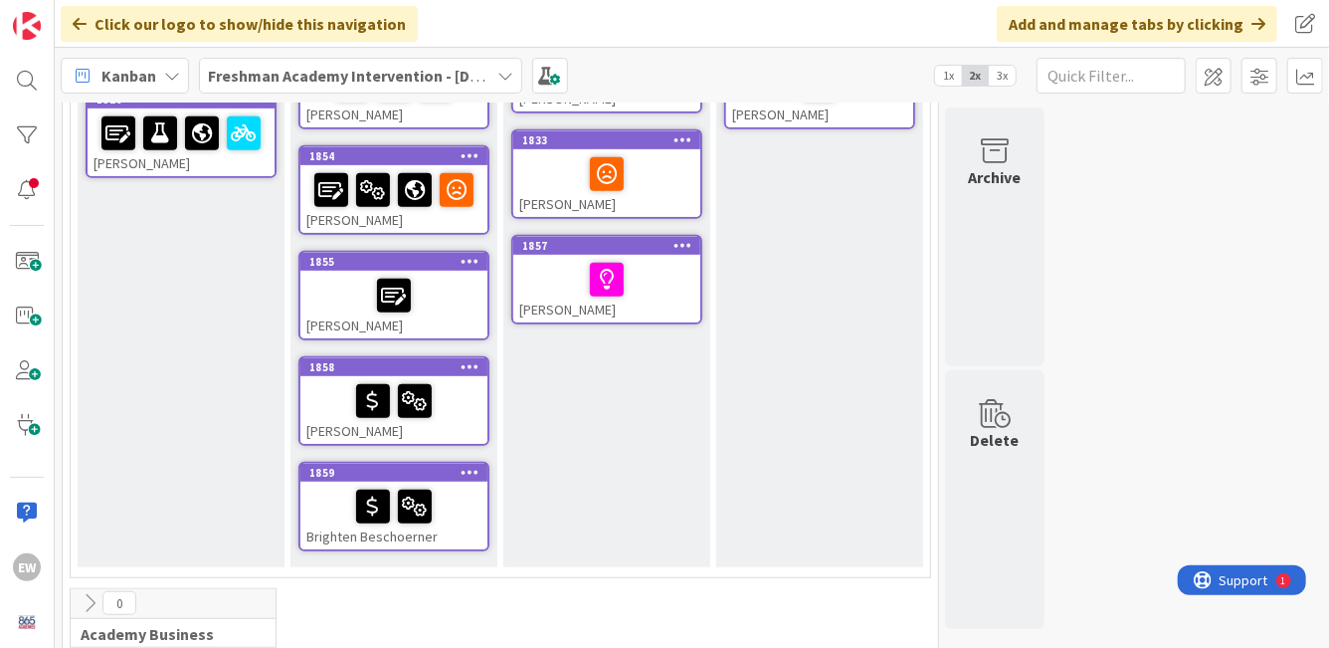
click at [471, 529] on div "Brighten Beschoerner" at bounding box center [393, 516] width 187 height 68
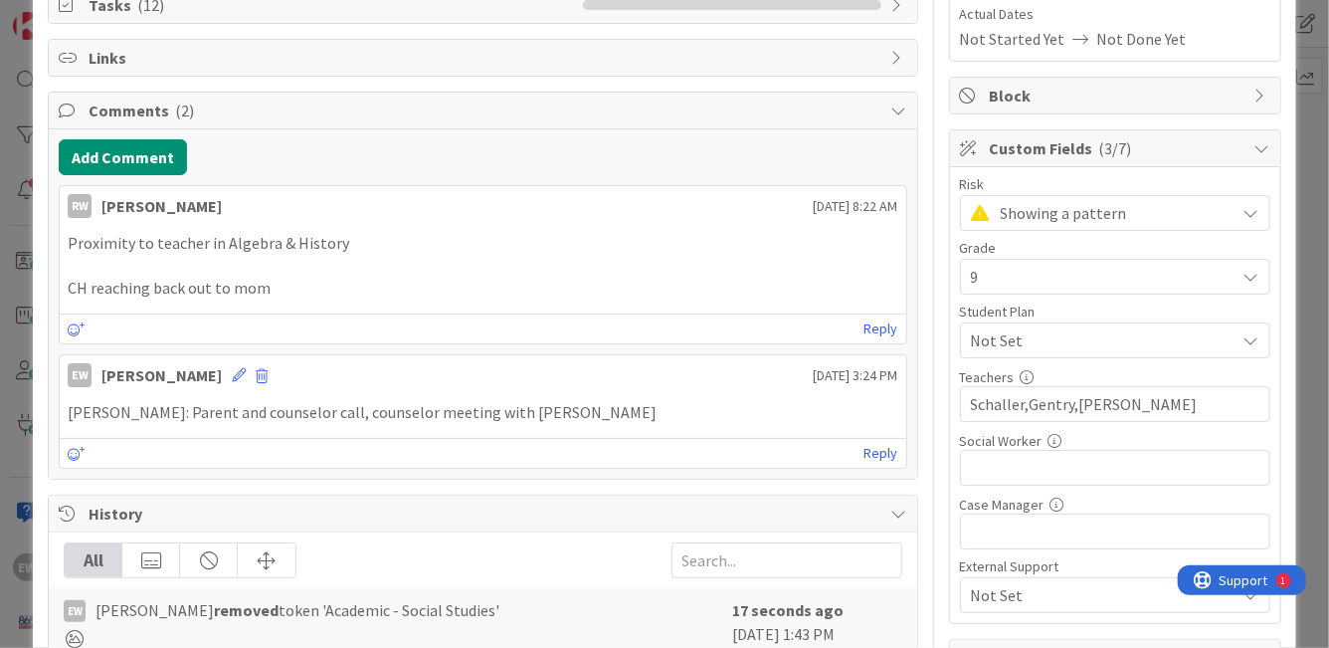
scroll to position [317, 0]
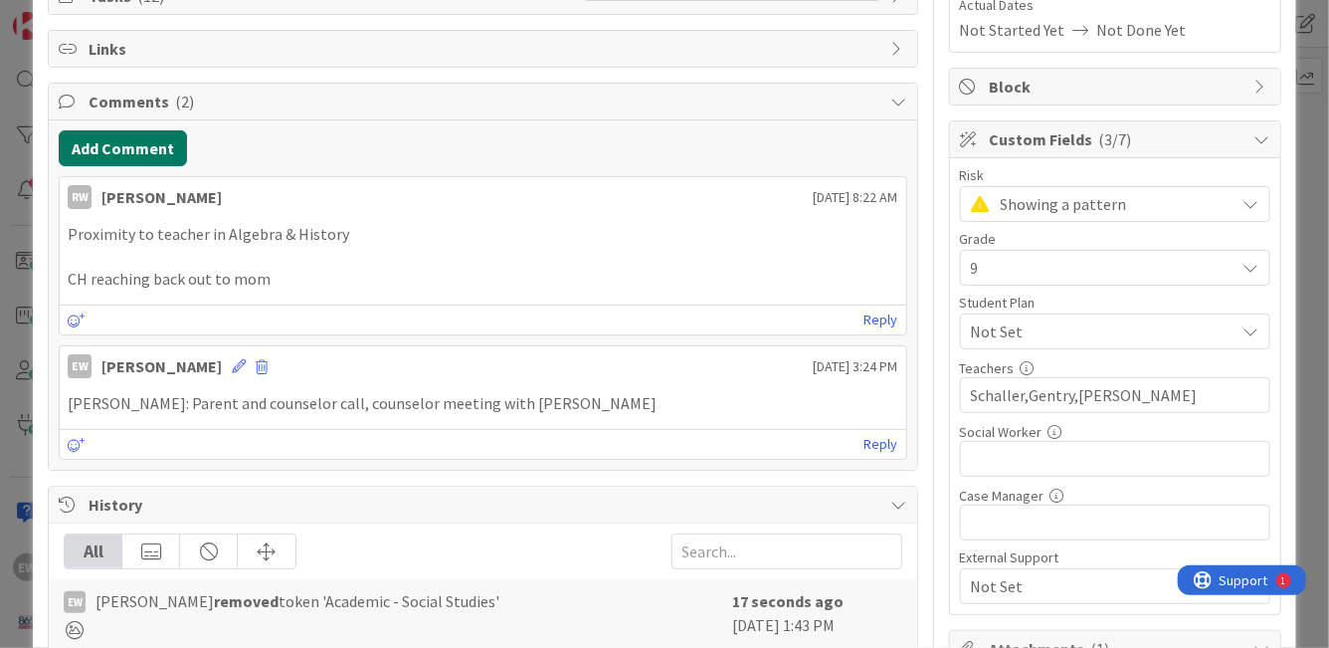
click at [156, 138] on button "Add Comment" at bounding box center [123, 148] width 128 height 36
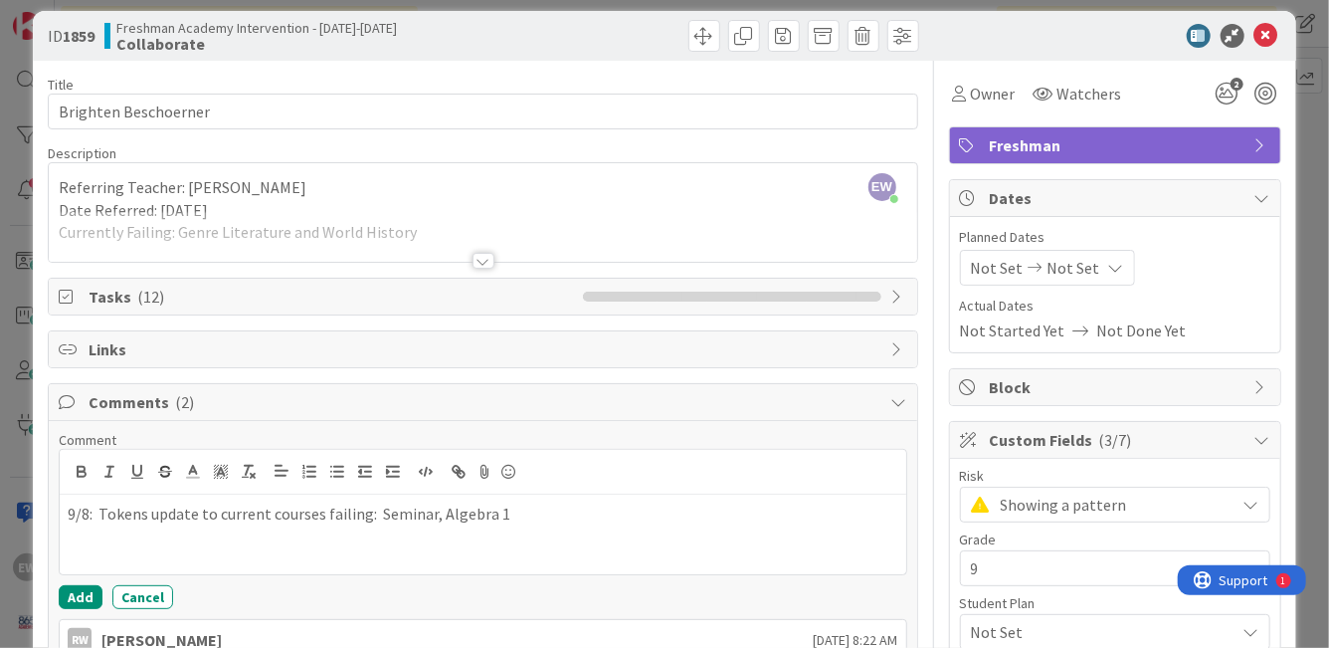
scroll to position [0, 0]
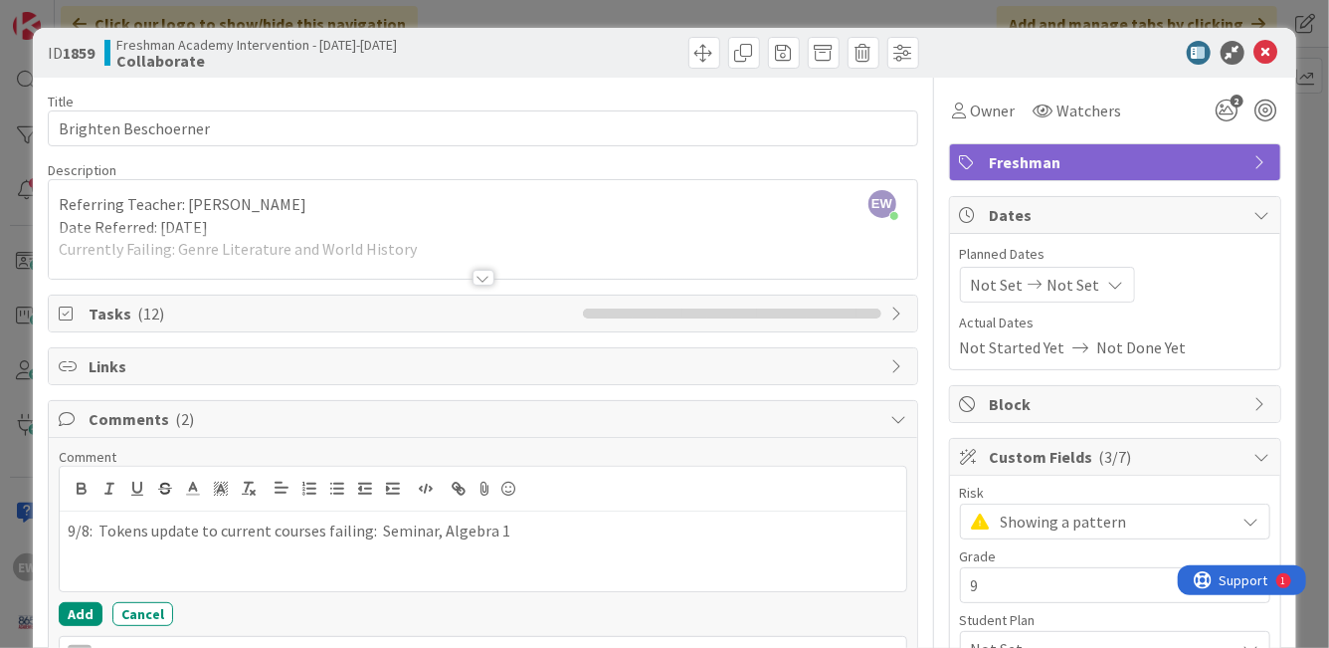
click at [540, 548] on div "9/8: Tokens update to current courses failing: Seminar, Algebra 1" at bounding box center [483, 551] width 846 height 80
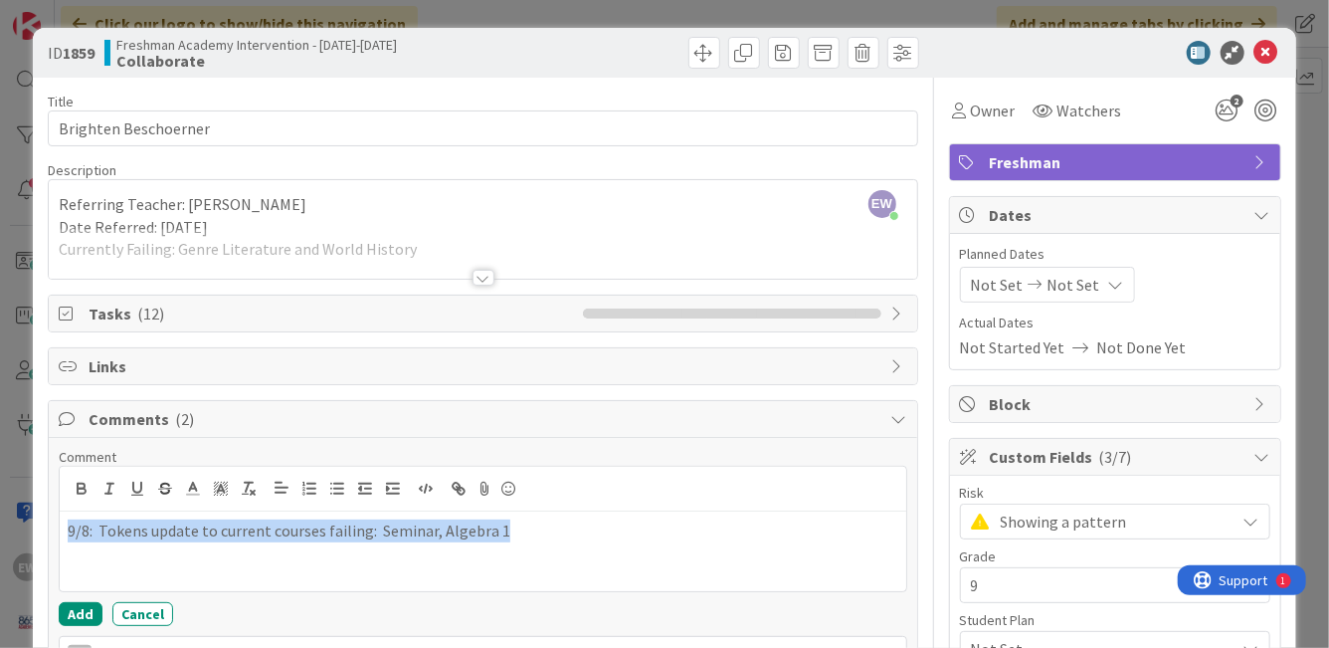
click at [540, 548] on div "9/8: Tokens update to current courses failing: Seminar, Algebra 1" at bounding box center [483, 551] width 846 height 80
copy p "9/8: Tokens update to current courses failing: Seminar, Algebra 1"
click at [94, 614] on button "Add" at bounding box center [81, 614] width 44 height 24
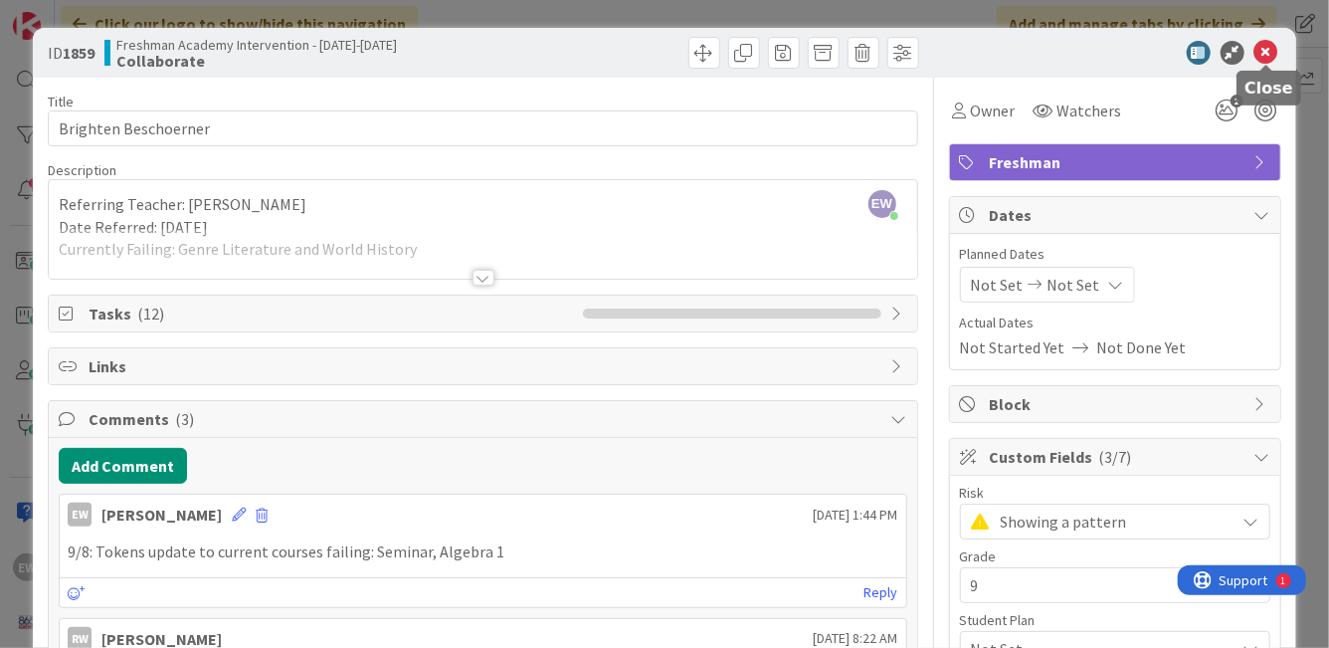
click at [1266, 51] on icon at bounding box center [1267, 53] width 24 height 24
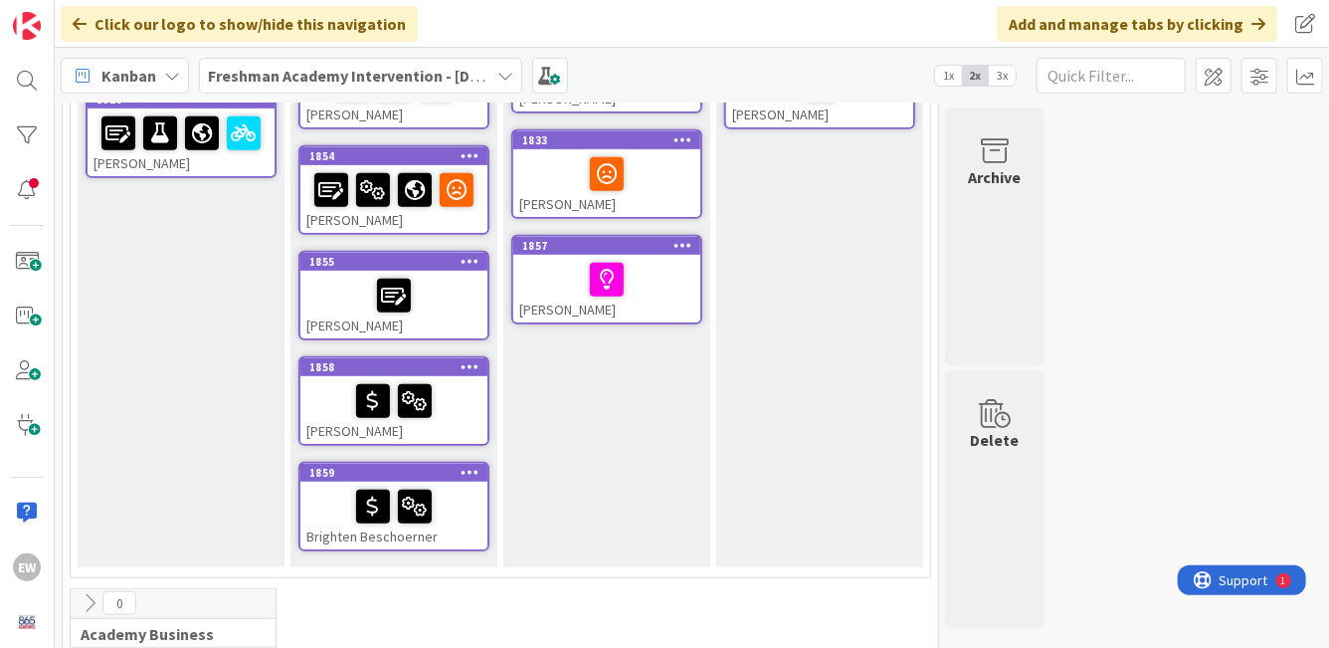
click at [459, 431] on div "[PERSON_NAME]" at bounding box center [393, 410] width 187 height 68
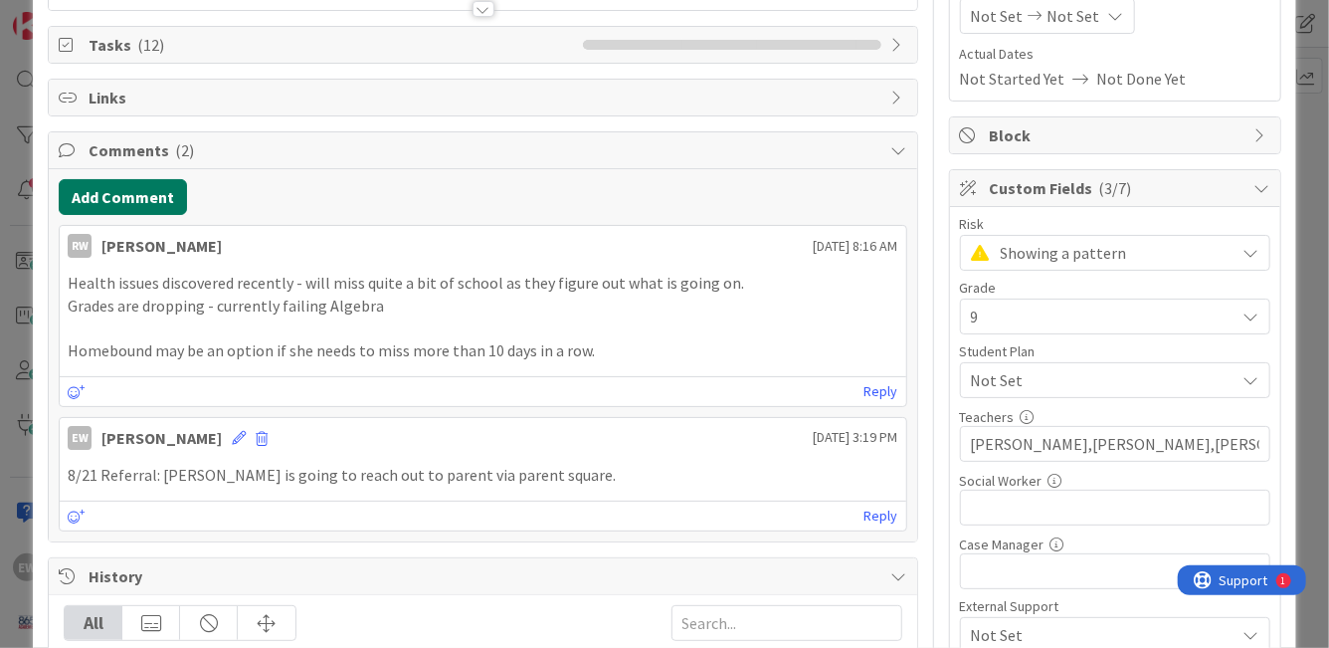
click at [167, 207] on button "Add Comment" at bounding box center [123, 197] width 128 height 36
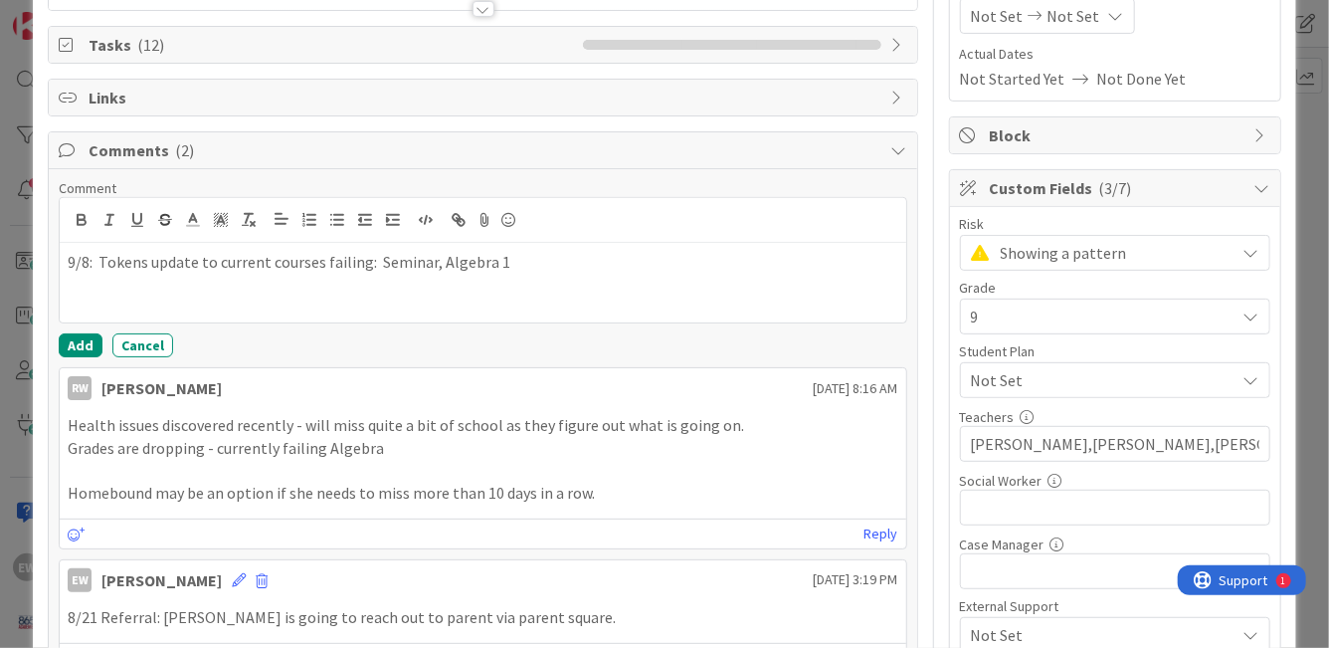
click at [410, 264] on p "9/8: Tokens update to current courses failing: Seminar, Algebra 1" at bounding box center [483, 262] width 830 height 23
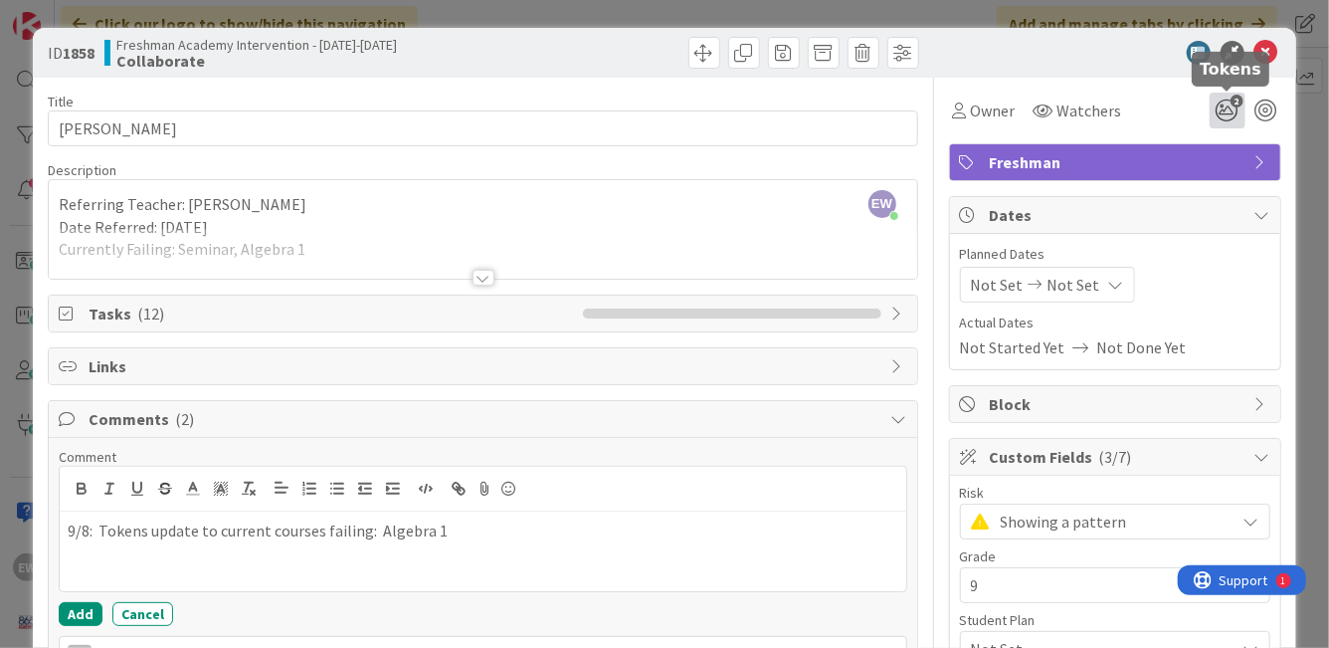
click at [1227, 113] on icon "2" at bounding box center [1228, 111] width 36 height 36
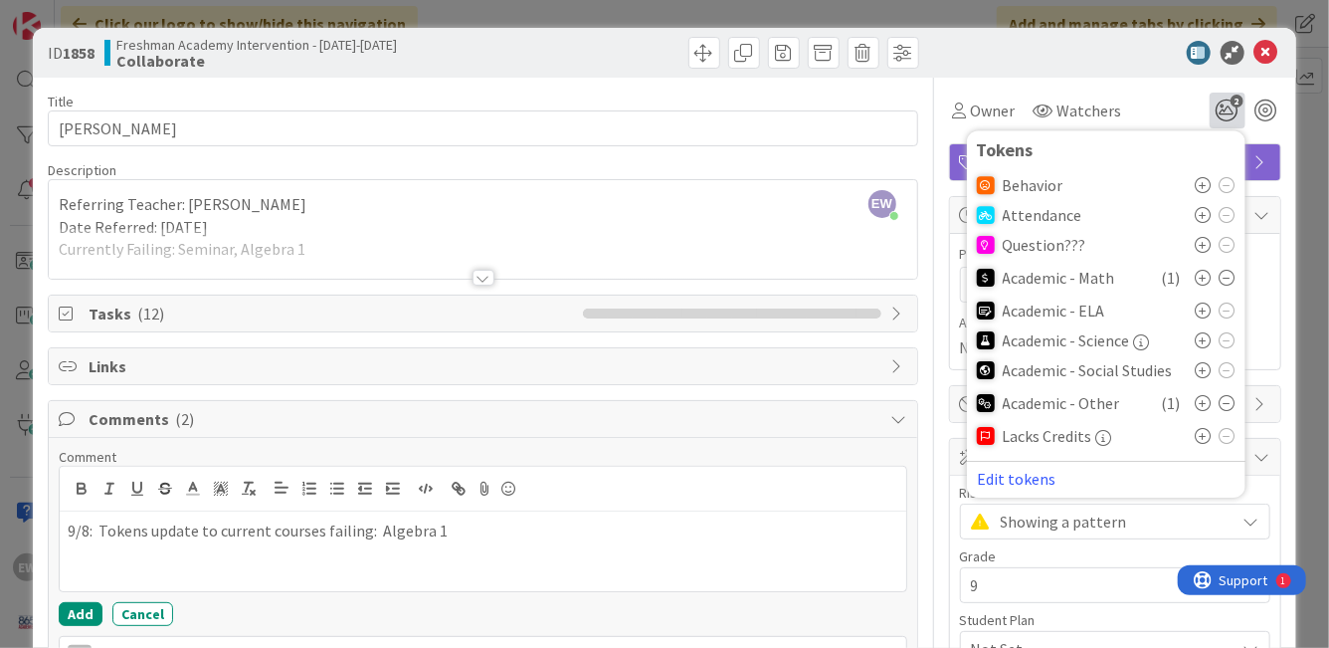
click at [1221, 403] on icon at bounding box center [1228, 403] width 16 height 16
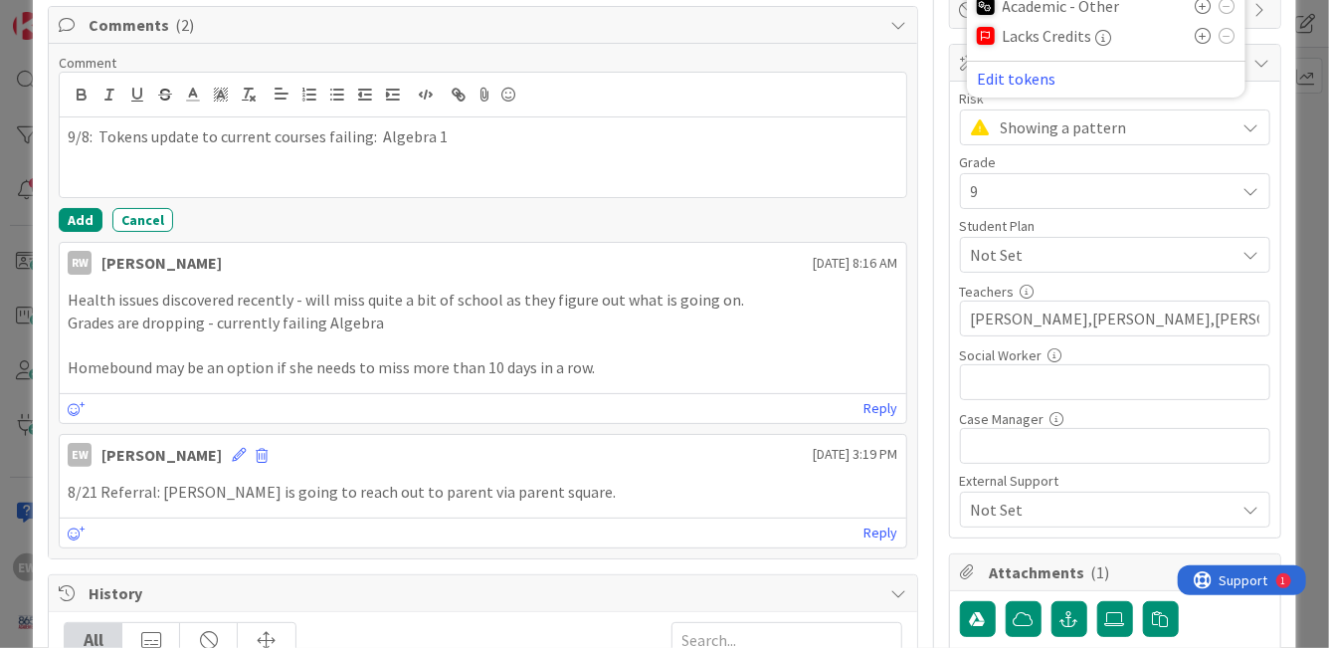
scroll to position [354, 0]
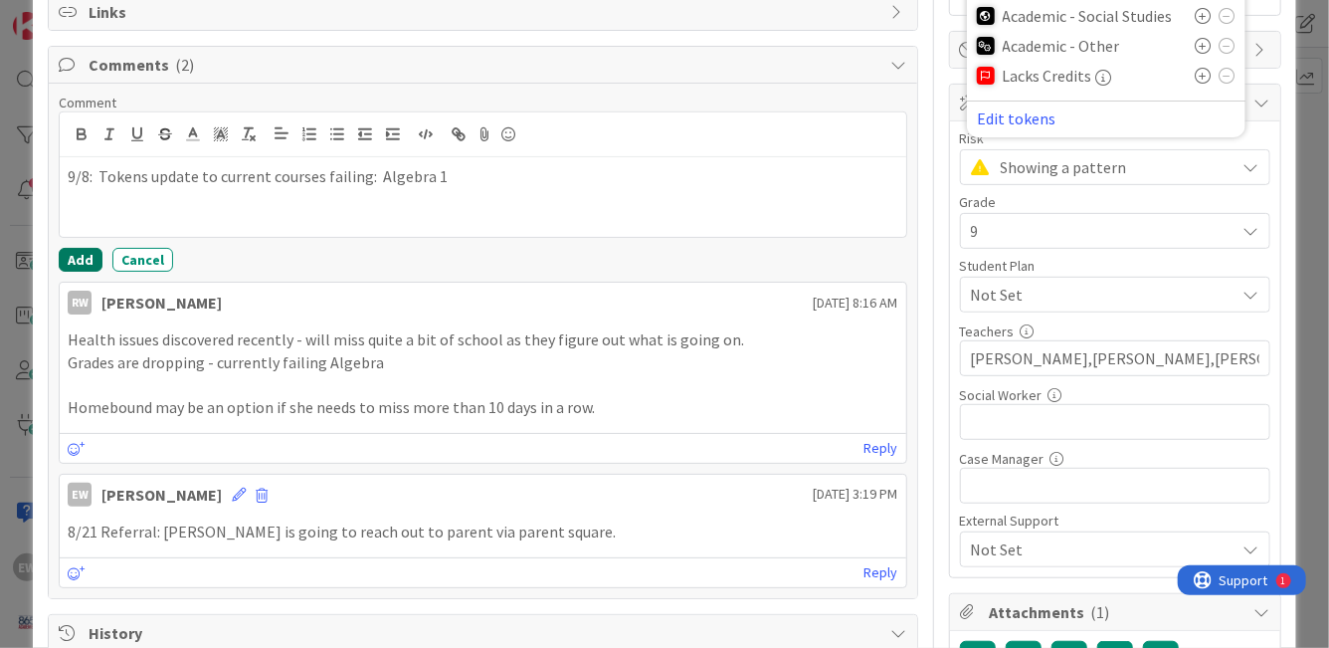
click at [81, 259] on button "Add" at bounding box center [81, 260] width 44 height 24
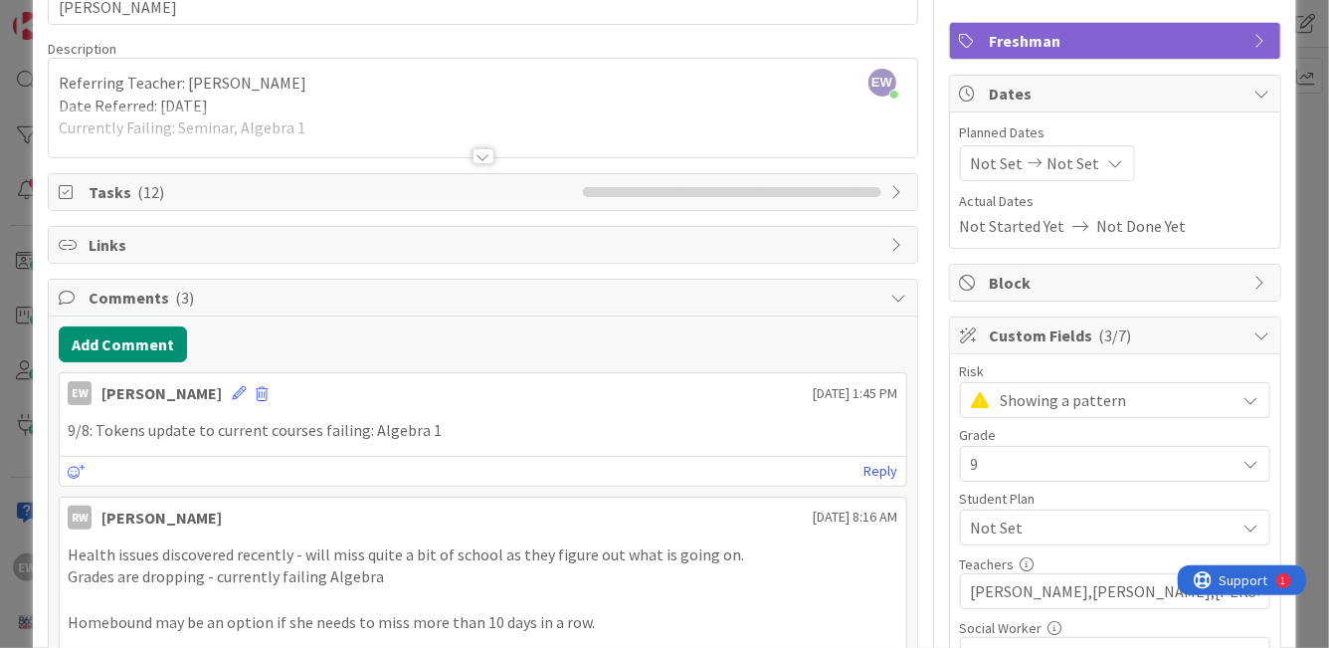
scroll to position [0, 0]
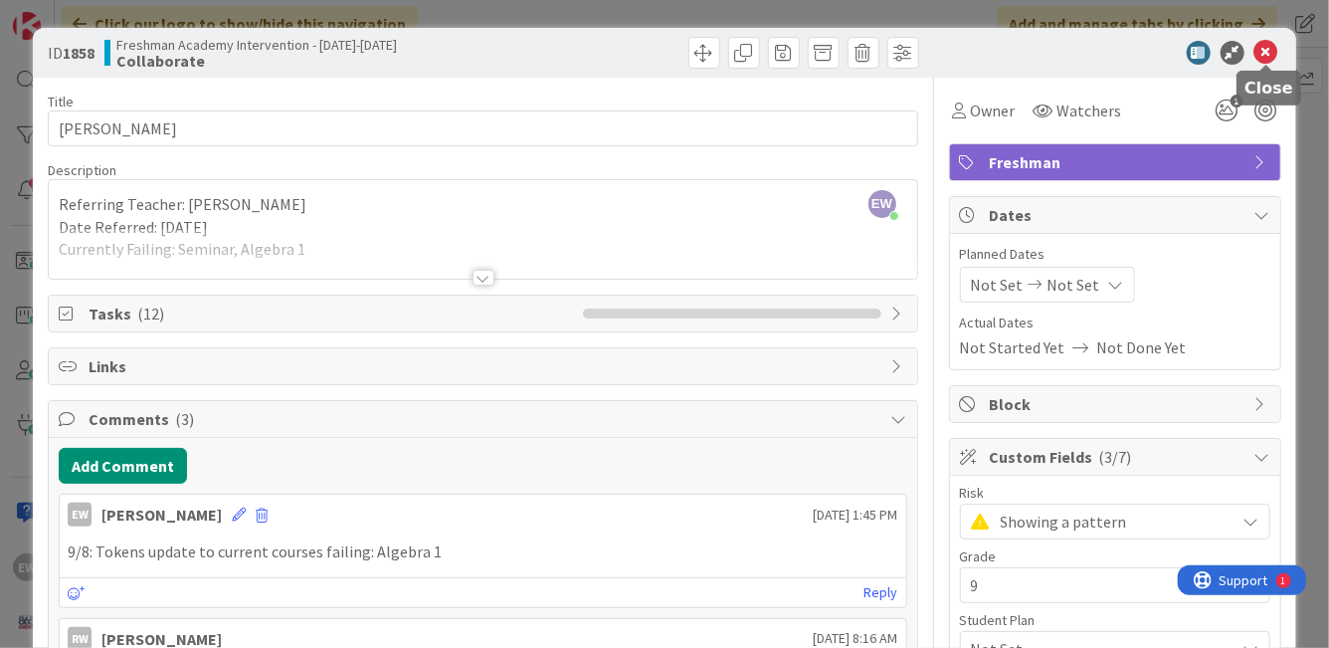
click at [1273, 54] on icon at bounding box center [1267, 53] width 24 height 24
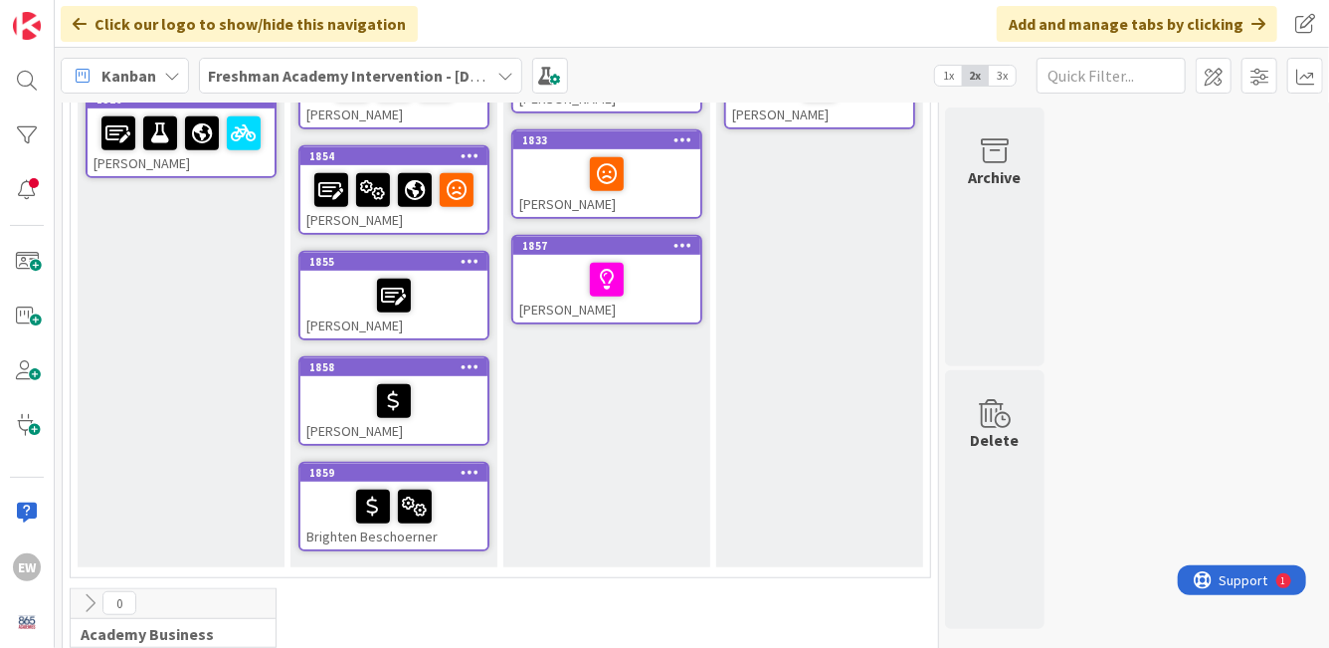
scroll to position [478, 0]
